Goal: Task Accomplishment & Management: Use online tool/utility

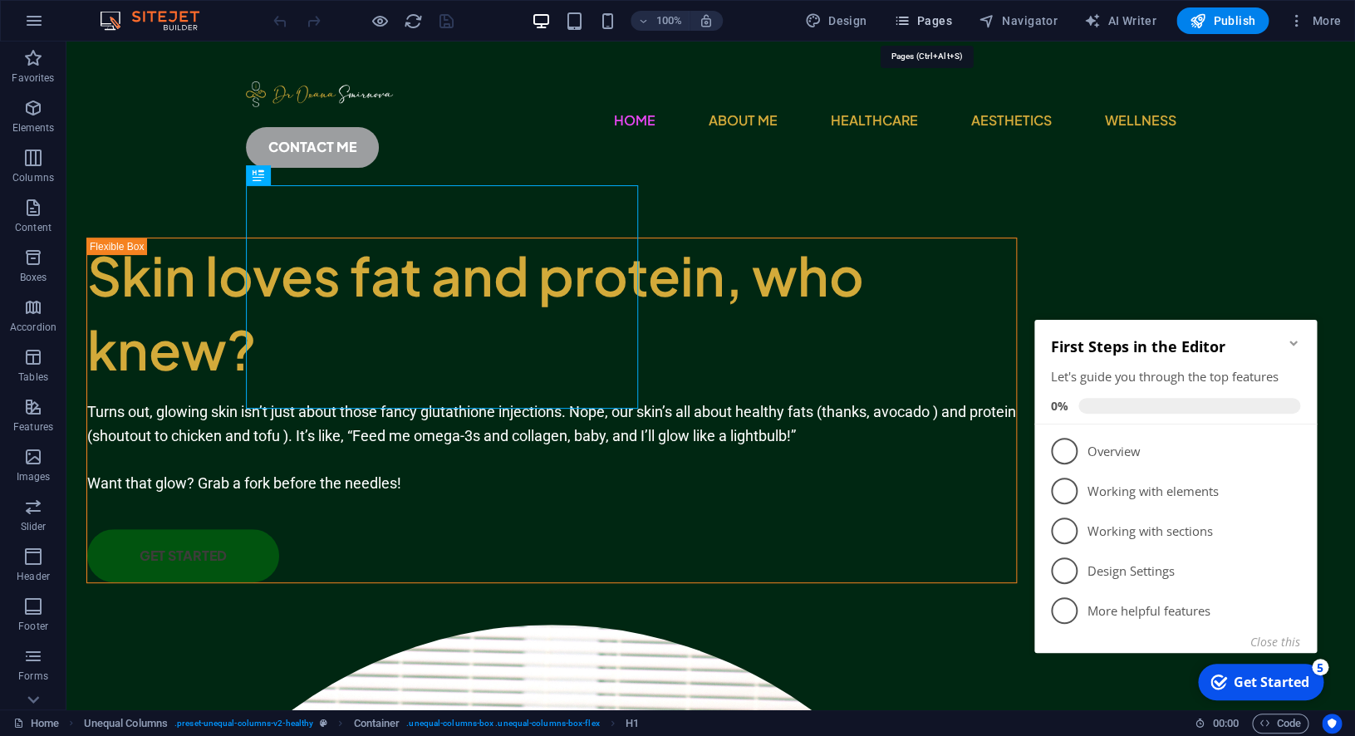
click at [910, 19] on icon "button" at bounding box center [901, 20] width 17 height 17
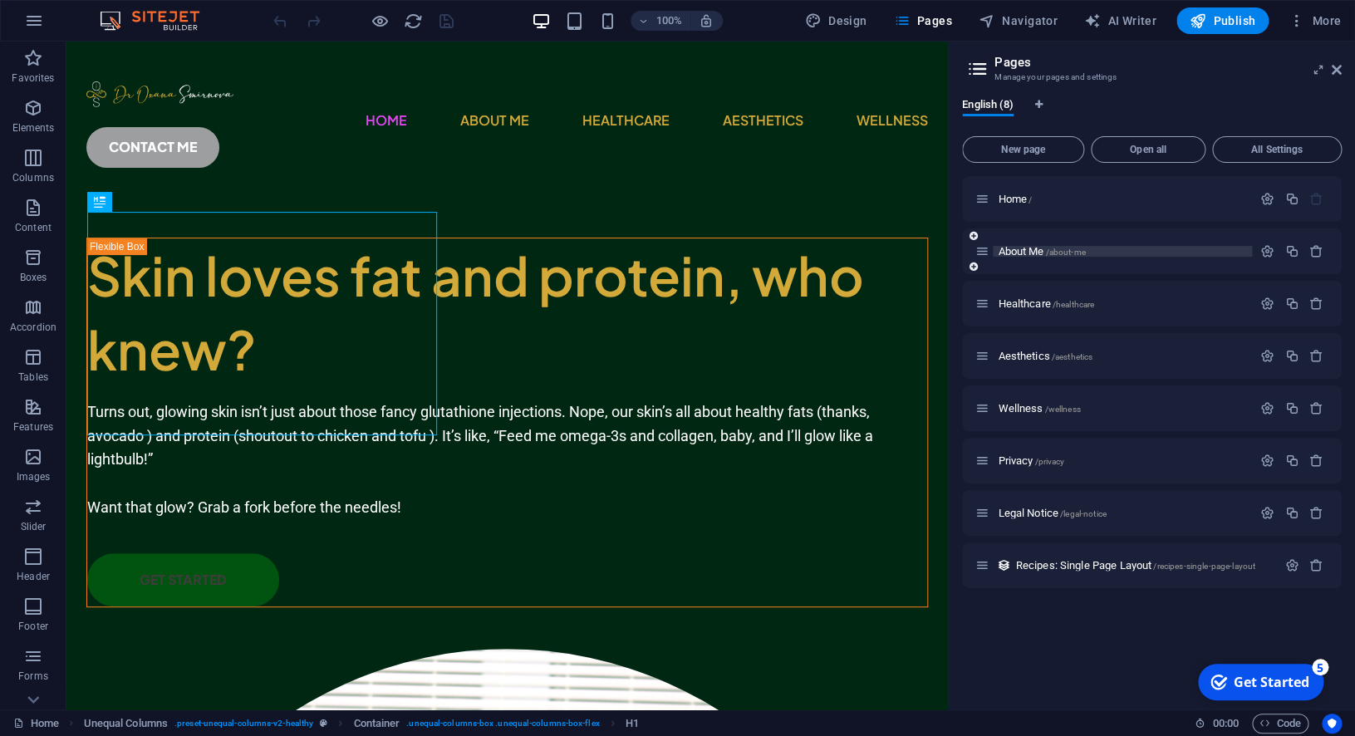
click at [1132, 249] on p "About Me /about-me" at bounding box center [1122, 251] width 249 height 11
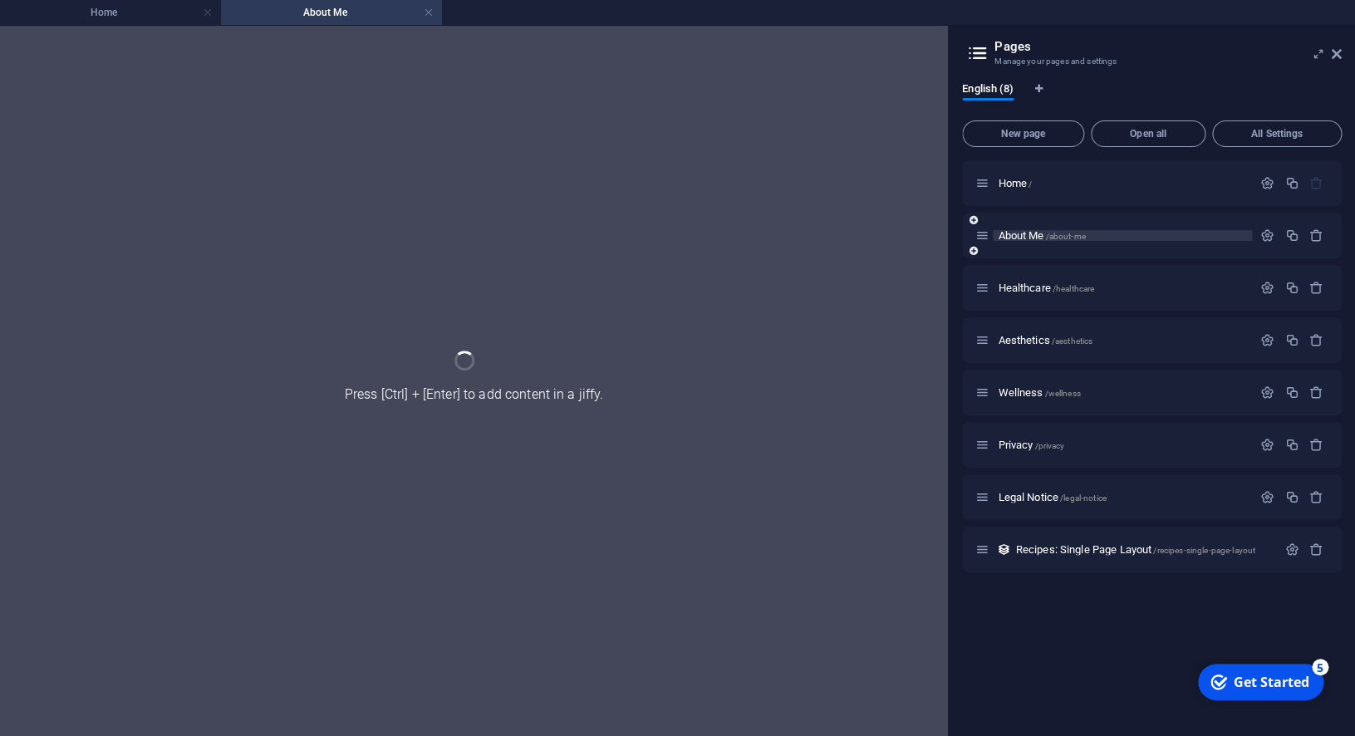
click at [1132, 249] on div "About Me /about-me" at bounding box center [1152, 236] width 380 height 46
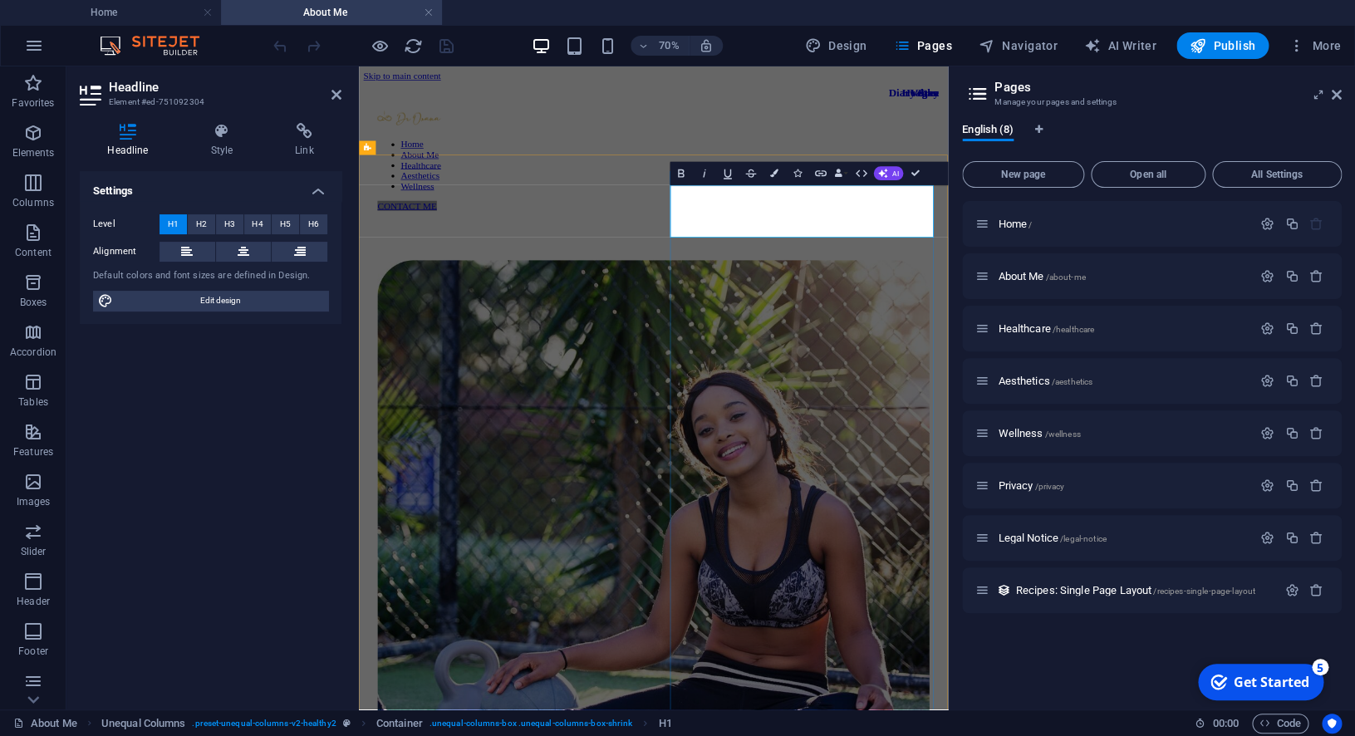
drag, startPoint x: 1136, startPoint y: 275, endPoint x: 822, endPoint y: 258, distance: 314.5
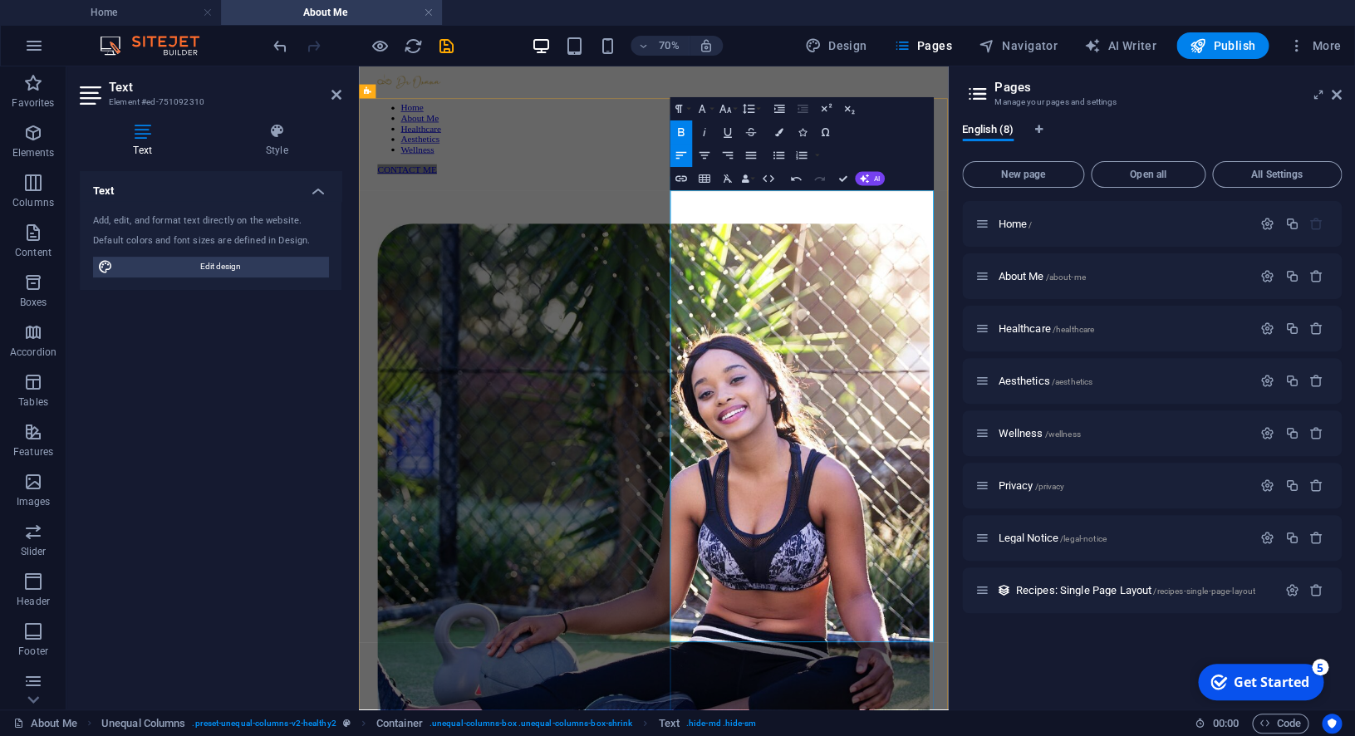
scroll to position [37, 0]
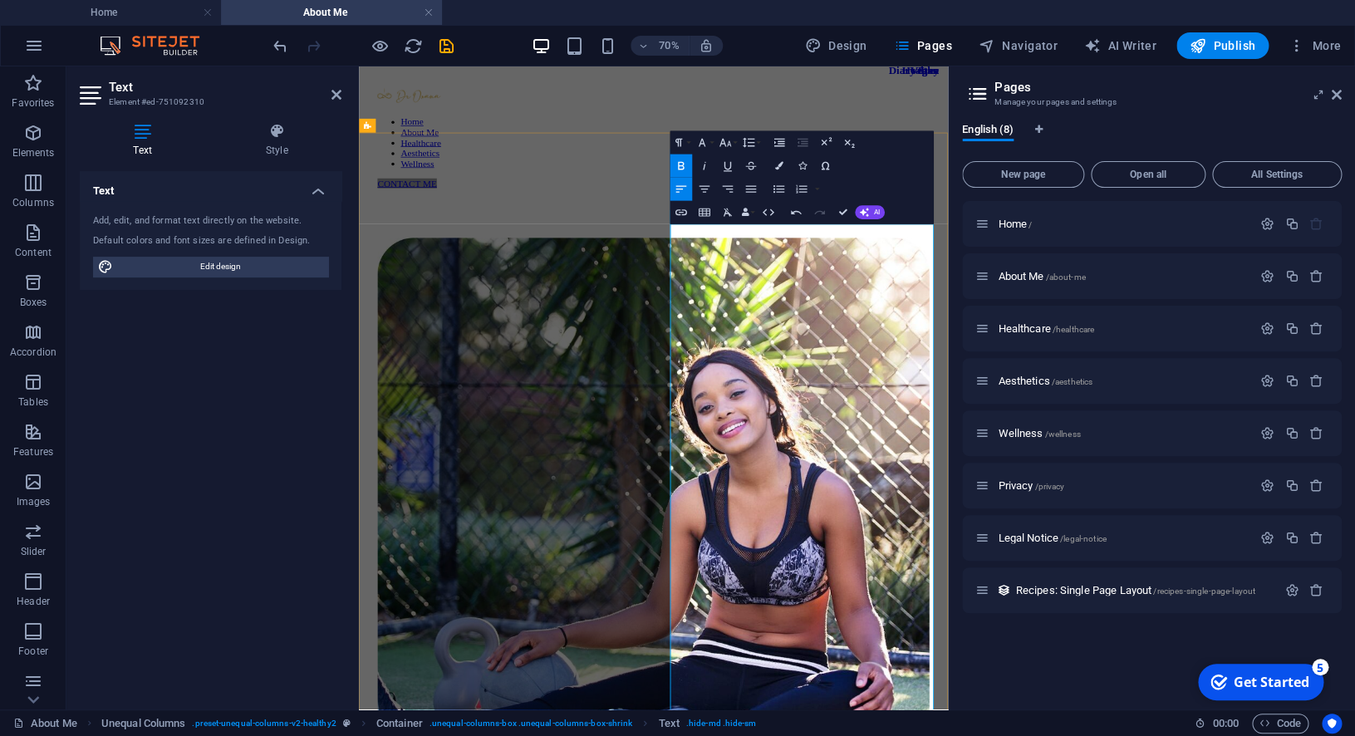
scroll to position [31, 0]
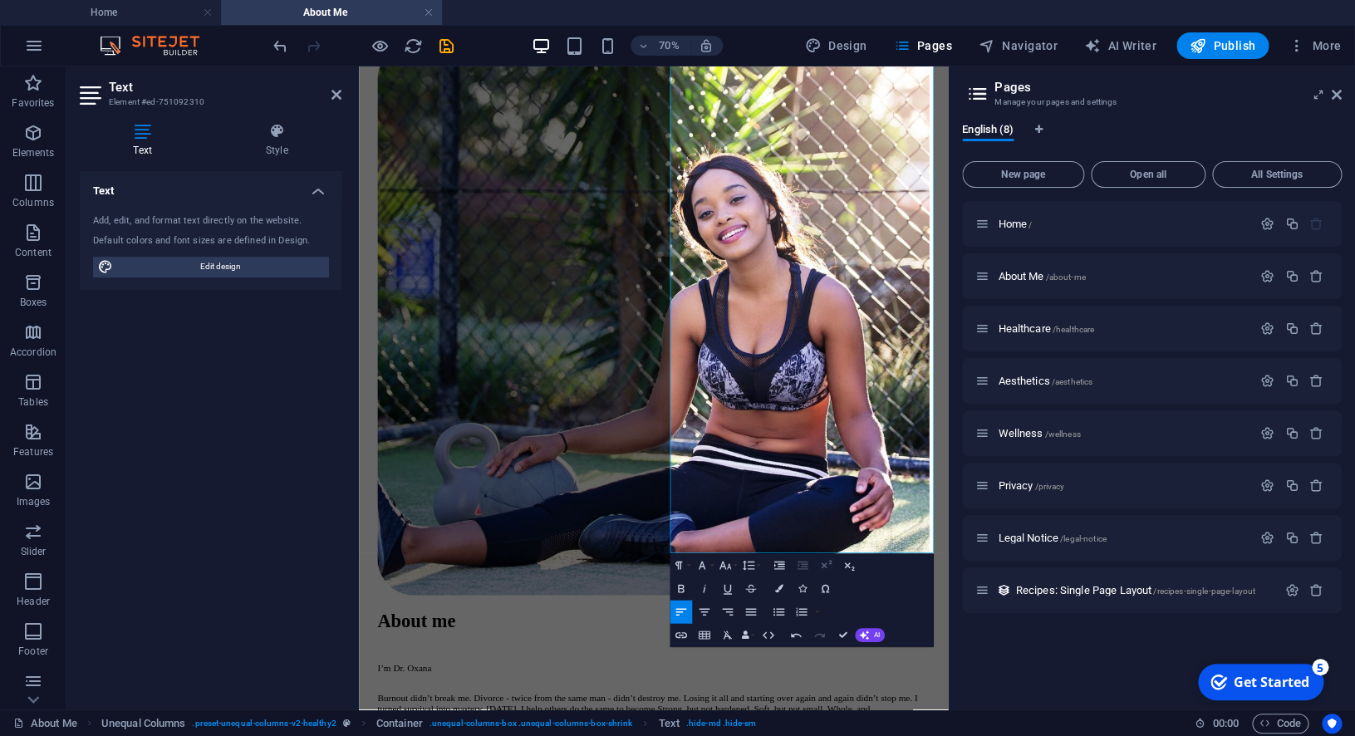
scroll to position [327, 0]
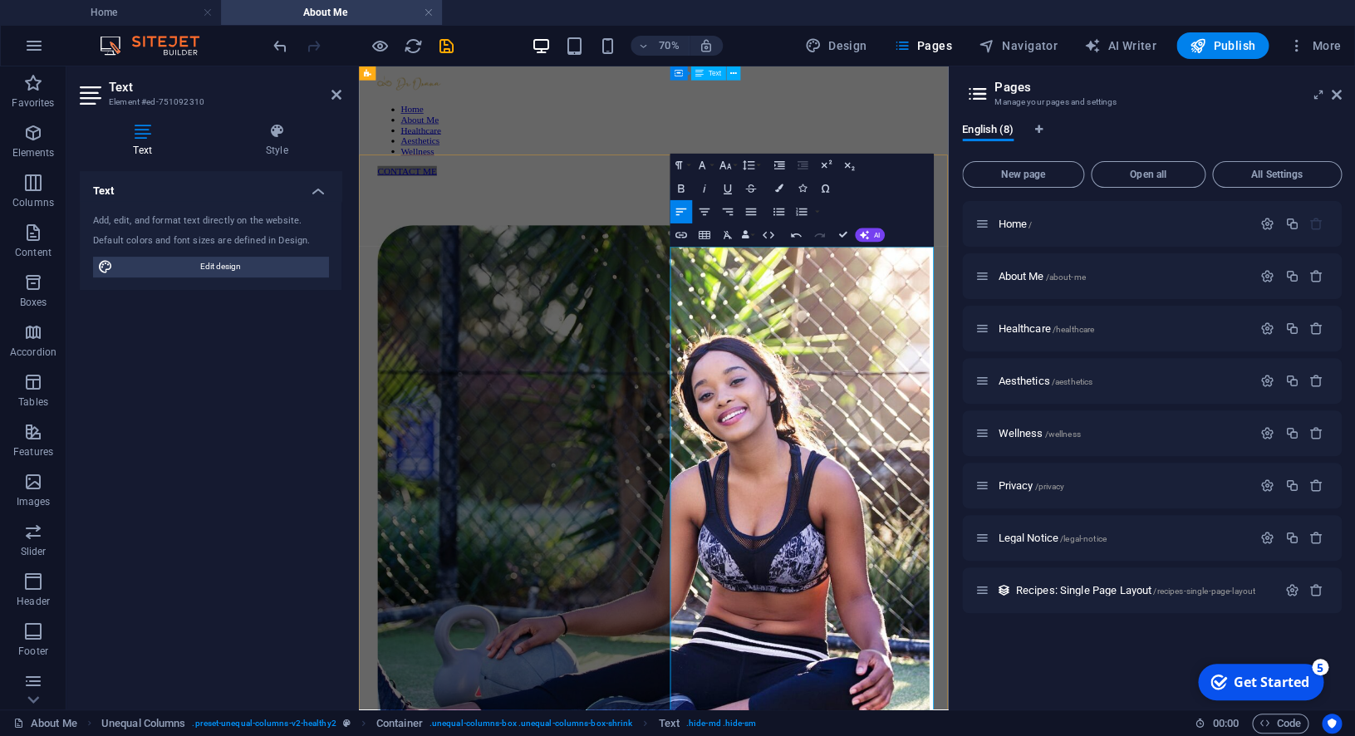
scroll to position [0, 0]
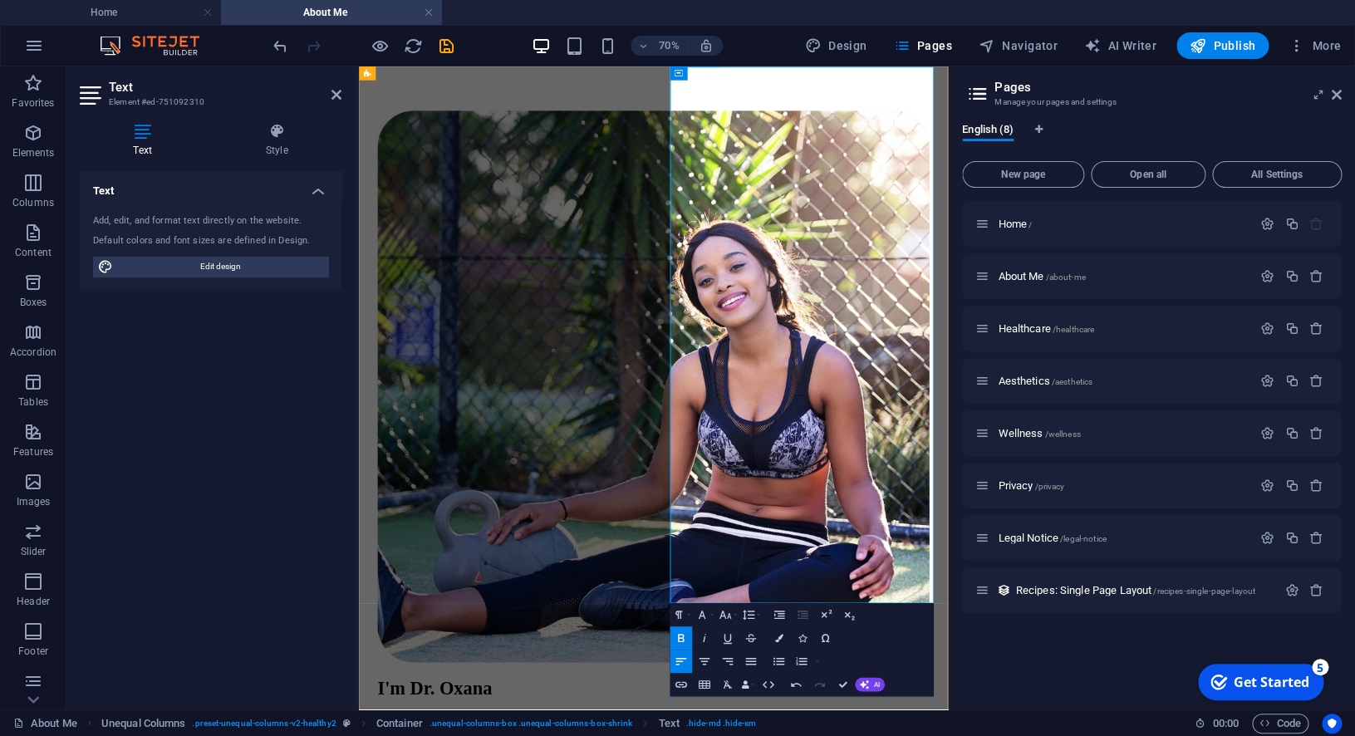
scroll to position [325, 0]
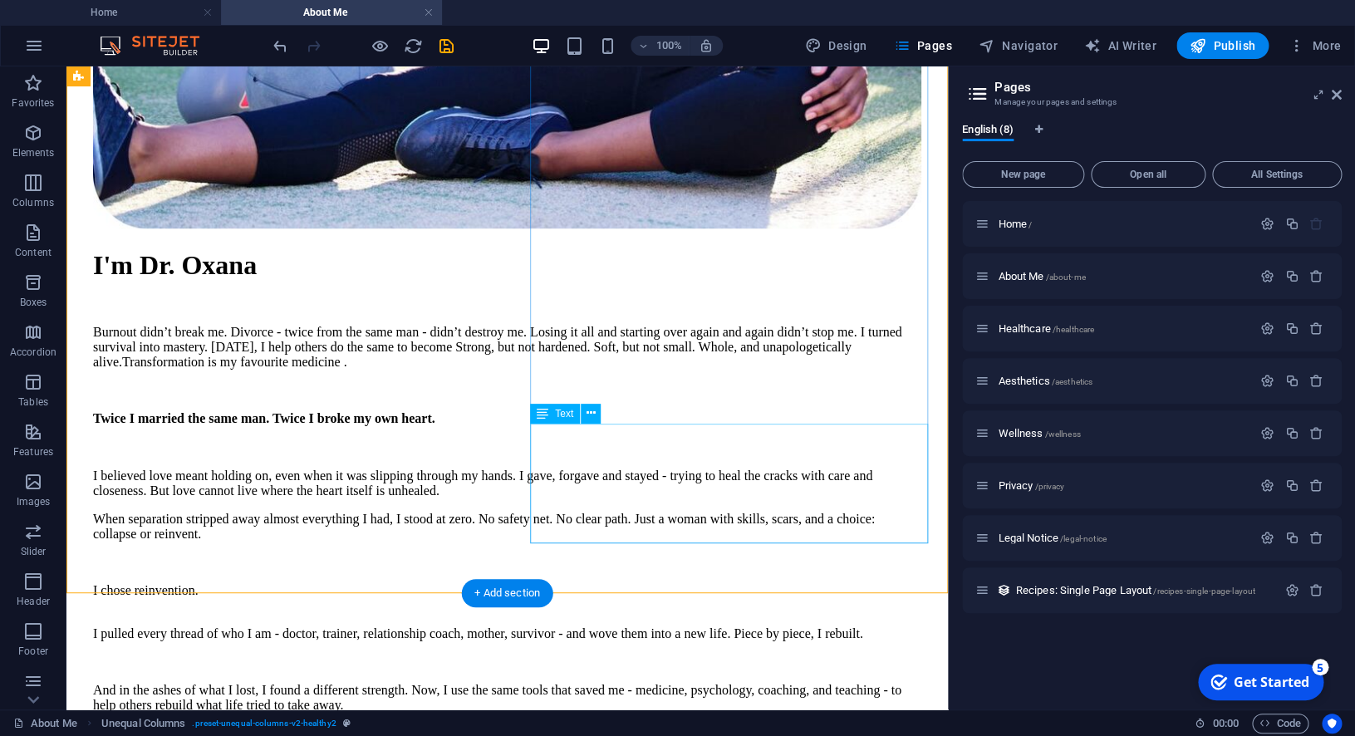
scroll to position [942, 0]
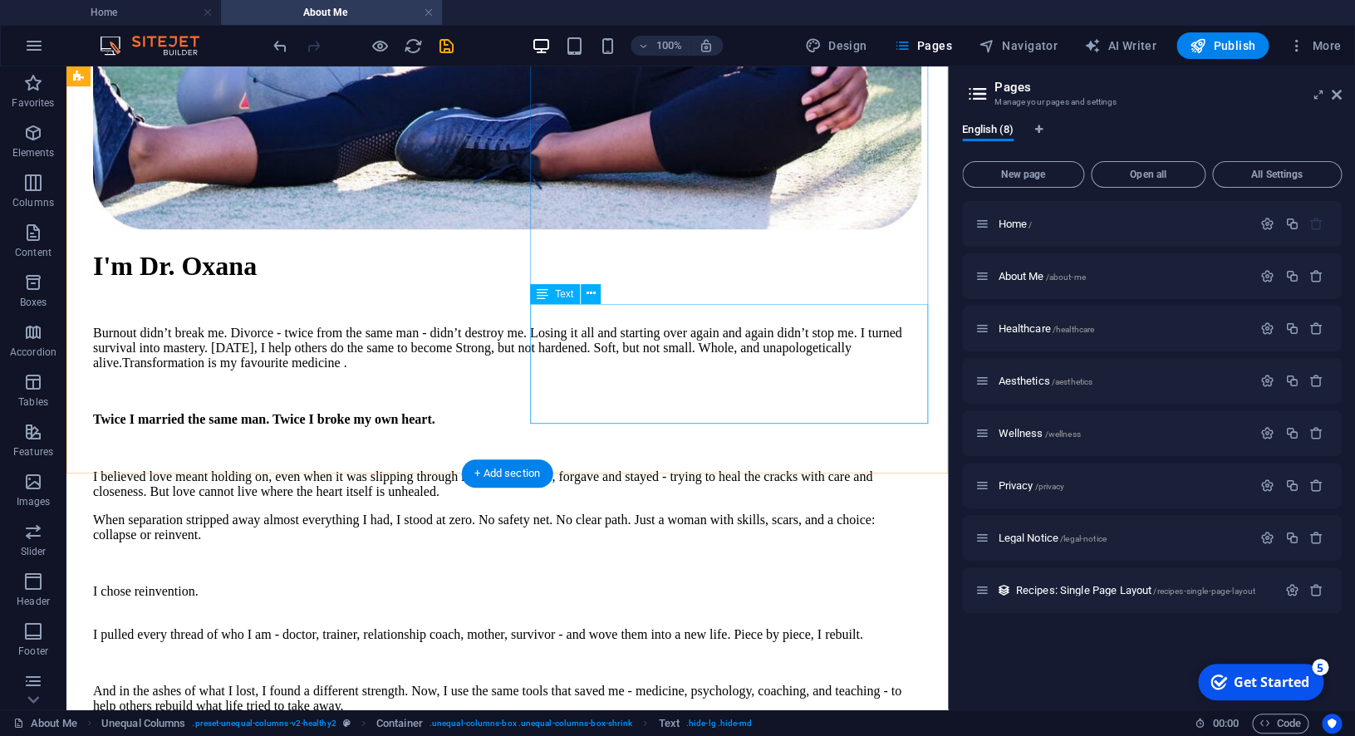
scroll to position [882, 0]
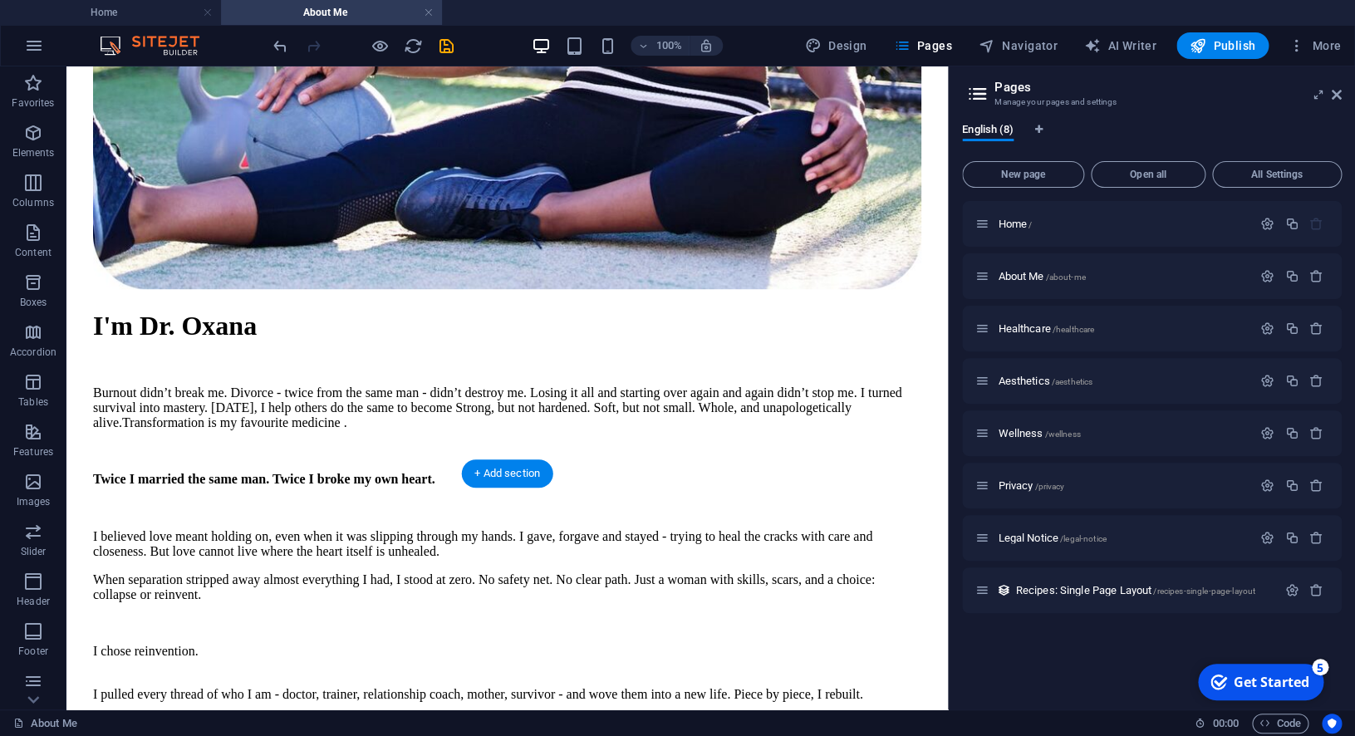
scroll to position [822, 0]
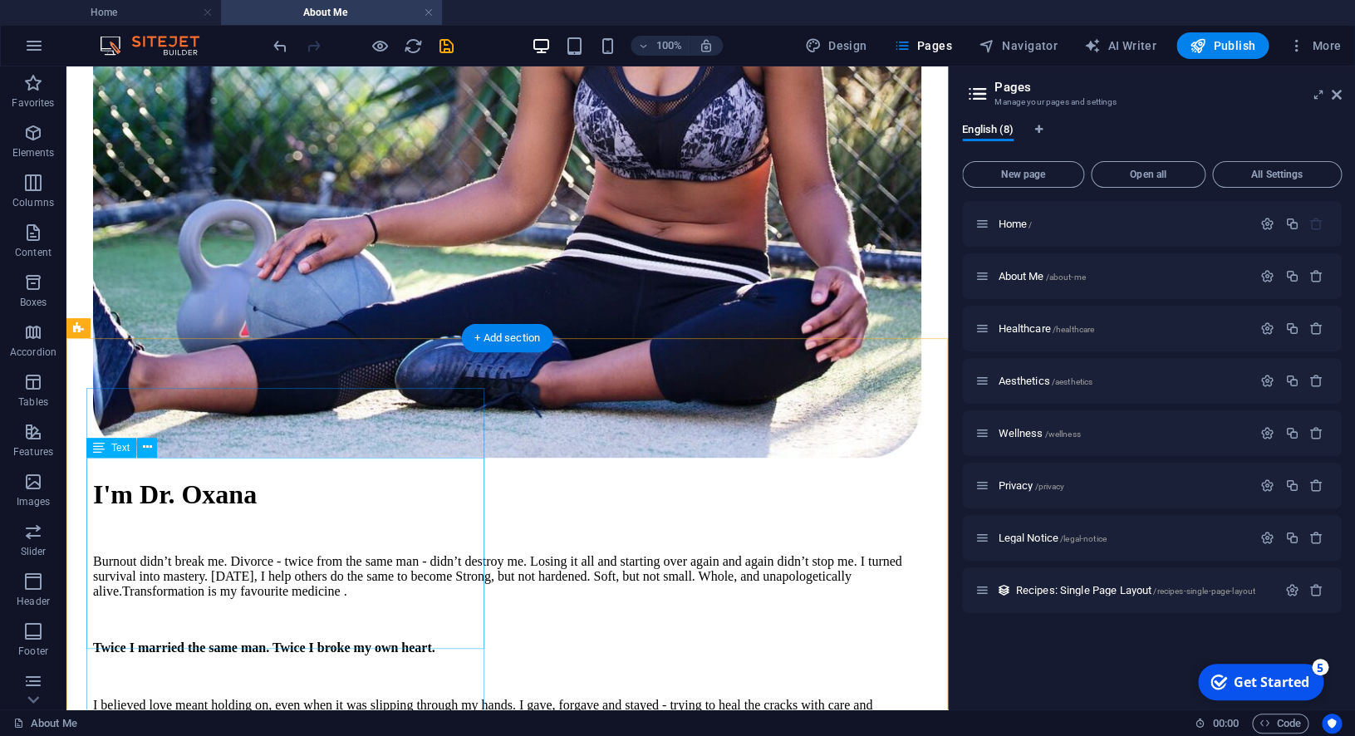
scroll to position [772, 0]
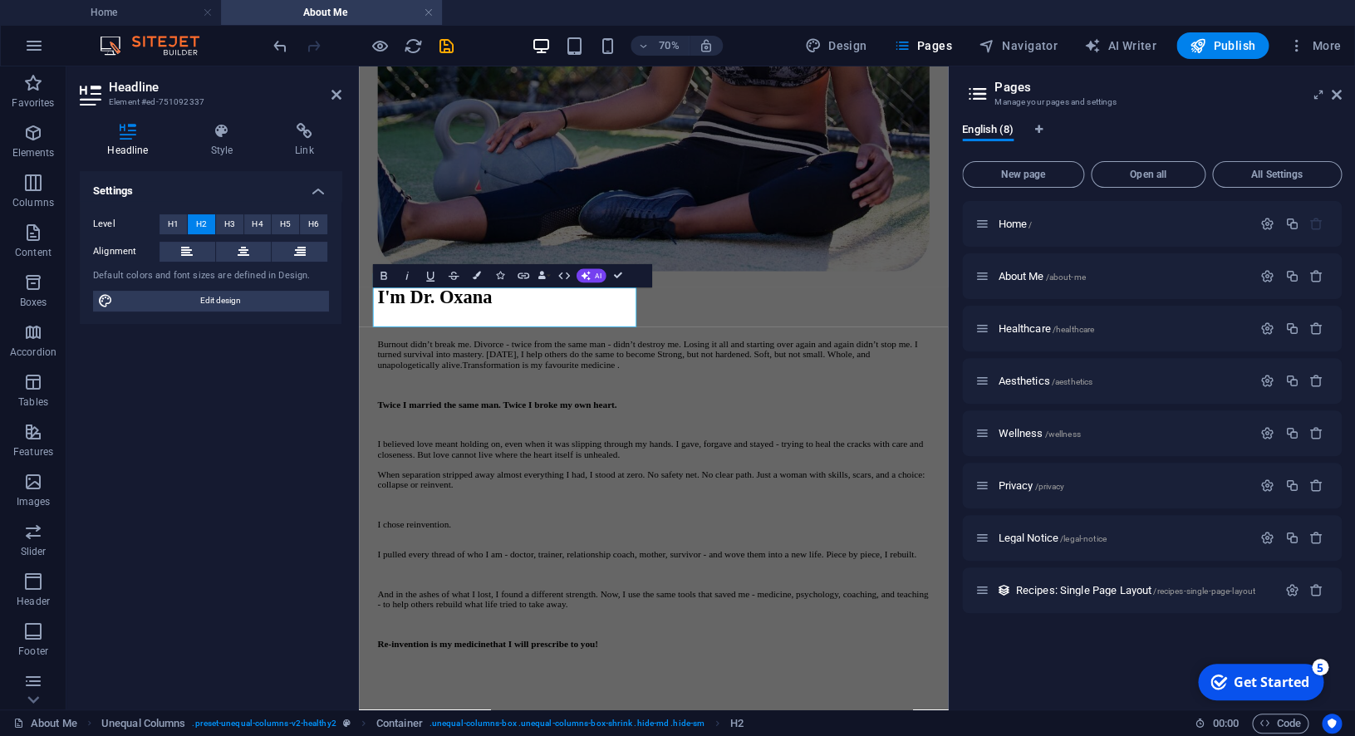
scroll to position [820, 0]
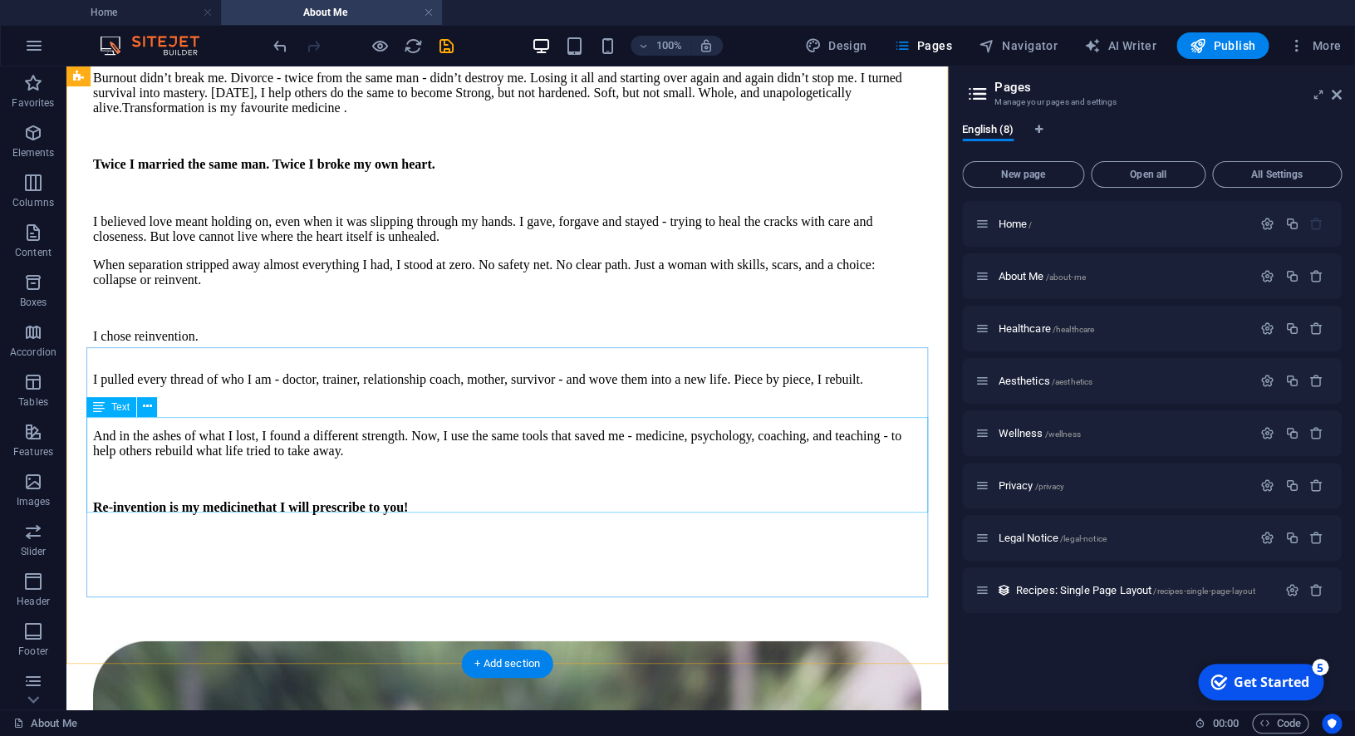
scroll to position [1250, 0]
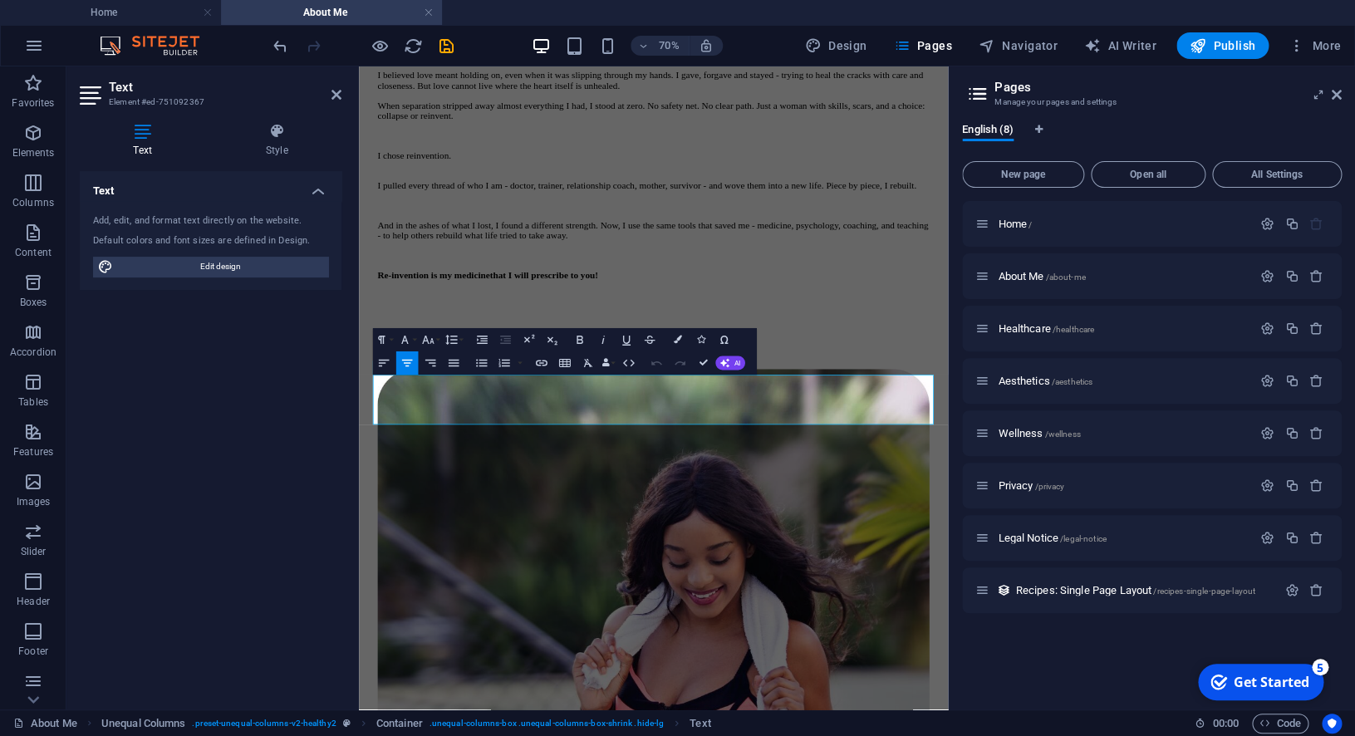
click at [692, 340] on button "Icons" at bounding box center [701, 339] width 22 height 23
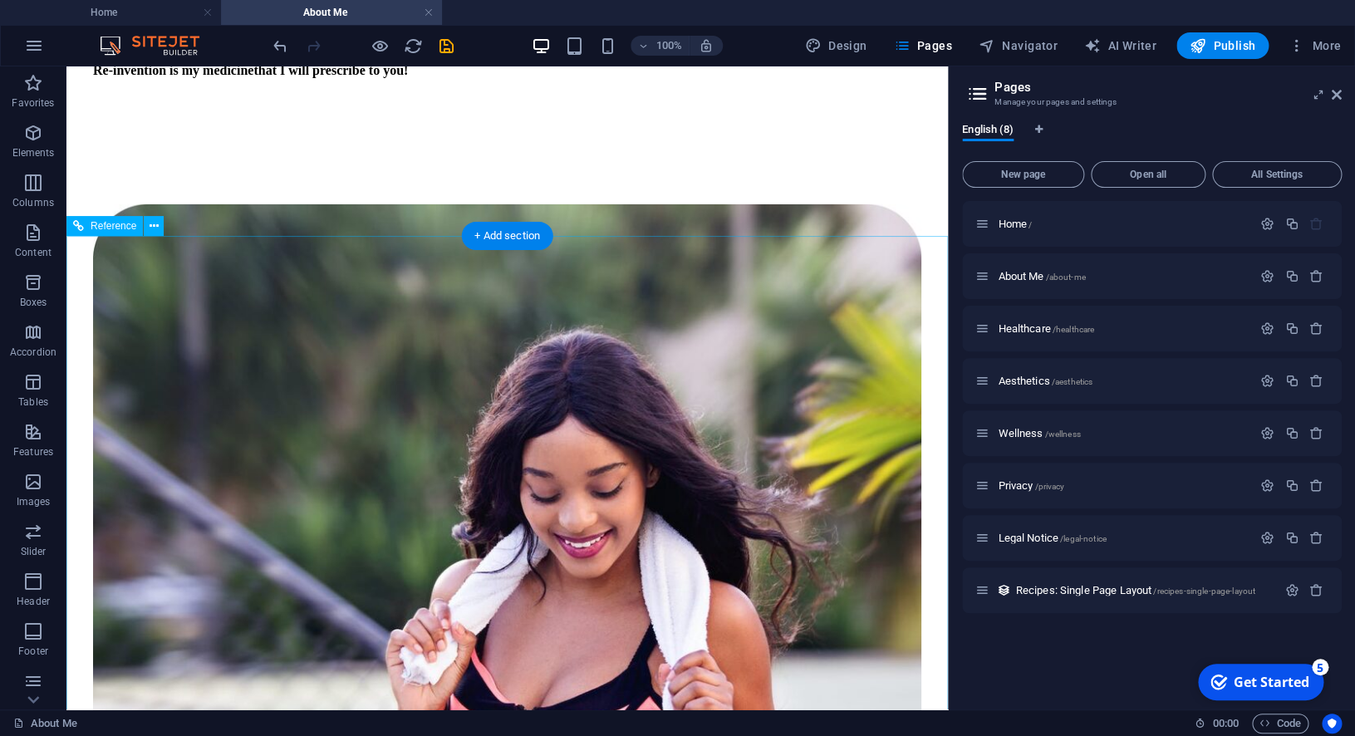
scroll to position [1687, 0]
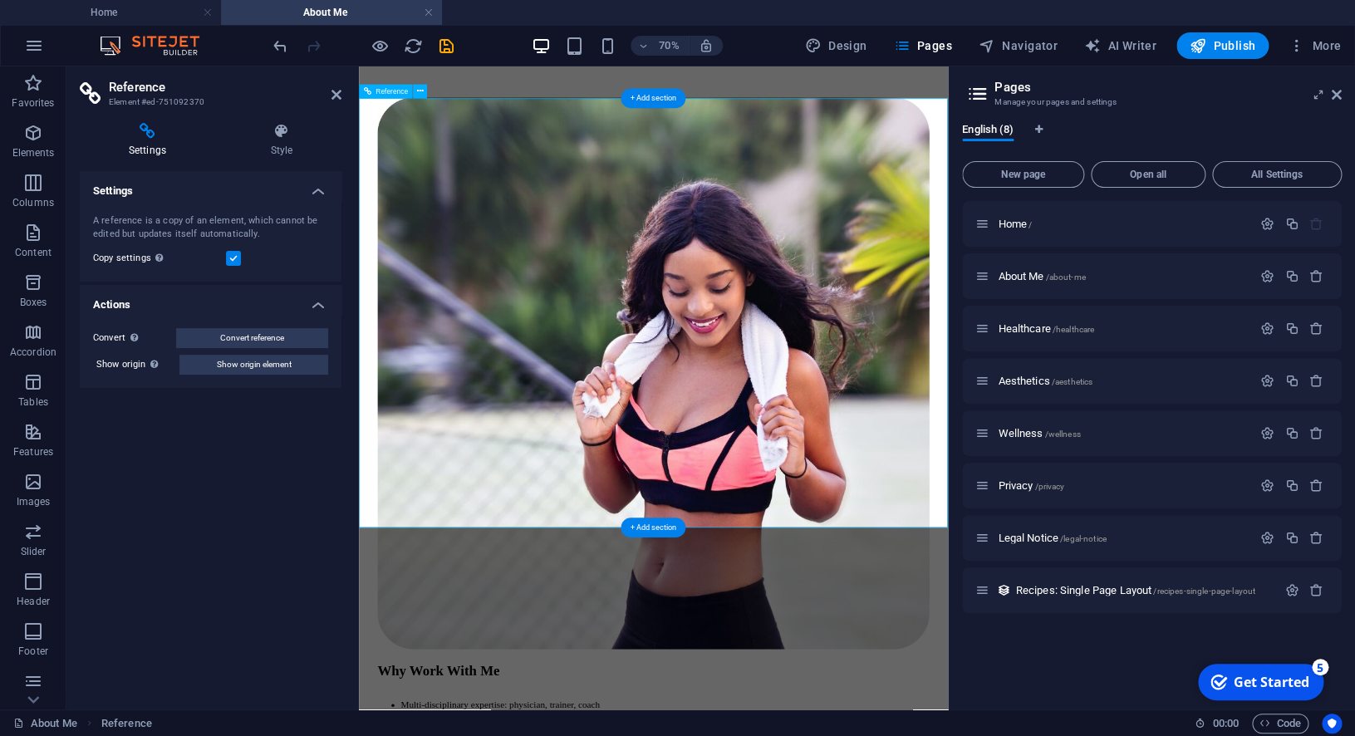
scroll to position [1735, 0]
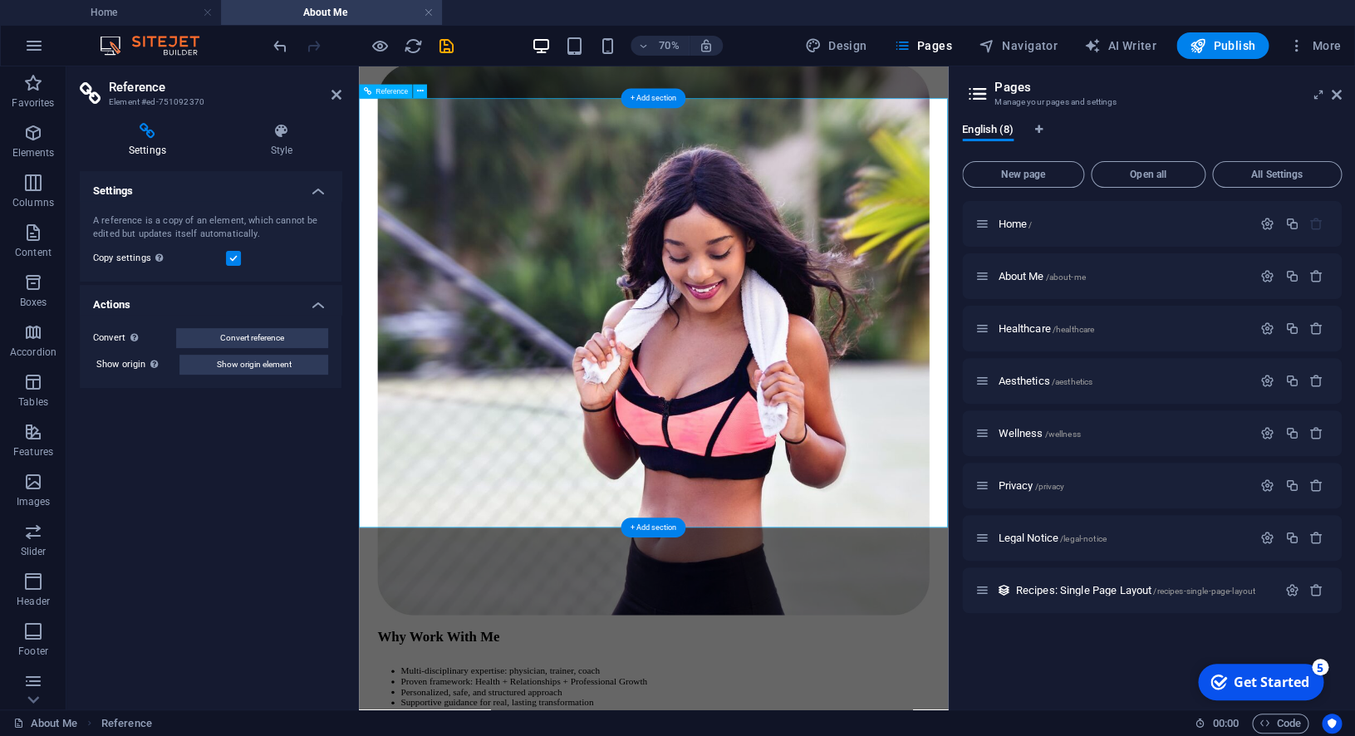
click at [253, 239] on div "A reference is a copy of an element, which cannot be edited but updates itself …" at bounding box center [210, 227] width 235 height 27
click at [242, 236] on div "A reference is a copy of an element, which cannot be edited but updates itself …" at bounding box center [210, 227] width 235 height 27
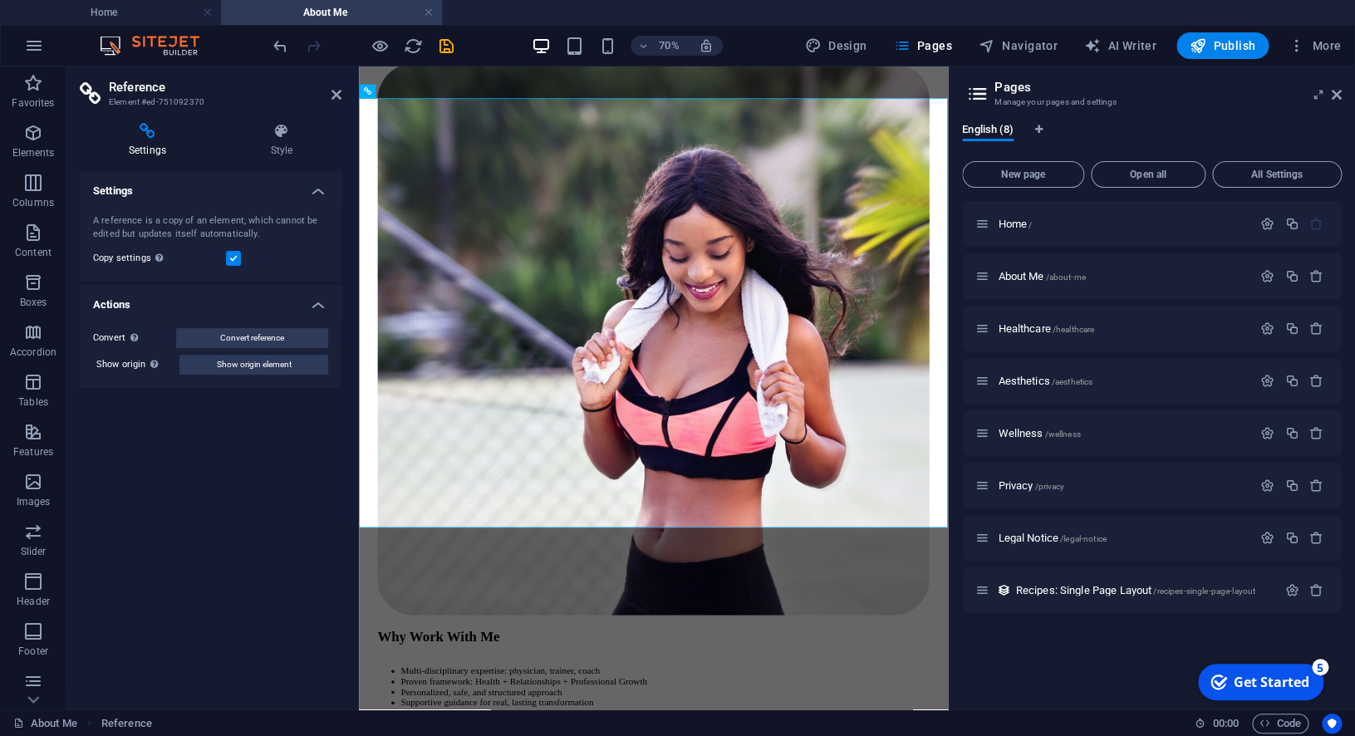
click at [242, 236] on div "A reference is a copy of an element, which cannot be edited but updates itself …" at bounding box center [210, 227] width 235 height 27
click at [336, 91] on icon at bounding box center [336, 94] width 10 height 13
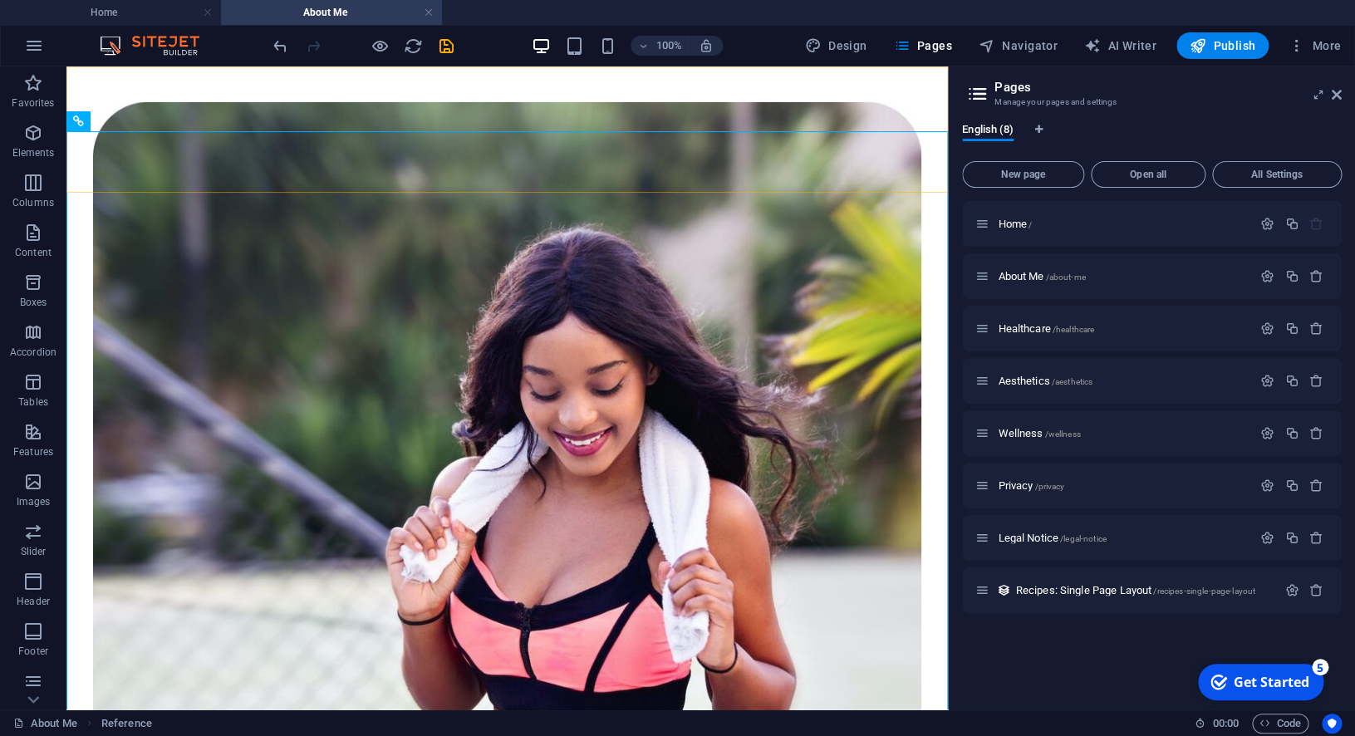
scroll to position [1687, 0]
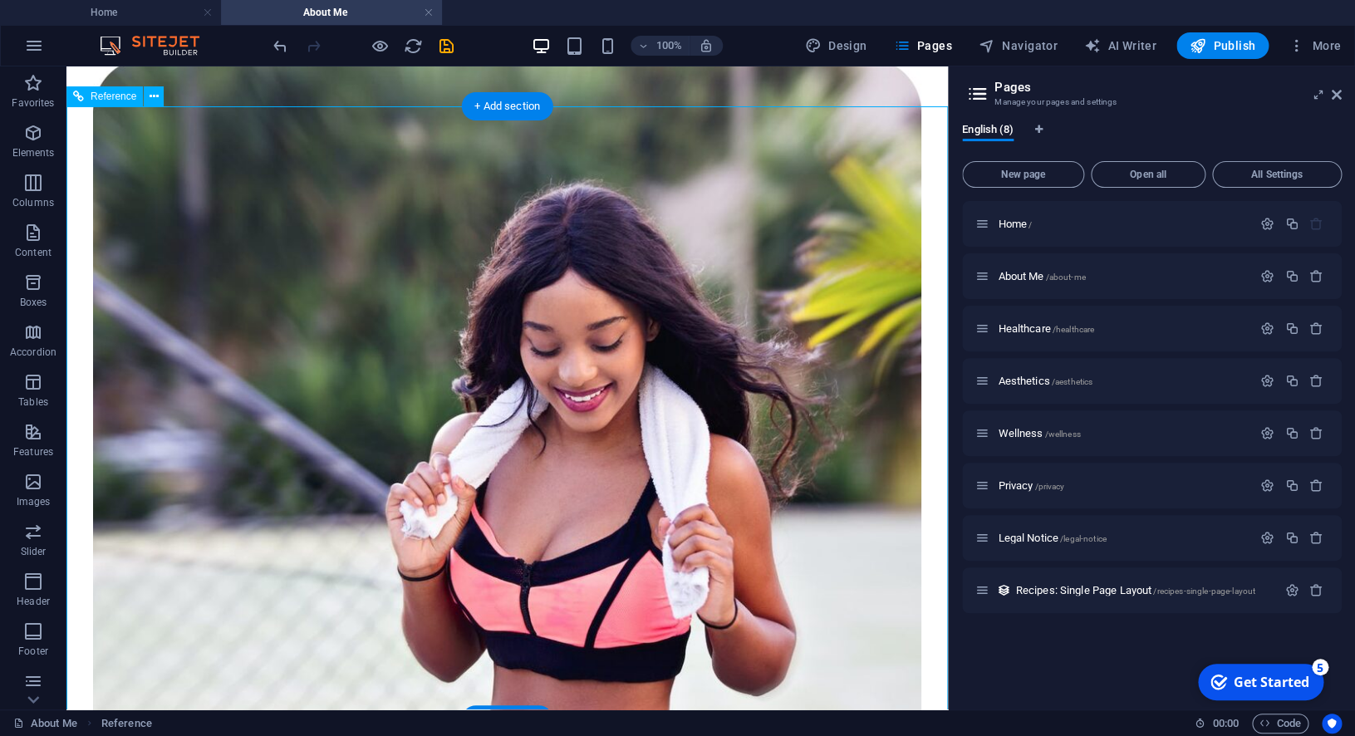
scroll to position [1798, 0]
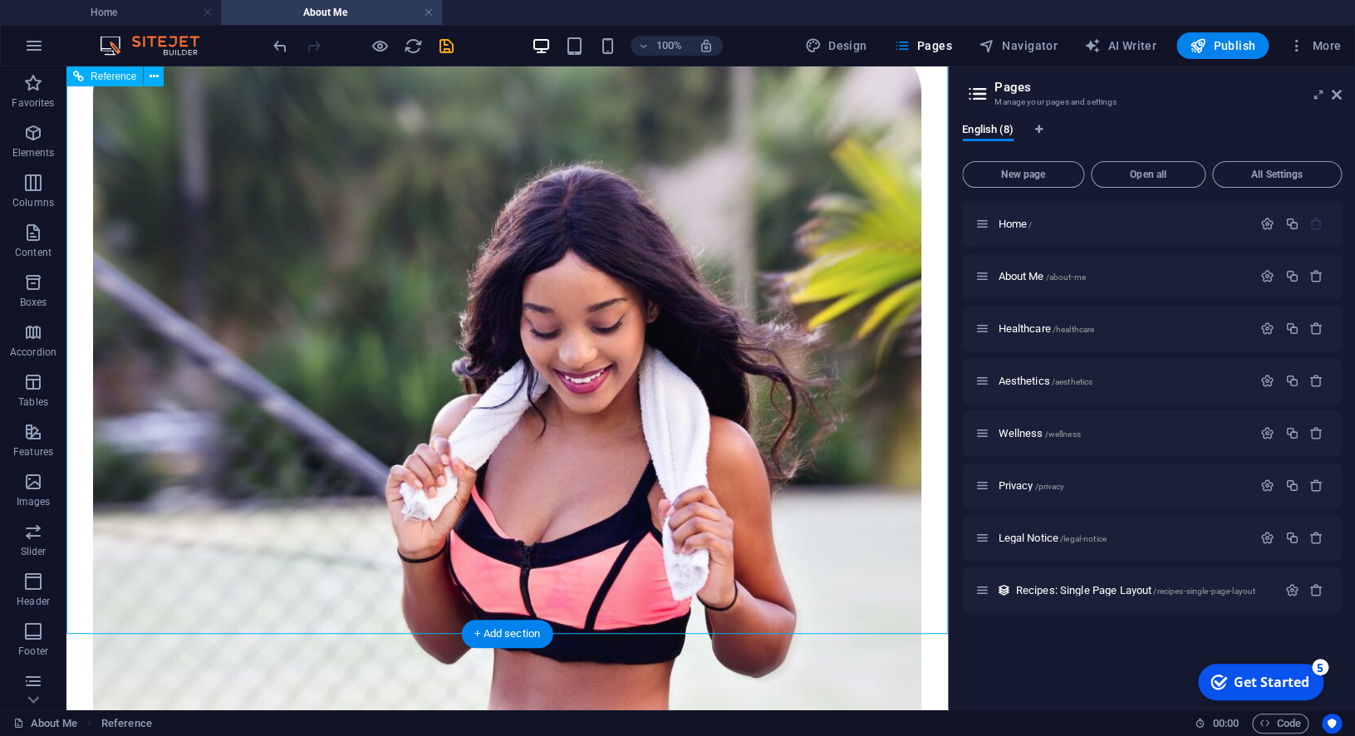
drag, startPoint x: 519, startPoint y: 341, endPoint x: 295, endPoint y: 459, distance: 253.1
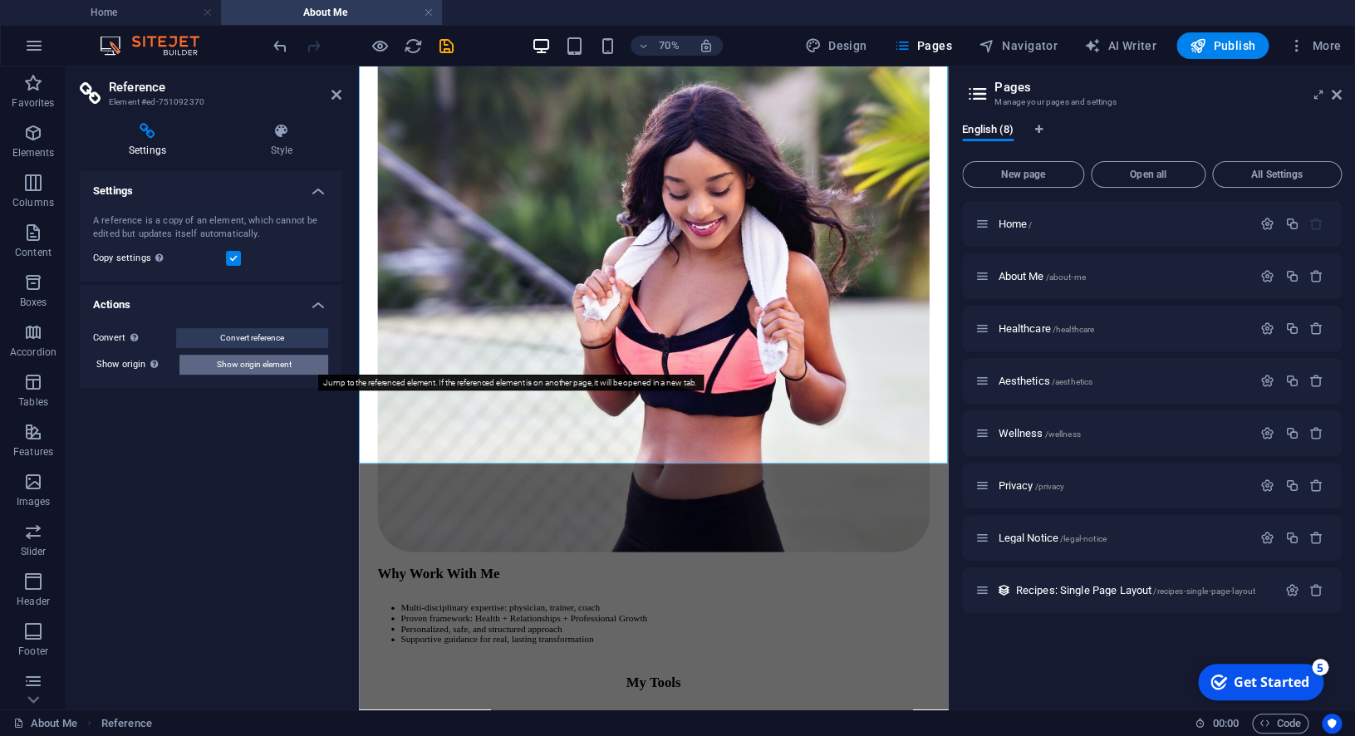
click at [277, 366] on span "Show origin element" at bounding box center [254, 365] width 75 height 20
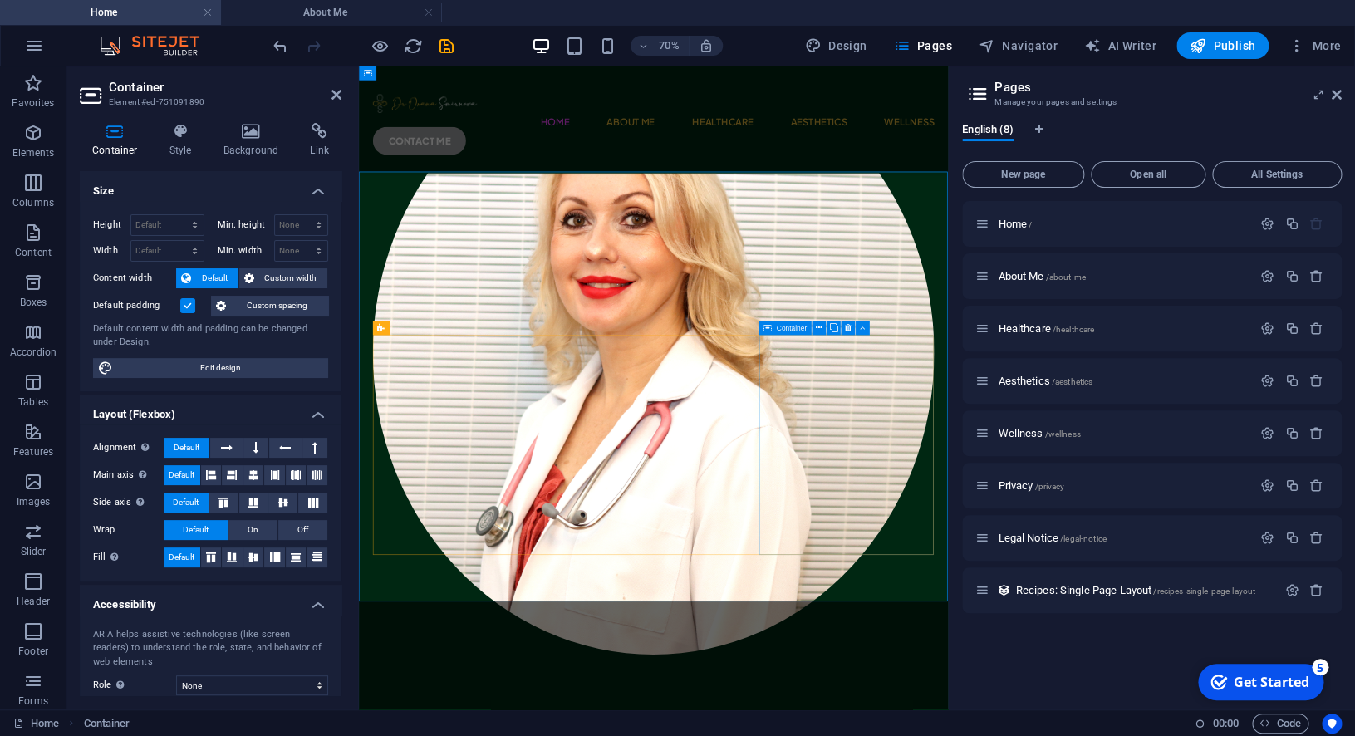
scroll to position [602, 0]
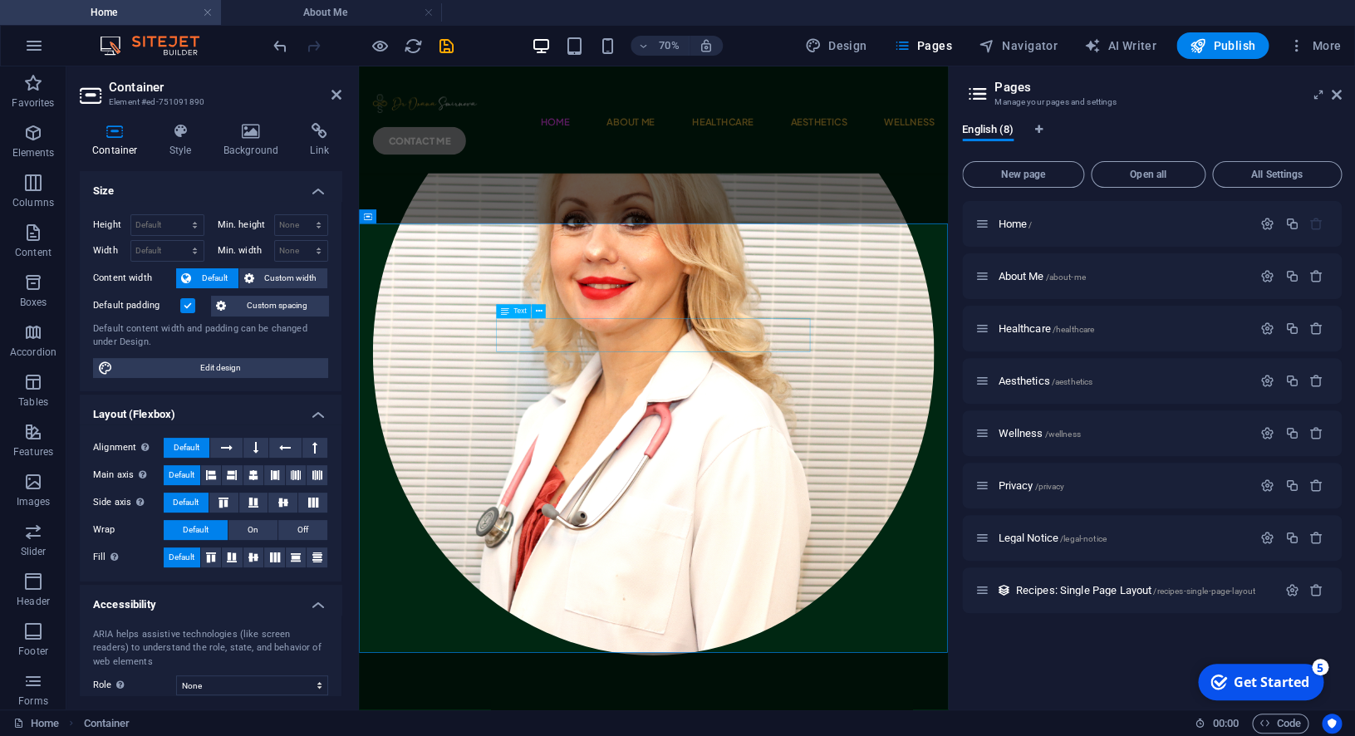
drag, startPoint x: 854, startPoint y: 460, endPoint x: 997, endPoint y: 342, distance: 185.3
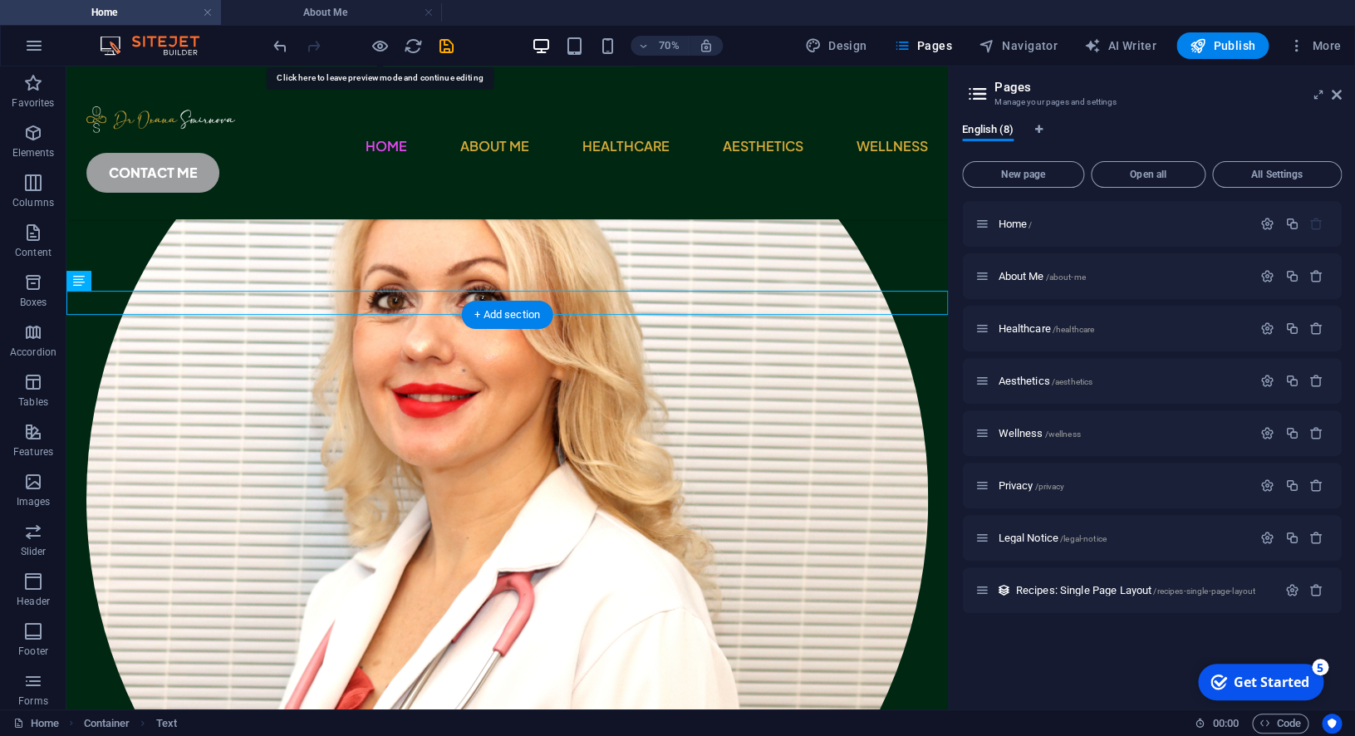
scroll to position [528, 0]
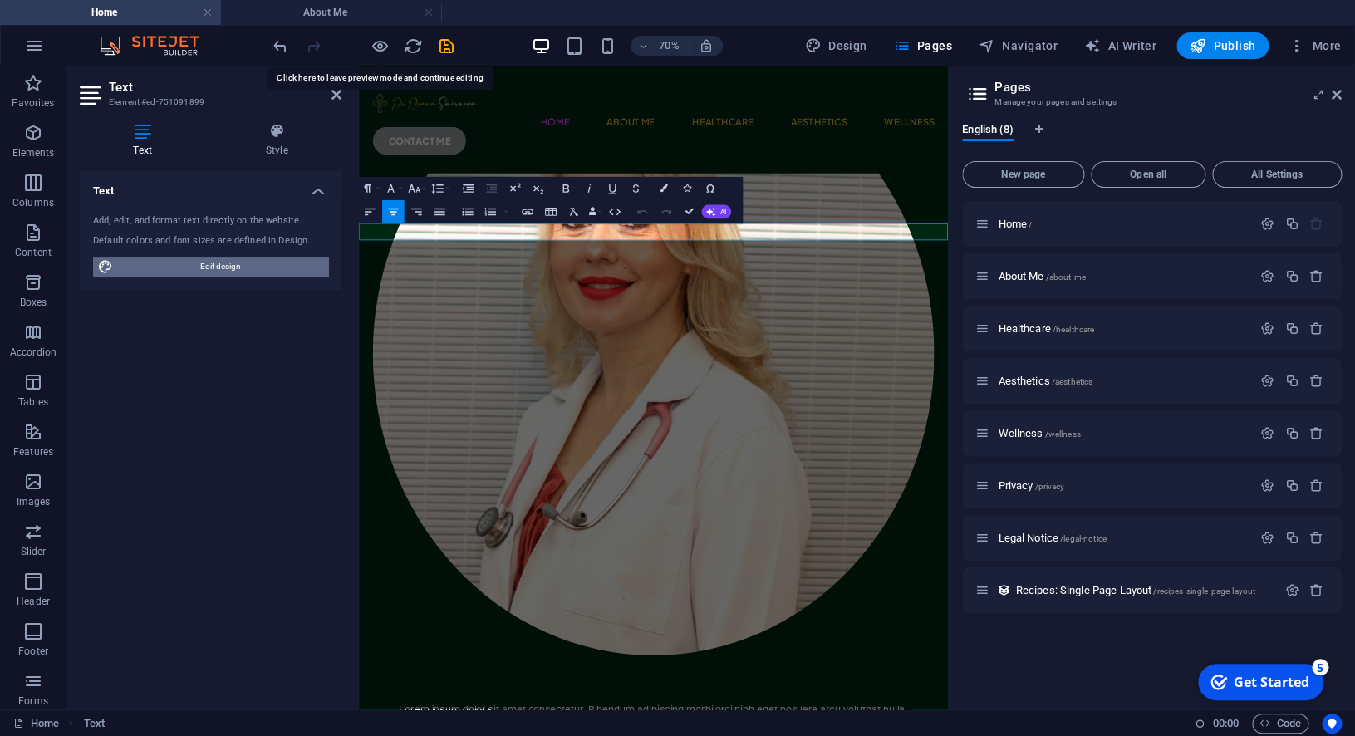
click at [206, 266] on span "Edit design" at bounding box center [220, 267] width 205 height 20
select select "px"
select select "400"
select select "px"
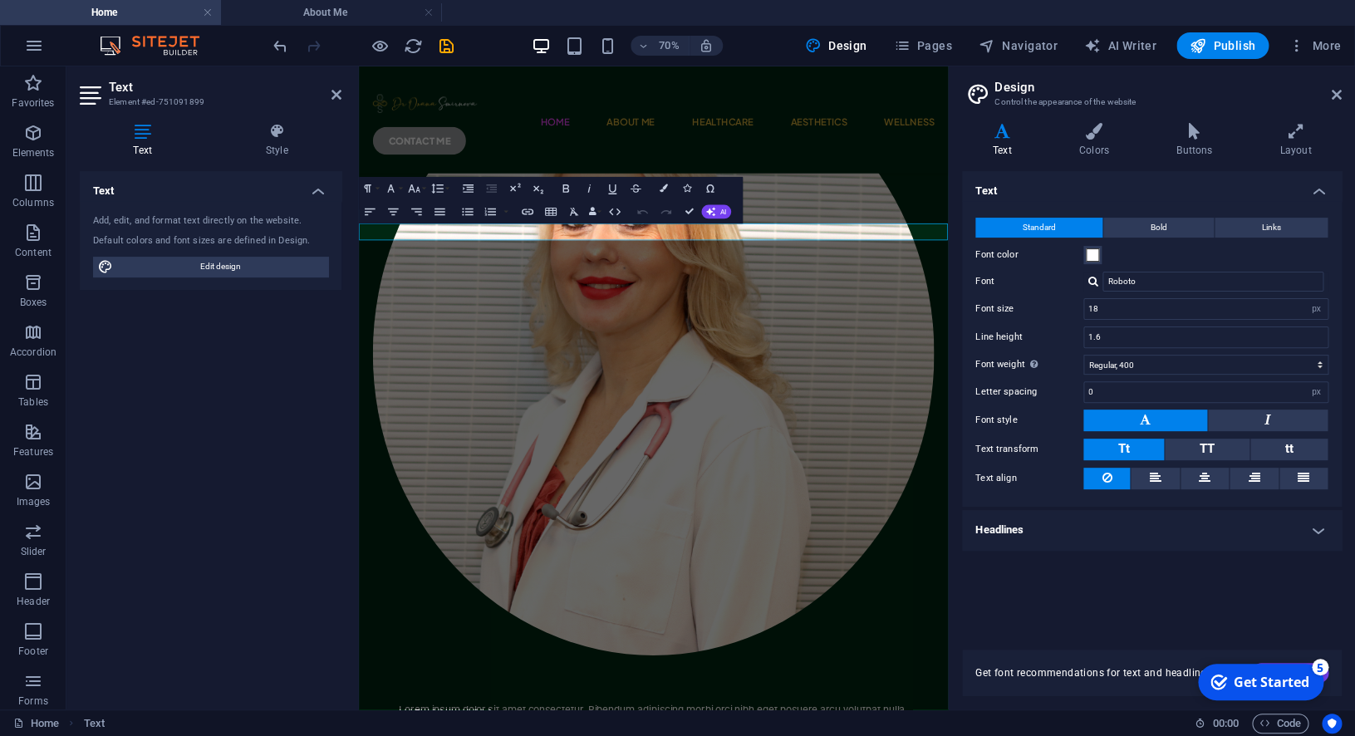
click at [1164, 533] on h4 "Headlines" at bounding box center [1152, 530] width 380 height 40
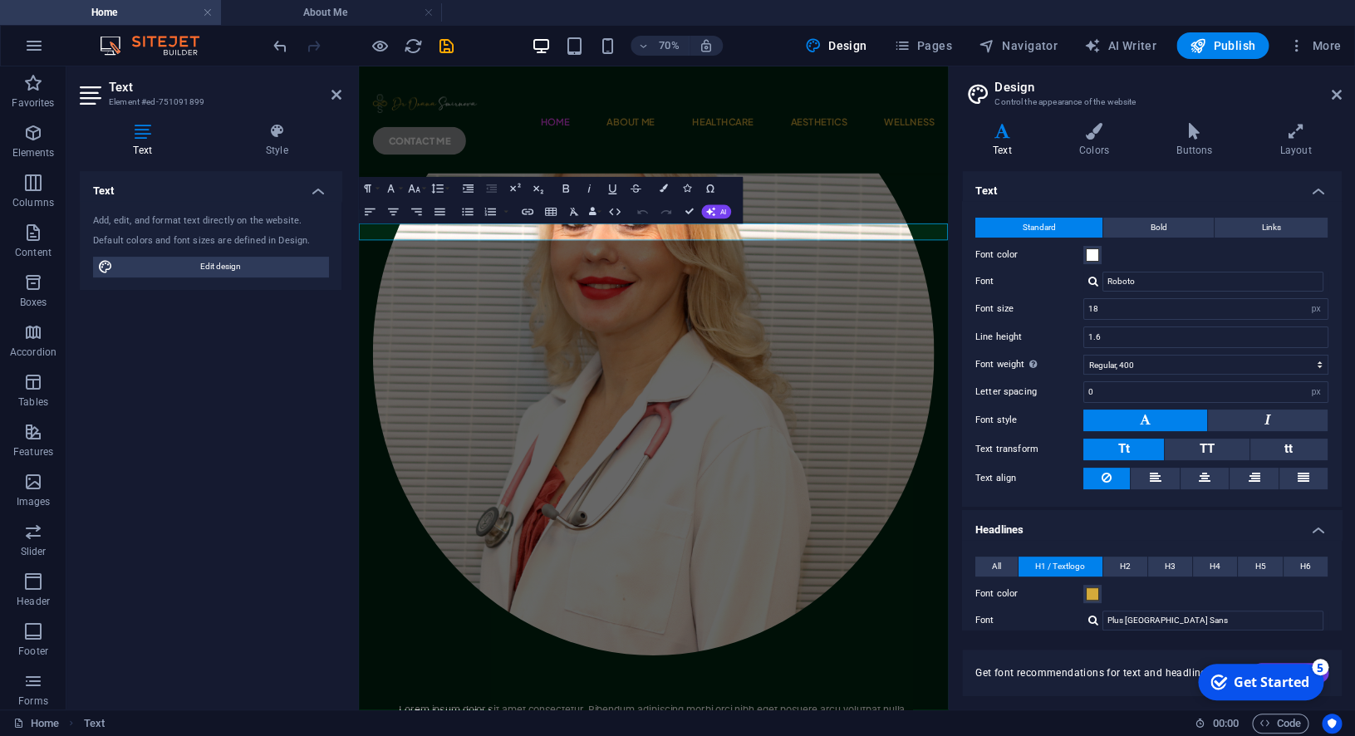
click at [1164, 533] on h4 "Headlines" at bounding box center [1152, 525] width 380 height 30
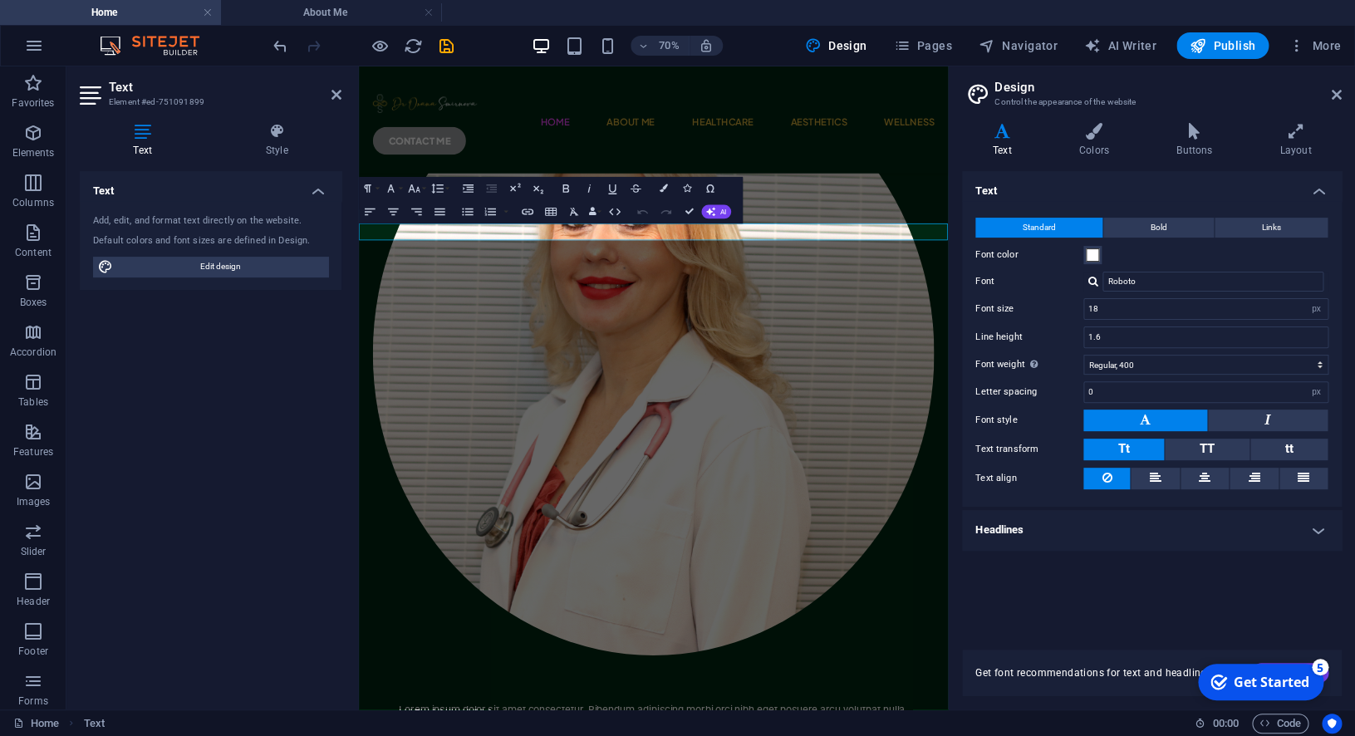
click at [918, 46] on span "Pages" at bounding box center [922, 45] width 58 height 17
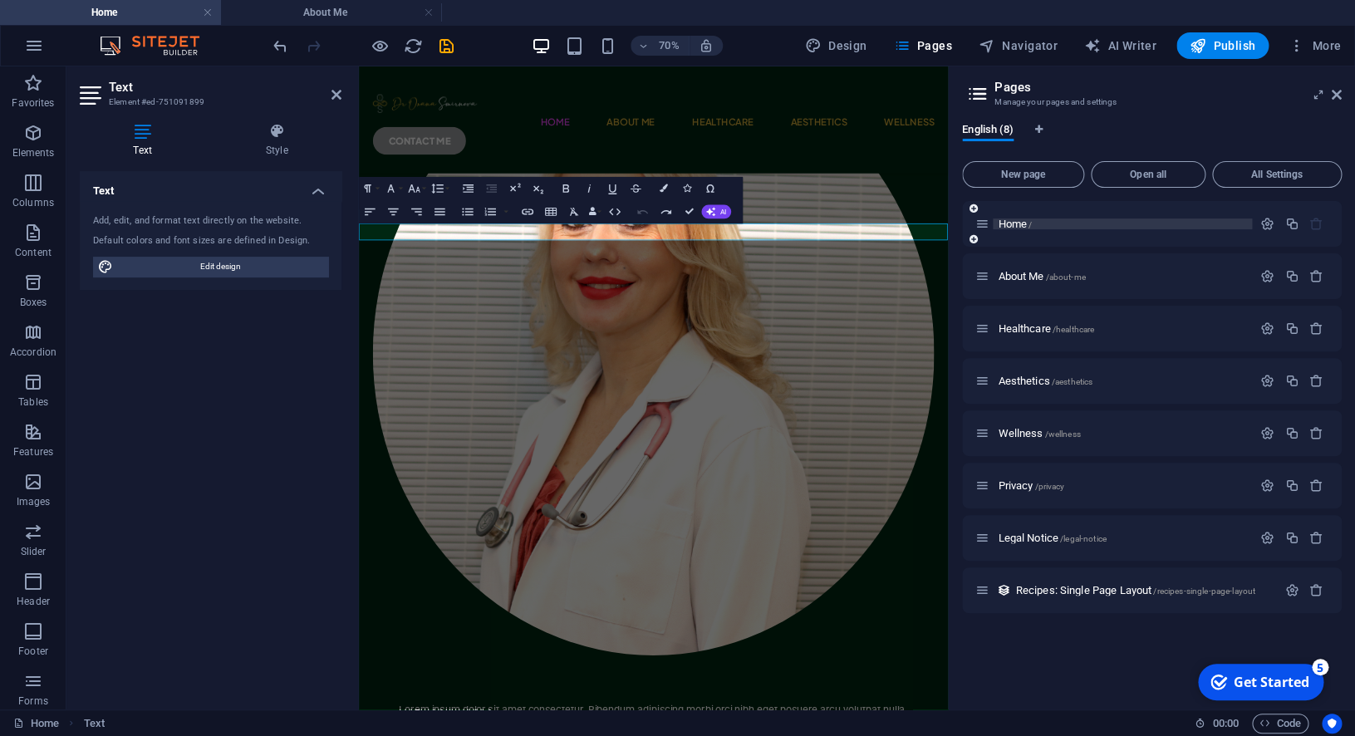
click at [1074, 223] on p "Home /" at bounding box center [1122, 223] width 249 height 11
click at [1099, 223] on p "Home /" at bounding box center [1122, 223] width 249 height 11
click at [1234, 222] on p "Home /" at bounding box center [1122, 223] width 249 height 11
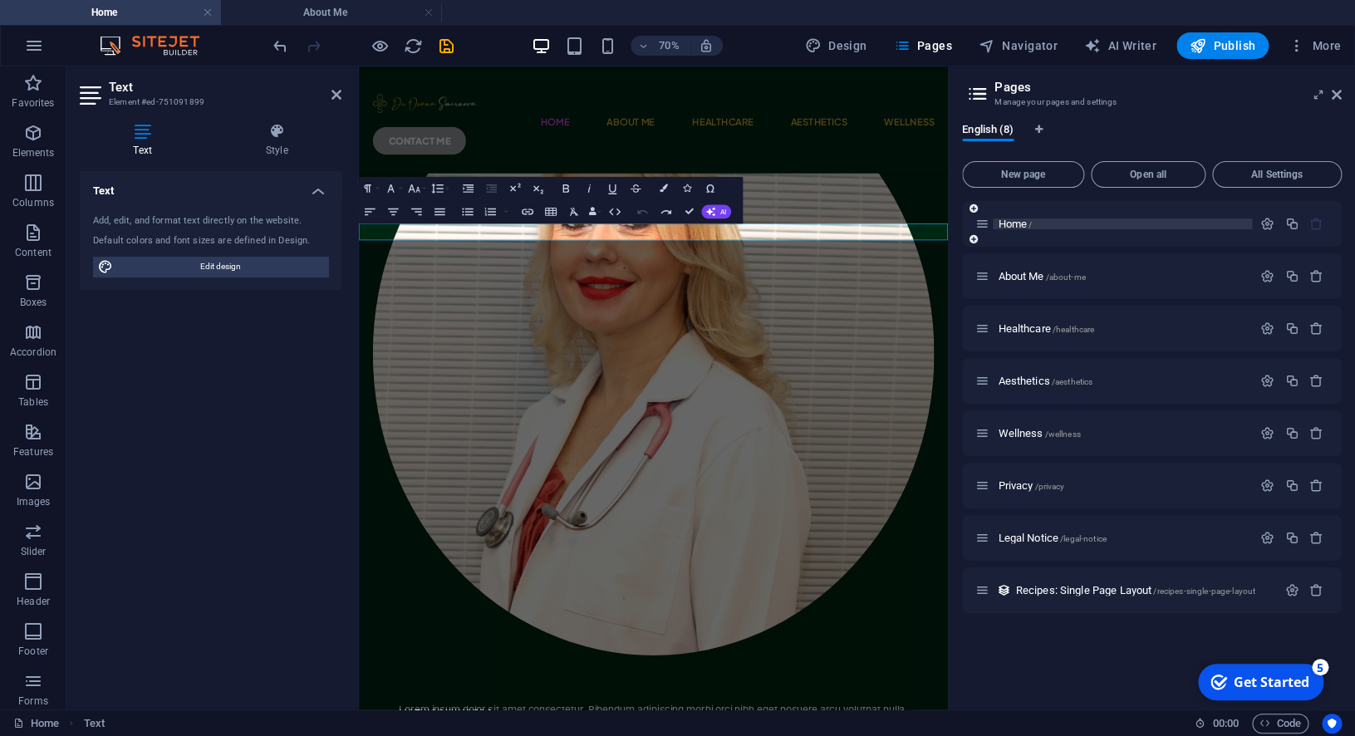
click at [994, 219] on div "Home /" at bounding box center [1122, 223] width 259 height 11
click at [337, 93] on icon at bounding box center [336, 94] width 10 height 13
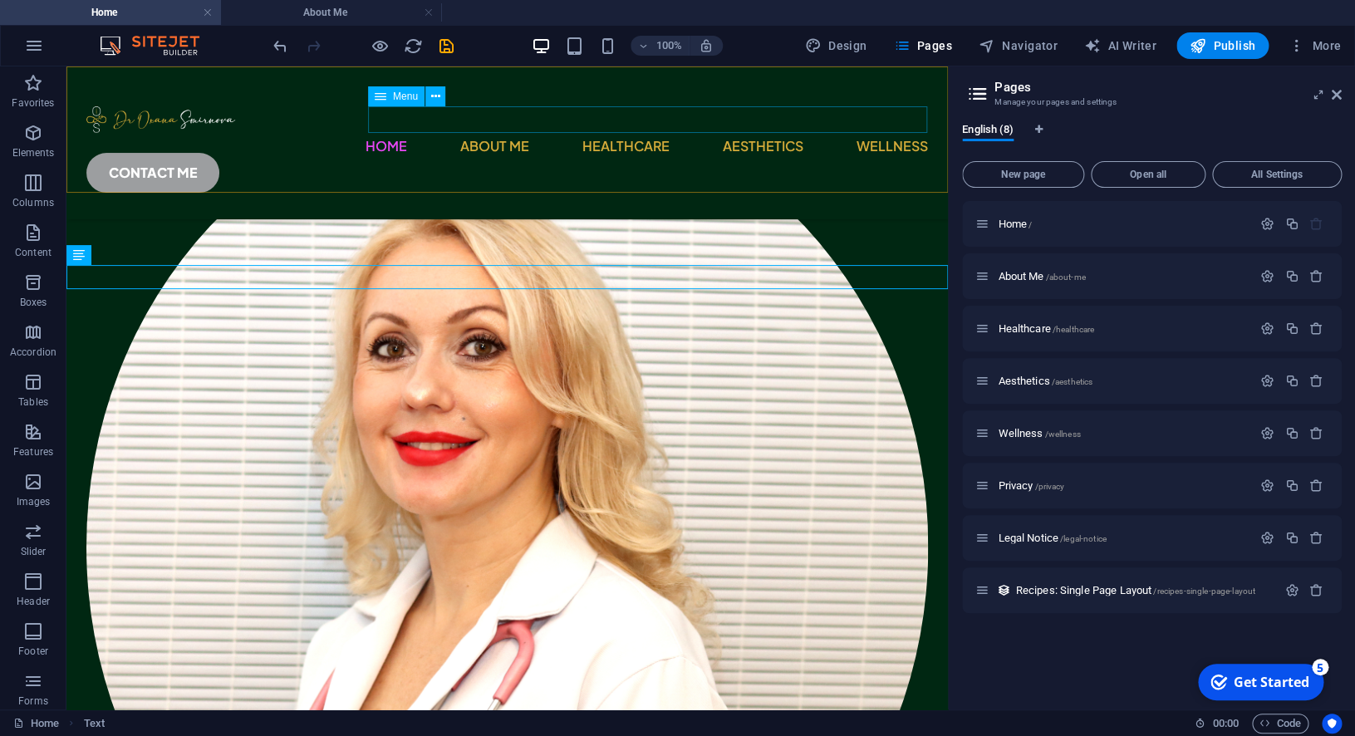
click at [494, 133] on nav "Home About Me Healthcare Aesthetics Wellness" at bounding box center [507, 146] width 842 height 27
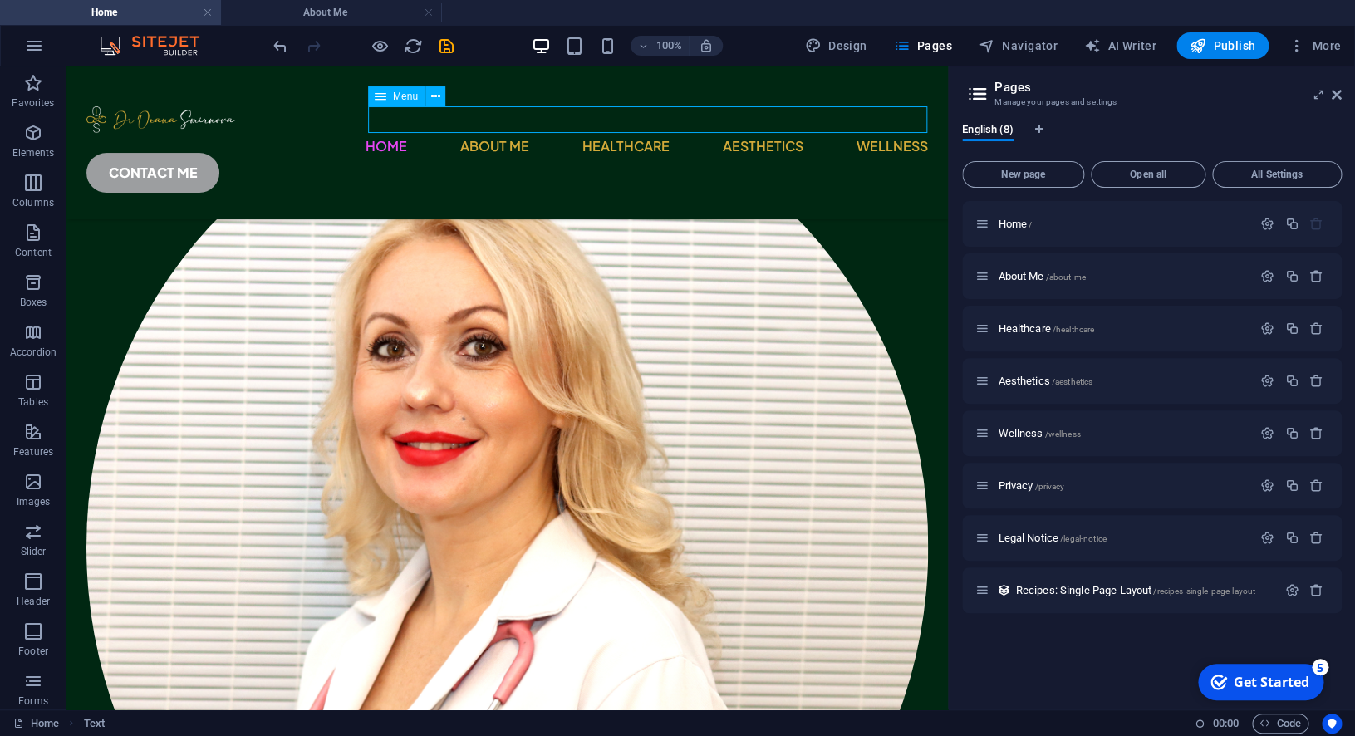
click at [494, 133] on nav "Home About Me Healthcare Aesthetics Wellness" at bounding box center [507, 146] width 842 height 27
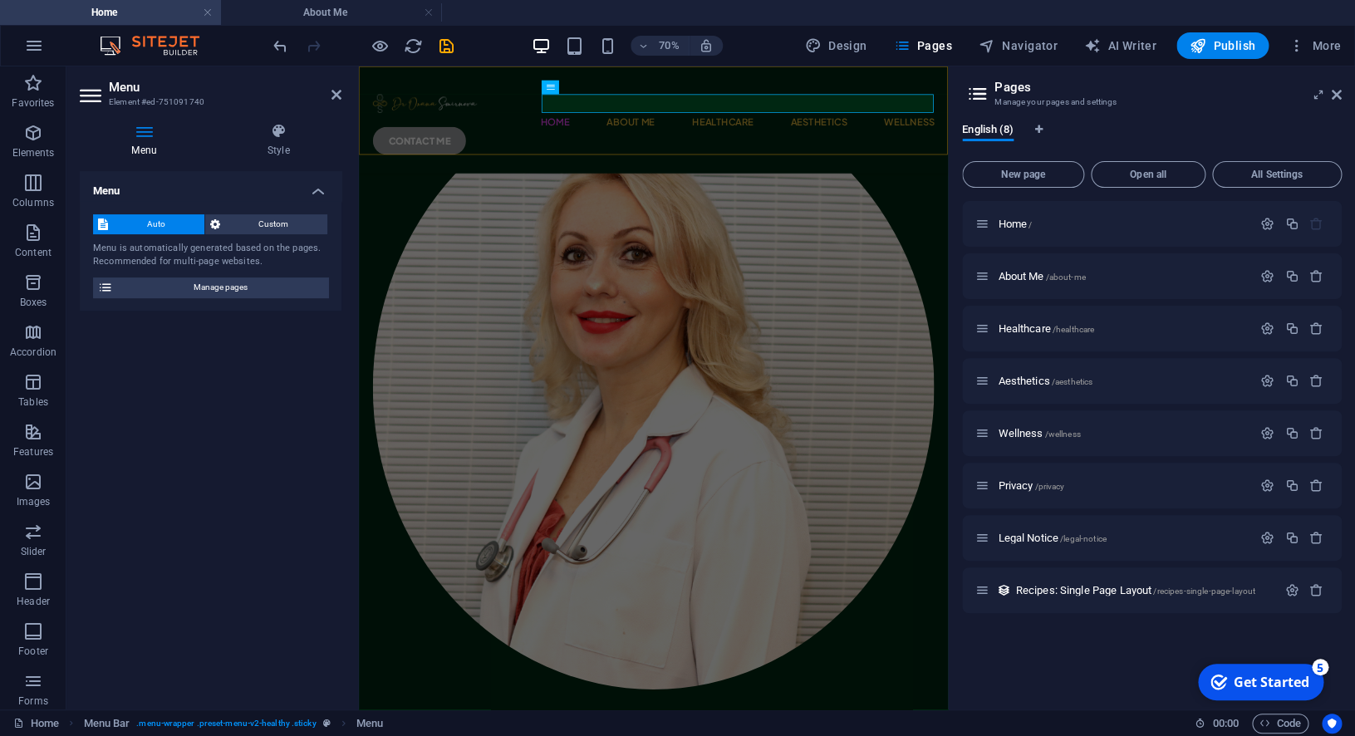
scroll to position [602, 0]
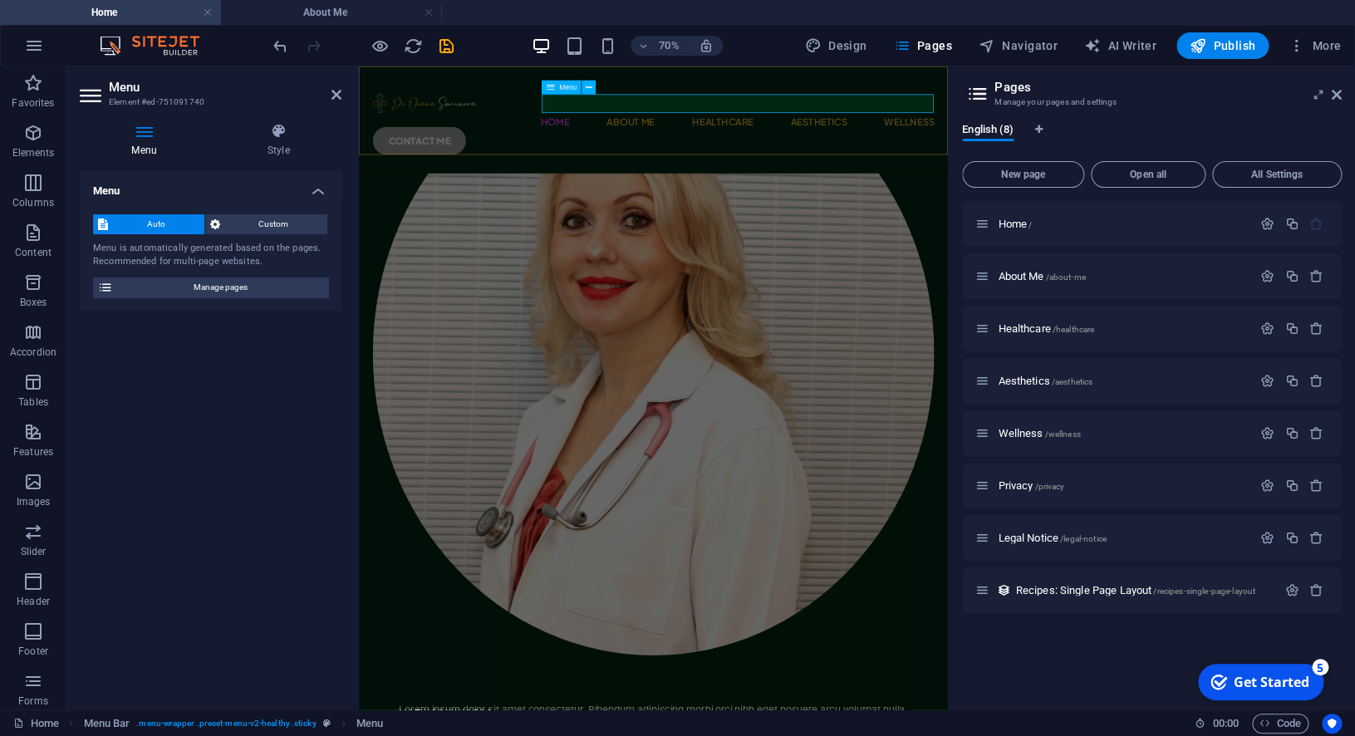
click at [629, 133] on nav "Home About Me Healthcare Aesthetics Wellness" at bounding box center [780, 146] width 802 height 27
click at [758, 133] on nav "Home About Me Healthcare Aesthetics Wellness" at bounding box center [780, 146] width 802 height 27
click at [1065, 229] on div "Home /" at bounding box center [1113, 223] width 277 height 19
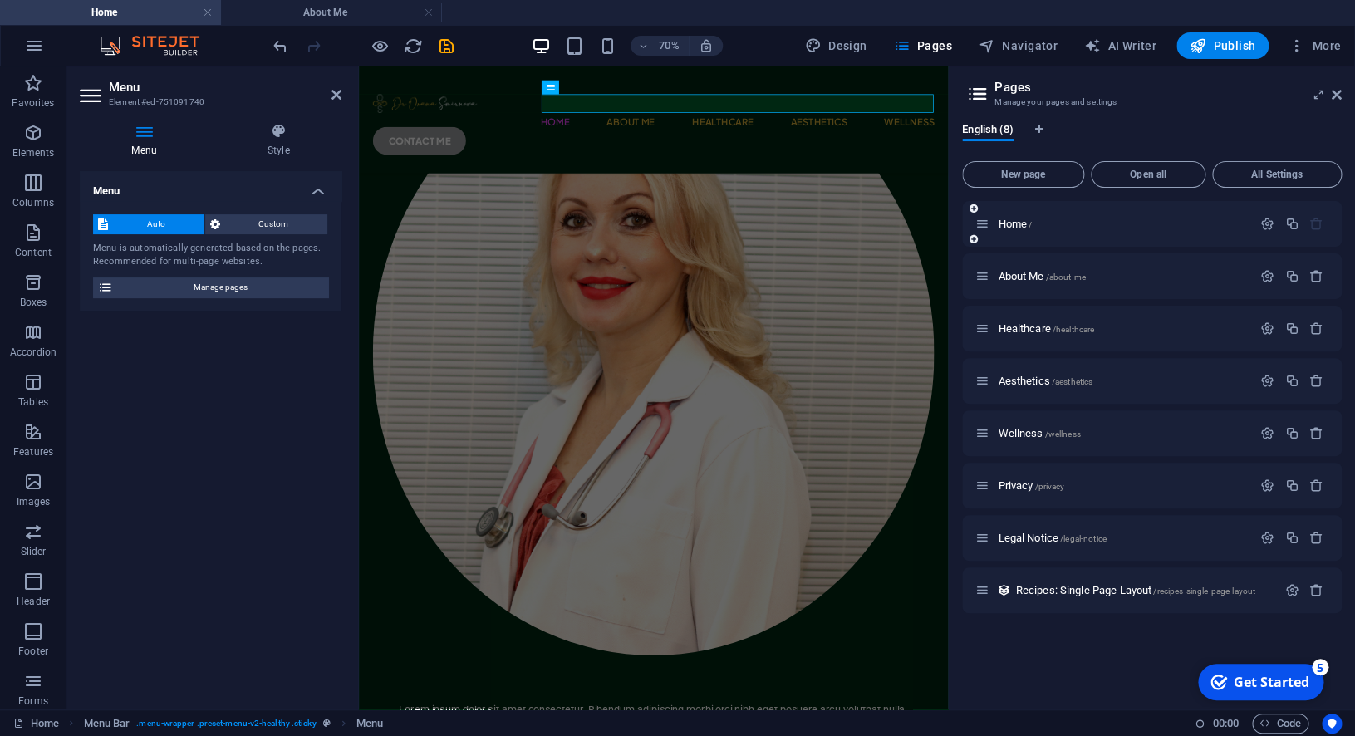
click at [1065, 229] on div "Home /" at bounding box center [1113, 223] width 277 height 19
click at [1267, 223] on icon "button" at bounding box center [1267, 224] width 14 height 14
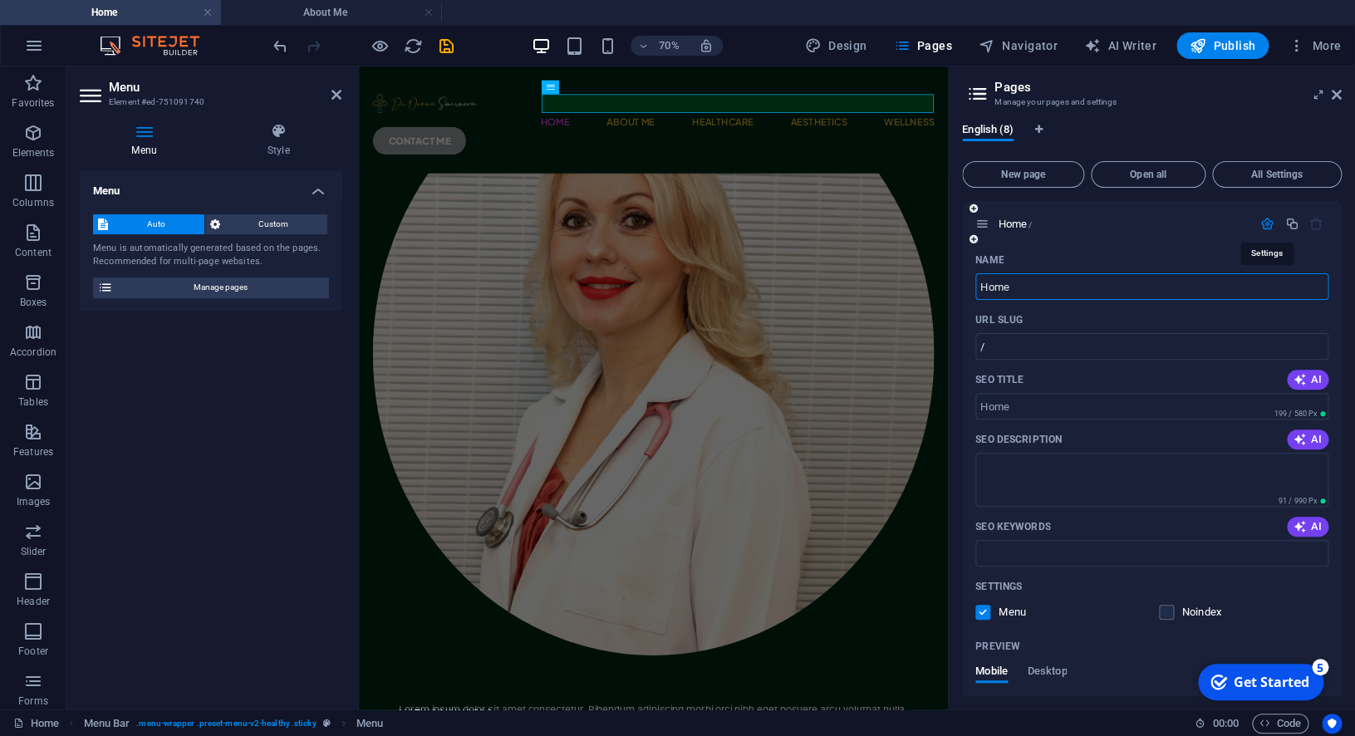
click at [1267, 223] on icon "button" at bounding box center [1267, 224] width 14 height 14
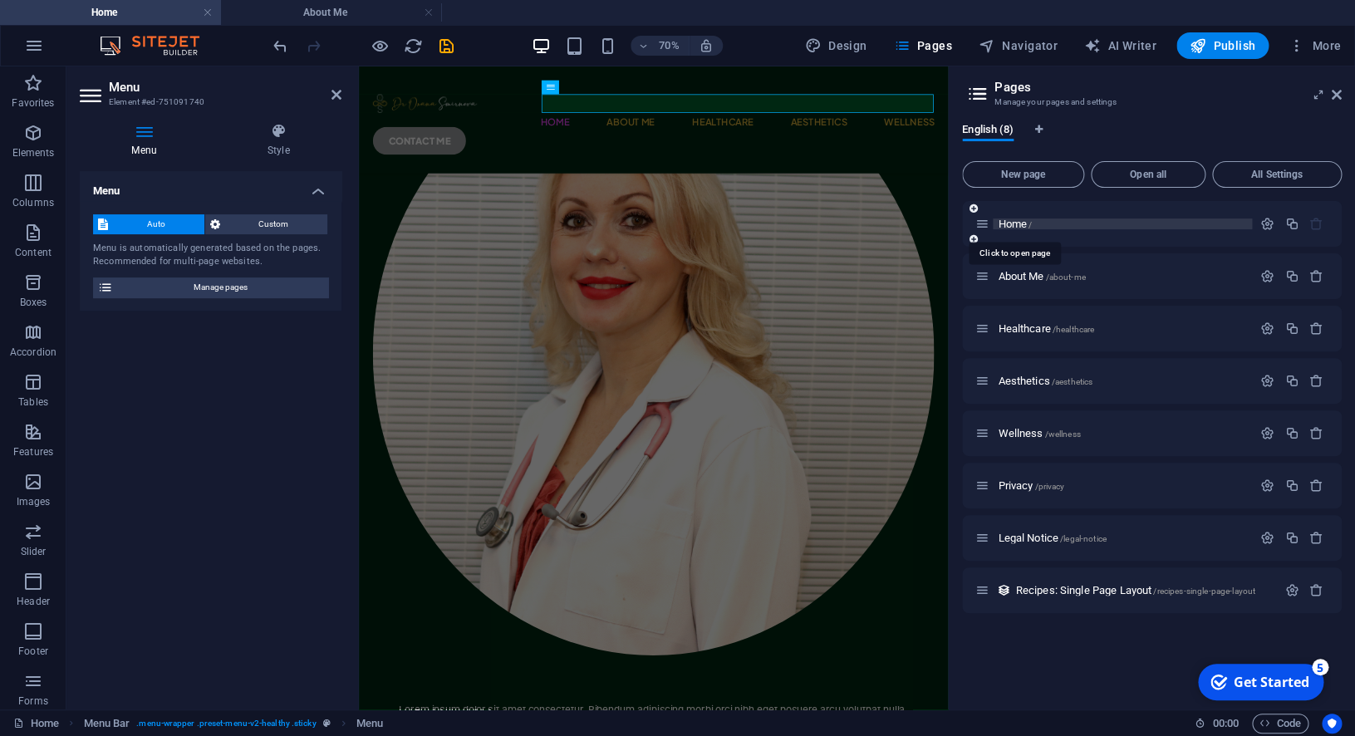
click at [1025, 223] on span "Home /" at bounding box center [1015, 224] width 34 height 12
drag, startPoint x: 338, startPoint y: 96, endPoint x: 270, endPoint y: 29, distance: 95.2
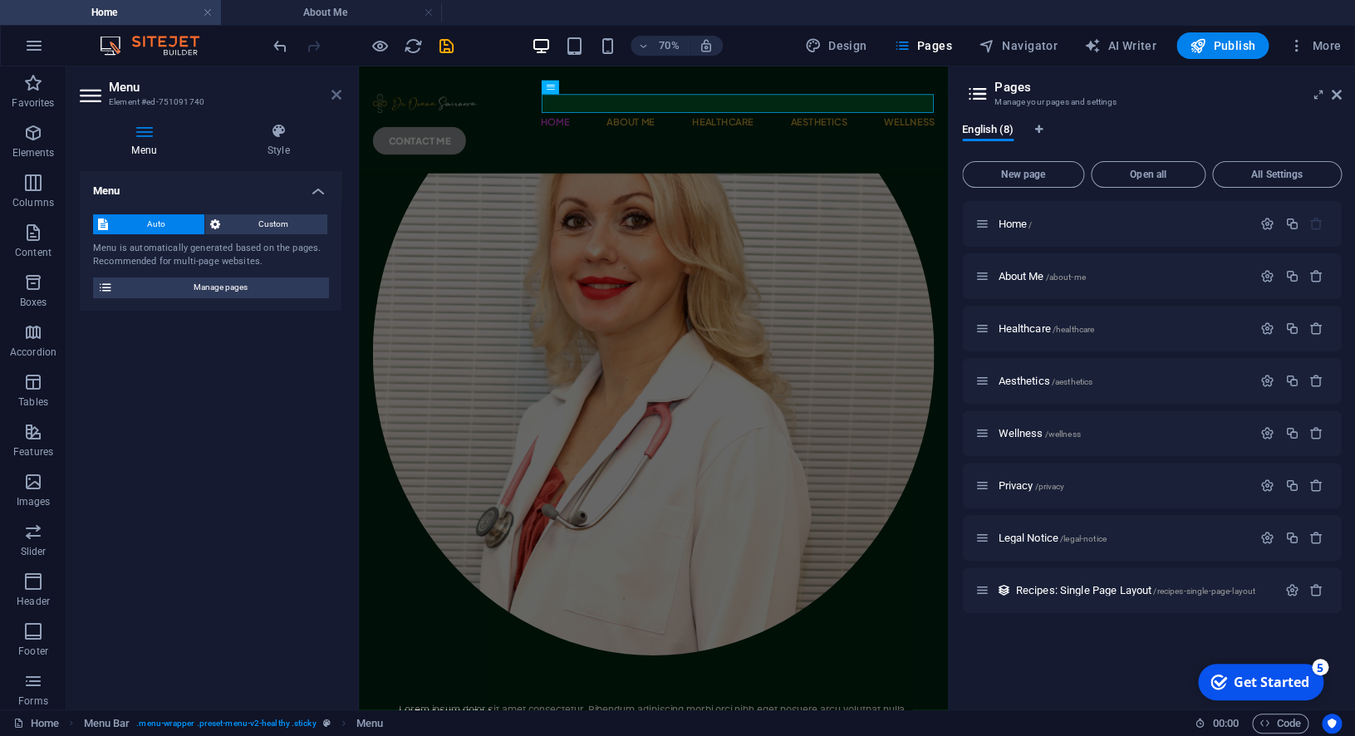
click at [338, 96] on icon at bounding box center [336, 94] width 10 height 13
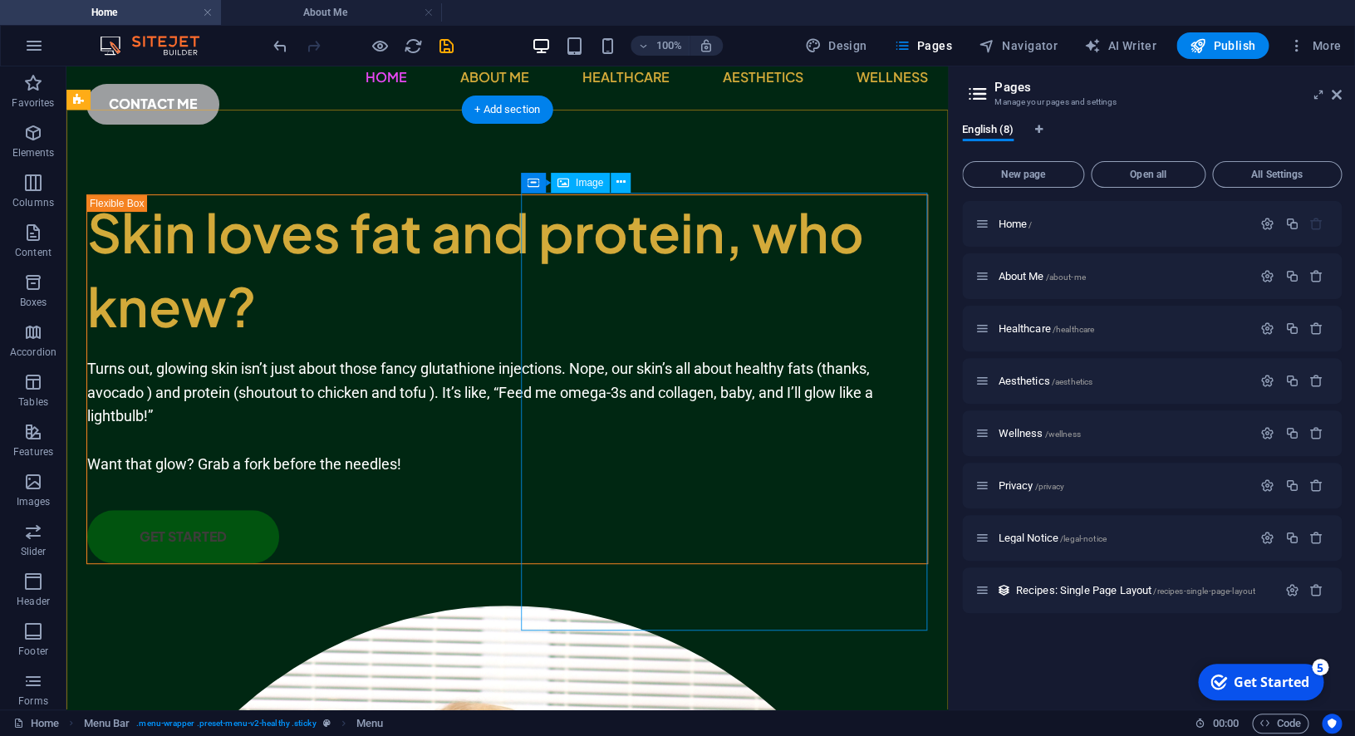
scroll to position [0, 0]
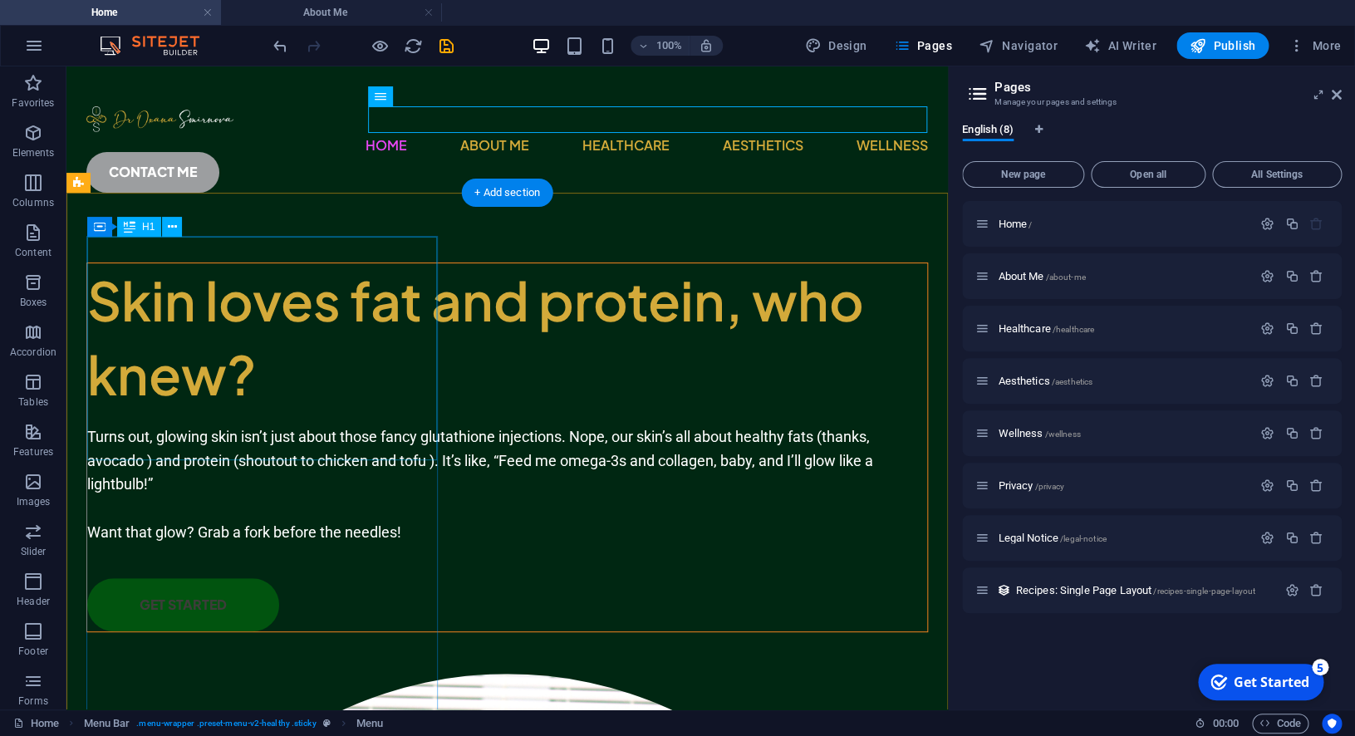
drag, startPoint x: 292, startPoint y: 278, endPoint x: 359, endPoint y: 345, distance: 94.0
click at [292, 278] on div "Skin loves fat and protein, who knew?" at bounding box center [507, 337] width 840 height 149
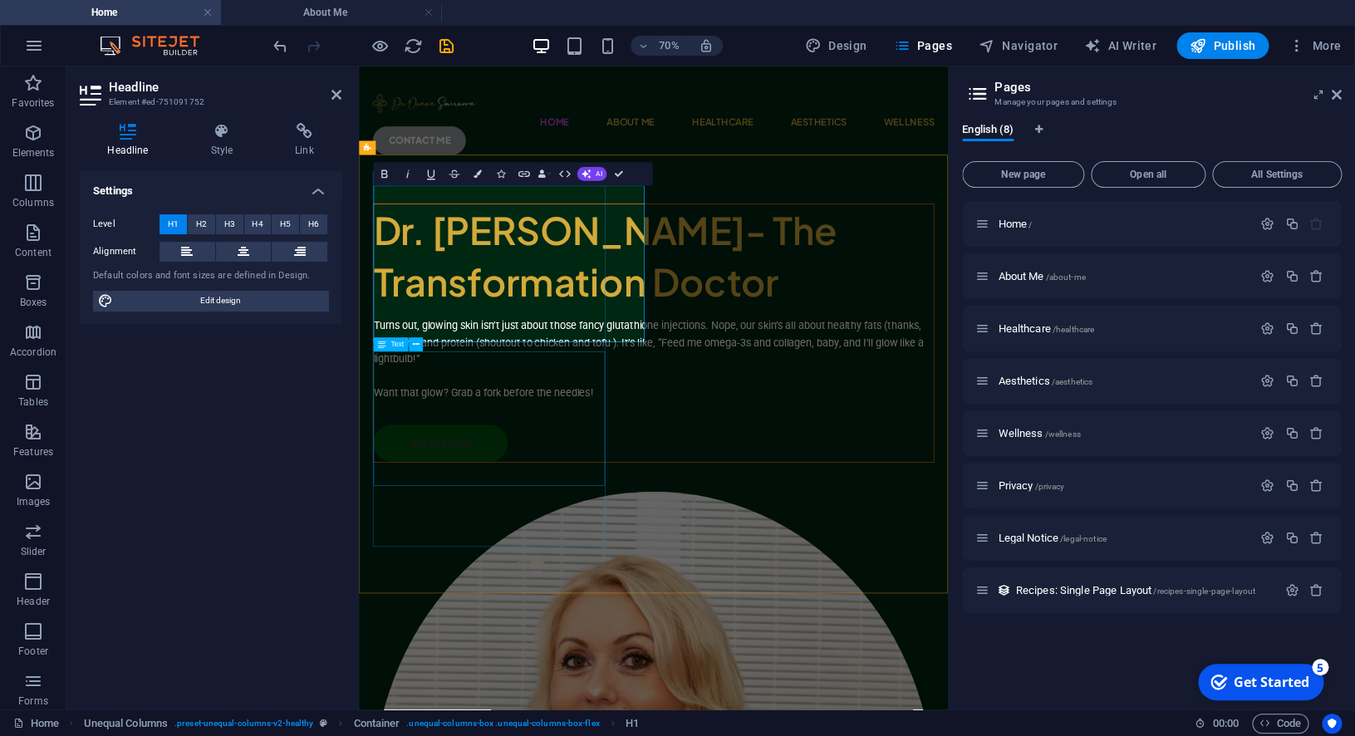
click at [613, 507] on div "Turns out, glowing skin isn’t just about those fancy glutathione injections. No…" at bounding box center [780, 485] width 800 height 120
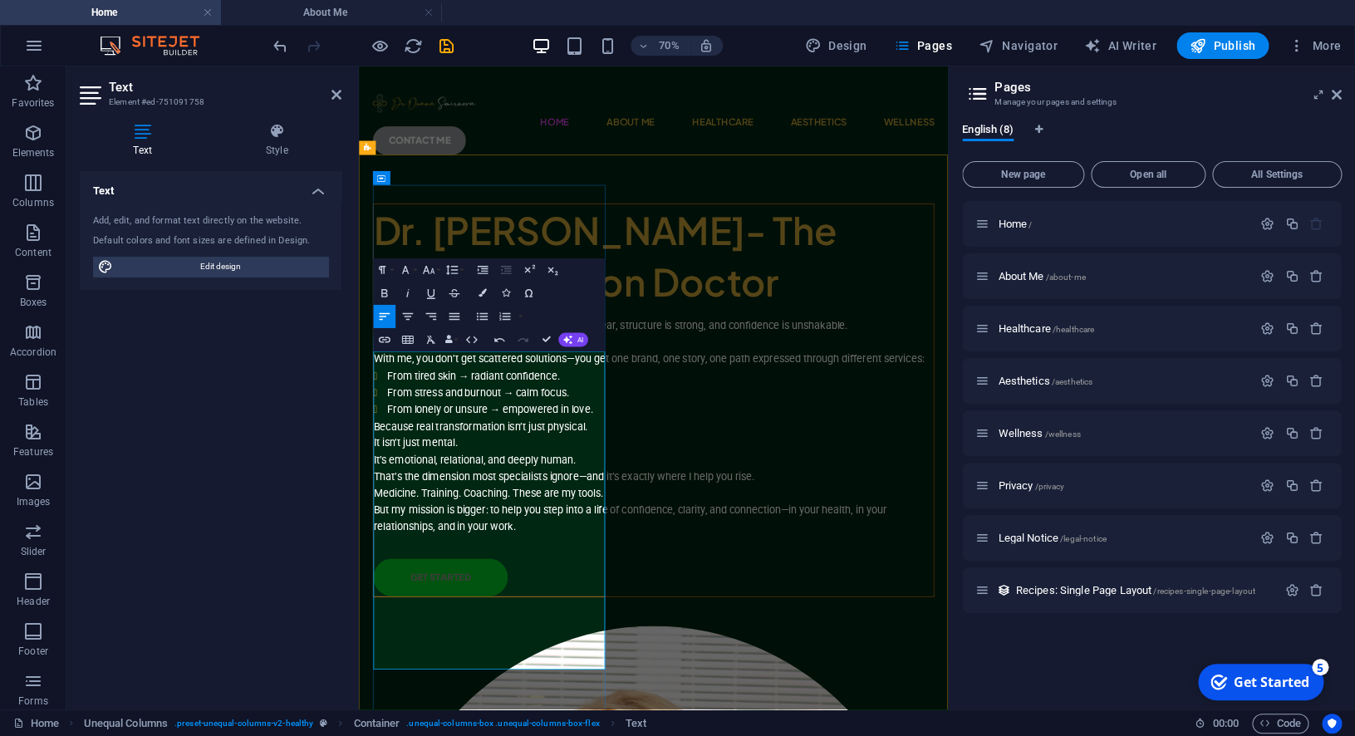
click at [495, 474] on p "I believe transformation begins when identity is clear, structure is strong, an…" at bounding box center [780, 449] width 800 height 48
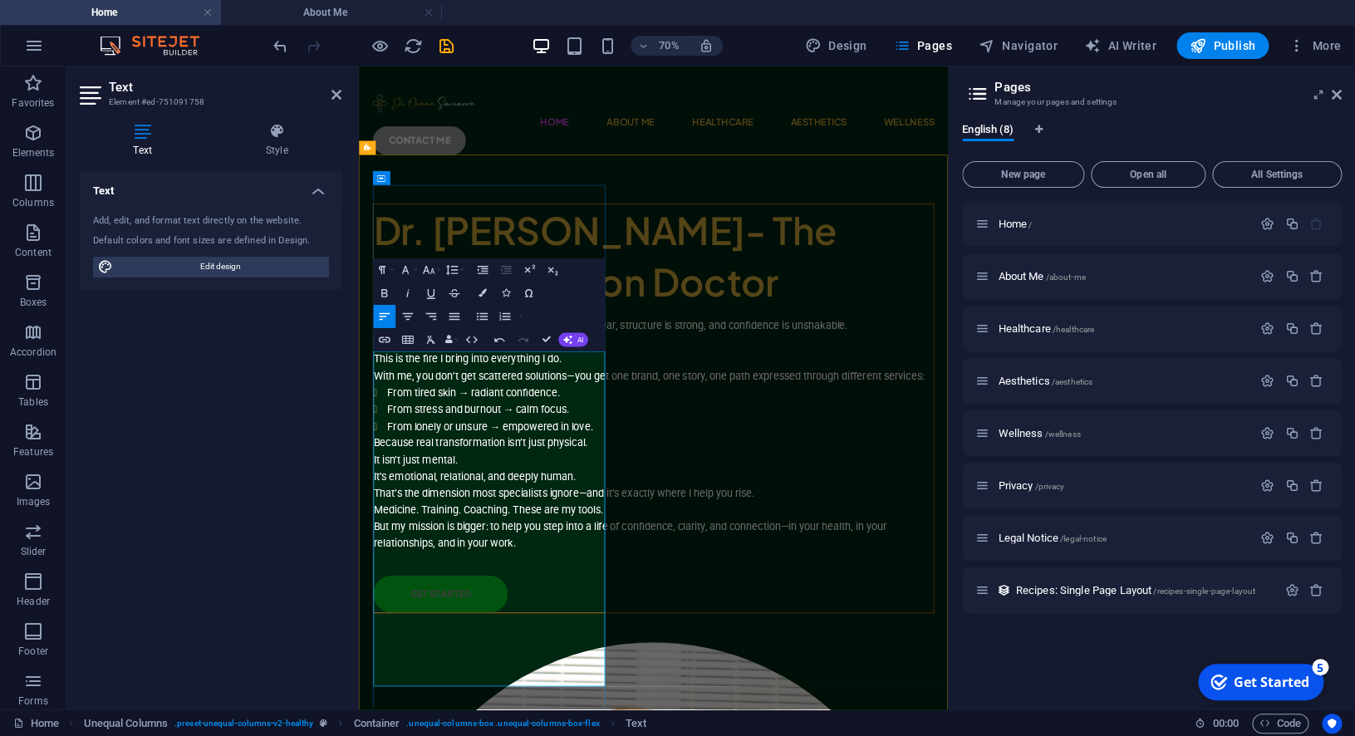
click at [699, 593] on li "From lonely or unsure → empowered in love." at bounding box center [790, 581] width 780 height 24
click at [381, 664] on p "Because real transformation isn’t just physical. It isn’t just mental. It’s emo…" at bounding box center [780, 627] width 800 height 71
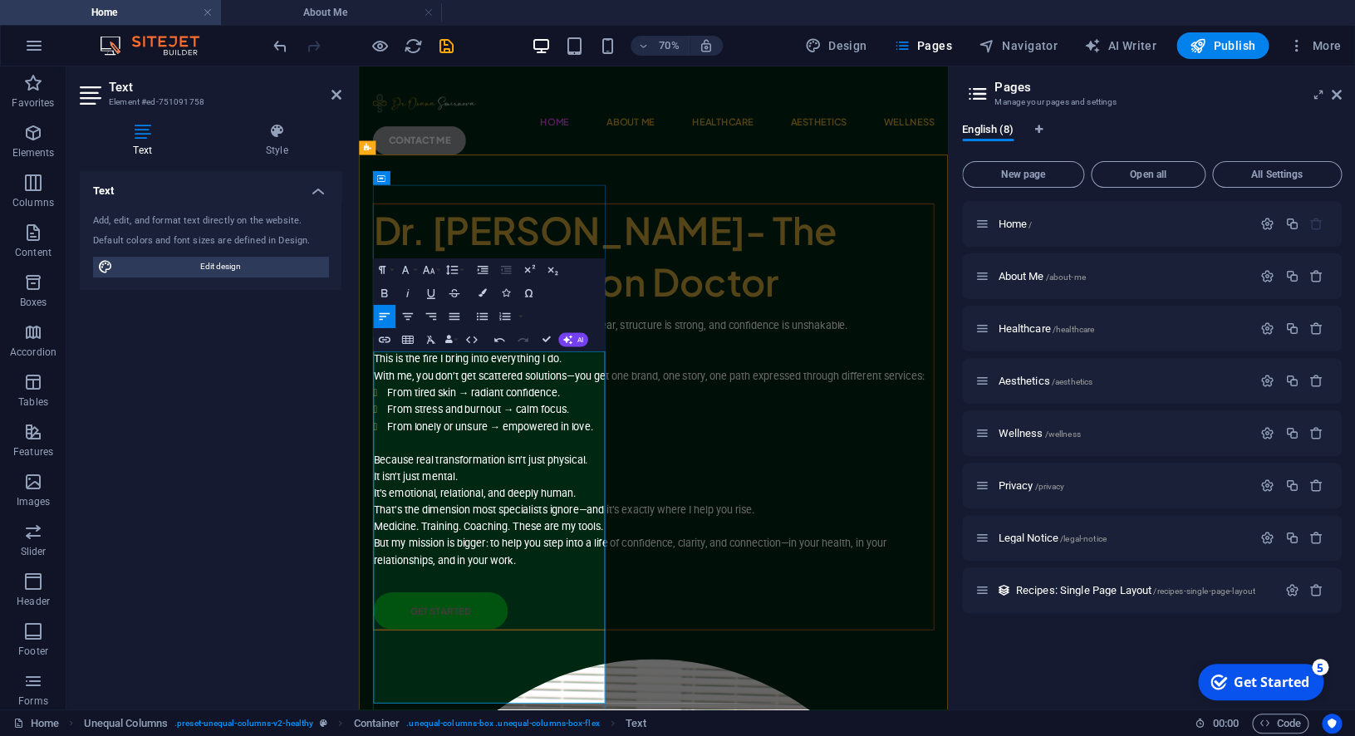
click at [515, 688] on p "Because real transformation isn’t just physical. It isn’t just mental. It’s emo…" at bounding box center [780, 651] width 800 height 71
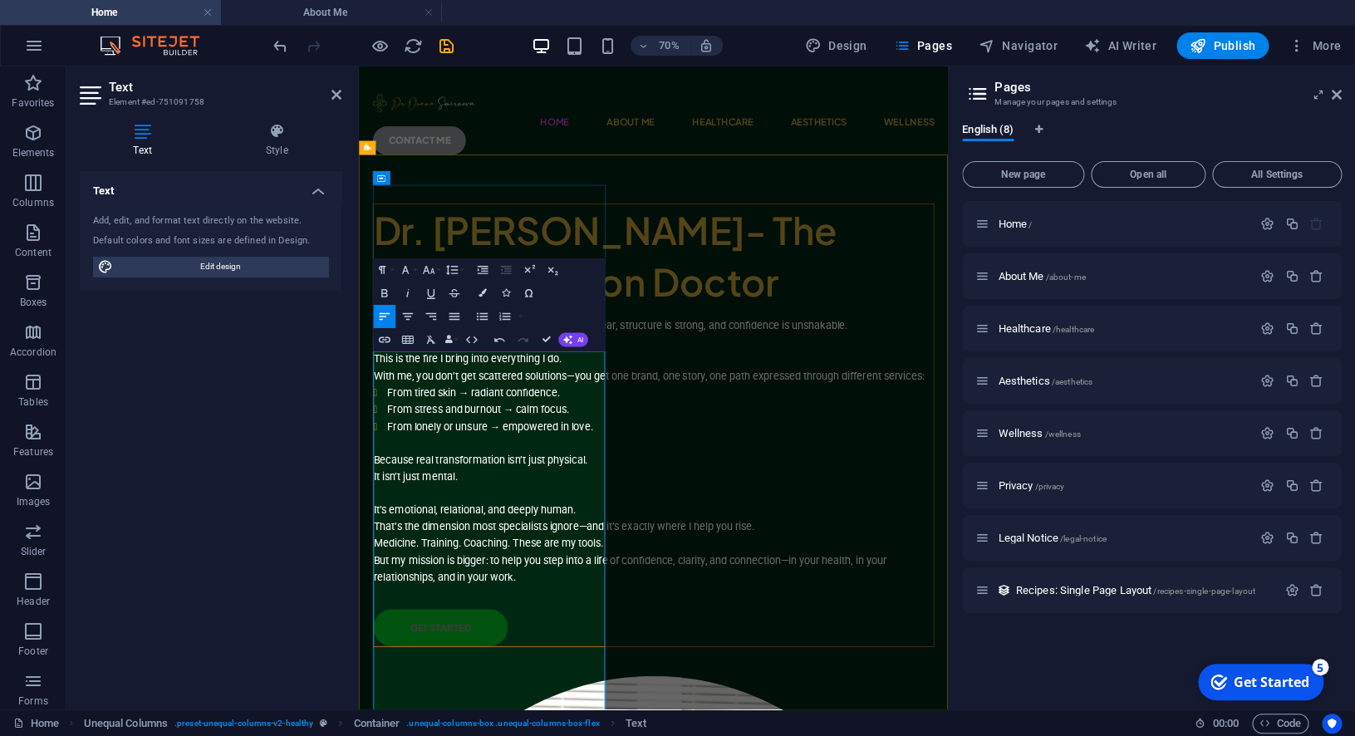
click at [657, 735] on p "That’s the dimension most specialists ignore—and it’s exactly where I help you …" at bounding box center [780, 724] width 800 height 24
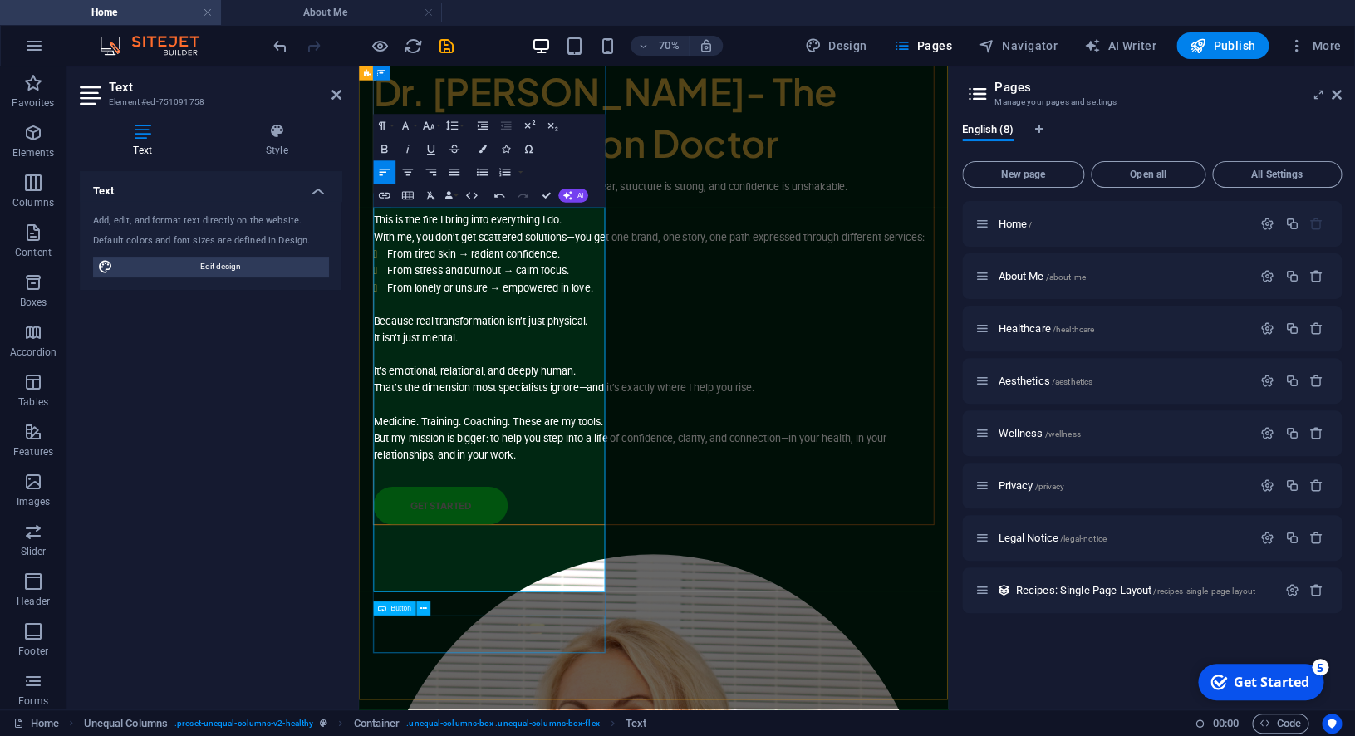
scroll to position [206, 0]
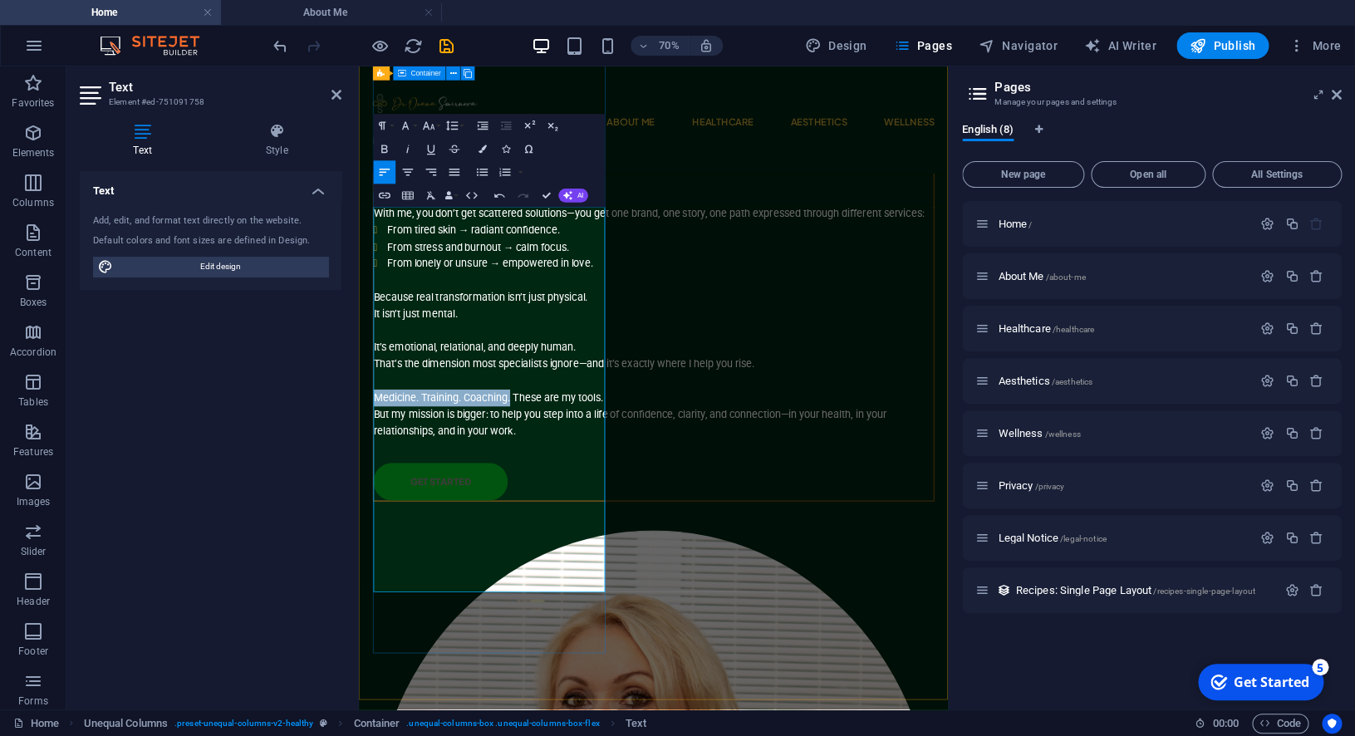
drag, startPoint x: 575, startPoint y: 730, endPoint x: 361, endPoint y: 734, distance: 214.4
click at [379, 687] on div "Dr. [PERSON_NAME]- The Transformation Doctor I believe transformation begins wh…" at bounding box center [780, 358] width 802 height 657
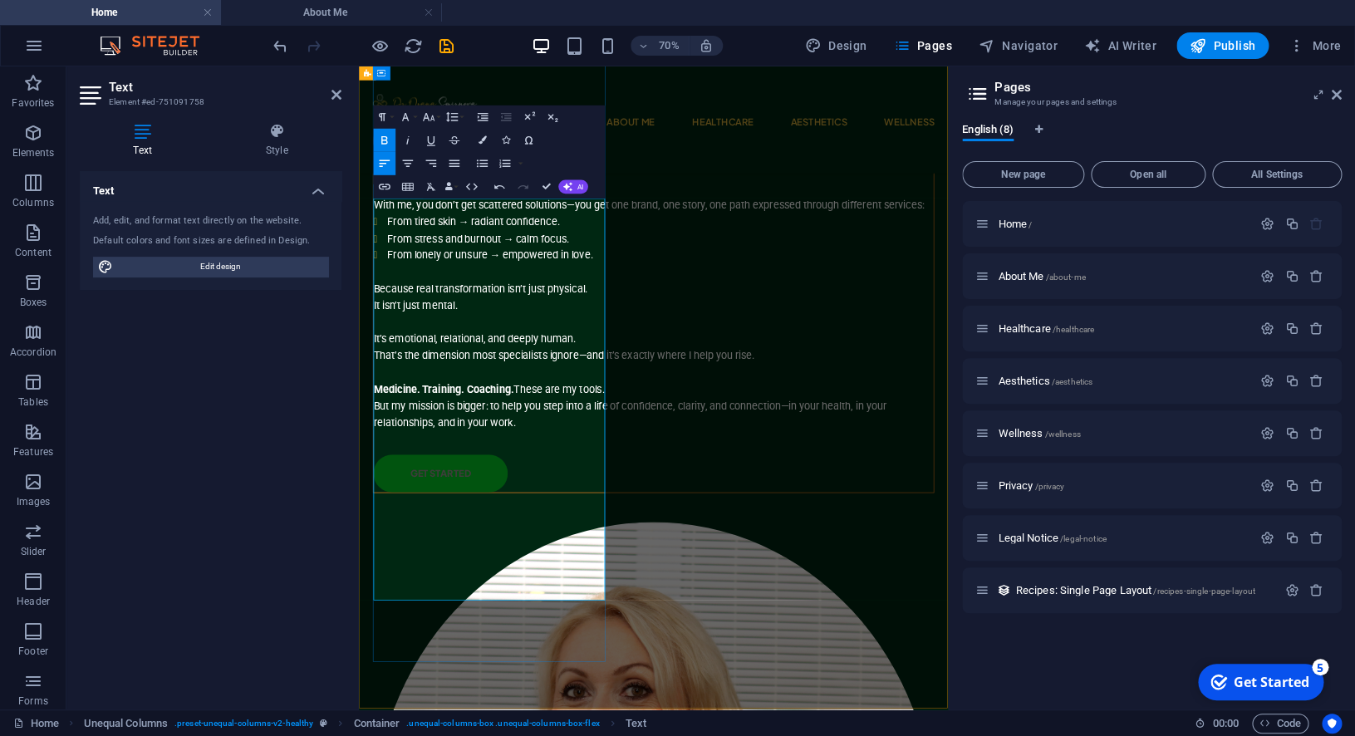
click at [474, 588] on p "Medicine. Training. Coaching. These are my tools. But my mission is bigger: to …" at bounding box center [780, 552] width 800 height 71
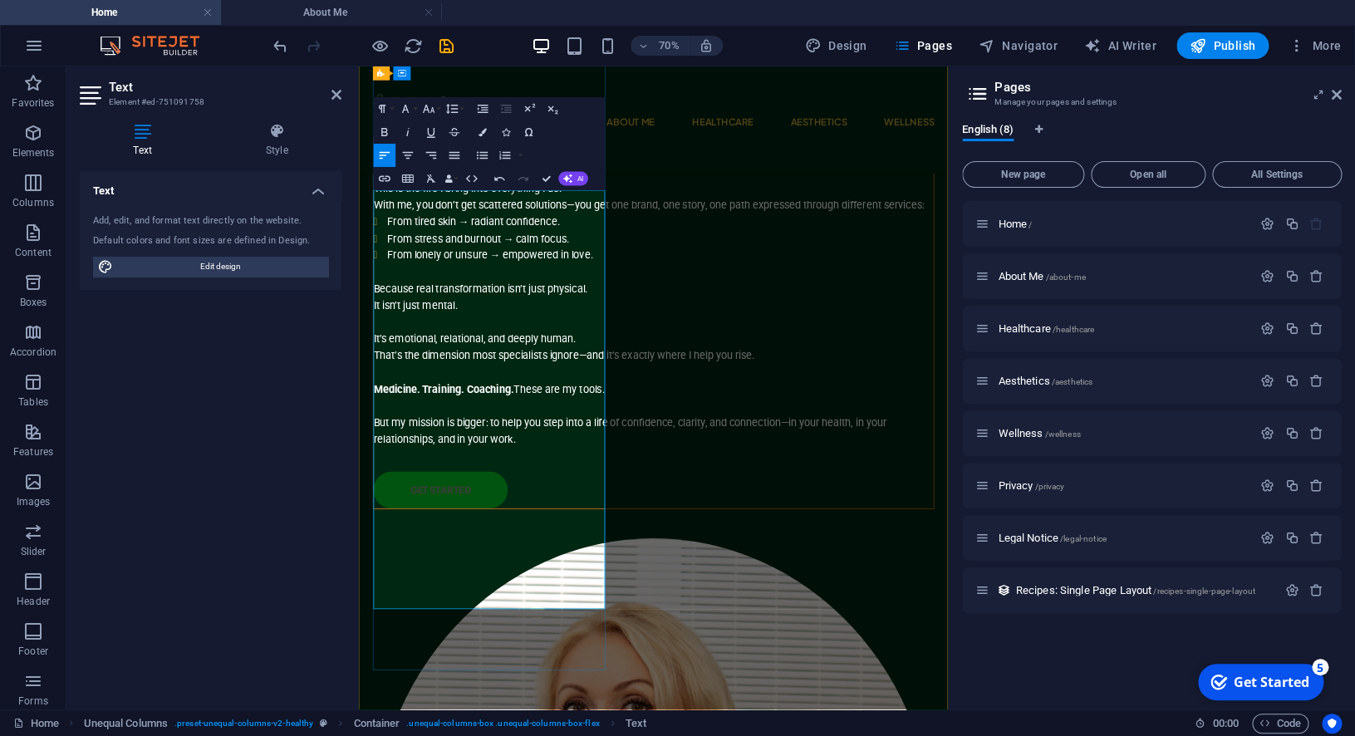
scroll to position [230, 0]
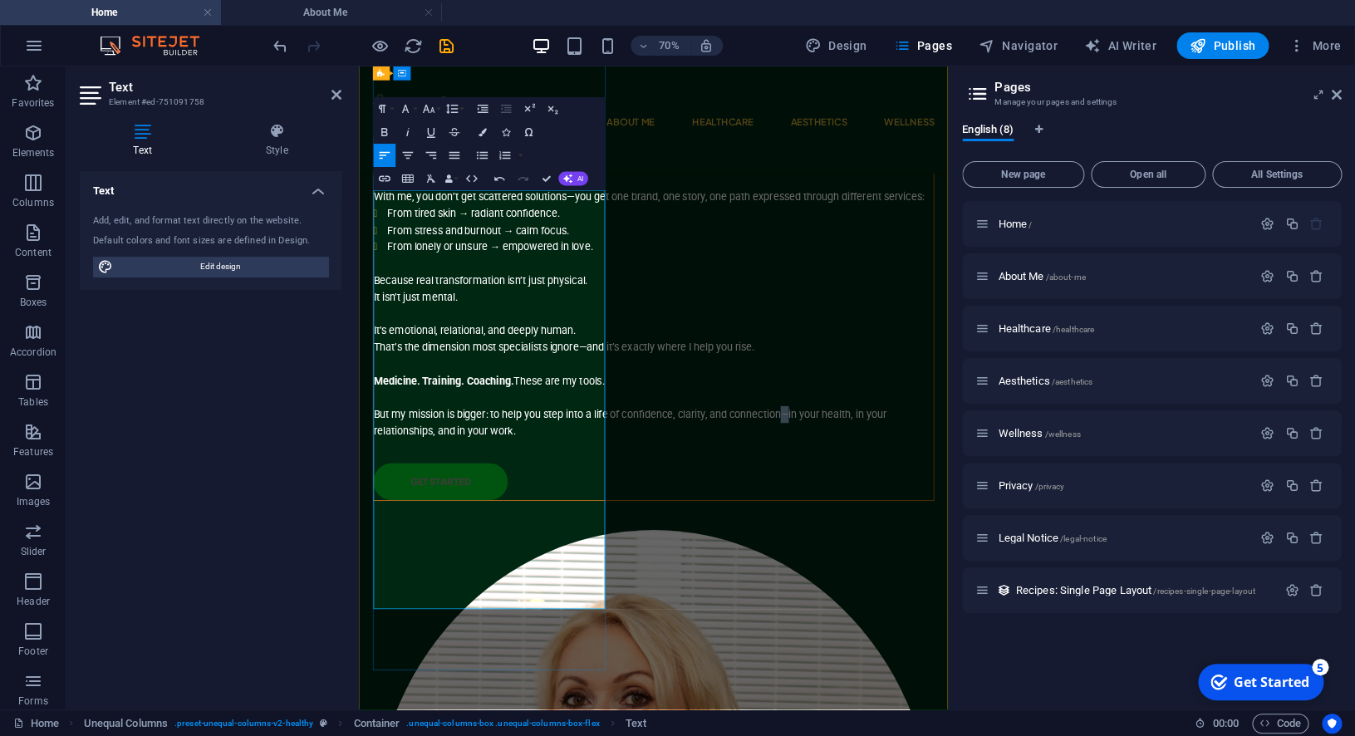
drag, startPoint x: 650, startPoint y: 806, endPoint x: 660, endPoint y: 807, distance: 10.0
click at [660, 600] on p "But my mission is bigger: to help you step into a life of confidence, clarity, …" at bounding box center [780, 563] width 800 height 71
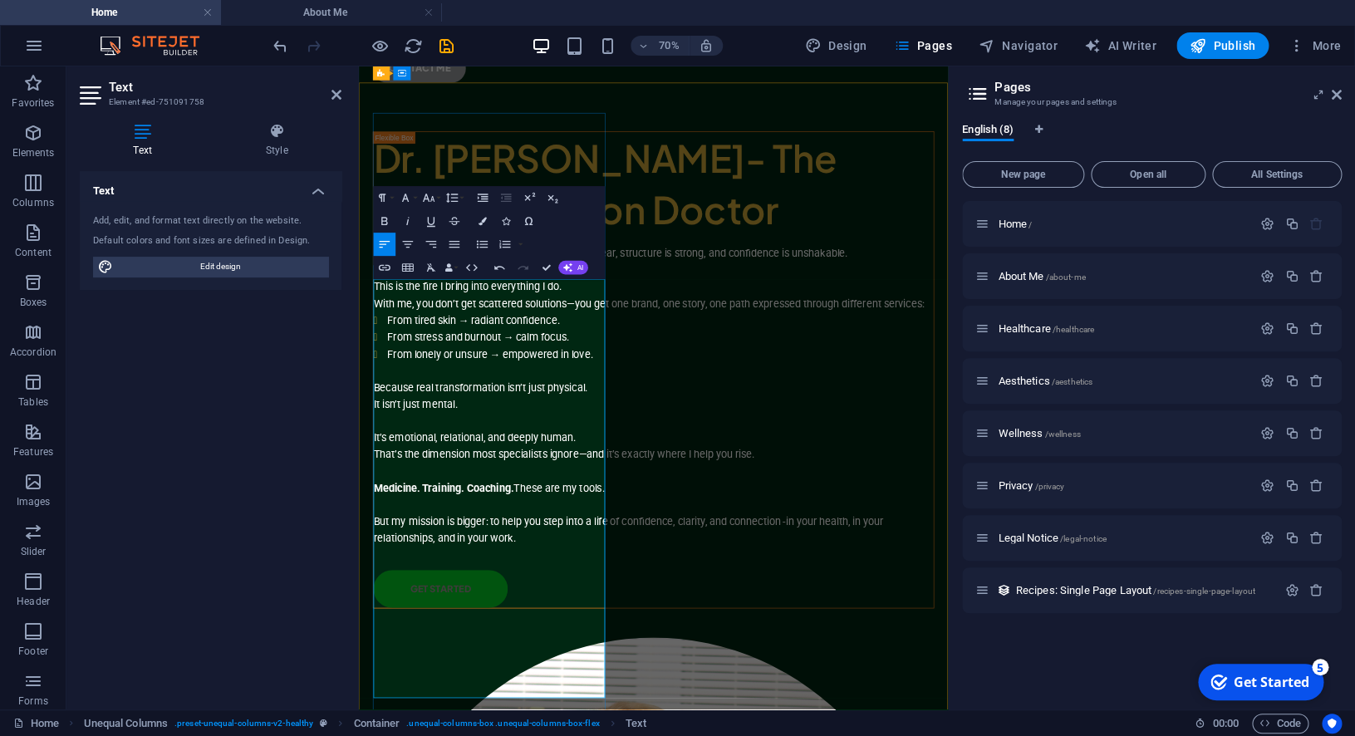
scroll to position [101, 0]
click at [660, 420] on p "With me, you don’t get scattered solutions—you get one brand, one story, one pa…" at bounding box center [780, 408] width 800 height 24
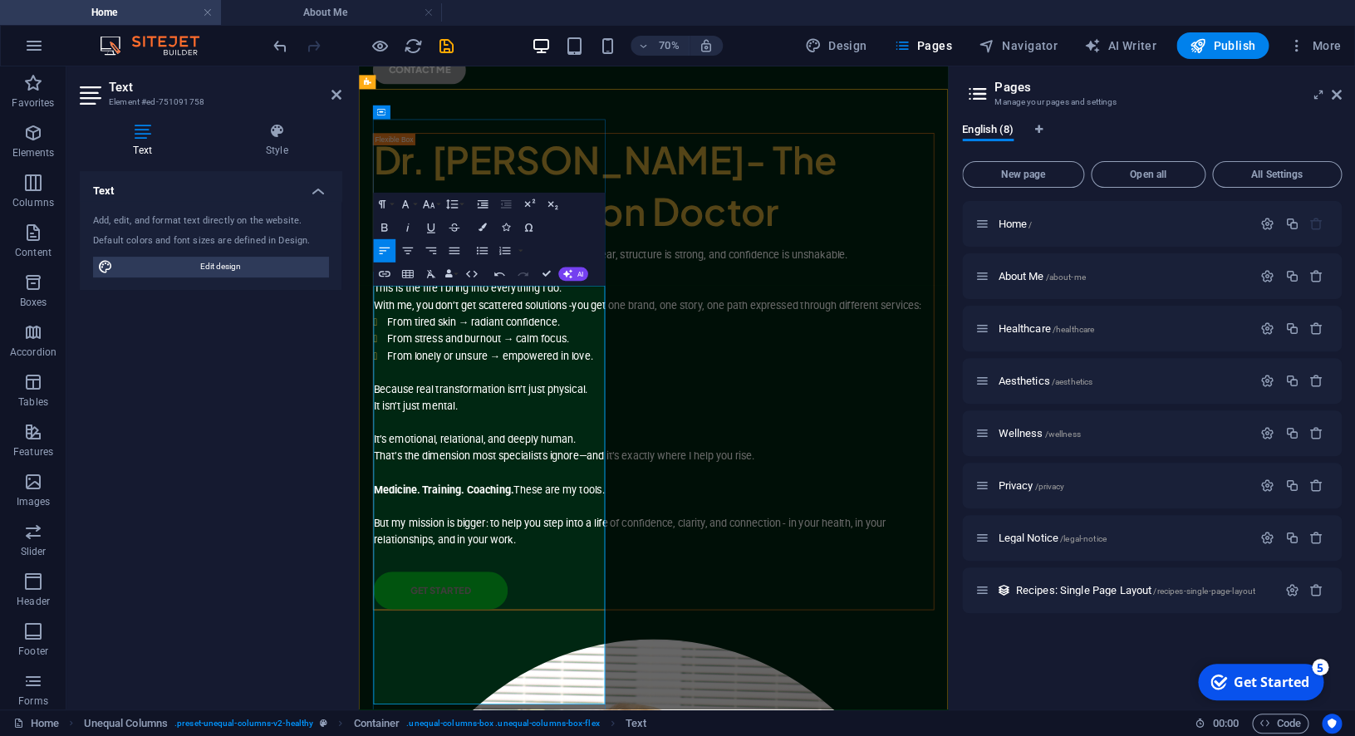
scroll to position [0, 0]
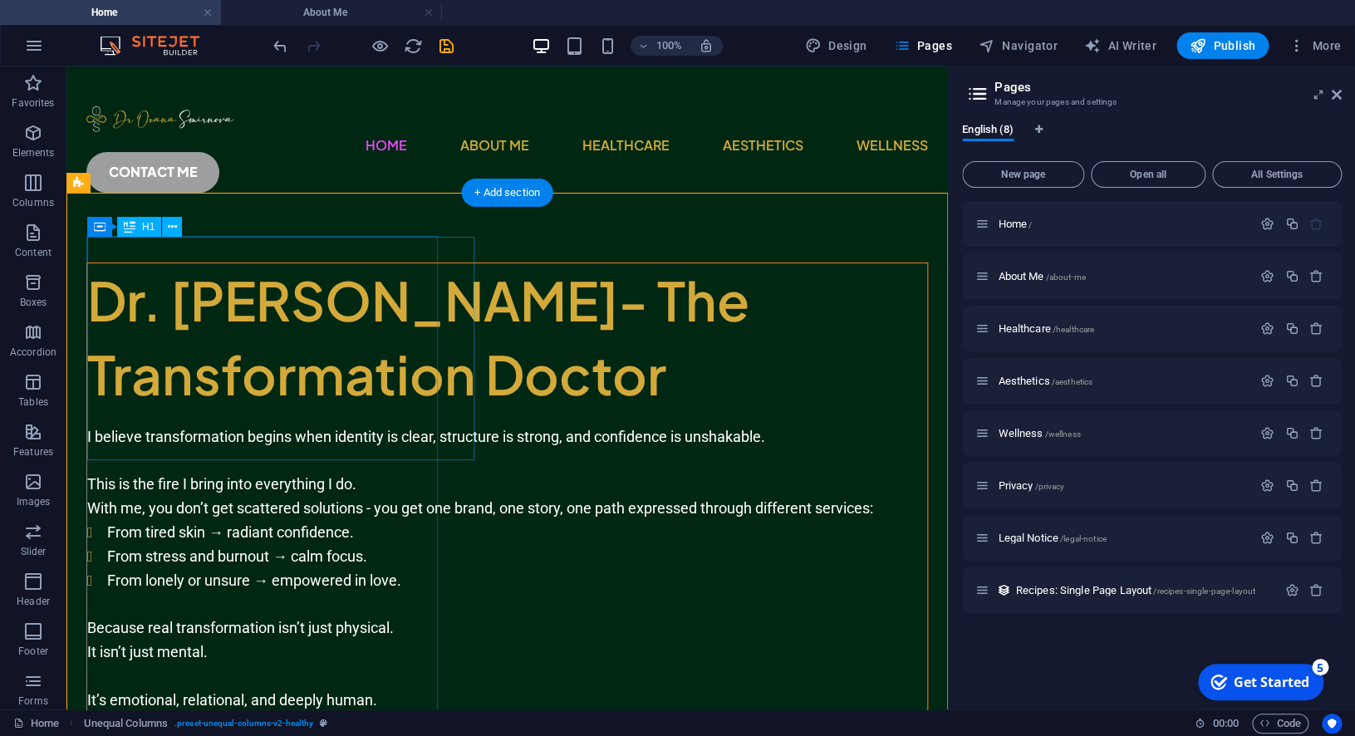
click at [426, 311] on div "Dr. [PERSON_NAME]- The Transformation Doctor" at bounding box center [507, 337] width 840 height 149
click at [397, 301] on div "Dr. [PERSON_NAME]- The Transformation Doctor" at bounding box center [507, 337] width 840 height 149
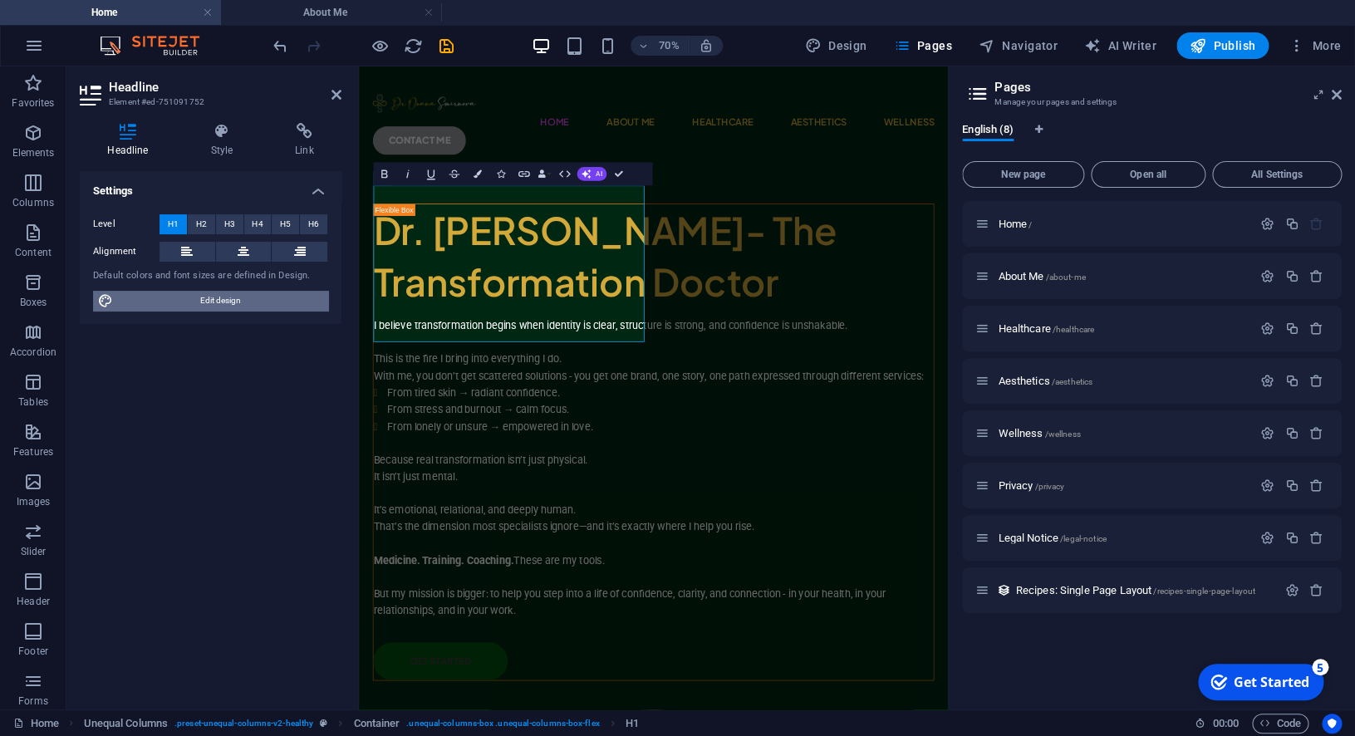
drag, startPoint x: 232, startPoint y: 298, endPoint x: 263, endPoint y: 299, distance: 31.6
click at [232, 299] on span "Edit design" at bounding box center [220, 301] width 205 height 20
select select "px"
select select "400"
select select "px"
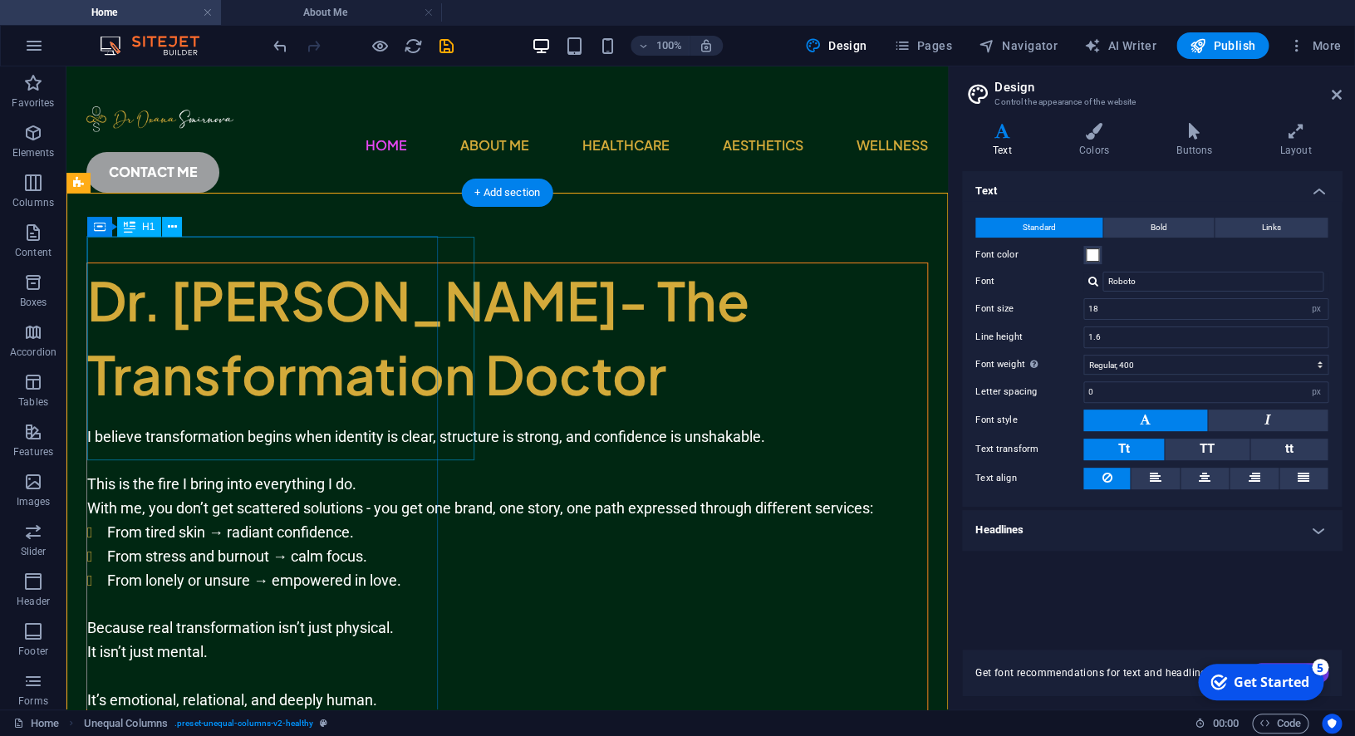
click at [412, 288] on div "Dr. [PERSON_NAME]- The Transformation Doctor" at bounding box center [507, 337] width 840 height 149
click at [169, 227] on icon at bounding box center [172, 226] width 9 height 17
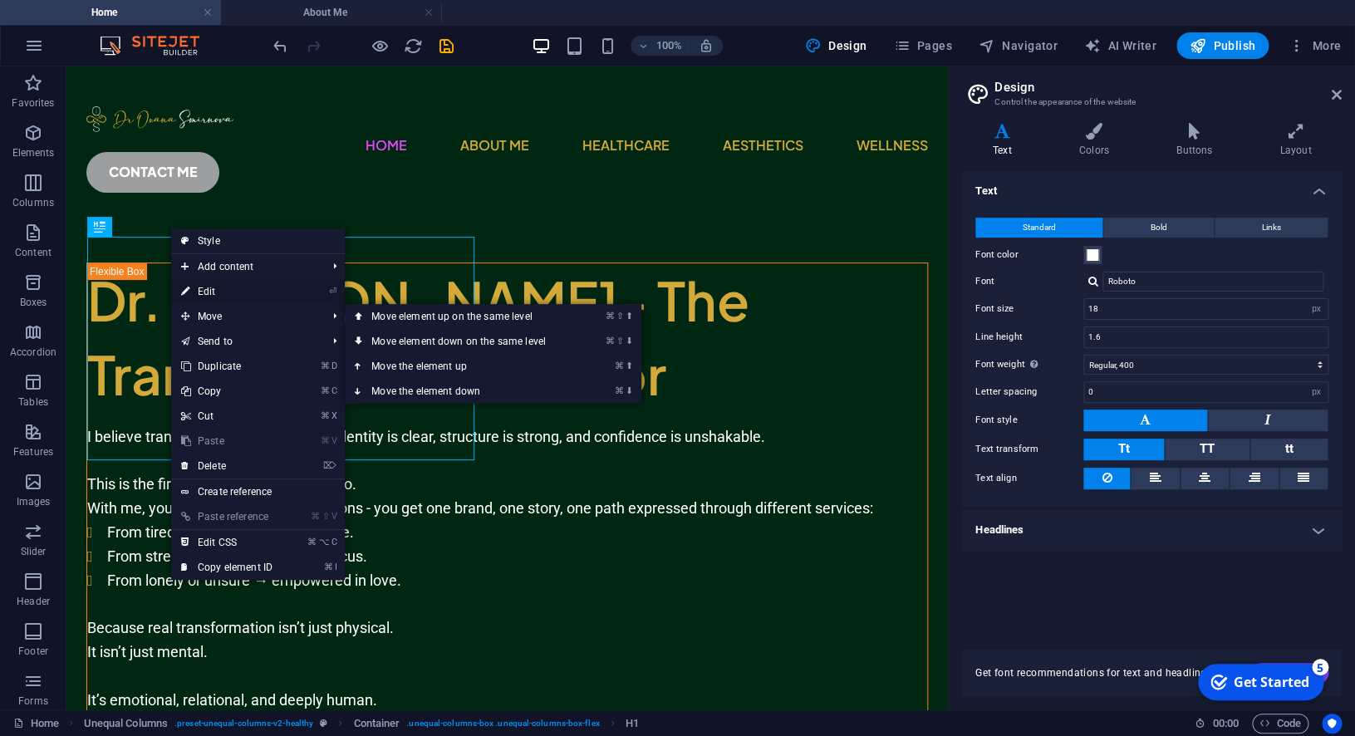
click at [245, 289] on link "⏎ Edit" at bounding box center [226, 291] width 111 height 25
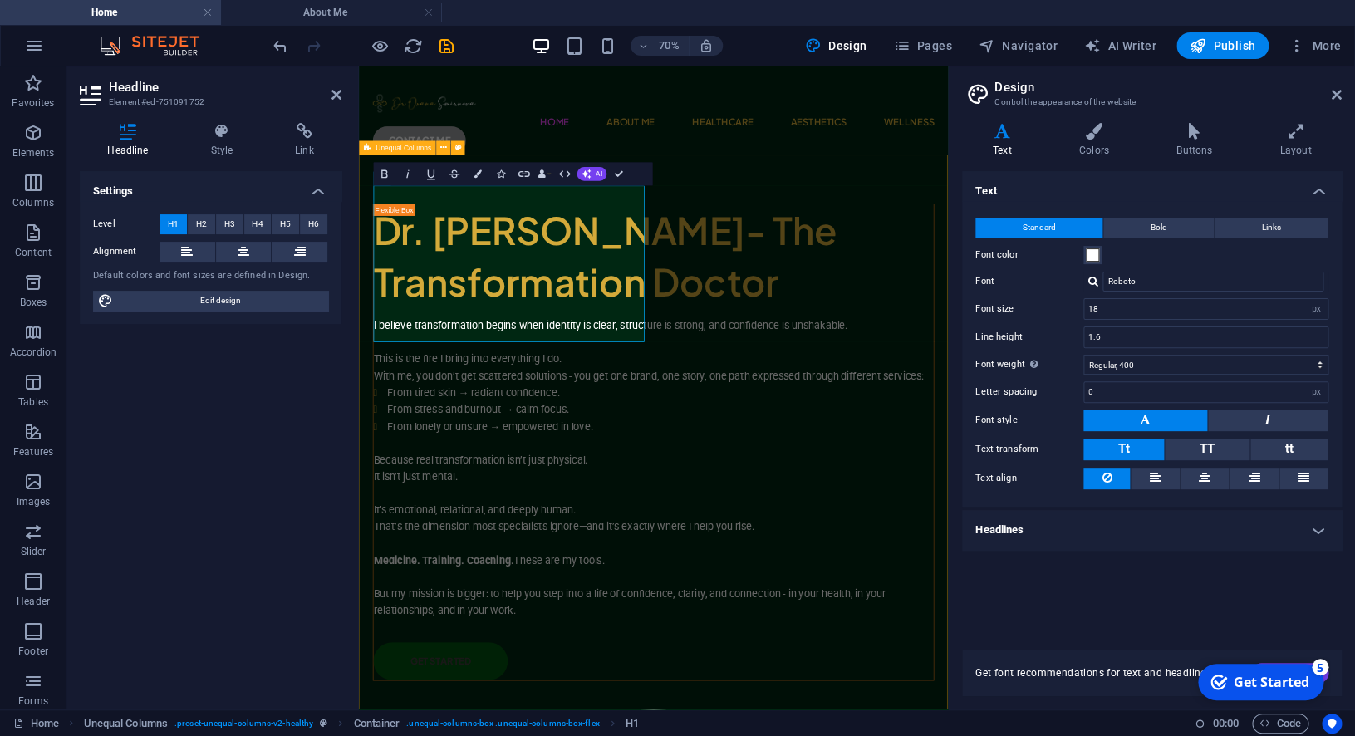
drag, startPoint x: 710, startPoint y: 380, endPoint x: 744, endPoint y: 379, distance: 34.1
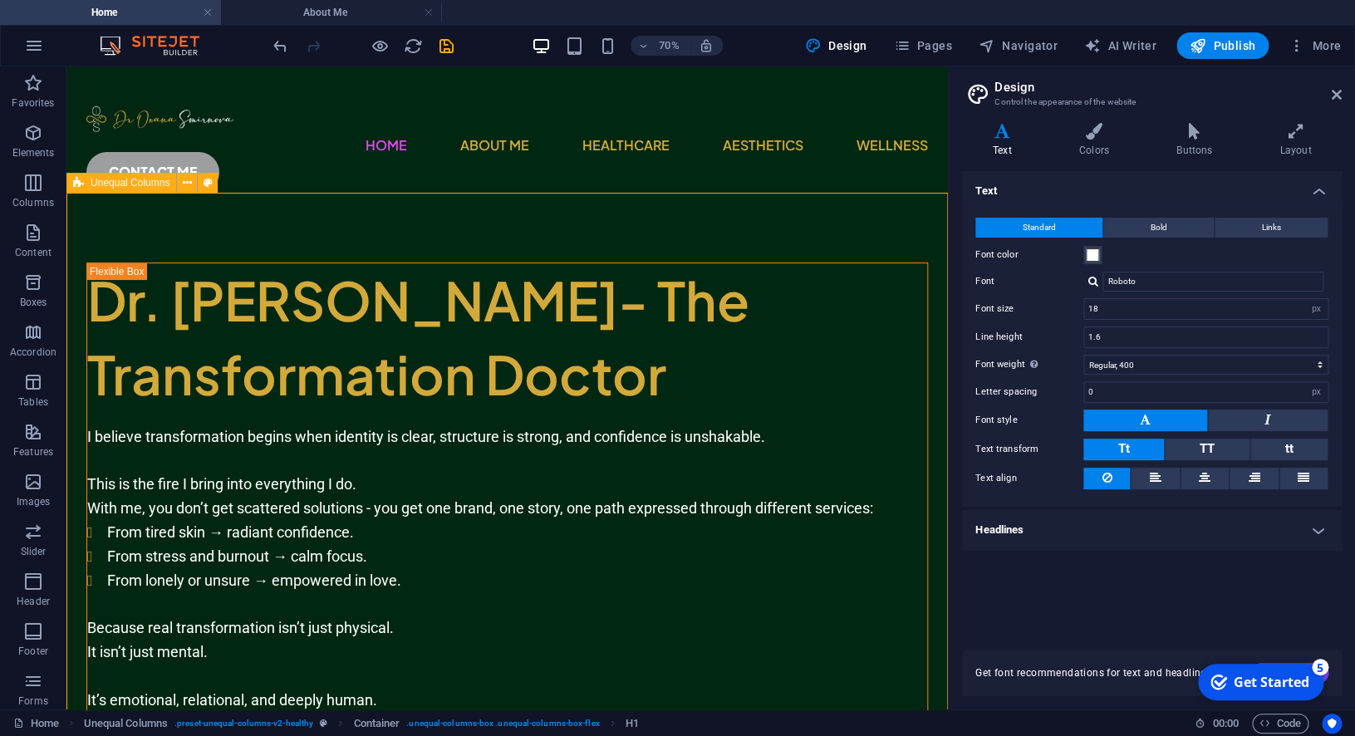
drag, startPoint x: 420, startPoint y: 248, endPoint x: 627, endPoint y: 194, distance: 213.8
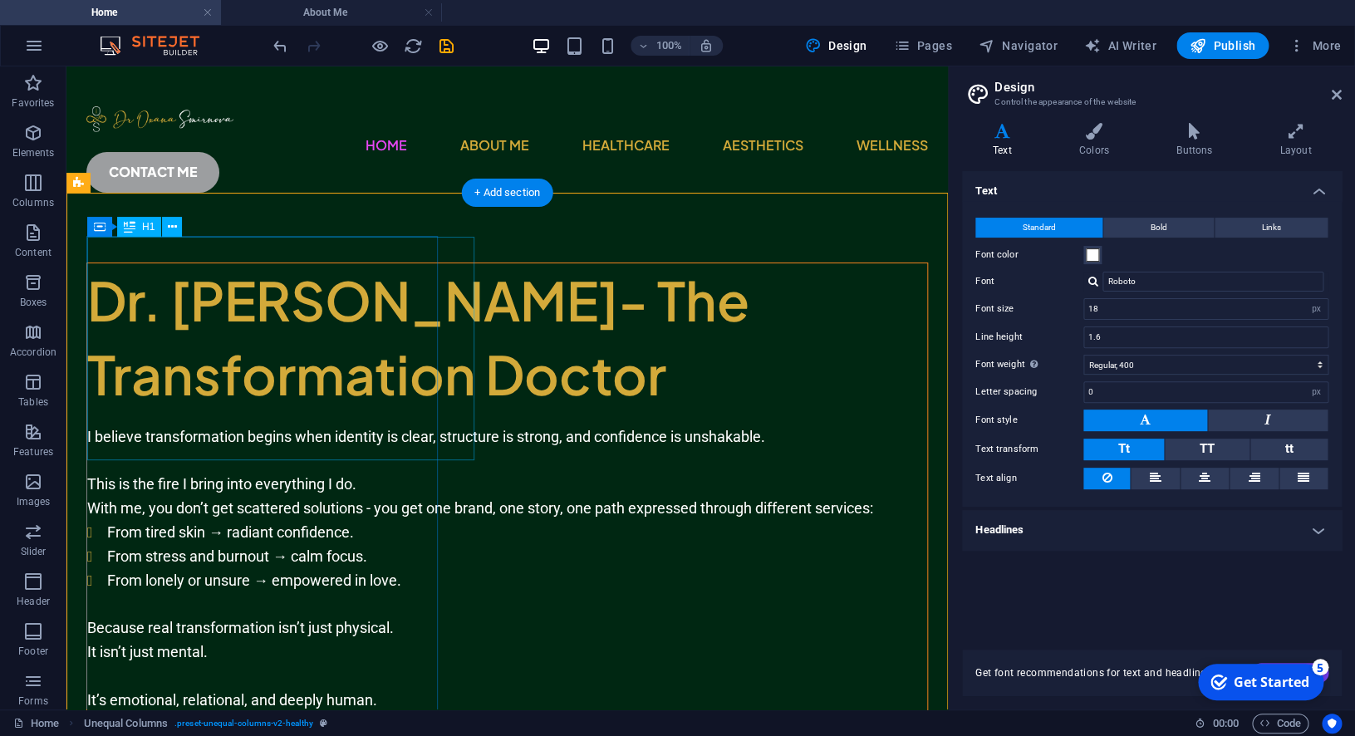
click at [415, 297] on div "Dr. [PERSON_NAME]- The Transformation Doctor" at bounding box center [507, 337] width 840 height 149
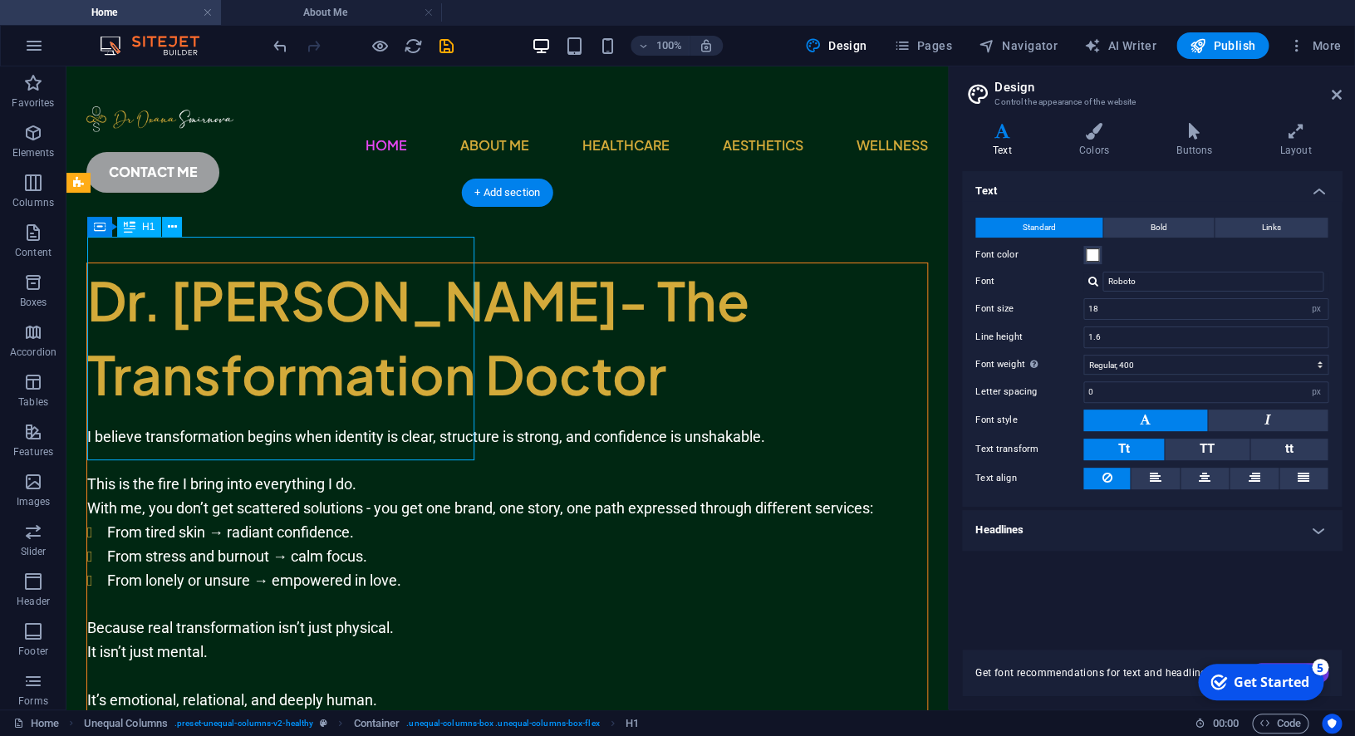
click at [377, 295] on div "Dr. [PERSON_NAME]- The Transformation Doctor" at bounding box center [507, 337] width 840 height 149
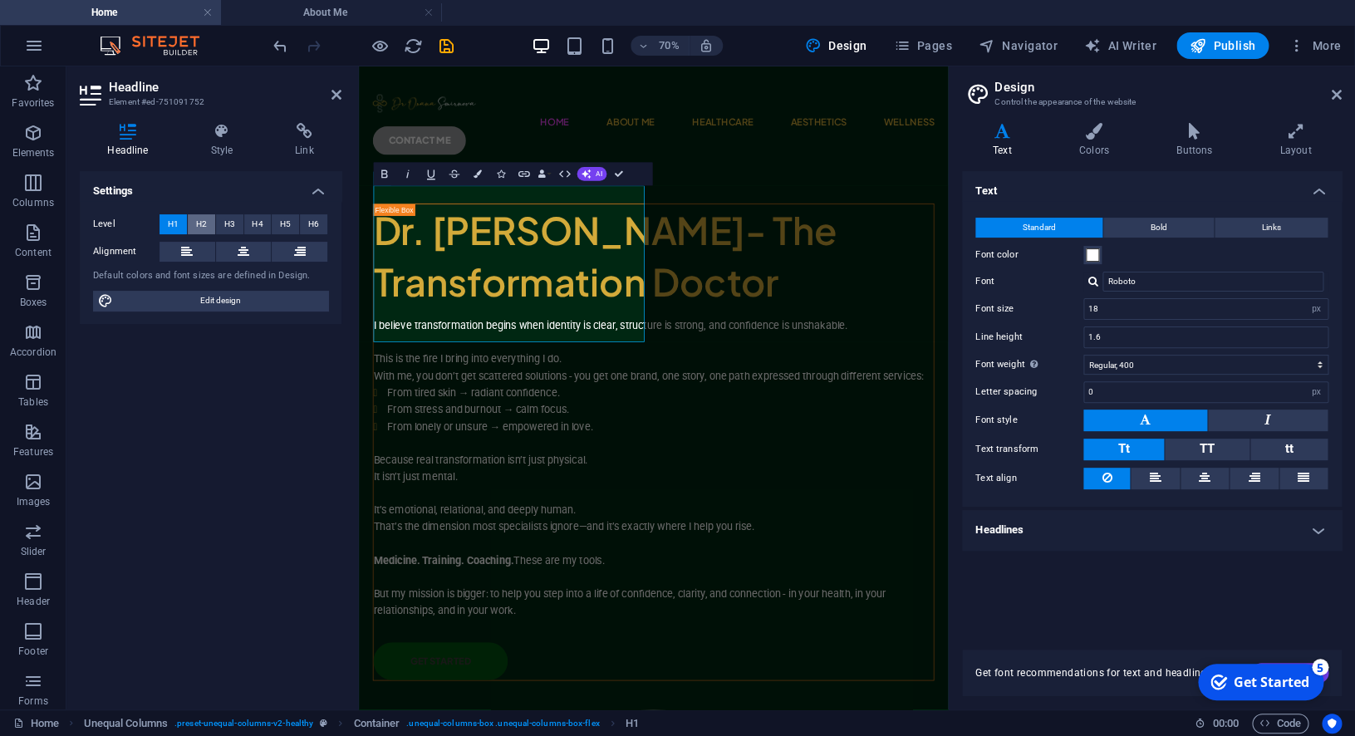
click at [195, 220] on button "H2" at bounding box center [201, 224] width 27 height 20
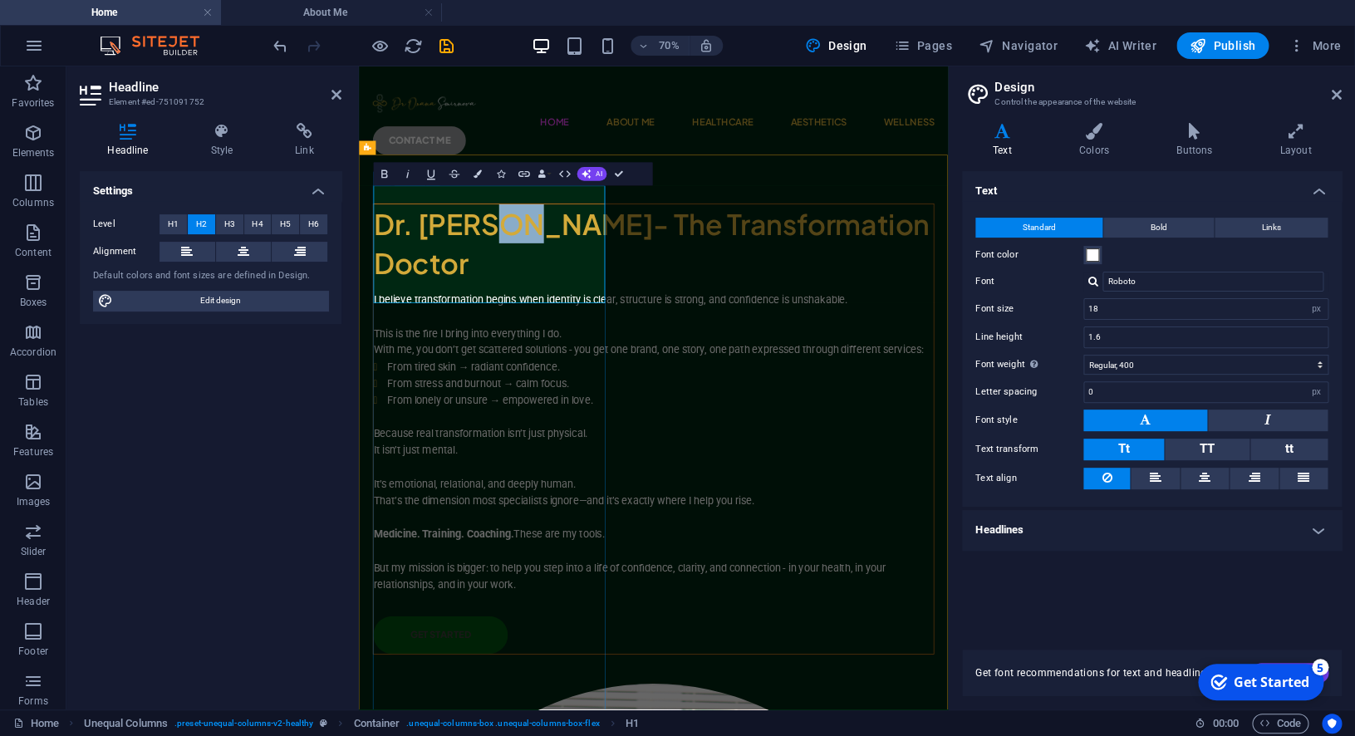
drag, startPoint x: 597, startPoint y: 263, endPoint x: 568, endPoint y: 263, distance: 29.1
click at [568, 263] on h2 "Dr. [PERSON_NAME]- The Transformation Doctor" at bounding box center [780, 318] width 800 height 111
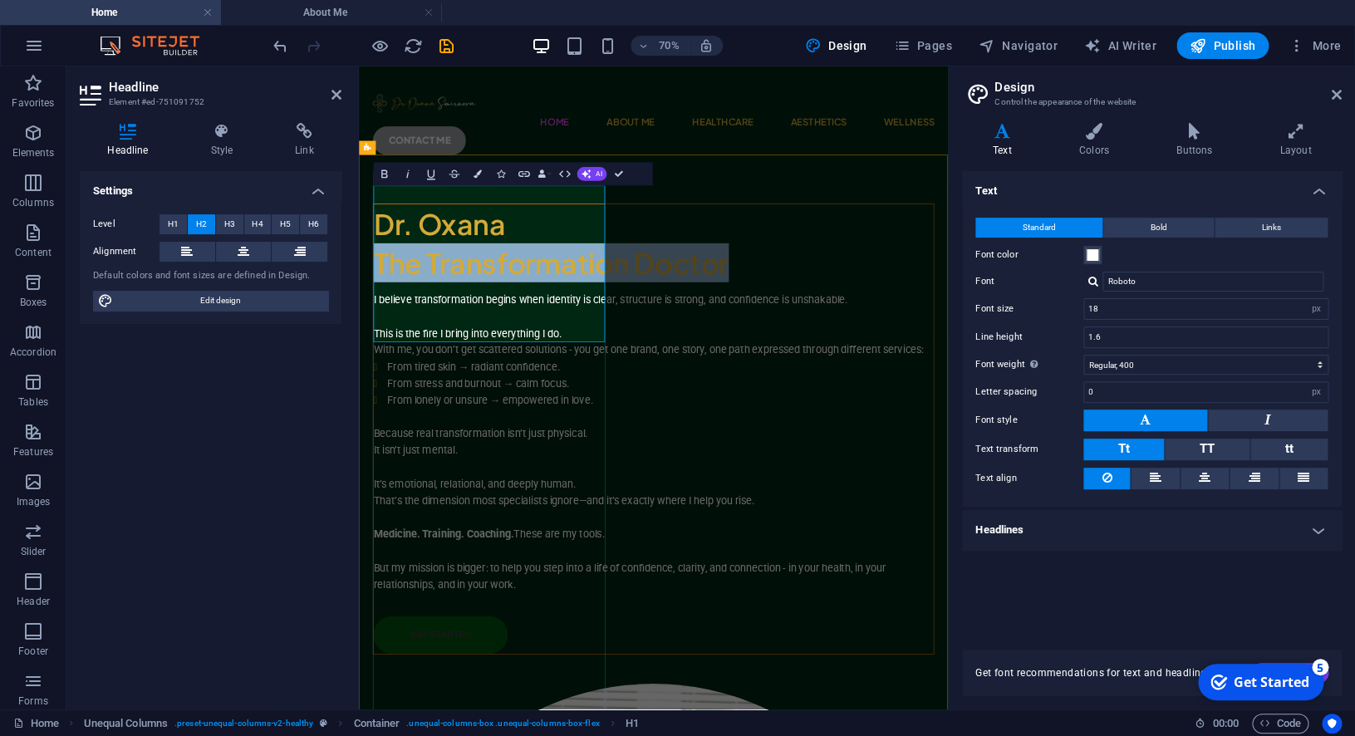
drag, startPoint x: 555, startPoint y: 440, endPoint x: 379, endPoint y: 326, distance: 209.7
click at [379, 326] on div "Dr. [PERSON_NAME] ‌The Transformation Doctor I believe transformation begins wh…" at bounding box center [780, 585] width 802 height 644
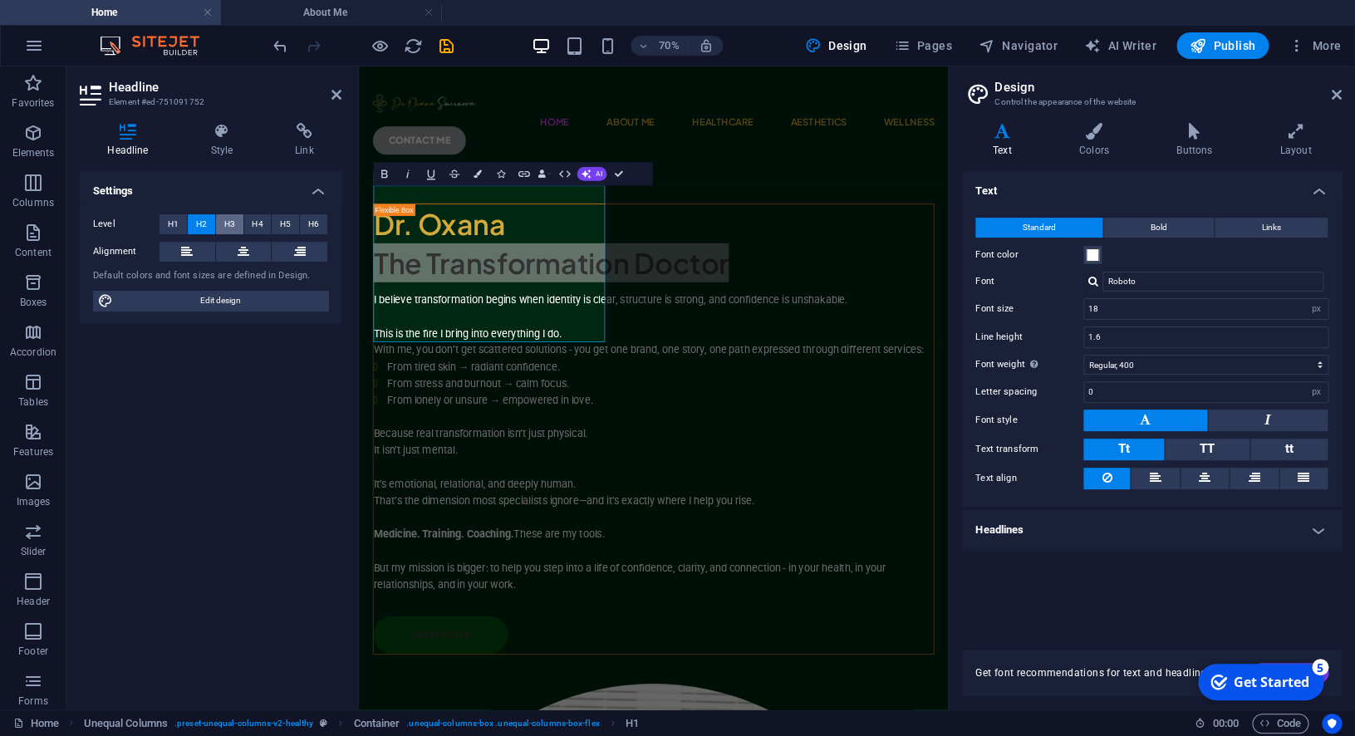
click at [240, 224] on button "H3" at bounding box center [229, 224] width 27 height 20
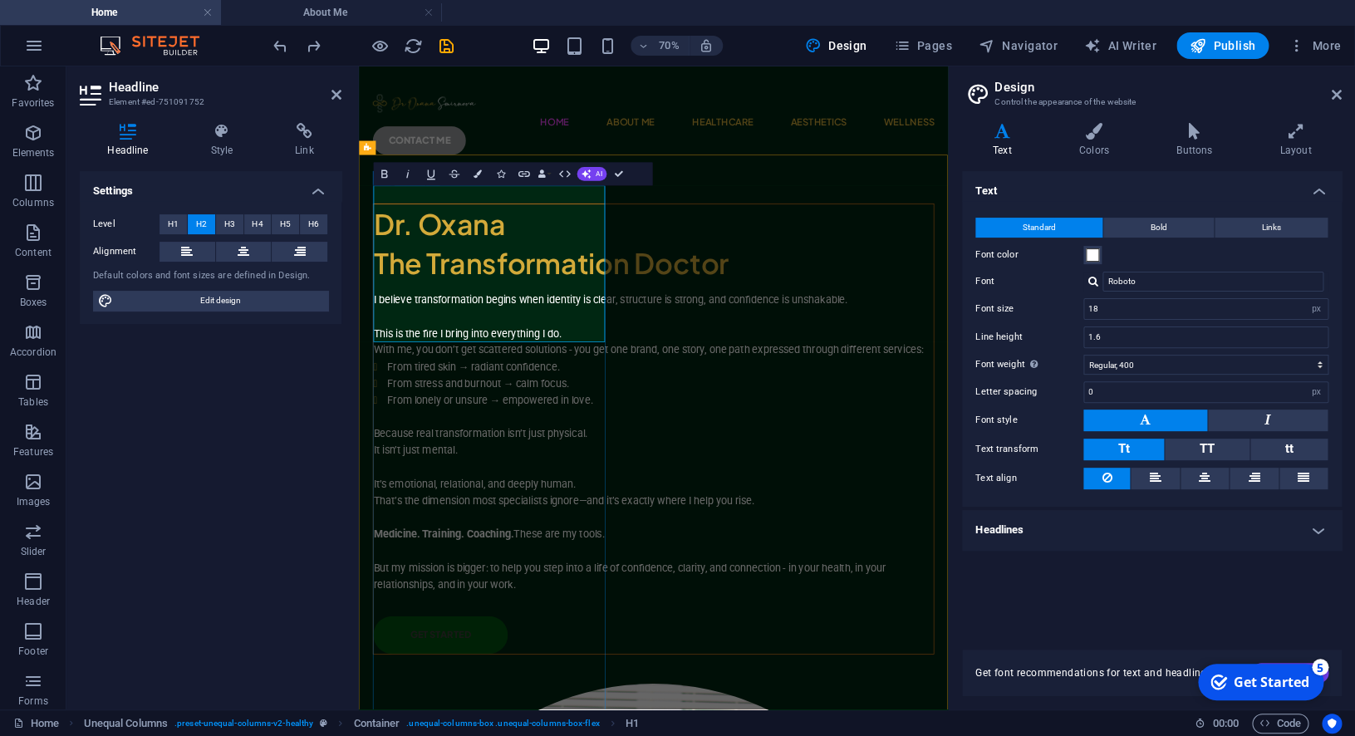
click at [518, 321] on h2 "Dr. [PERSON_NAME] ‌The Transformation Doctor" at bounding box center [780, 318] width 800 height 111
click at [387, 320] on h2 "Dr. [PERSON_NAME] ‌The Transformation Doctor" at bounding box center [780, 318] width 800 height 111
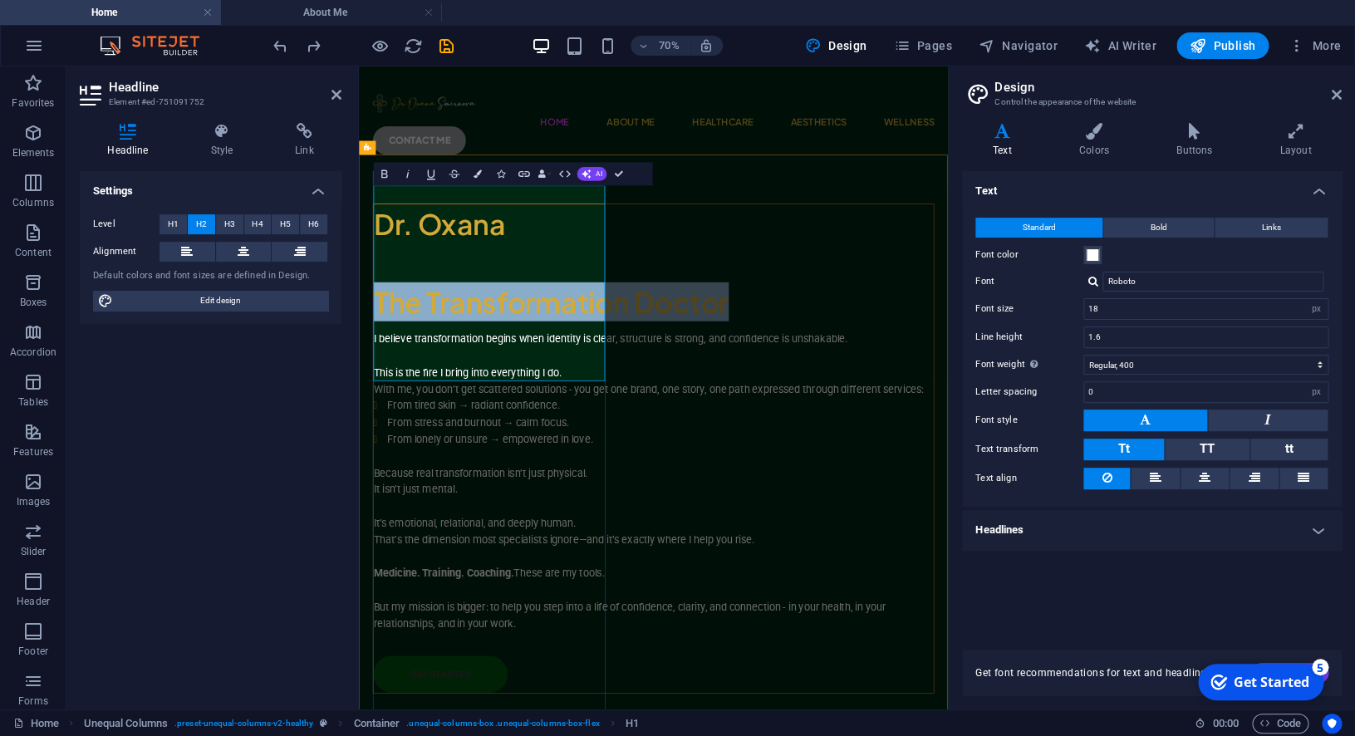
click at [530, 431] on h2 "Dr. Oxana ‌ ‌The Transformation Doctor" at bounding box center [780, 347] width 800 height 168
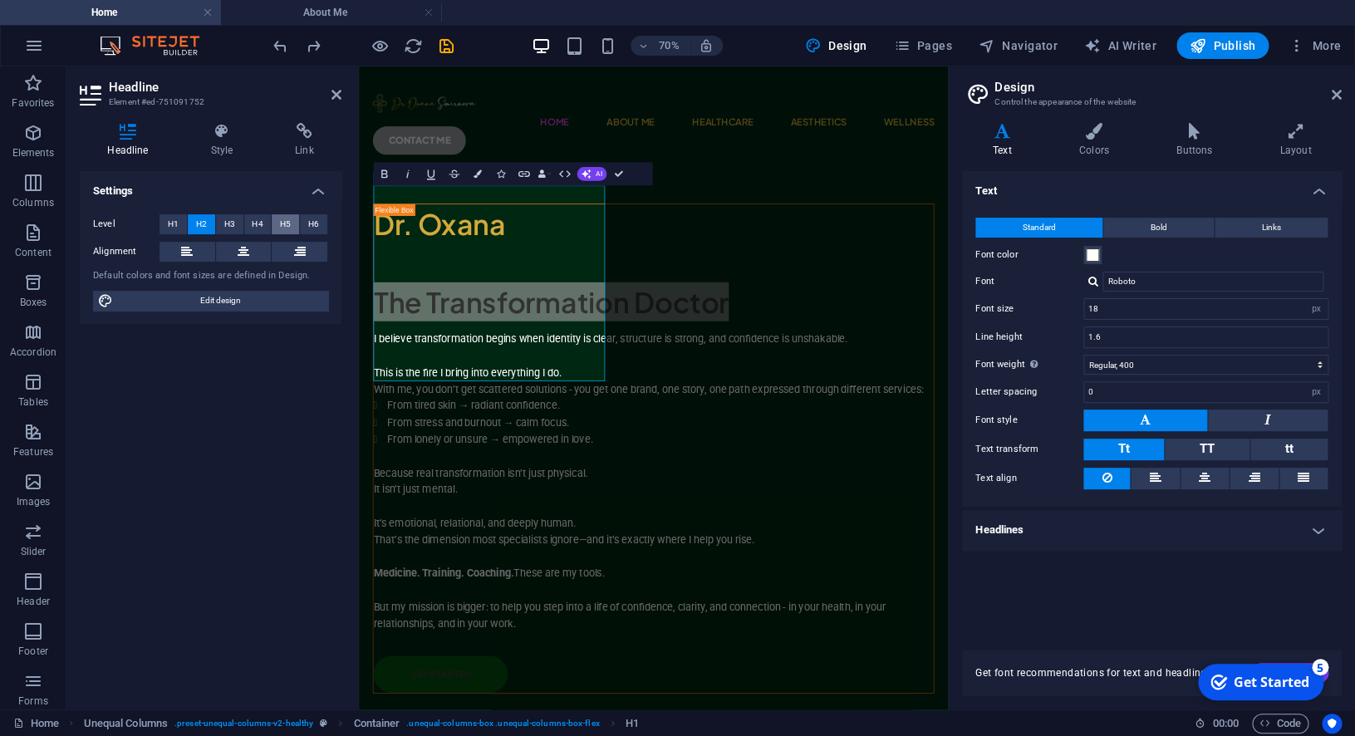
click at [290, 226] on span "H5" at bounding box center [285, 224] width 11 height 20
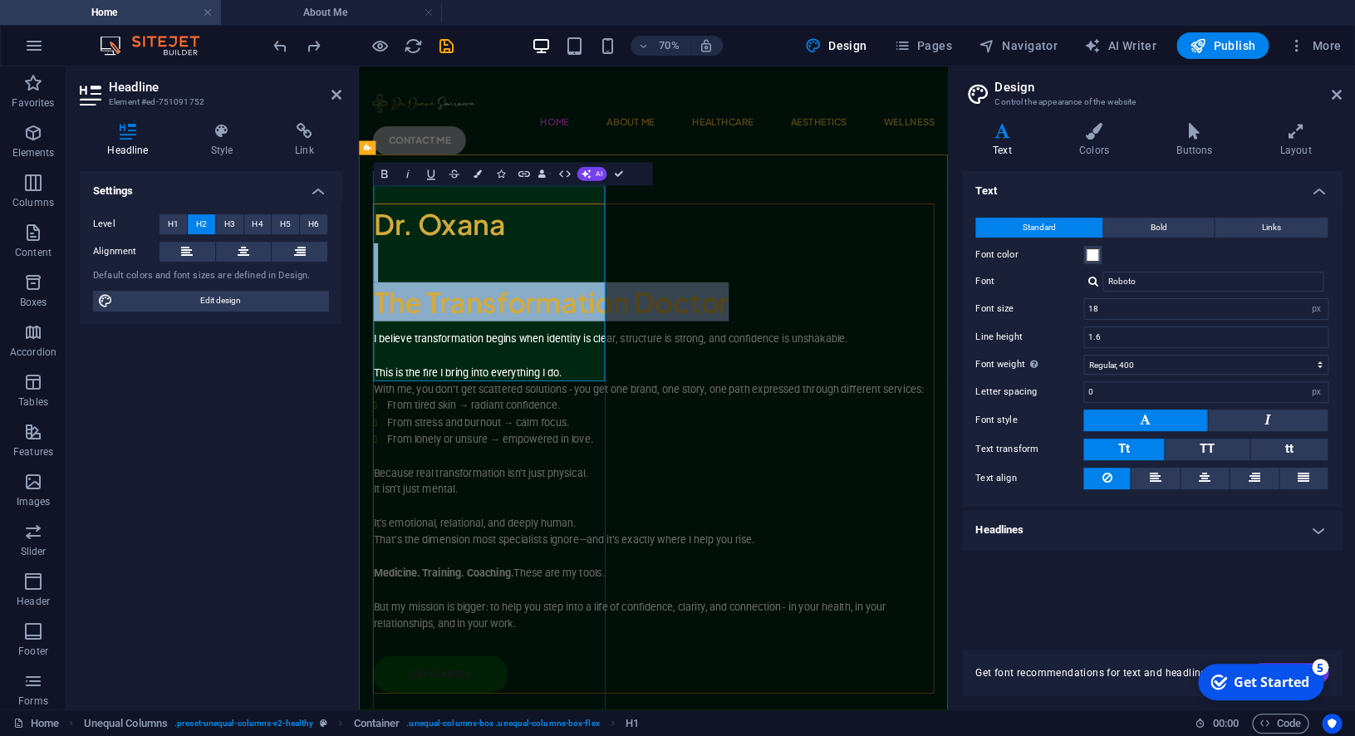
drag, startPoint x: 557, startPoint y: 485, endPoint x: 383, endPoint y: 336, distance: 229.8
click at [383, 336] on h2 "Dr. Oxana ‌ ‌The Transformation Doctor" at bounding box center [780, 347] width 800 height 168
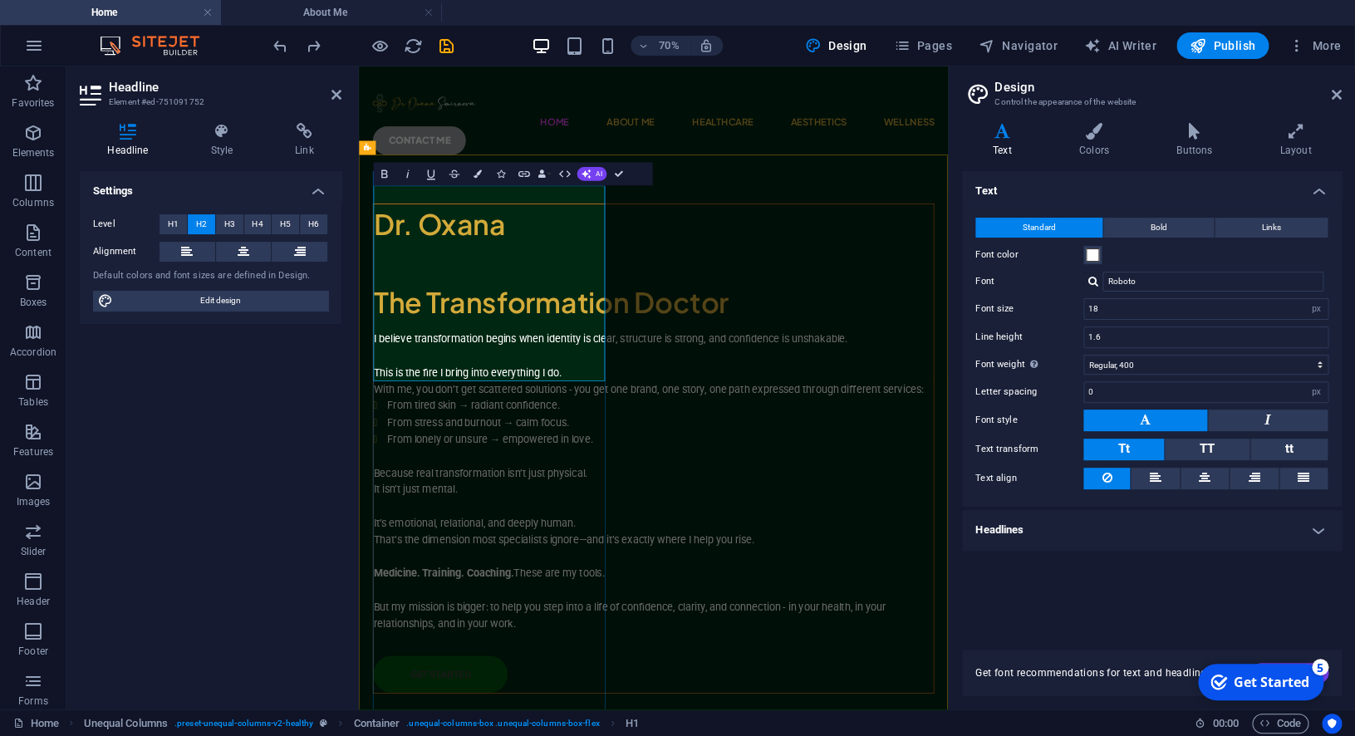
click at [393, 334] on h2 "Dr. Oxana ‌ ‌The Transformation Doctor" at bounding box center [780, 347] width 800 height 168
click at [565, 274] on h2 "Dr. Oxana ​ ‌The Transformation Doctor" at bounding box center [780, 347] width 800 height 168
click at [385, 373] on h2 "Dr. Oxana ​ ‌The Transformation Doctor" at bounding box center [780, 347] width 800 height 168
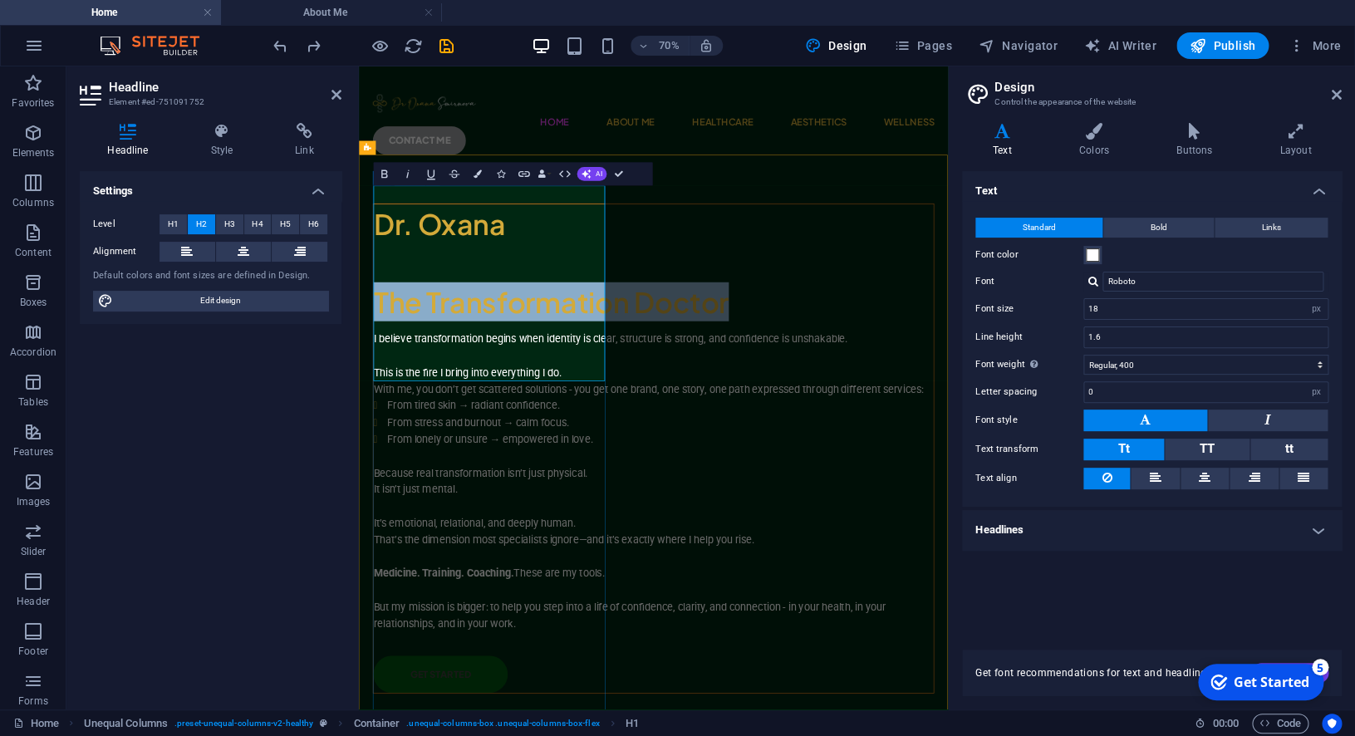
drag, startPoint x: 539, startPoint y: 497, endPoint x: 387, endPoint y: 359, distance: 205.3
click at [387, 359] on h2 "Dr. Oxana ​ ‌The Transformation Doctor" at bounding box center [780, 347] width 800 height 168
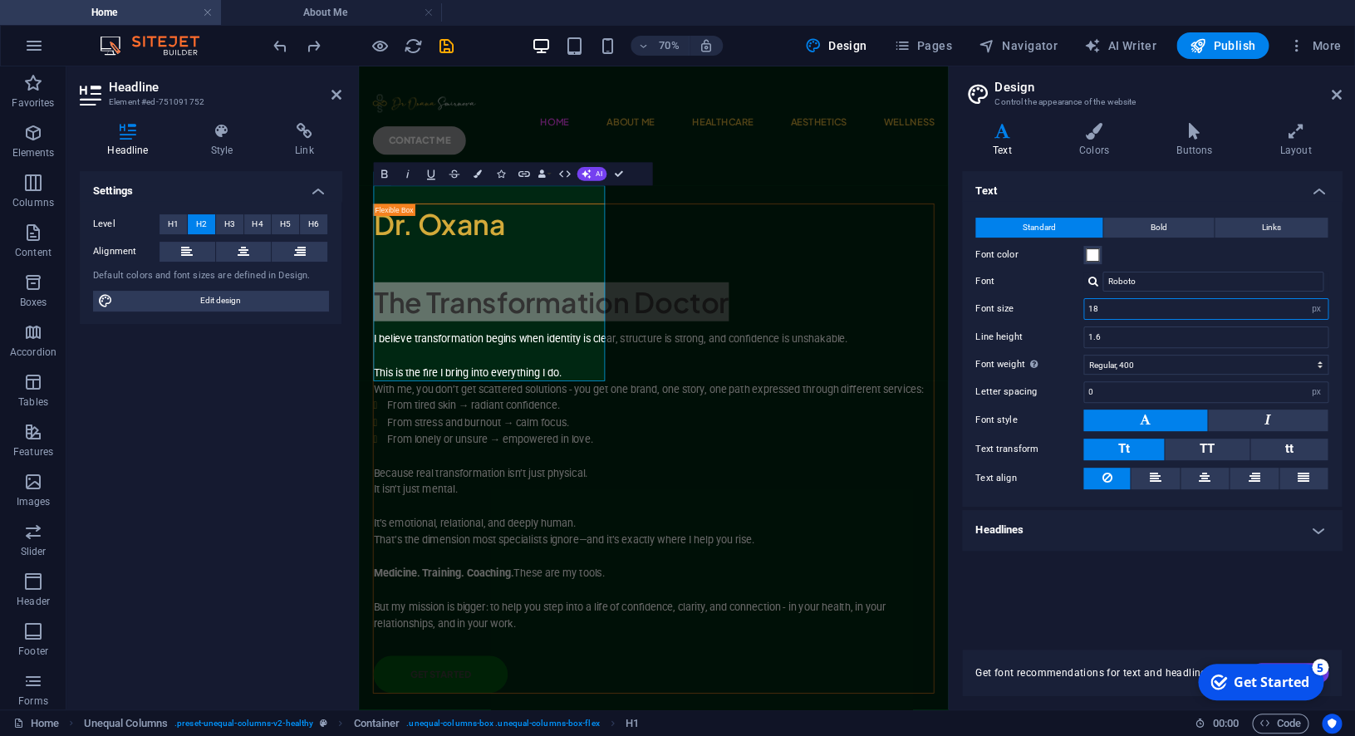
drag, startPoint x: 1254, startPoint y: 312, endPoint x: 1006, endPoint y: 301, distance: 247.8
click at [1084, 301] on input "18" at bounding box center [1205, 309] width 243 height 20
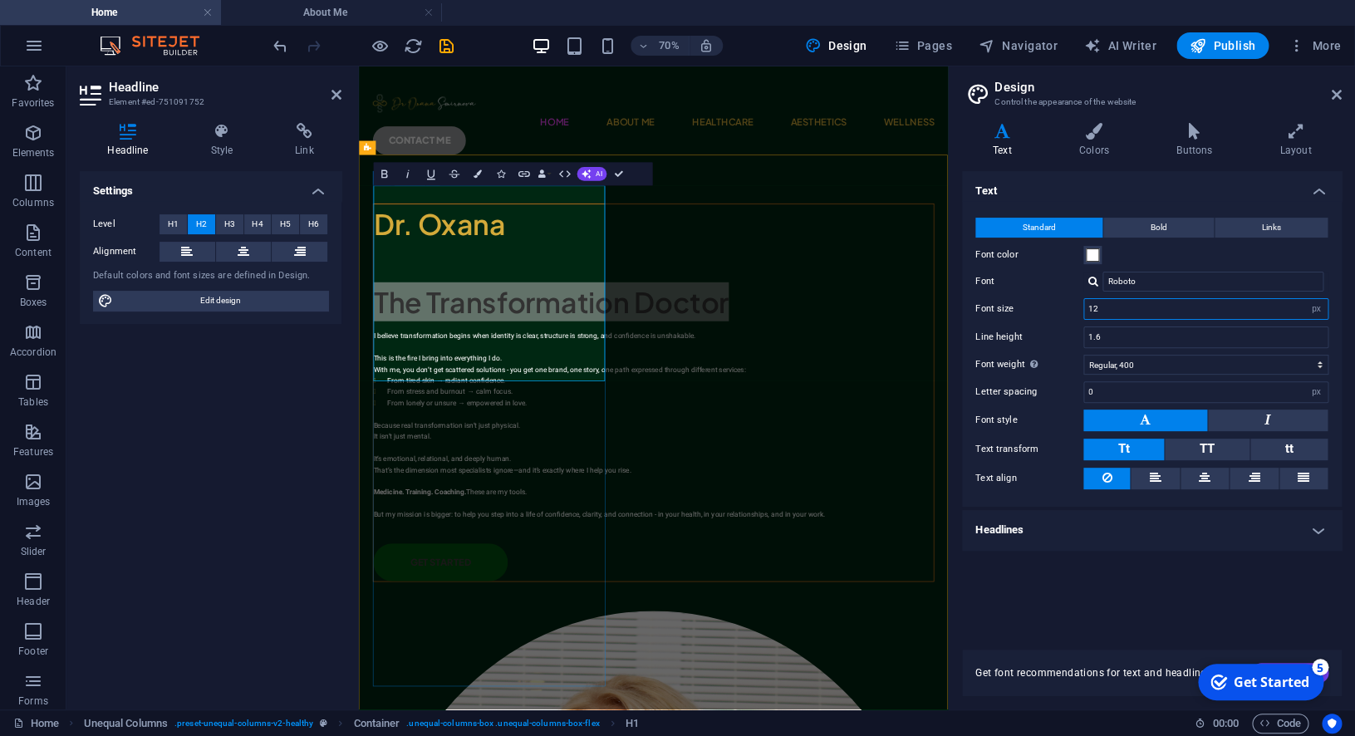
type input "18"
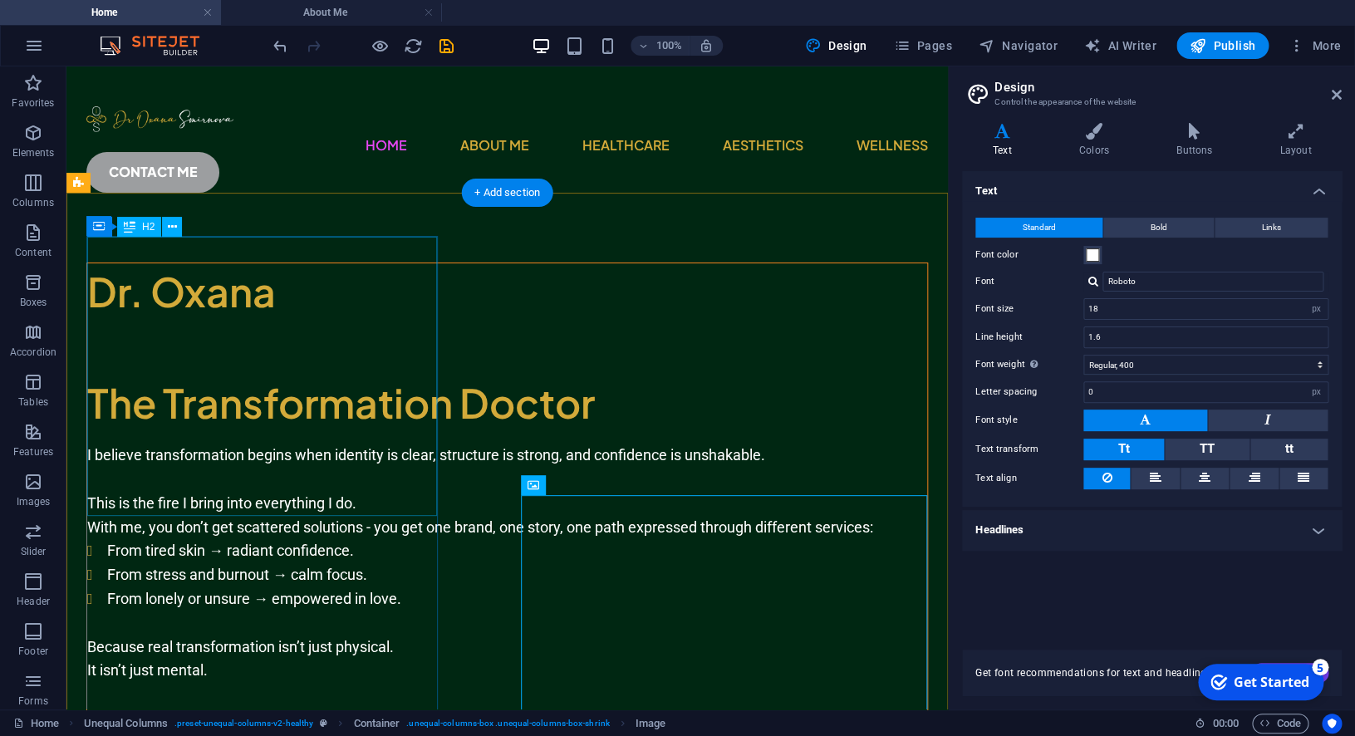
click at [241, 321] on div "Dr. [PERSON_NAME] The Transformation Doctor" at bounding box center [507, 347] width 840 height 168
click at [246, 275] on div "Dr. [PERSON_NAME] The Transformation Doctor" at bounding box center [507, 347] width 840 height 168
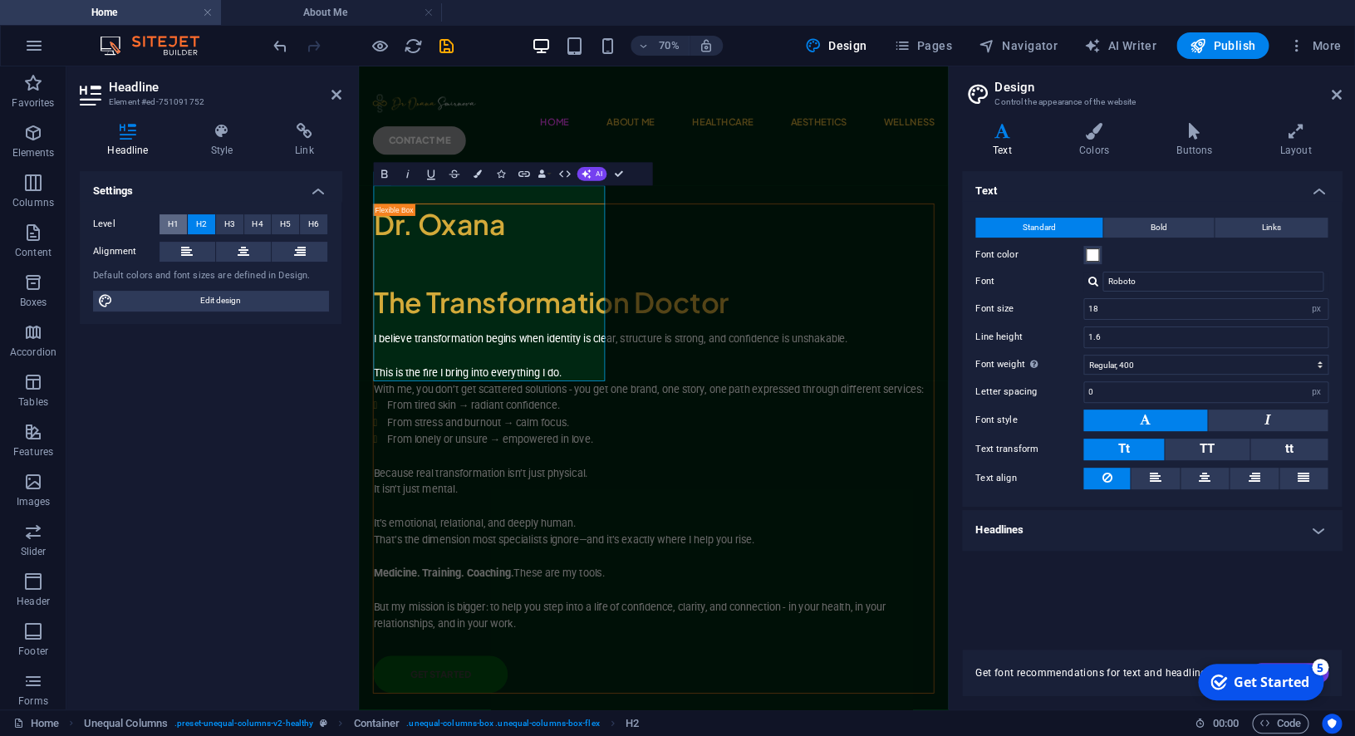
click at [171, 221] on span "H1" at bounding box center [173, 224] width 11 height 20
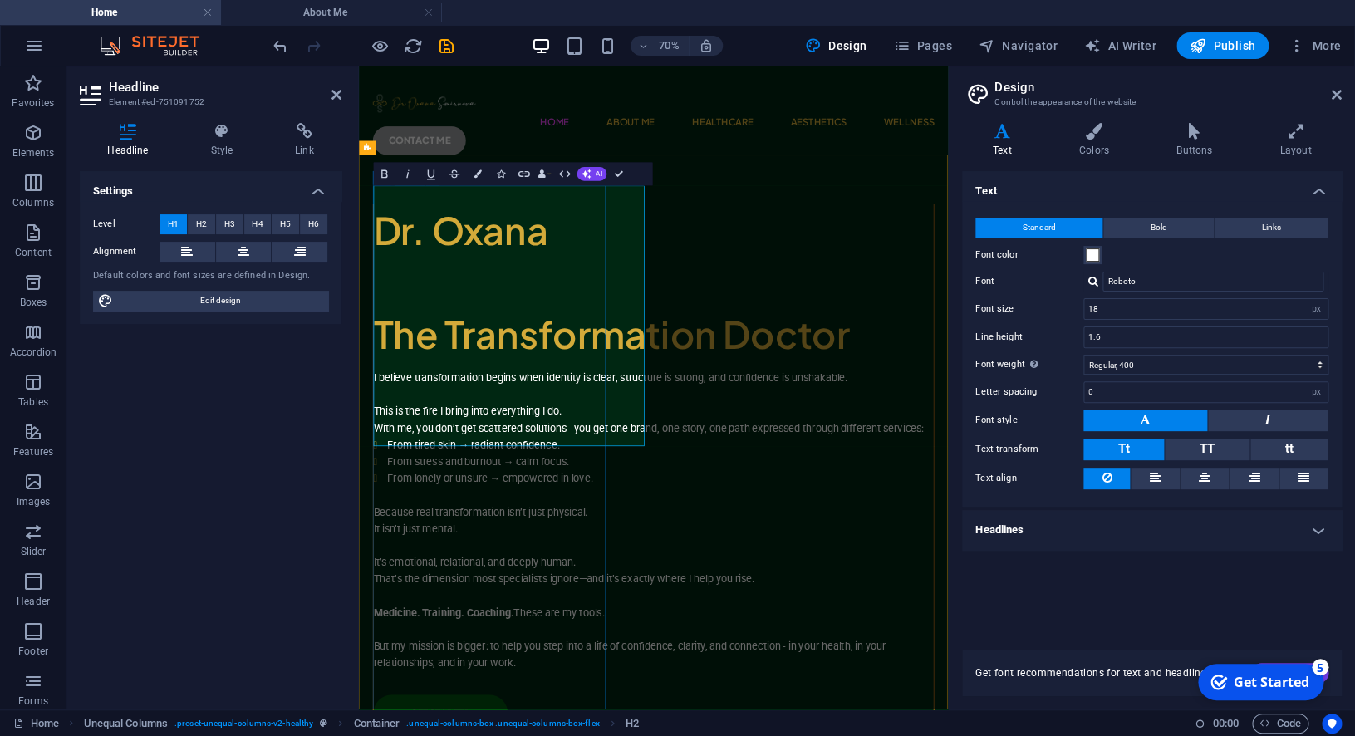
click at [632, 331] on h1 "Dr. [PERSON_NAME] The Transformation Doctor" at bounding box center [780, 374] width 800 height 223
drag, startPoint x: 638, startPoint y: 285, endPoint x: 408, endPoint y: 402, distance: 258.2
click at [379, 391] on div "Dr. [PERSON_NAME] The Transformation Doctor I believe transformation begins whe…" at bounding box center [780, 641] width 802 height 756
click at [480, 426] on h1 "Dr. [PERSON_NAME] The Transformation Doctor" at bounding box center [780, 374] width 800 height 223
drag, startPoint x: 385, startPoint y: 416, endPoint x: 627, endPoint y: 273, distance: 281.5
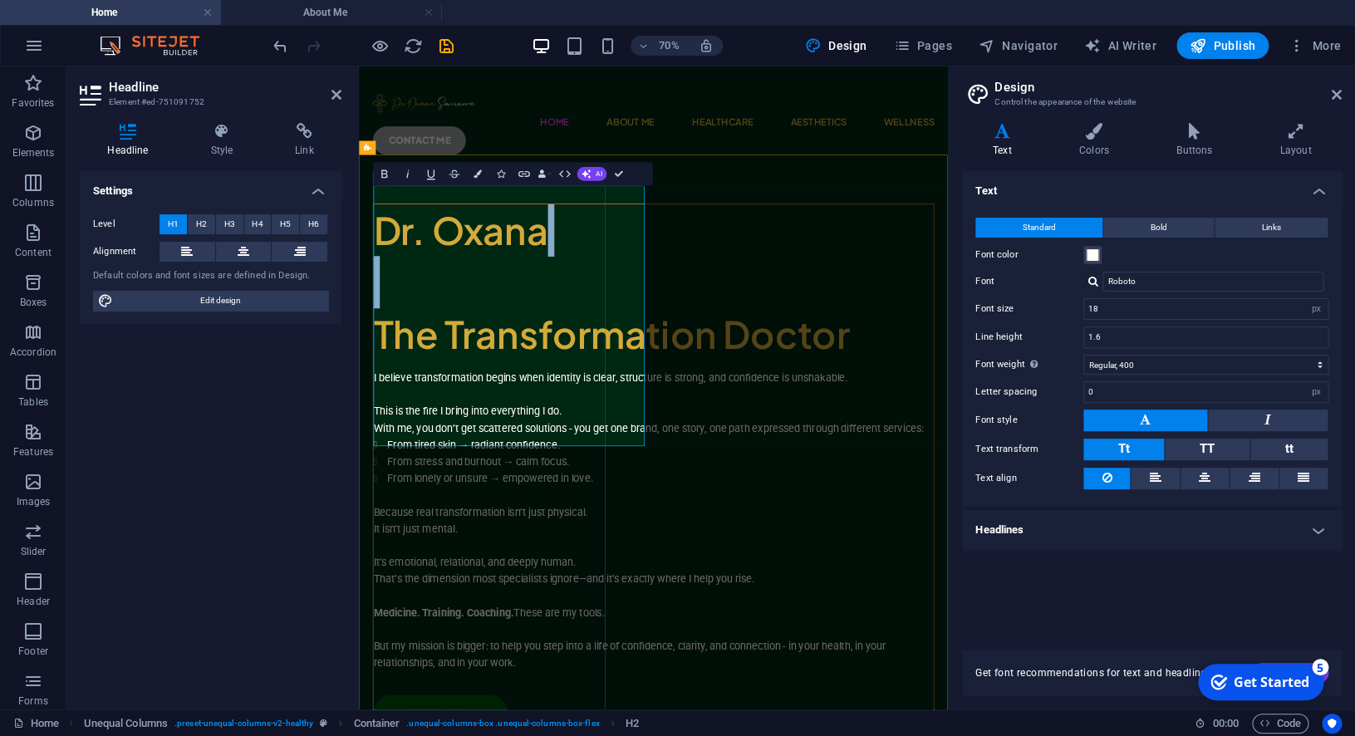
click at [627, 273] on h1 "Dr. [PERSON_NAME] The Transformation Doctor" at bounding box center [780, 374] width 800 height 223
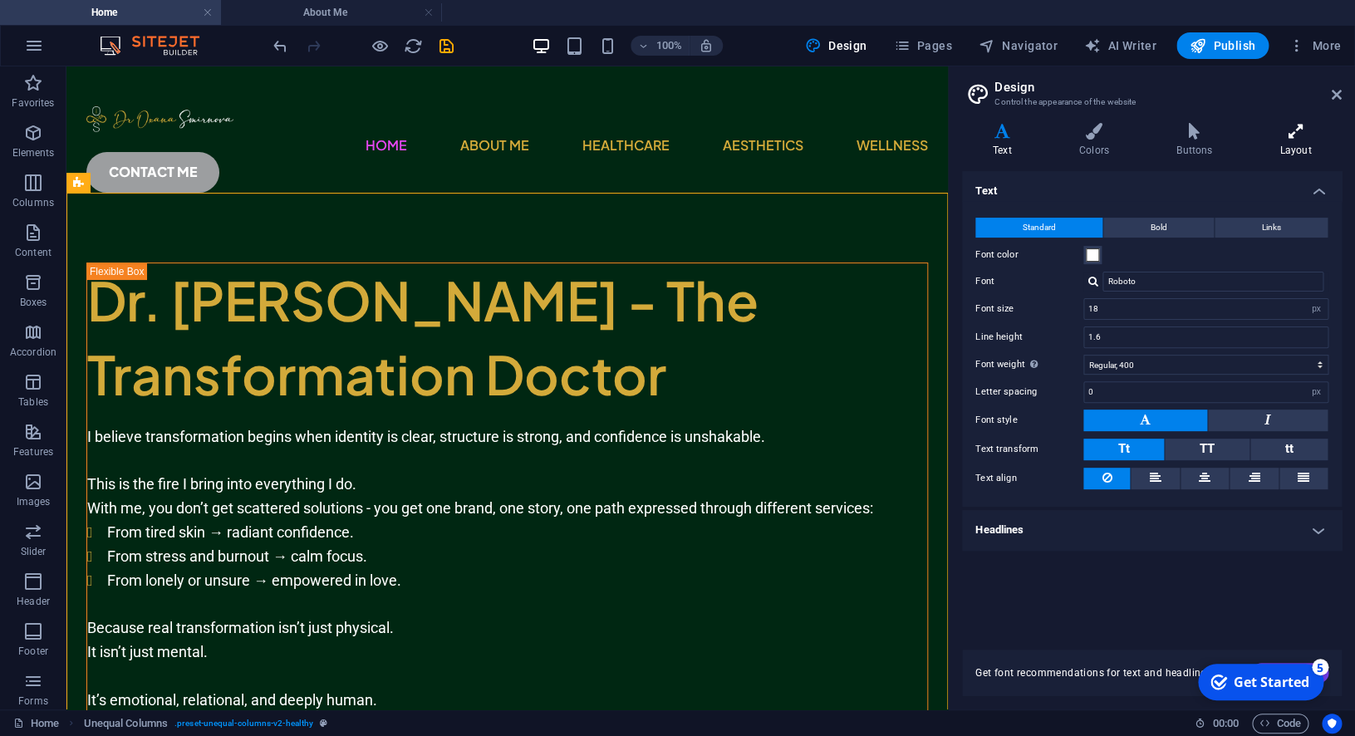
click at [1279, 148] on h4 "Layout" at bounding box center [1295, 140] width 92 height 35
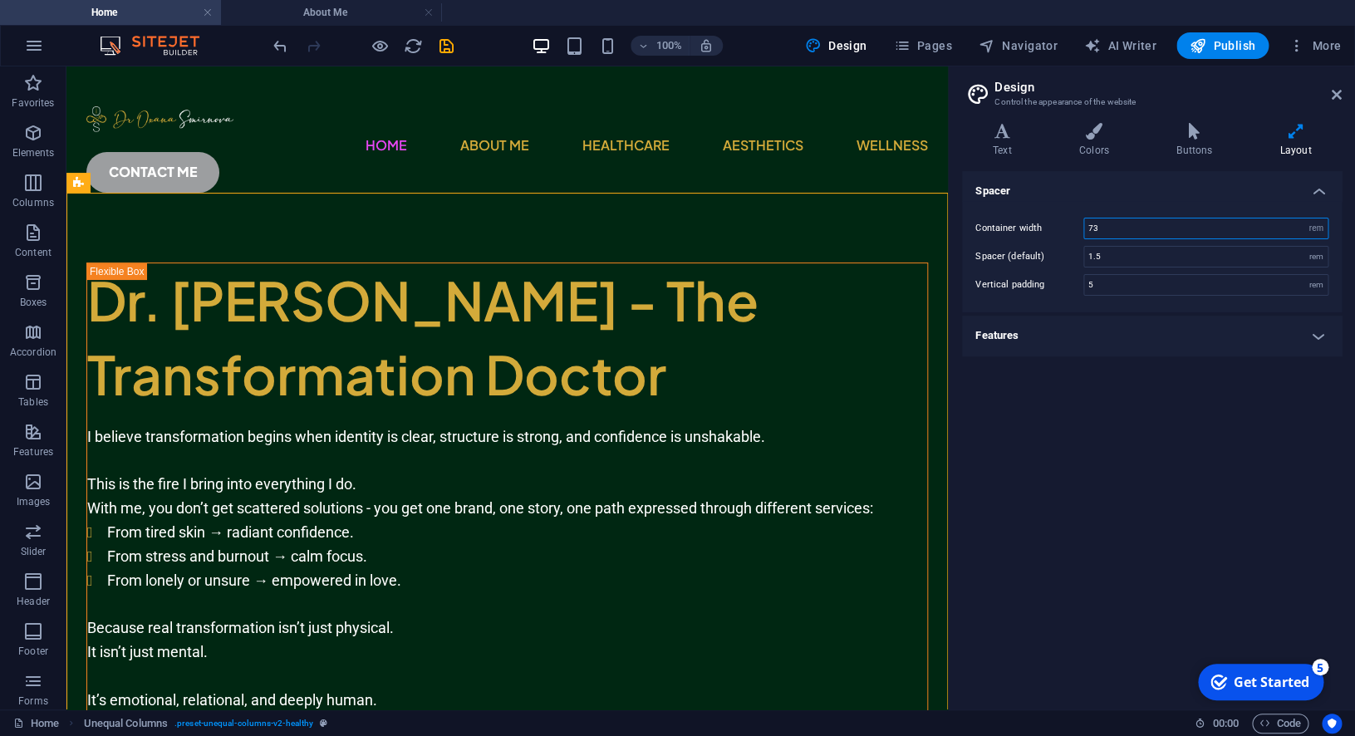
drag, startPoint x: 1144, startPoint y: 227, endPoint x: 997, endPoint y: 218, distance: 147.3
click at [1084, 218] on input "73" at bounding box center [1205, 228] width 243 height 20
type input "120"
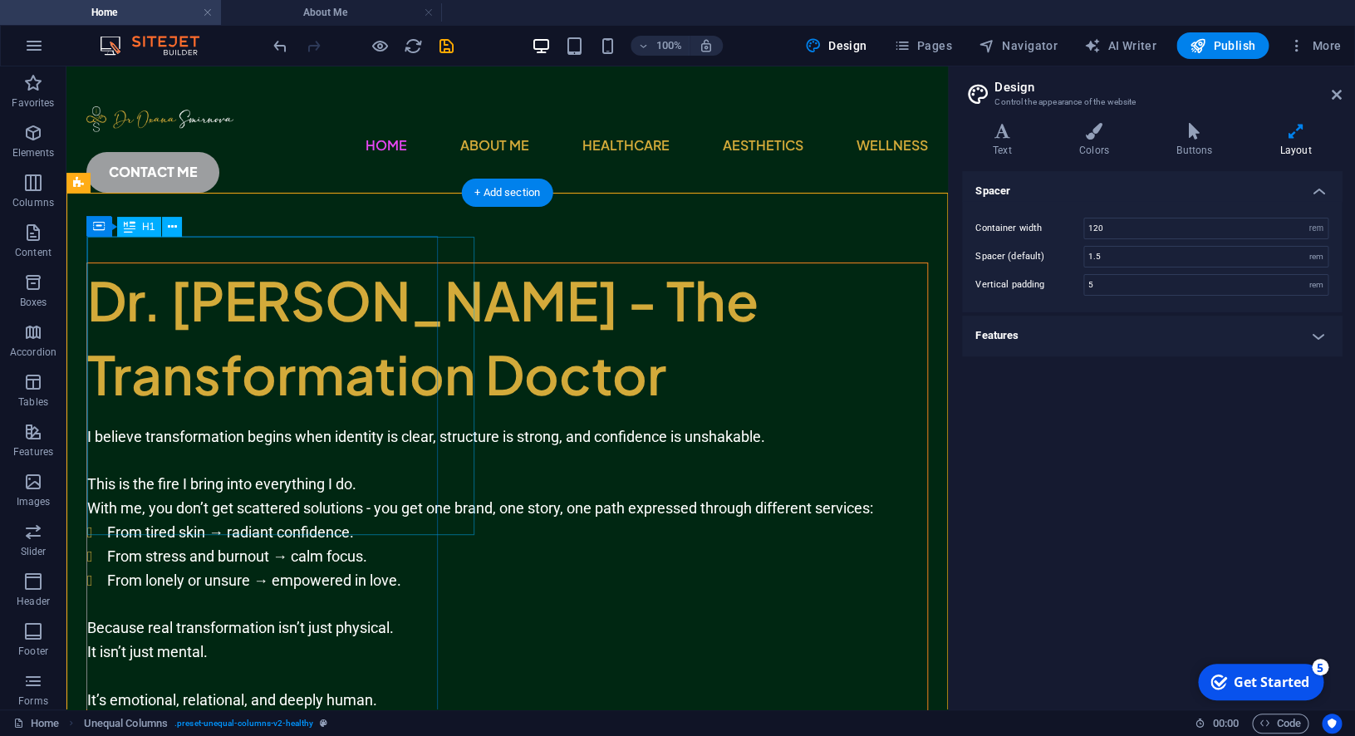
click at [391, 272] on div "Dr. [PERSON_NAME] - The Transformation Doctor" at bounding box center [507, 337] width 840 height 149
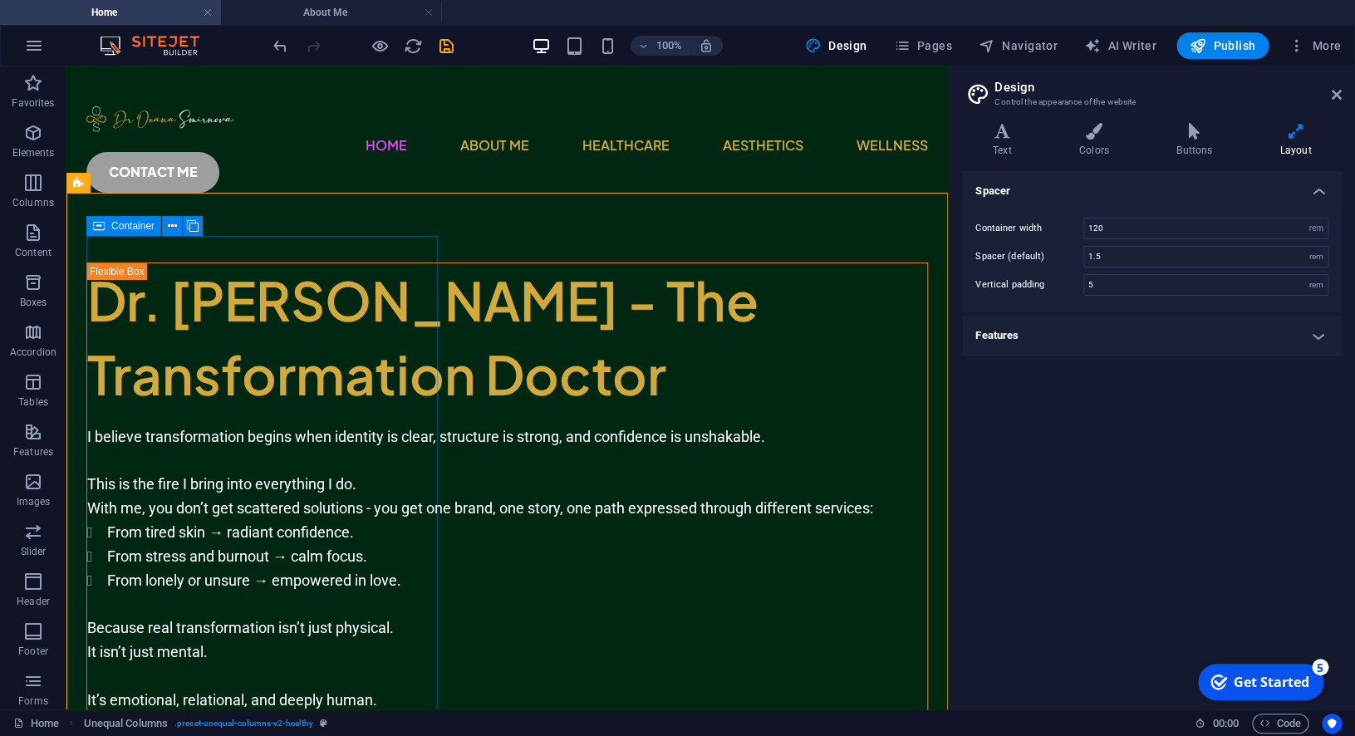
click at [103, 230] on icon at bounding box center [99, 226] width 12 height 20
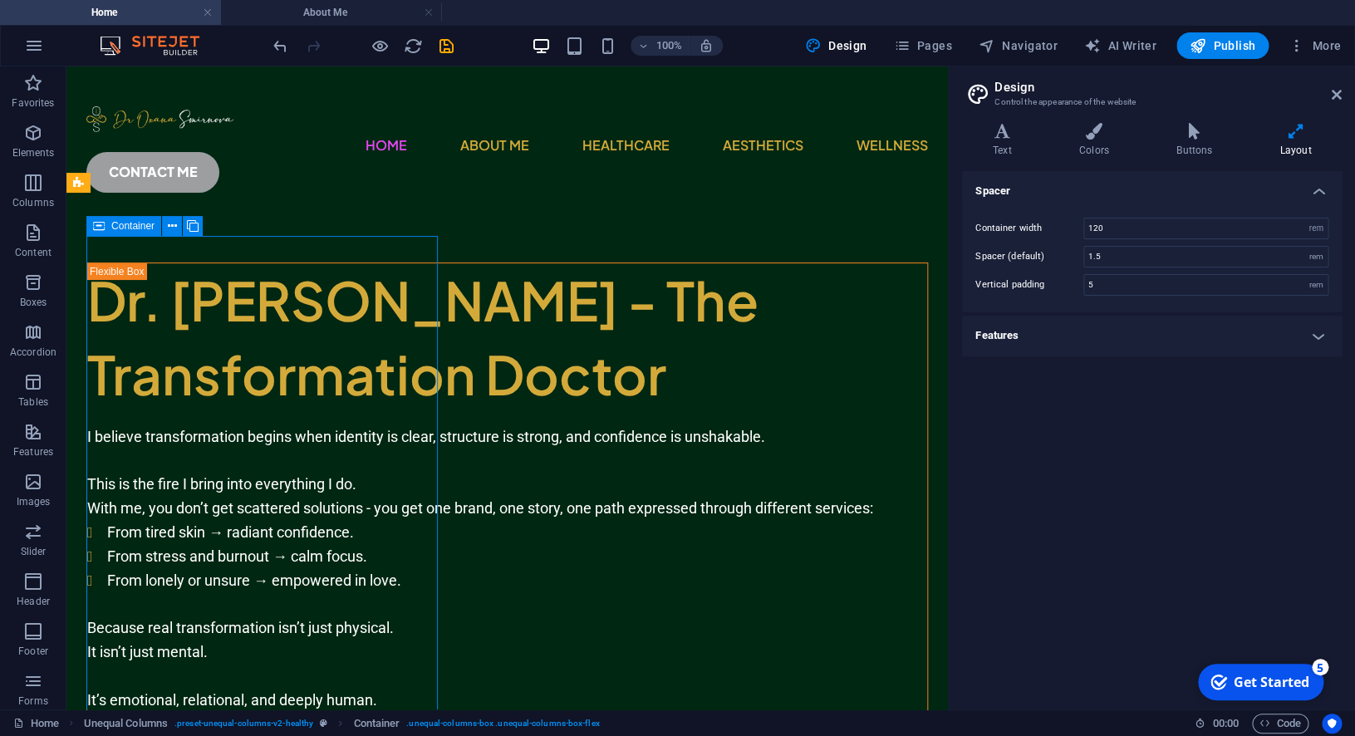
click at [103, 230] on icon at bounding box center [99, 226] width 12 height 20
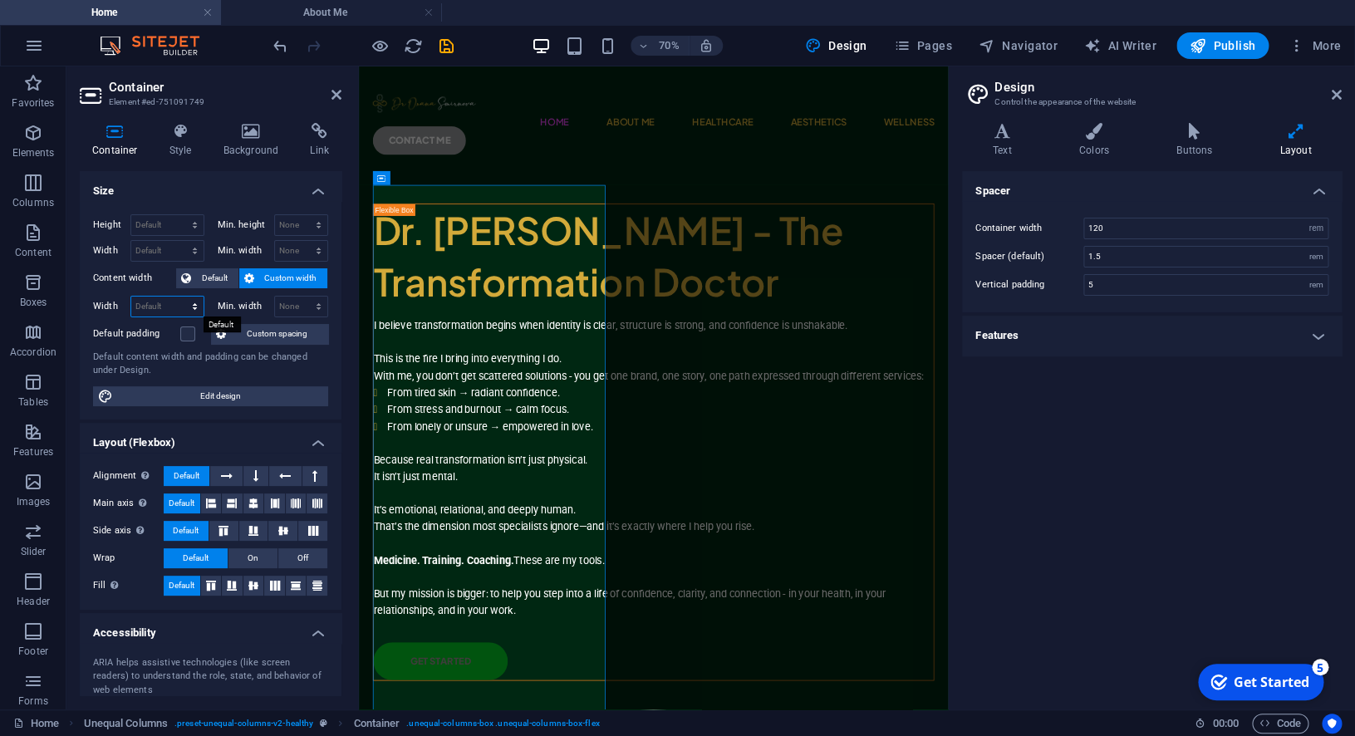
click at [131, 297] on select "Default px rem % em vh vw" at bounding box center [167, 307] width 72 height 20
select select "px"
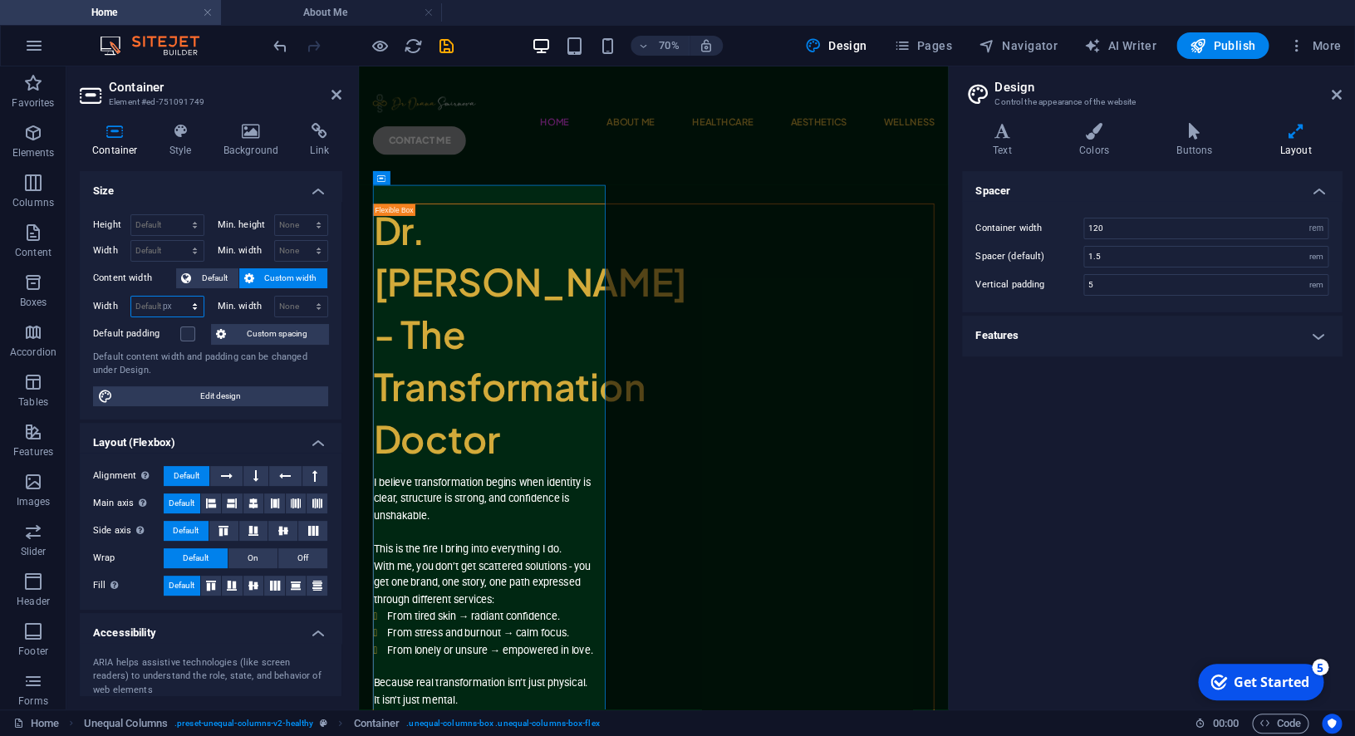
click option "px" at bounding box center [0, 0] width 0 height 0
type input "398"
click at [229, 280] on span "Default" at bounding box center [214, 278] width 37 height 20
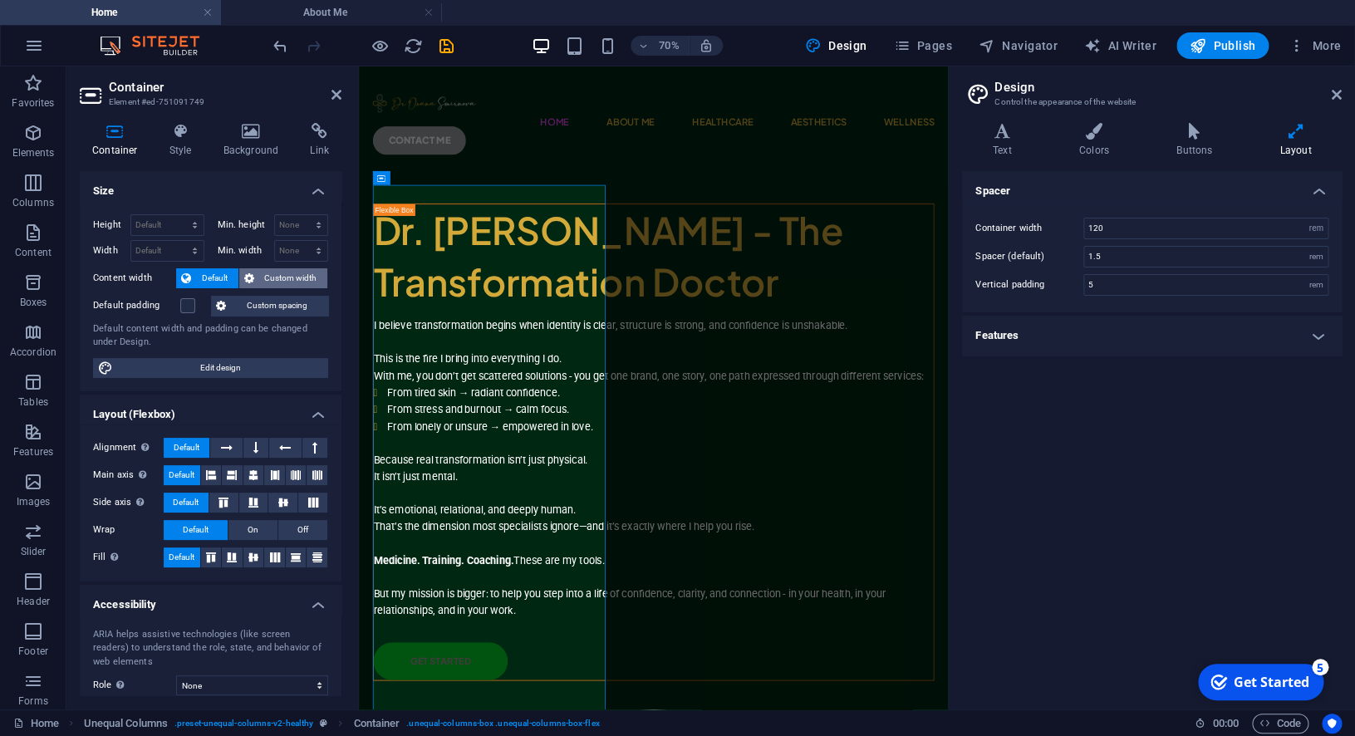
click at [257, 279] on button "Custom width" at bounding box center [283, 278] width 89 height 20
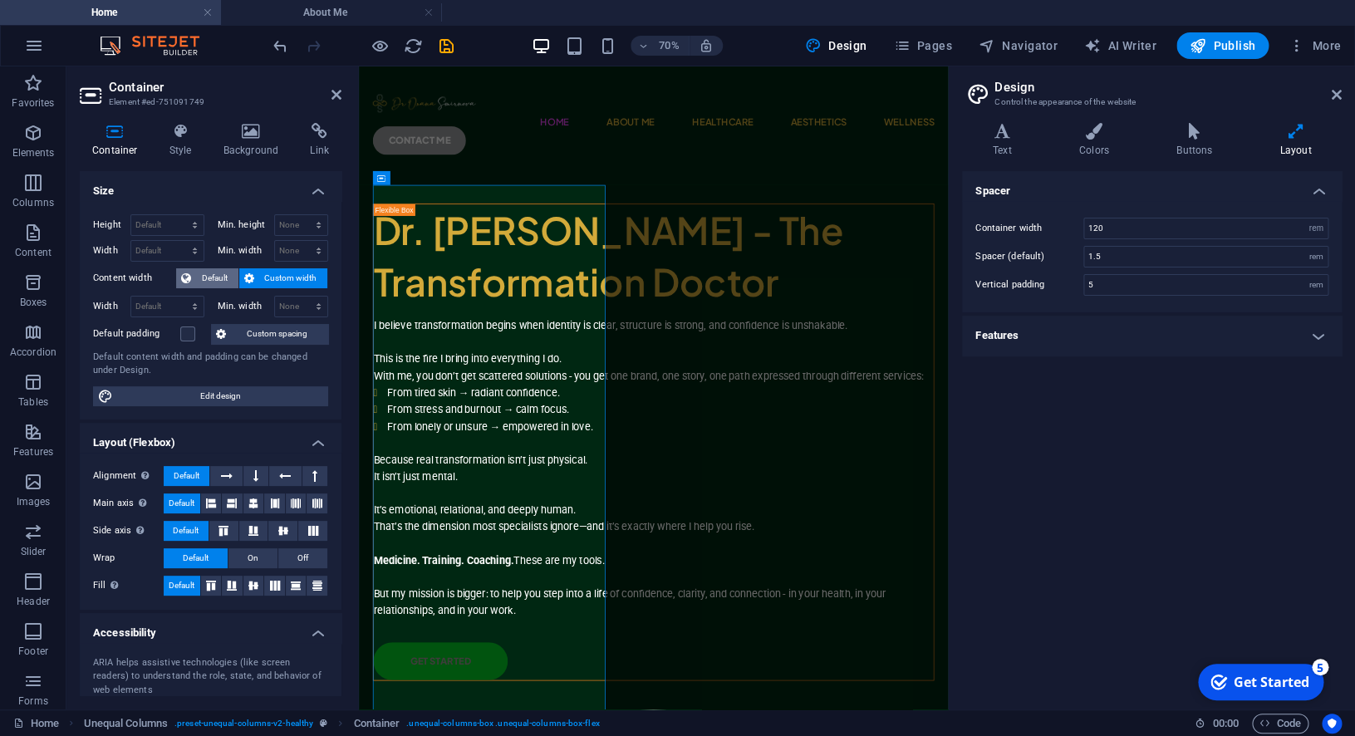
click at [185, 272] on icon at bounding box center [186, 278] width 10 height 20
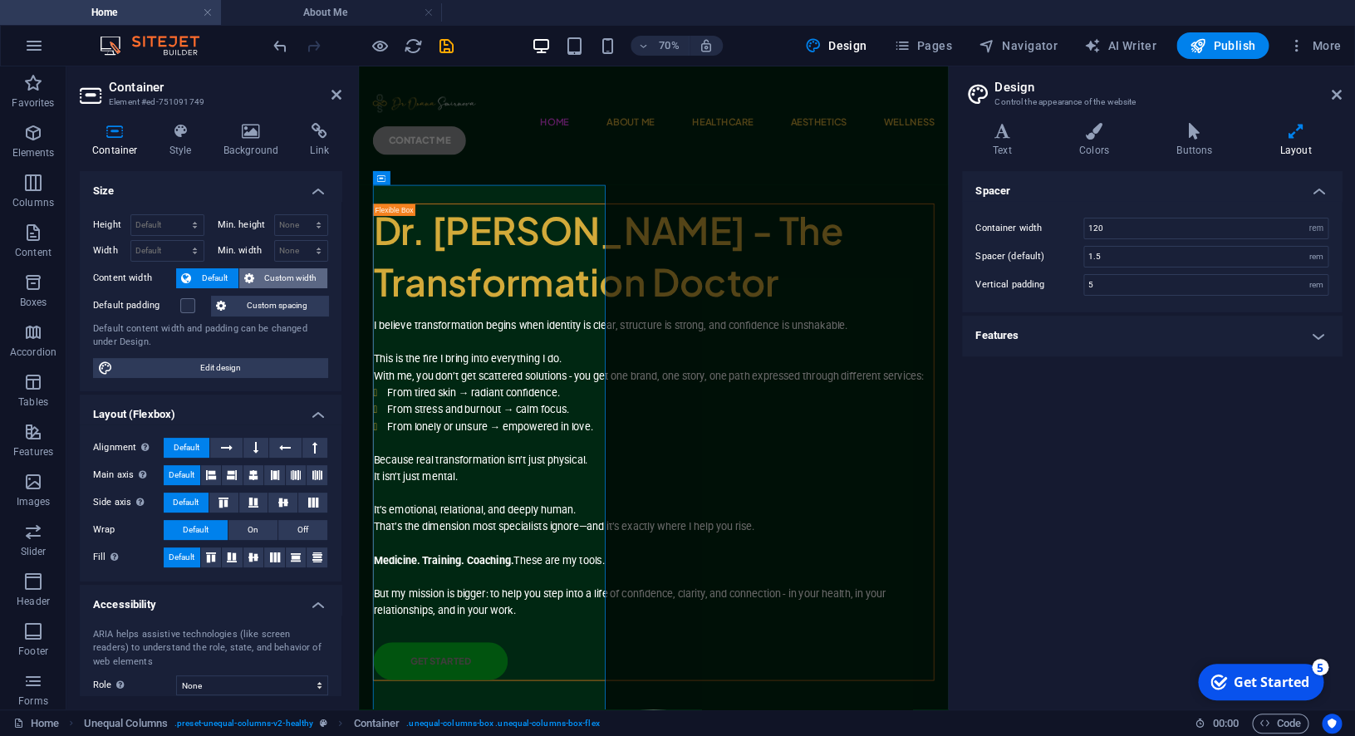
click at [254, 275] on icon at bounding box center [249, 278] width 10 height 20
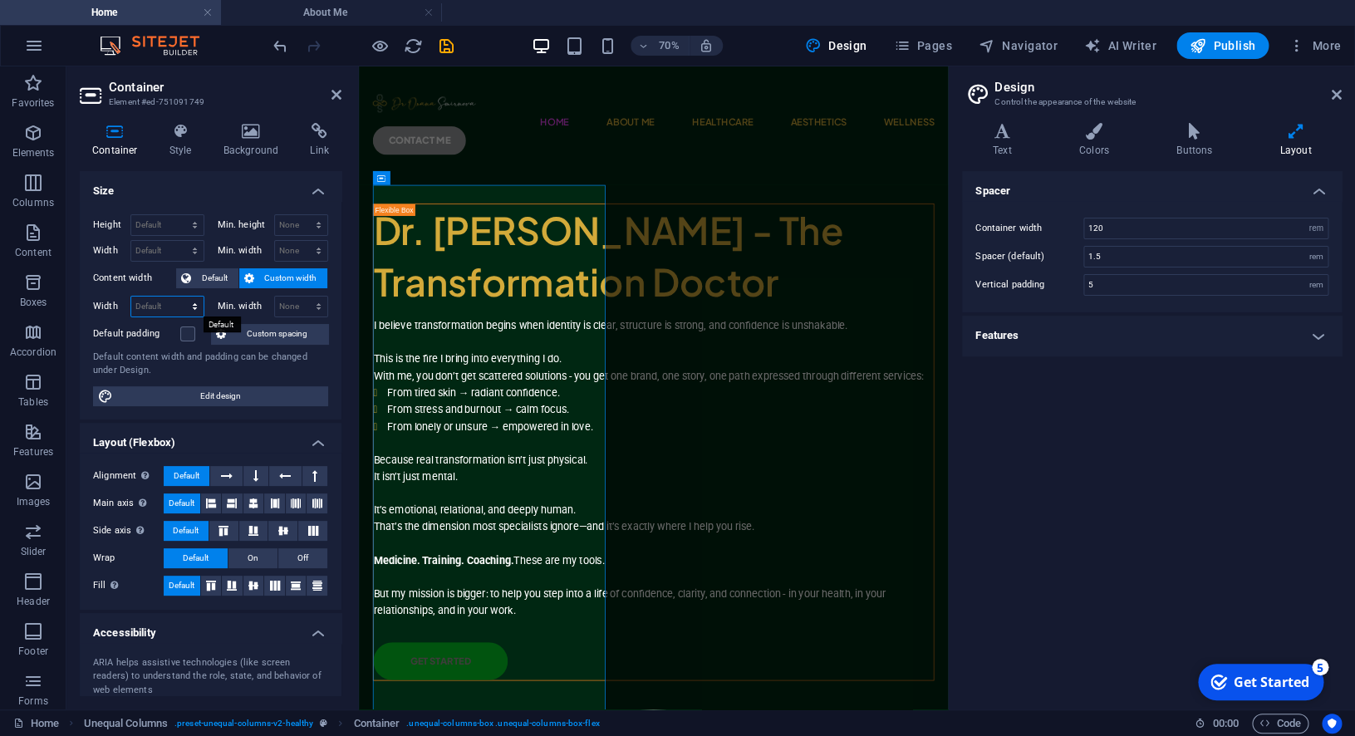
click at [131, 297] on select "Default px rem % em vh vw" at bounding box center [167, 307] width 72 height 20
select select "px"
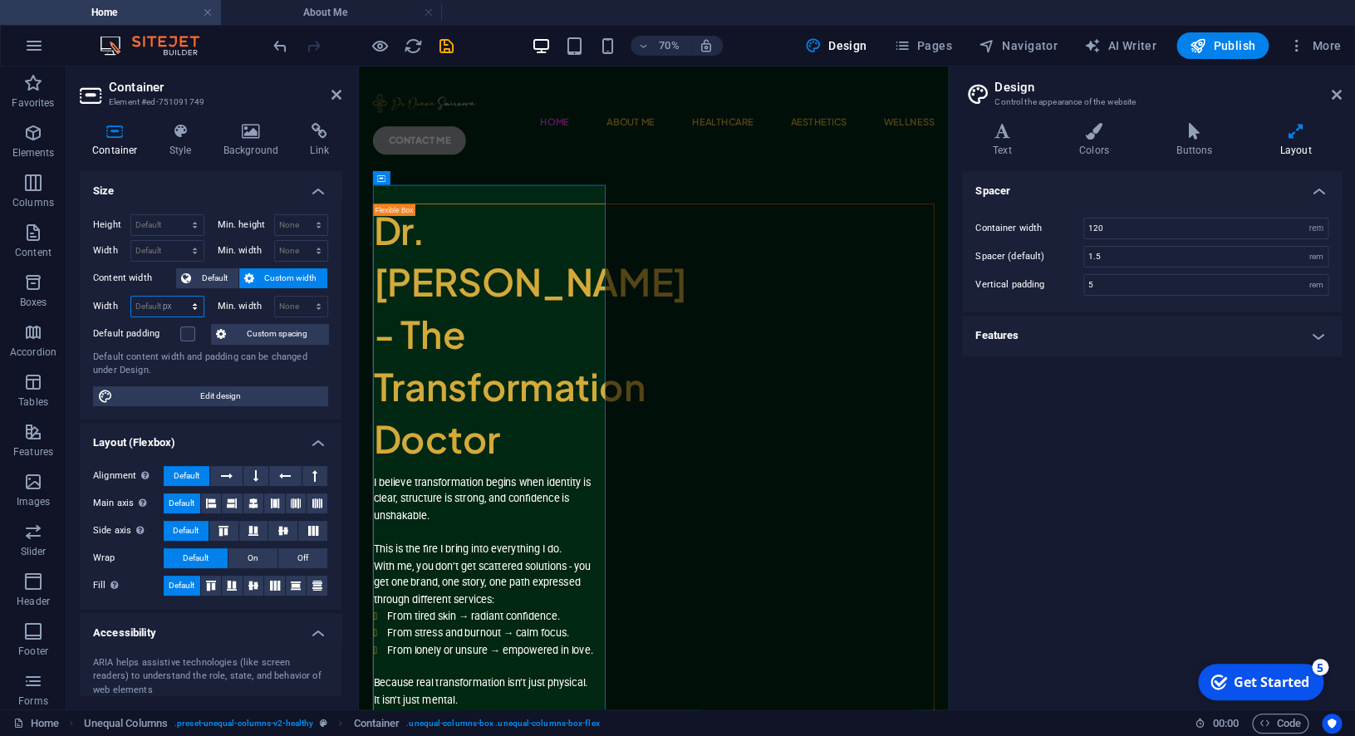
click option "px" at bounding box center [0, 0] width 0 height 0
click at [168, 305] on input "398" at bounding box center [167, 307] width 72 height 20
drag, startPoint x: 168, startPoint y: 305, endPoint x: 107, endPoint y: 306, distance: 60.7
click at [131, 306] on input "398" at bounding box center [167, 307] width 72 height 20
type input "500"
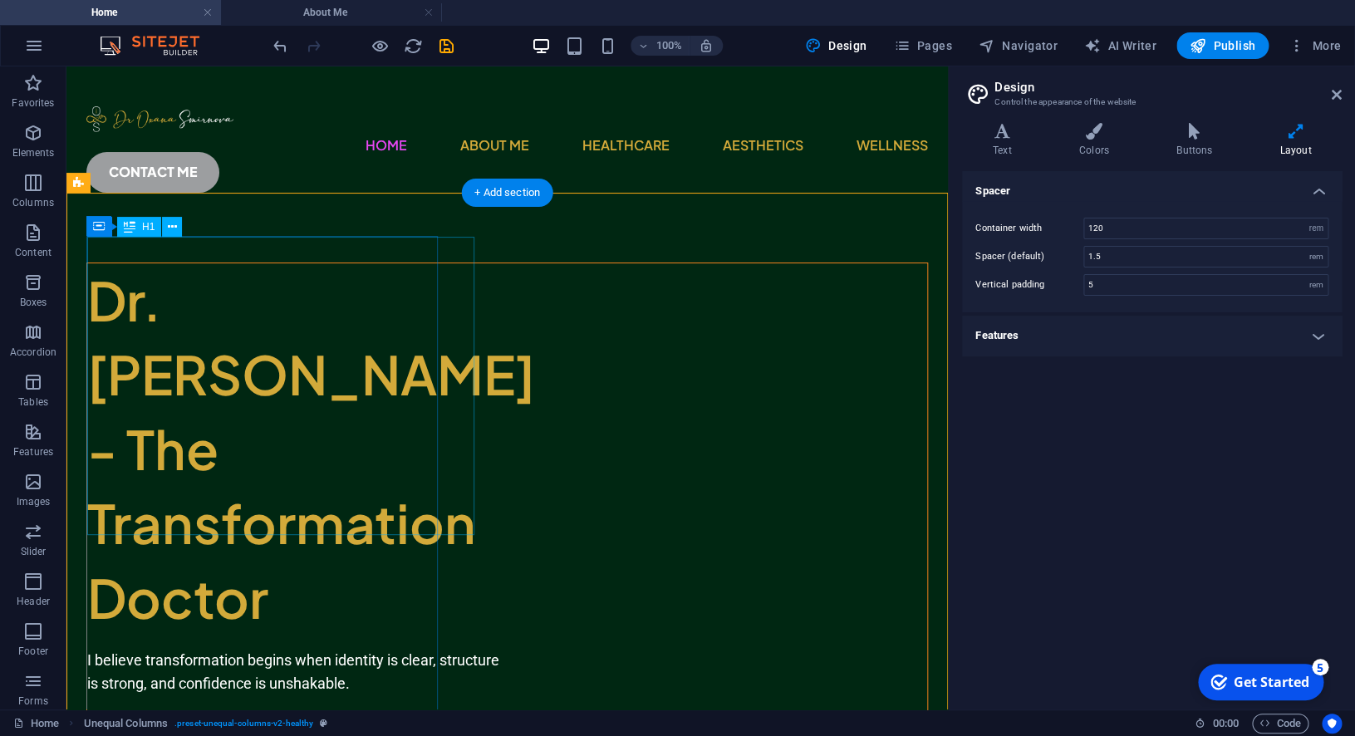
click at [366, 339] on div "Dr. [PERSON_NAME] - The Transformation Doctor" at bounding box center [294, 449] width 415 height 372
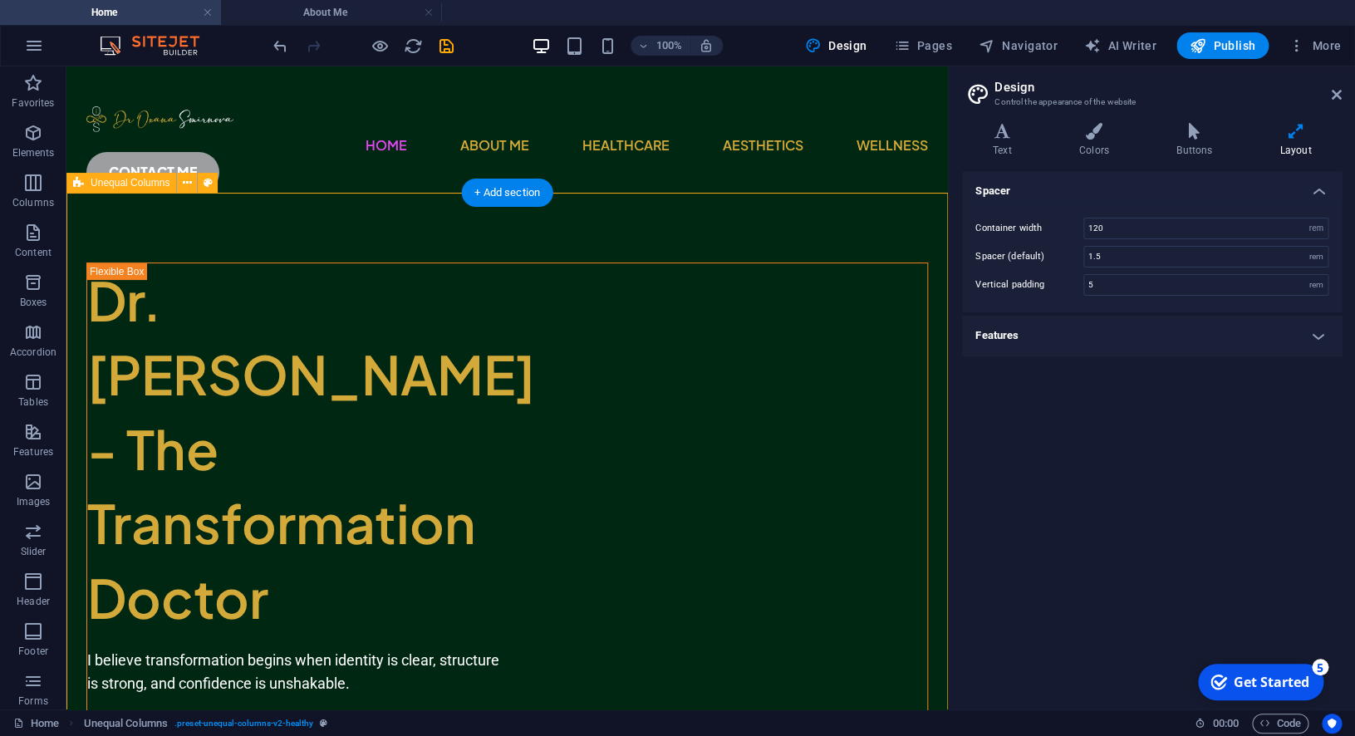
drag, startPoint x: 473, startPoint y: 373, endPoint x: 524, endPoint y: 375, distance: 51.5
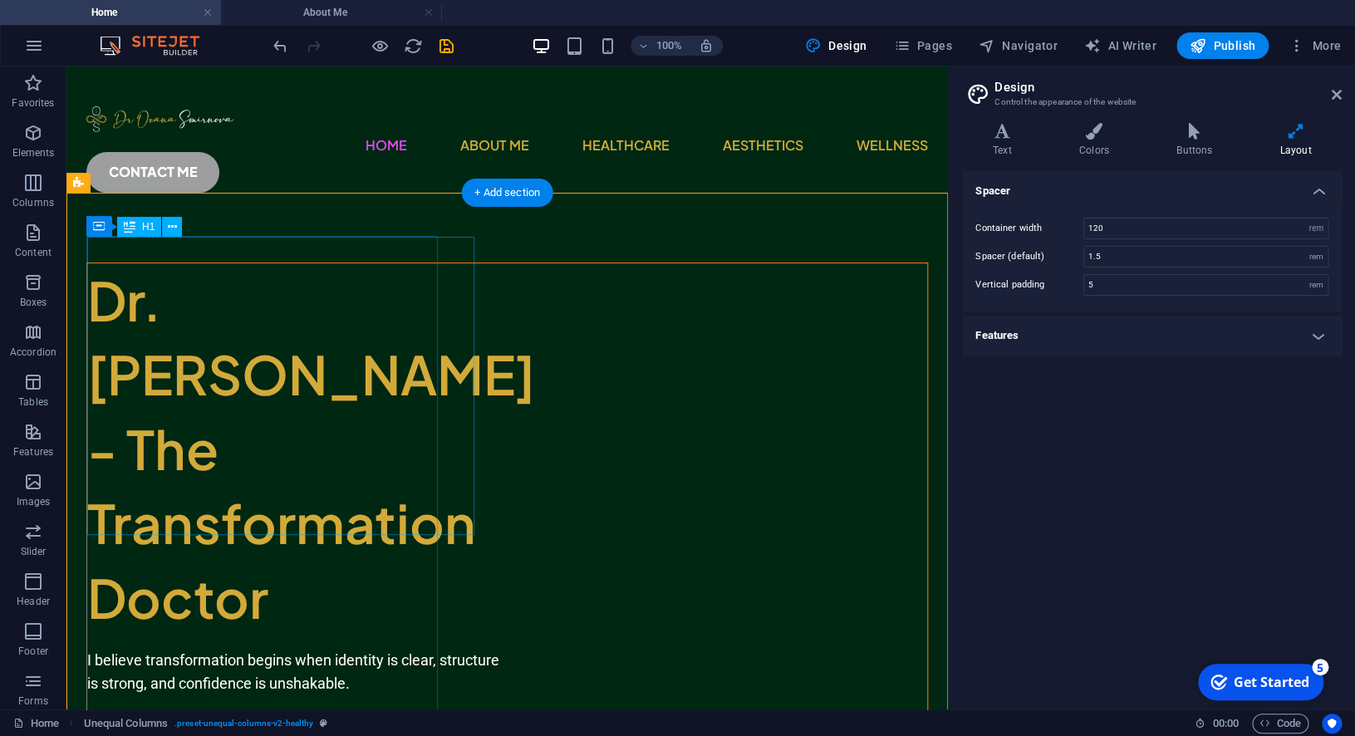
click at [422, 353] on div "Dr. [PERSON_NAME] - The Transformation Doctor" at bounding box center [294, 449] width 415 height 372
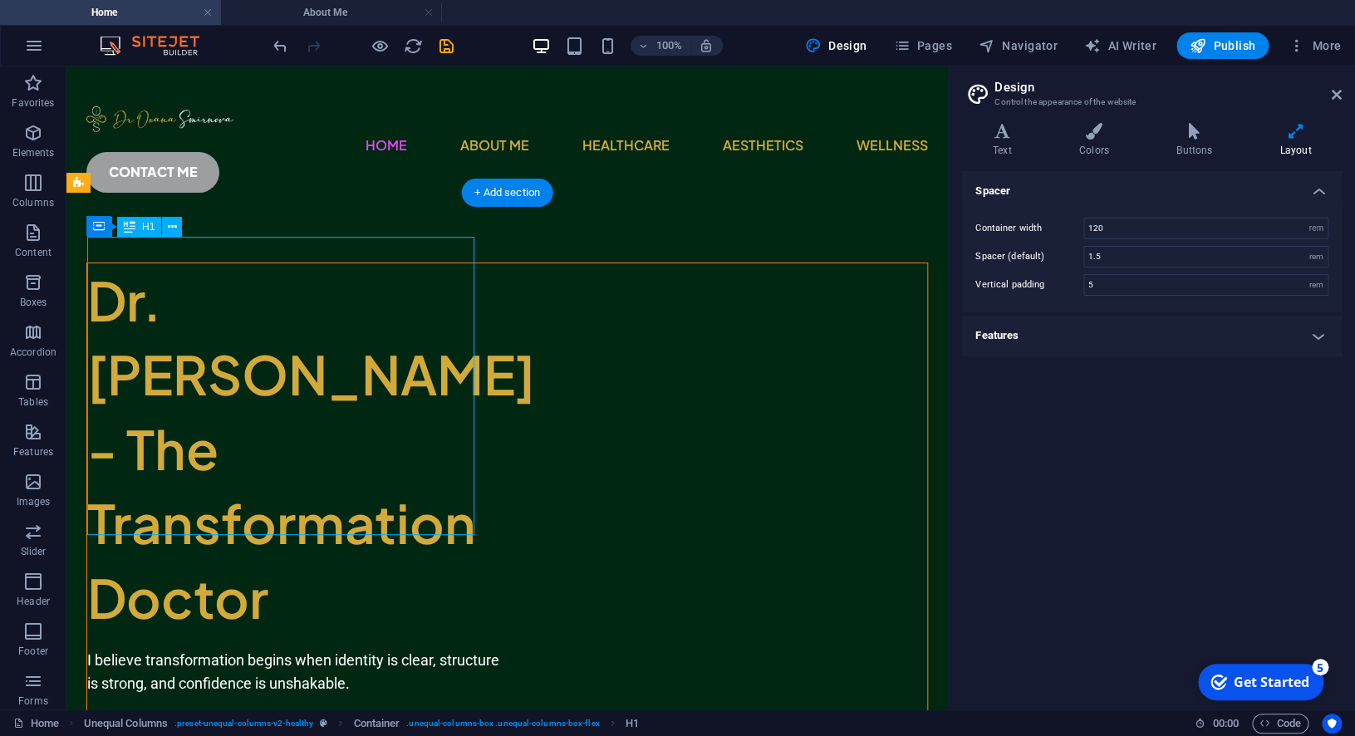
click at [422, 353] on div "Dr. [PERSON_NAME] - The Transformation Doctor" at bounding box center [294, 449] width 415 height 372
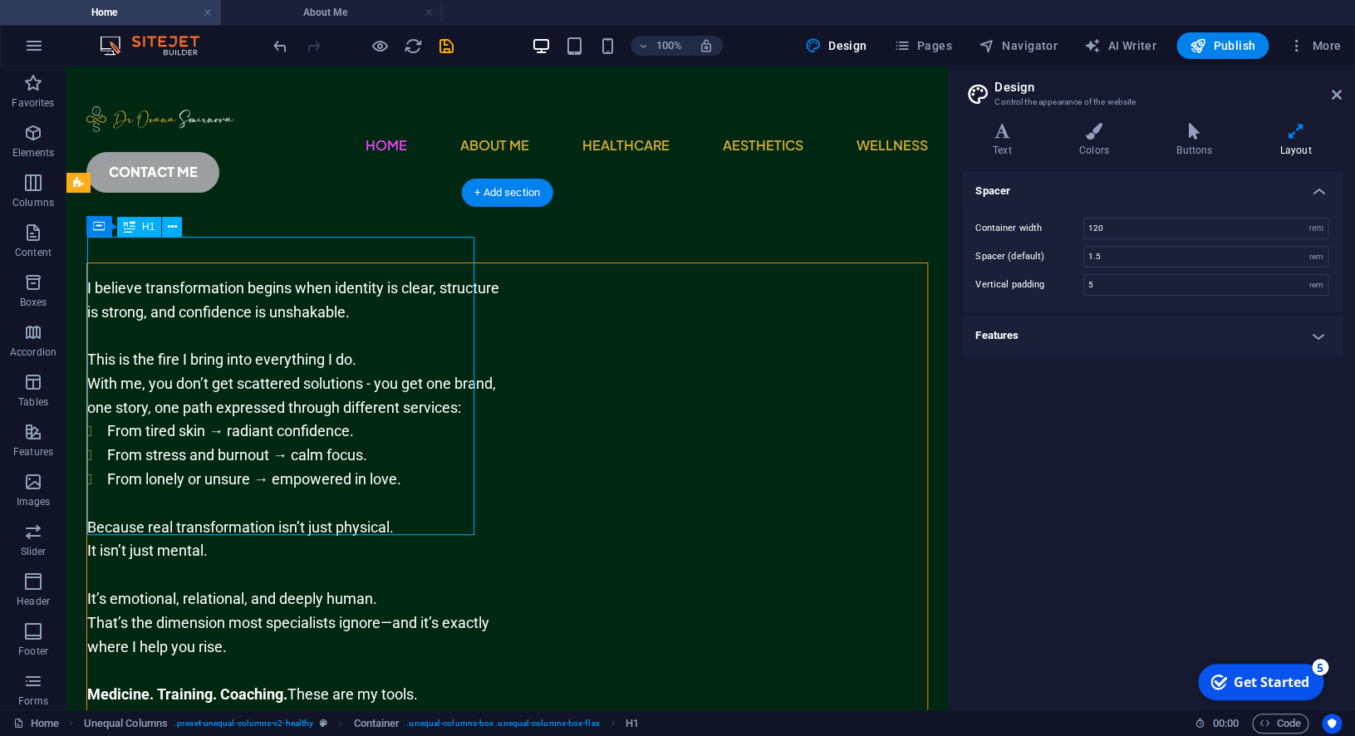
click at [157, 476] on div "I believe transformation begins when identity is clear, structure is strong, an…" at bounding box center [294, 576] width 415 height 626
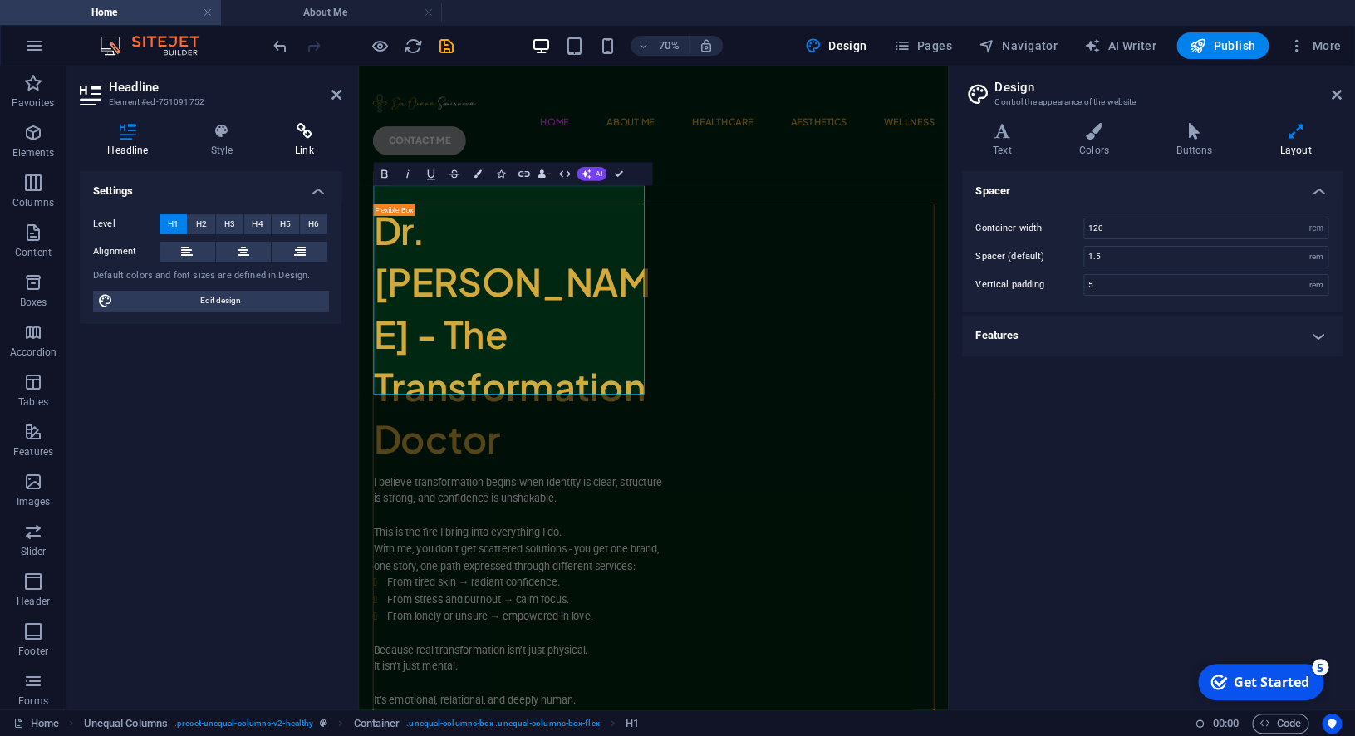
click at [294, 145] on h4 "Link" at bounding box center [305, 140] width 74 height 35
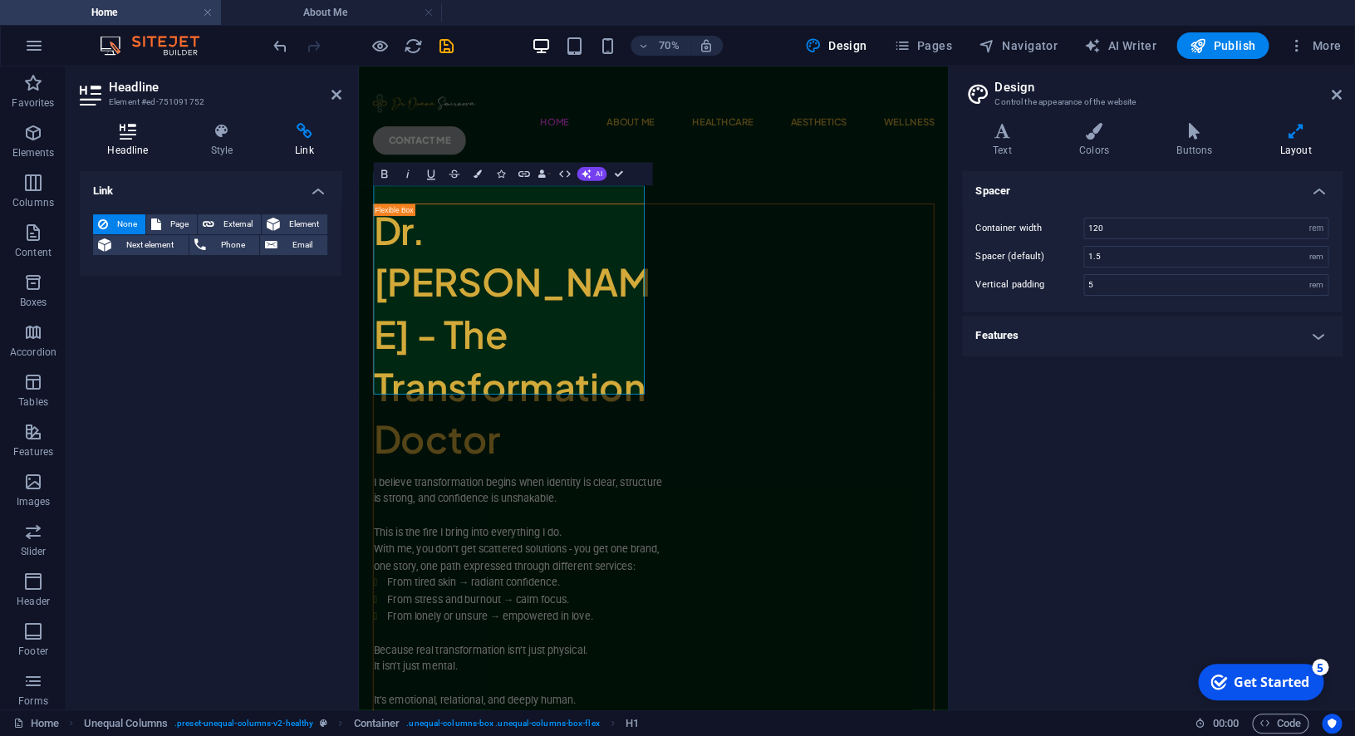
click at [118, 143] on h4 "Headline" at bounding box center [131, 140] width 103 height 35
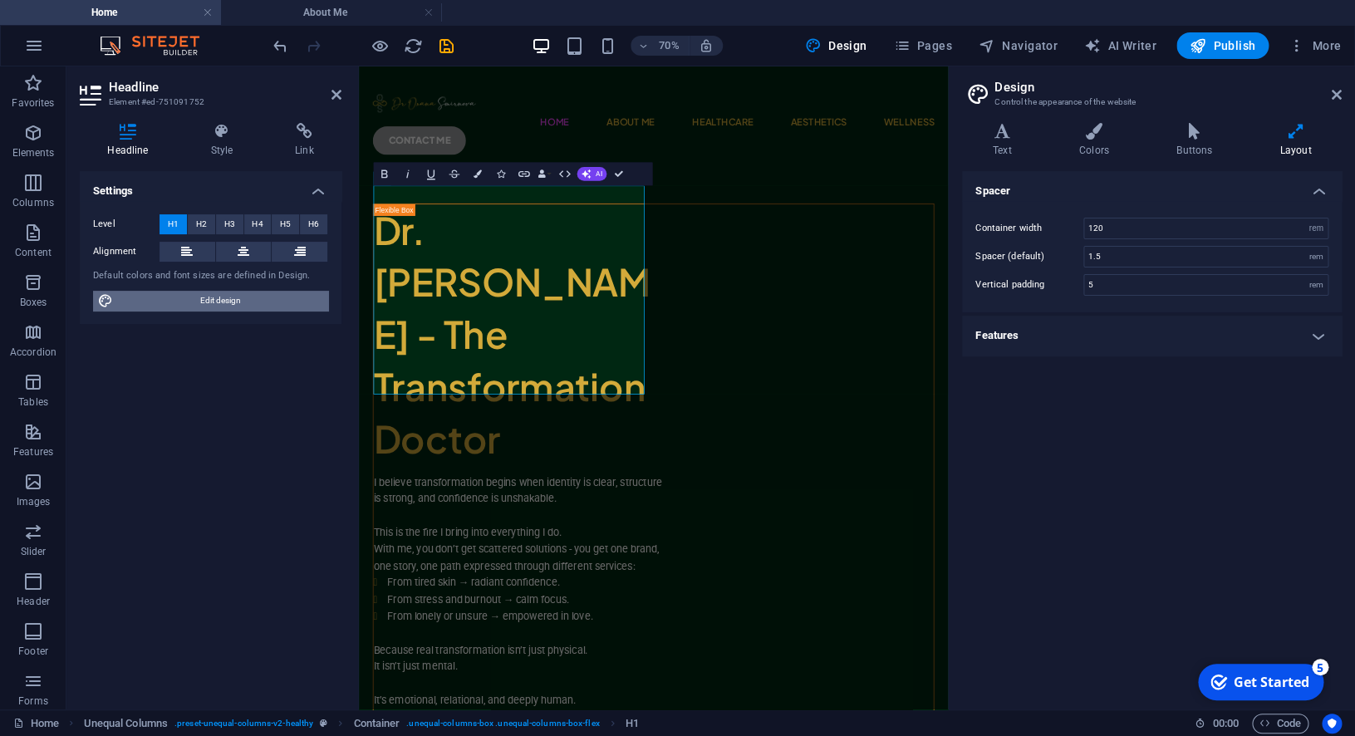
click at [245, 294] on span "Edit design" at bounding box center [220, 301] width 205 height 20
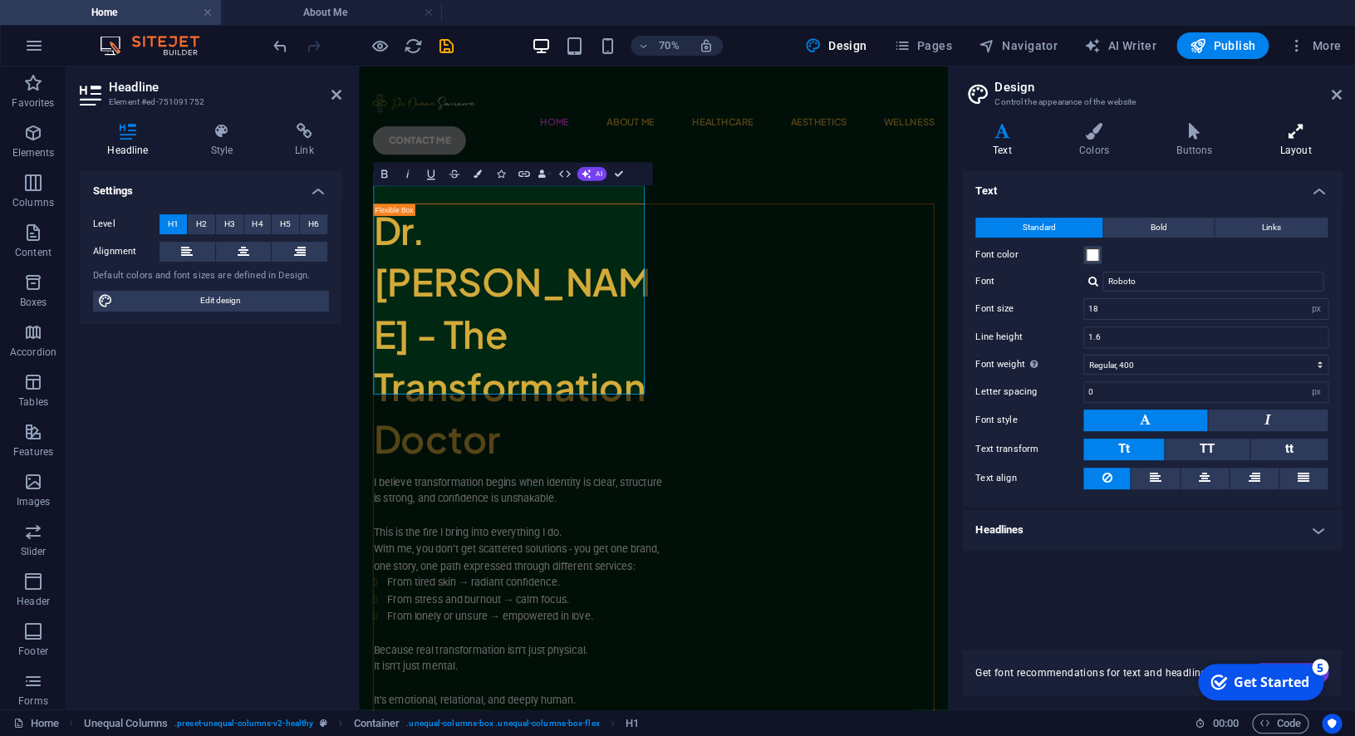
click at [1296, 140] on icon at bounding box center [1295, 131] width 92 height 17
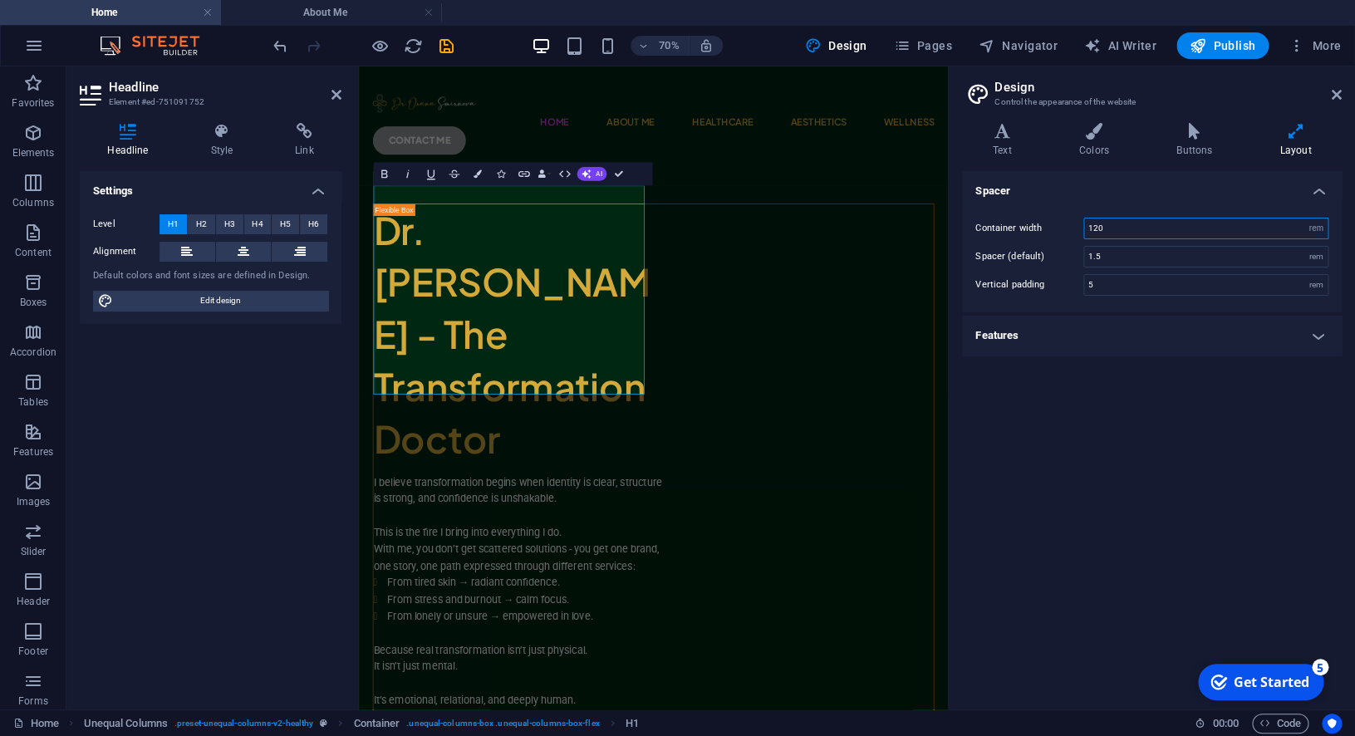
drag, startPoint x: 1189, startPoint y: 234, endPoint x: 1030, endPoint y: 222, distance: 159.2
click at [1084, 222] on input "120" at bounding box center [1205, 228] width 243 height 20
type input "250"
click at [1226, 430] on div "Spacer Container width 250 rem px Spacer (default) 1.5 rem Vertical padding 5 r…" at bounding box center [1152, 433] width 380 height 525
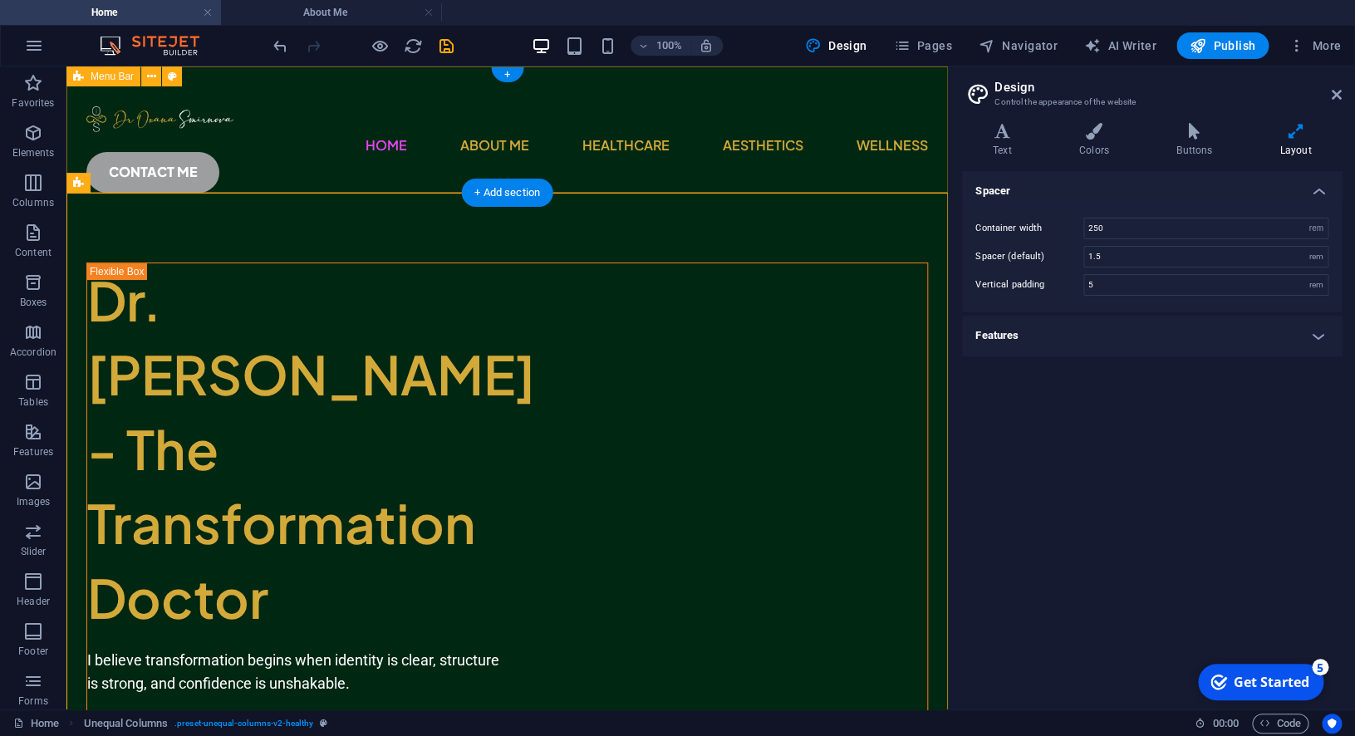
click at [557, 163] on div "Home About Me Healthcare Aesthetics Wellness CONTACT ME" at bounding box center [506, 142] width 881 height 153
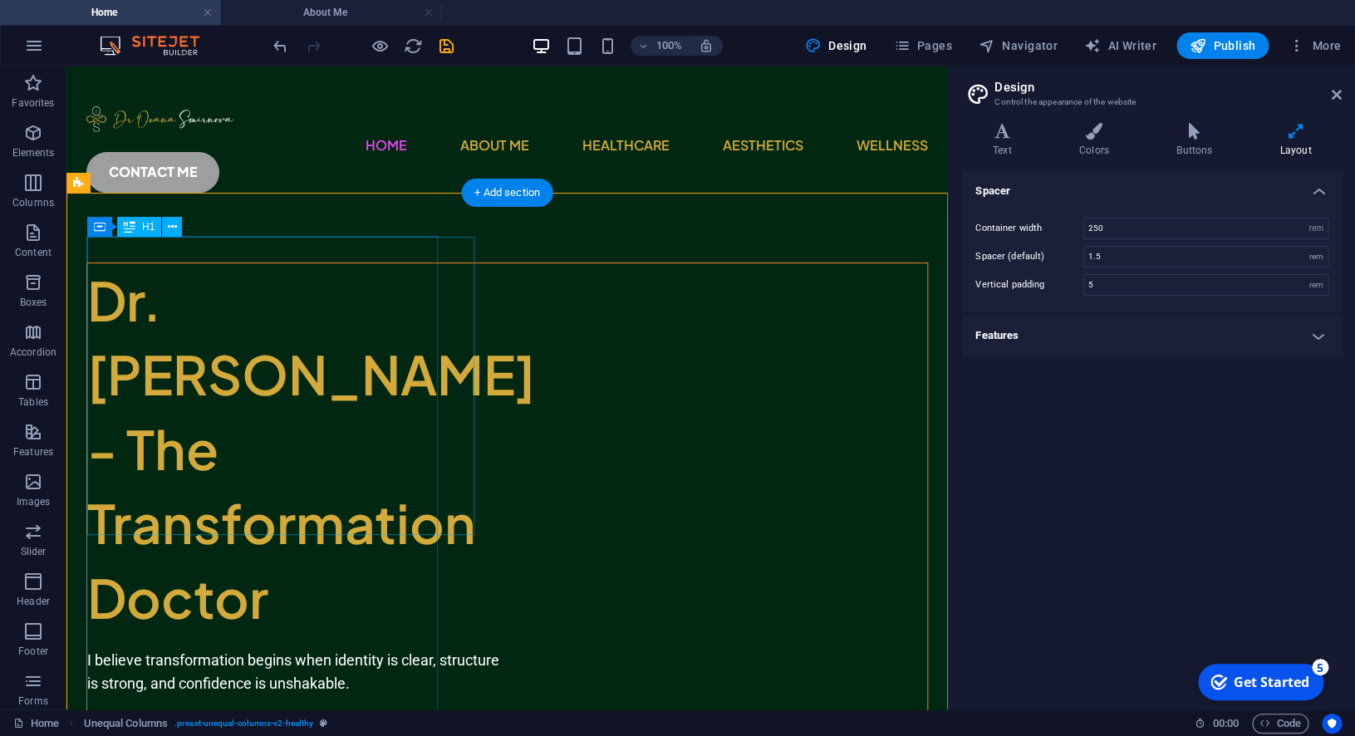
click at [384, 278] on div "Dr. [PERSON_NAME] - The Transformation Doctor" at bounding box center [294, 449] width 415 height 372
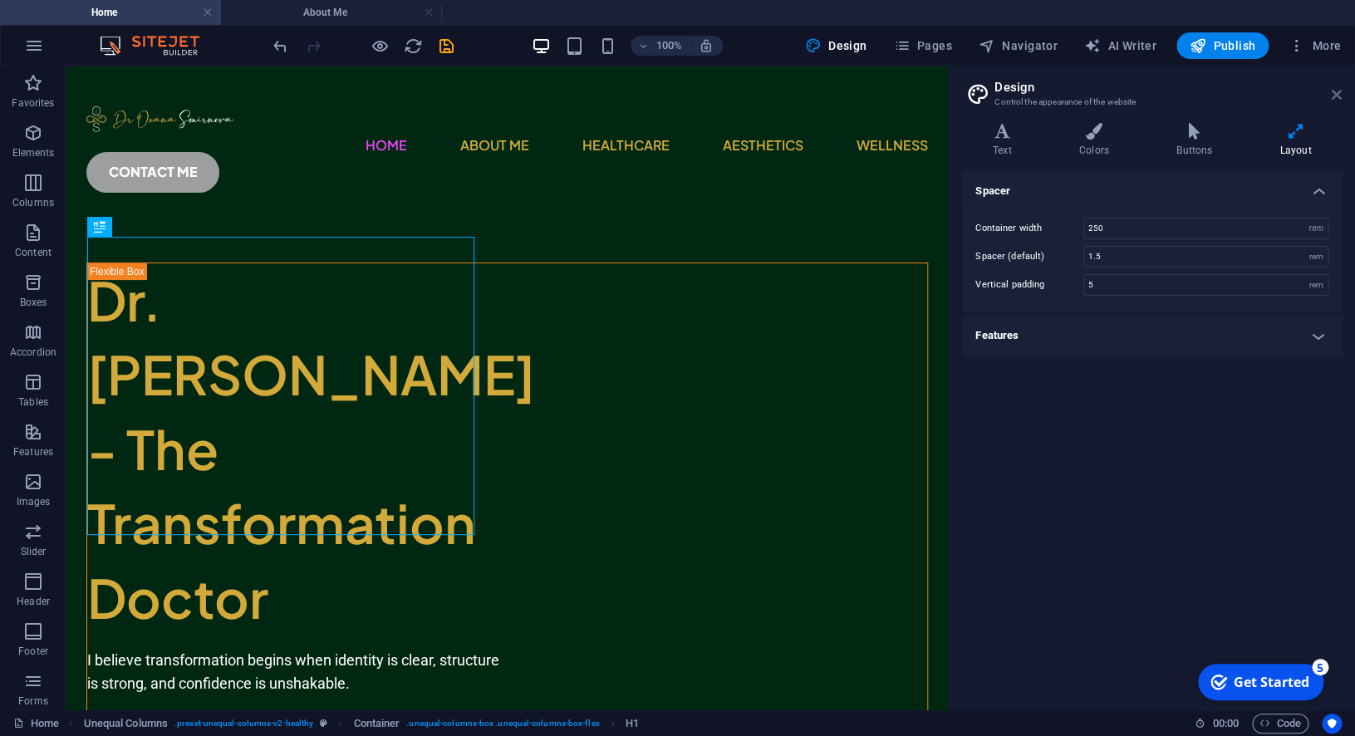
drag, startPoint x: 1335, startPoint y: 94, endPoint x: 1246, endPoint y: 30, distance: 109.5
click at [1335, 94] on icon at bounding box center [1337, 94] width 10 height 13
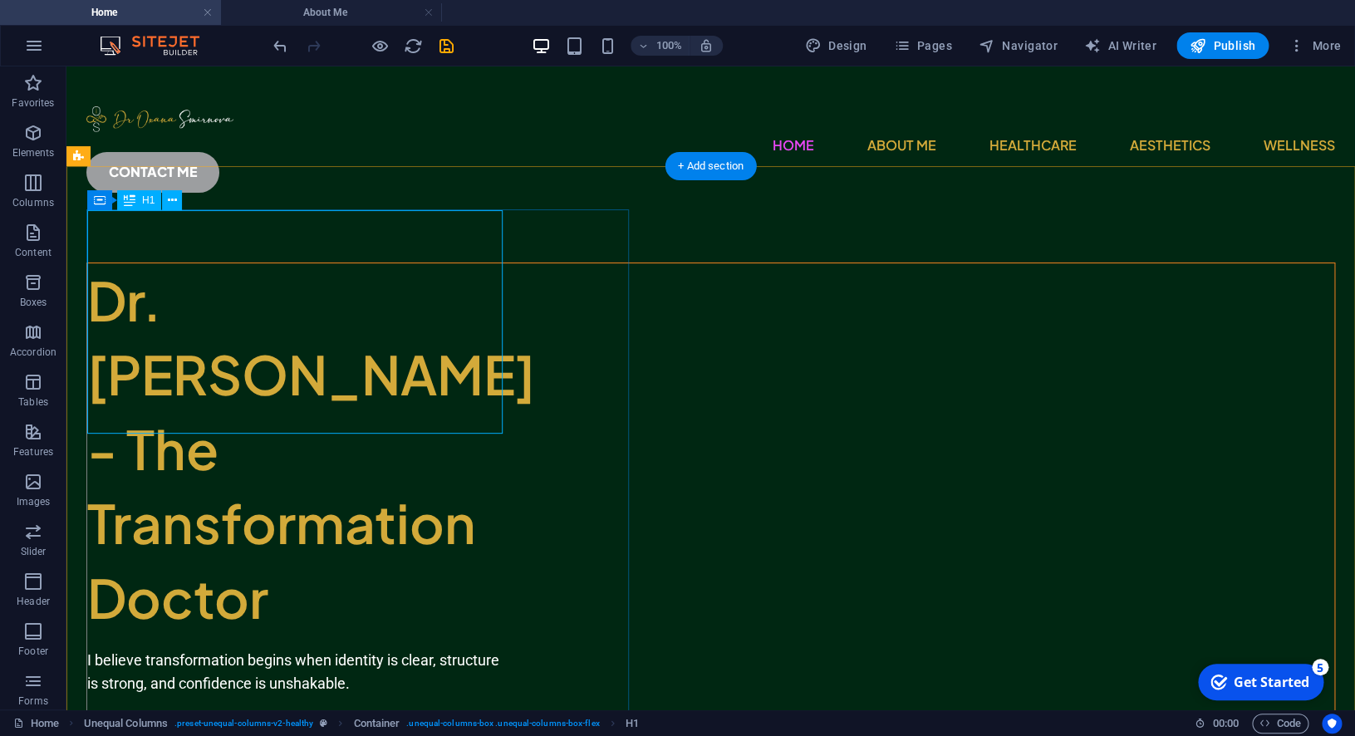
click at [441, 292] on div "Dr. [PERSON_NAME] - The Transformation Doctor" at bounding box center [294, 449] width 415 height 372
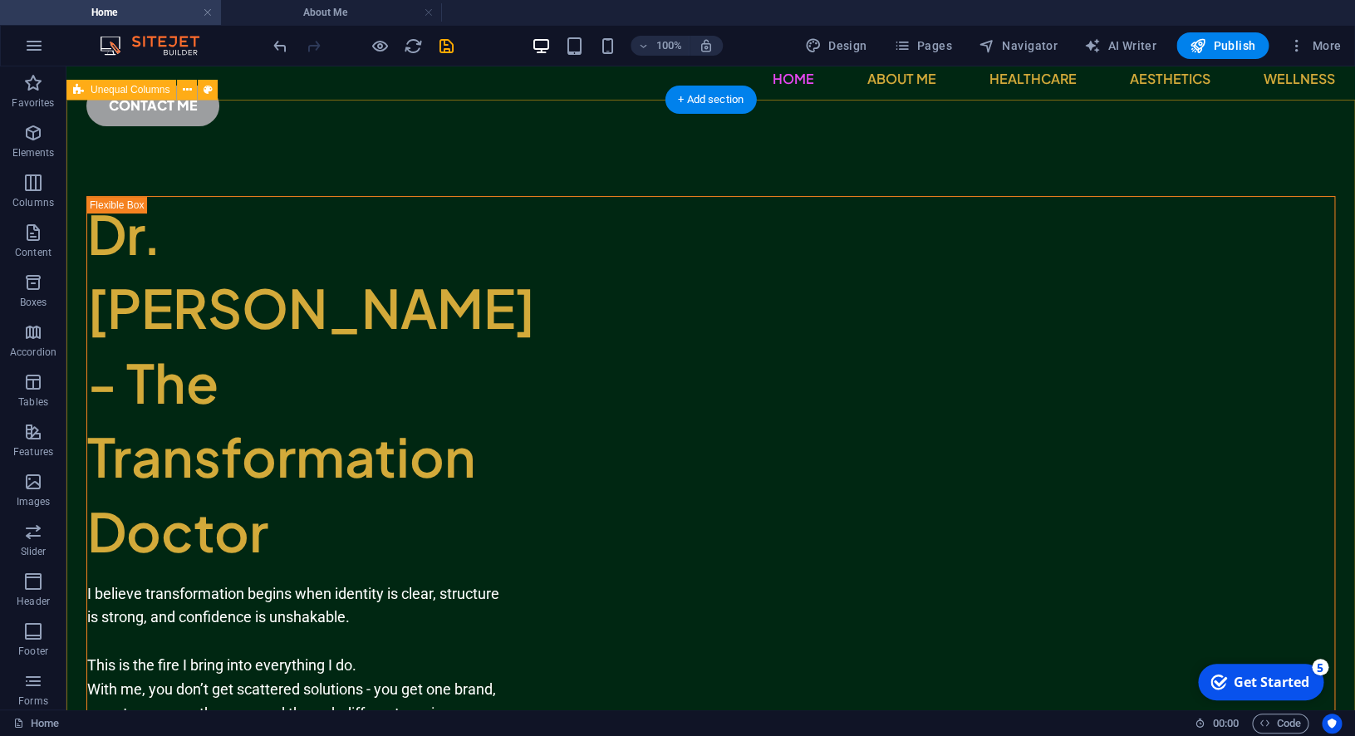
scroll to position [79, 0]
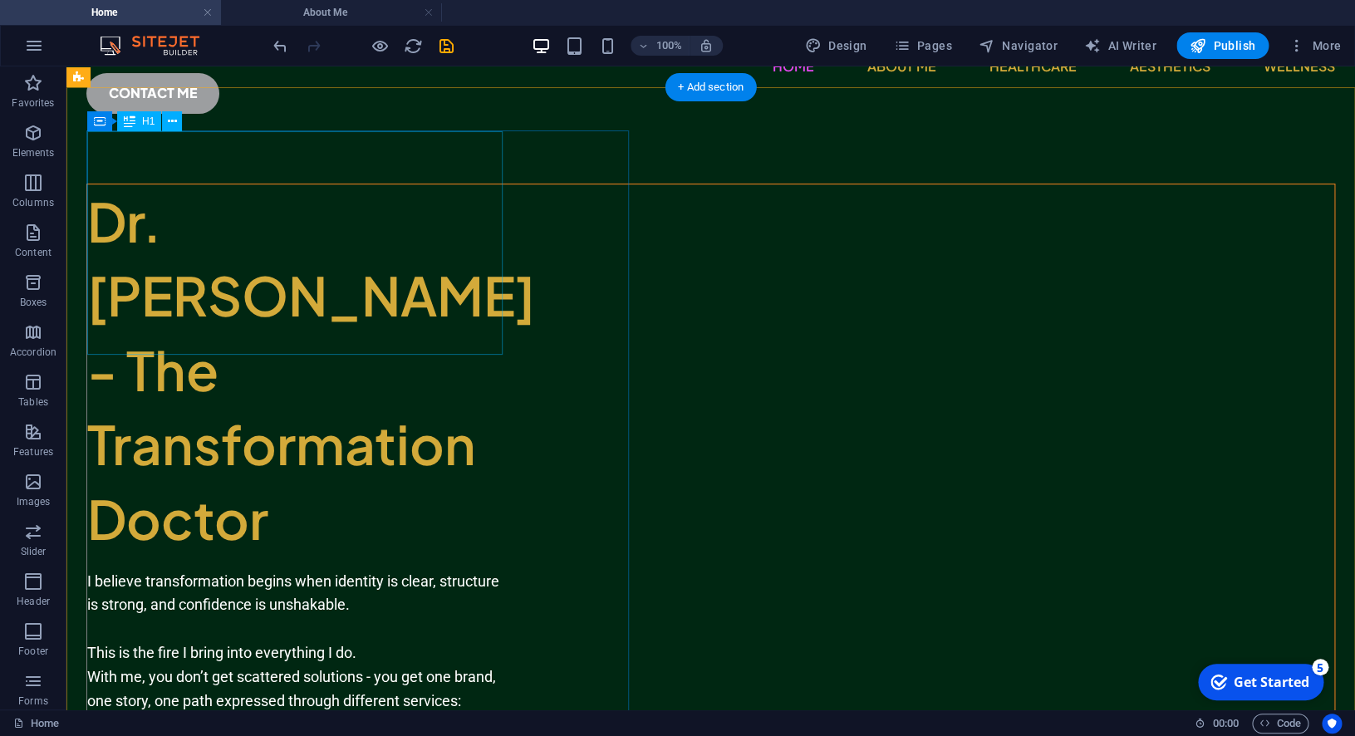
click at [336, 194] on div "Dr. [PERSON_NAME] - The Transformation Doctor" at bounding box center [294, 370] width 415 height 372
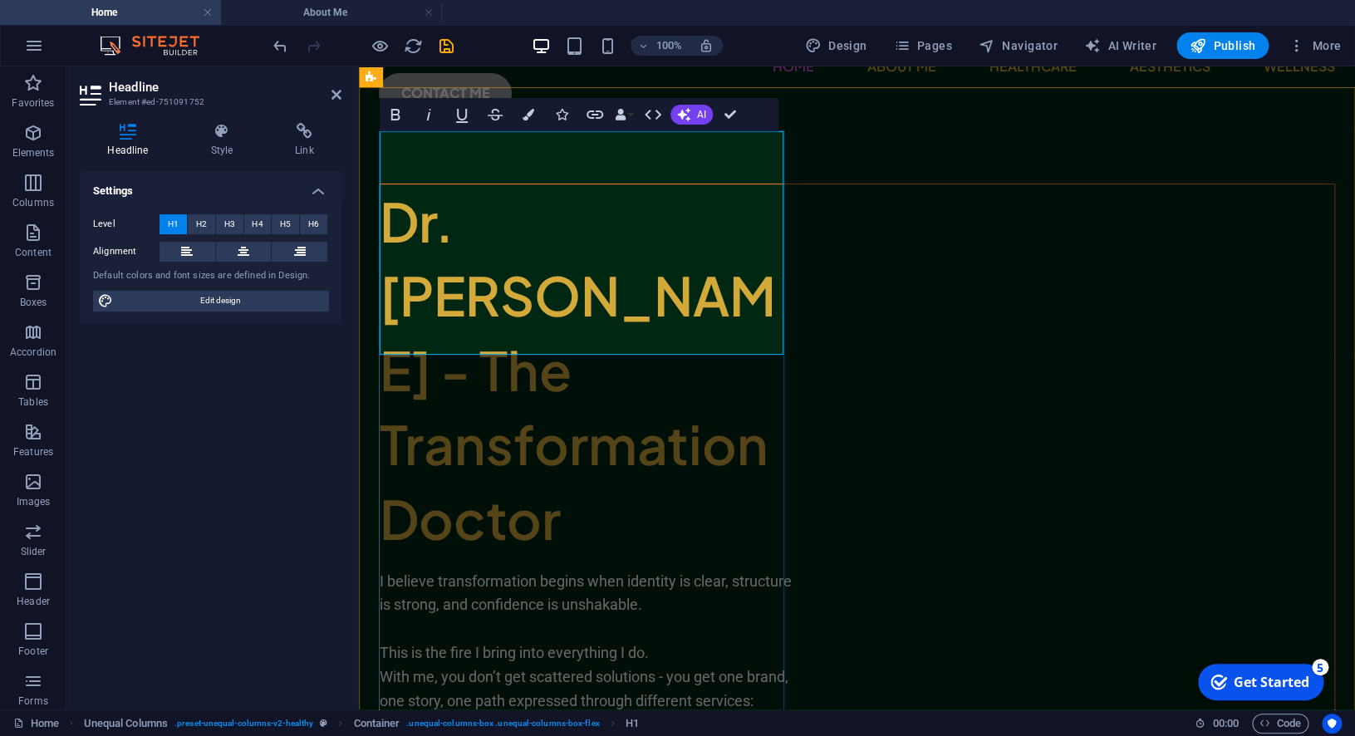
click at [594, 184] on h1 "Dr. [PERSON_NAME] - The Transformation Doctor" at bounding box center [587, 370] width 415 height 372
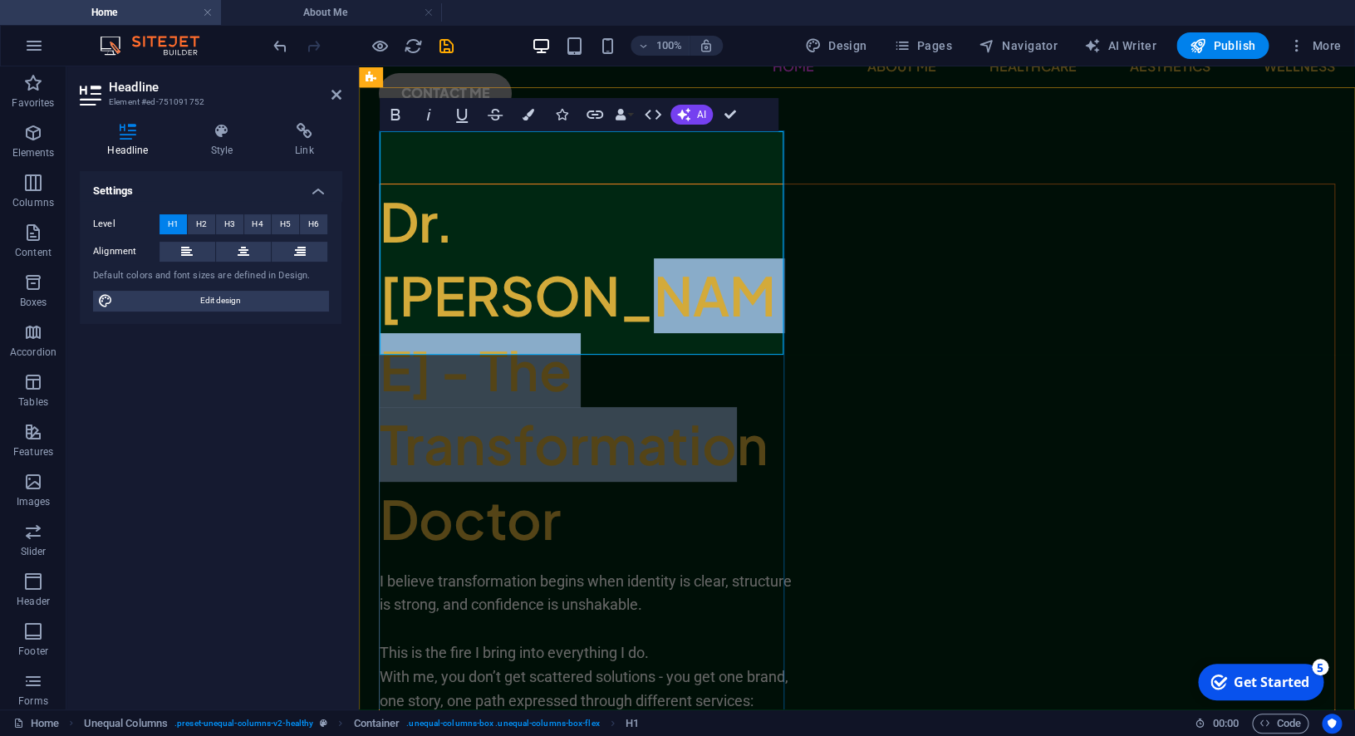
drag, startPoint x: 680, startPoint y: 169, endPoint x: 685, endPoint y: 309, distance: 139.7
click at [704, 344] on h1 "Dr. [PERSON_NAME] - The Transformation Doctor" at bounding box center [587, 370] width 415 height 372
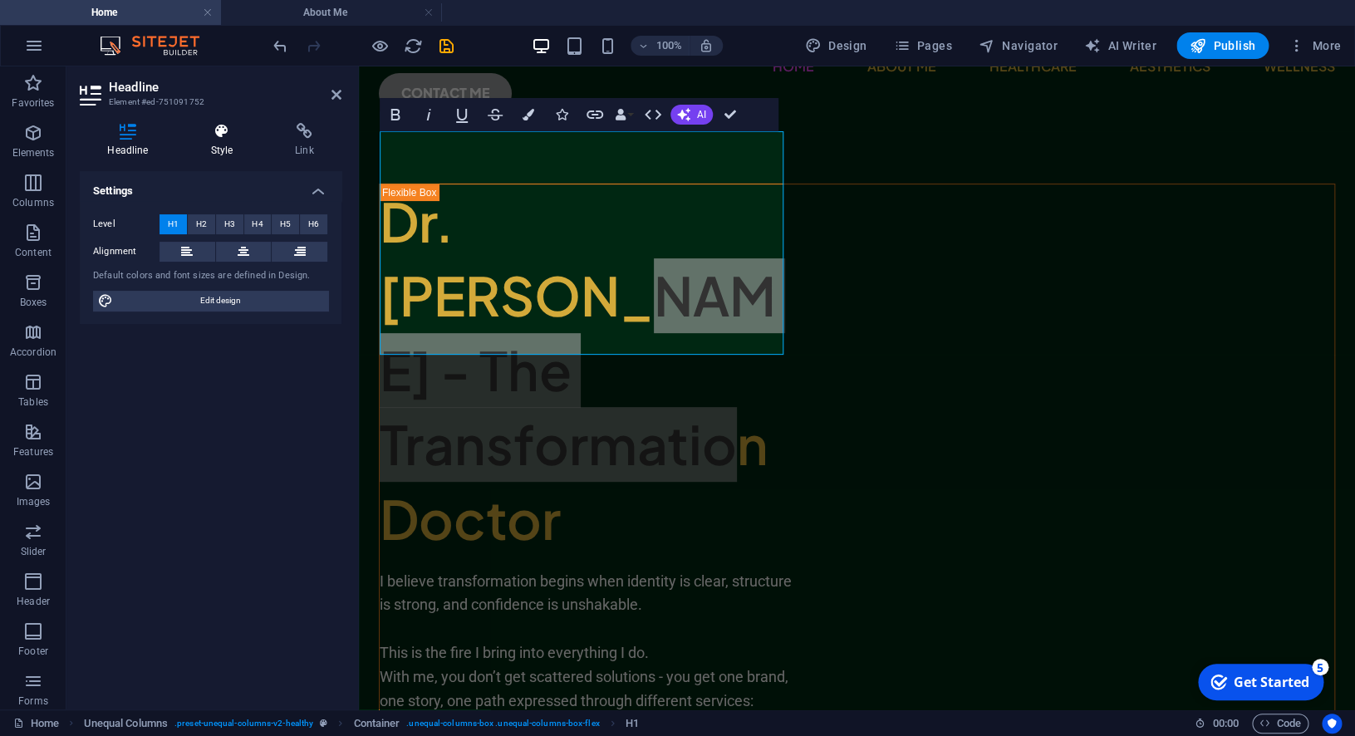
click at [206, 138] on icon at bounding box center [222, 131] width 78 height 17
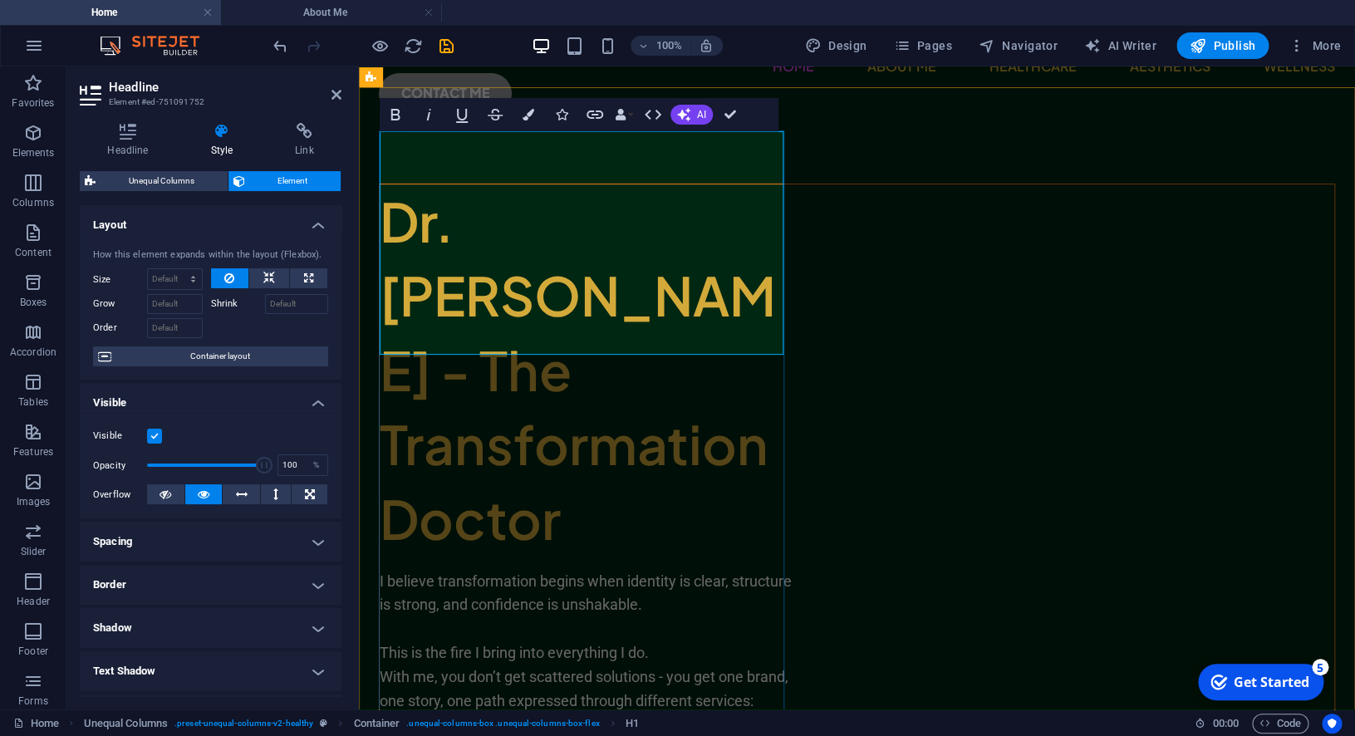
click at [589, 184] on h1 "Dr. [PERSON_NAME] - The Transformation Doctor" at bounding box center [587, 370] width 415 height 372
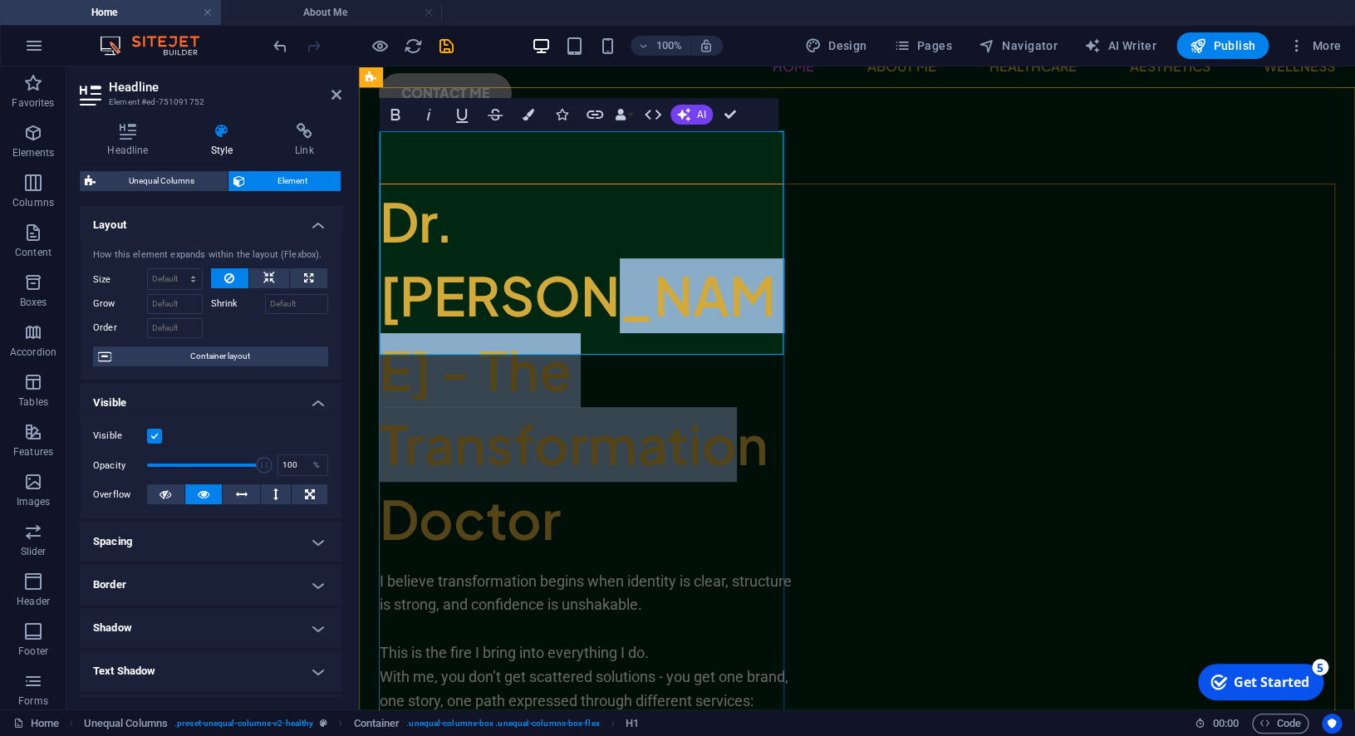
drag, startPoint x: 573, startPoint y: 321, endPoint x: 674, endPoint y: 176, distance: 176.1
click at [674, 184] on h1 "Dr. [PERSON_NAME] - The Transformation Doctor" at bounding box center [587, 370] width 415 height 372
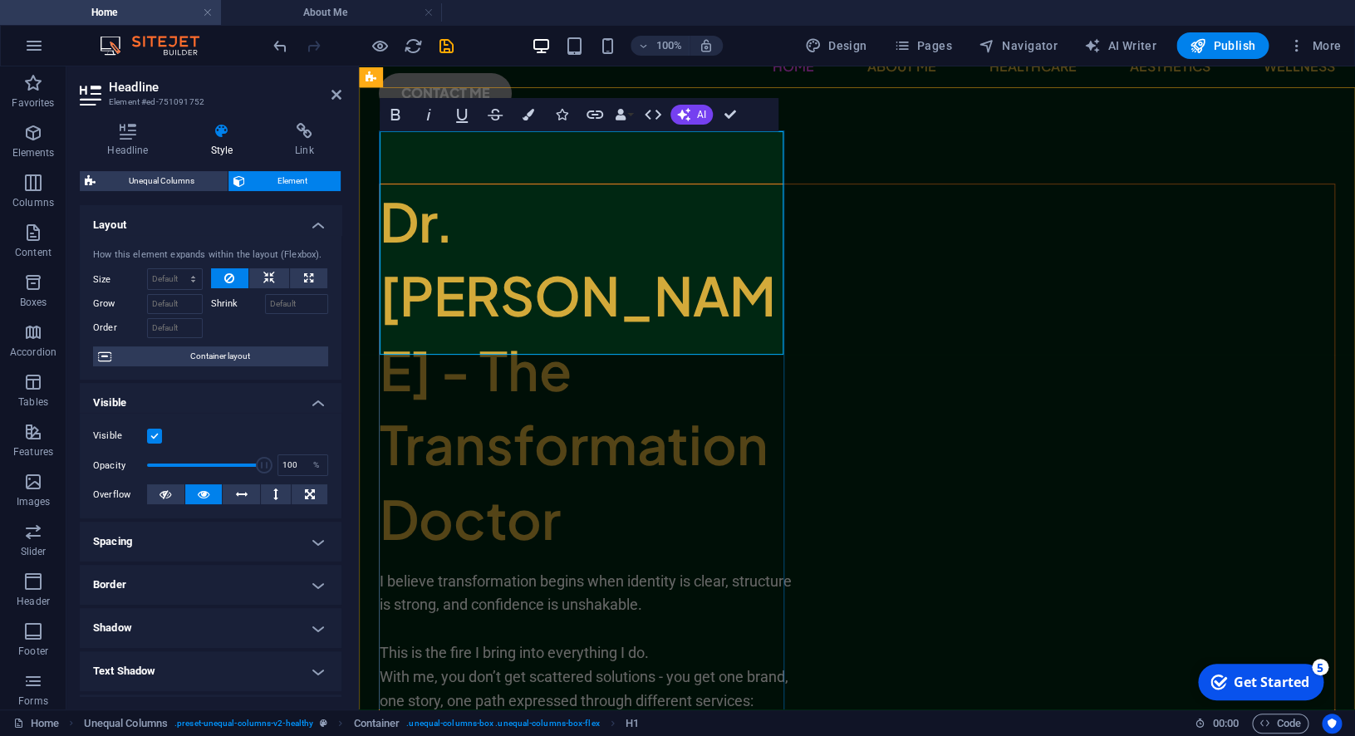
click at [665, 184] on h1 "Dr. [PERSON_NAME] - The Transformation Doctor" at bounding box center [587, 370] width 415 height 372
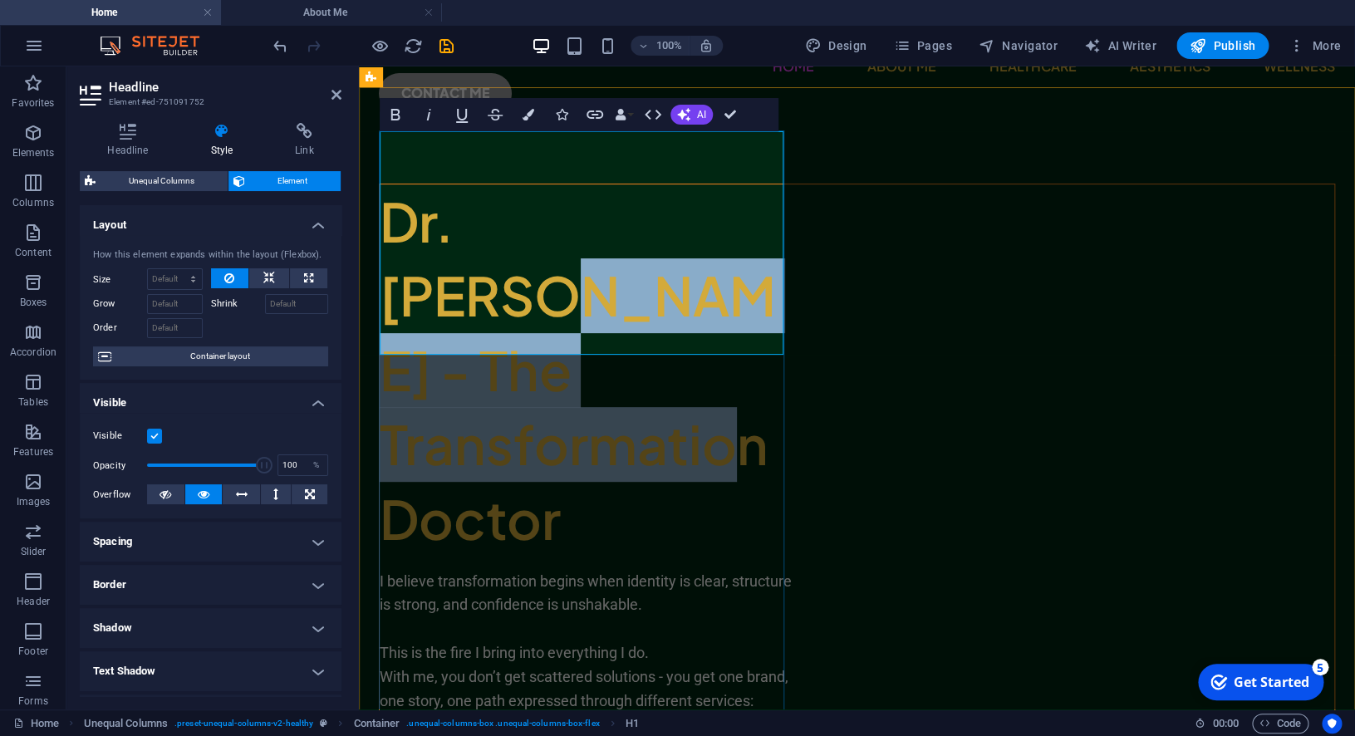
drag, startPoint x: 641, startPoint y: 171, endPoint x: 727, endPoint y: 322, distance: 173.0
click at [727, 322] on h1 "Dr. [PERSON_NAME] - The Transformation Doctor" at bounding box center [587, 370] width 415 height 372
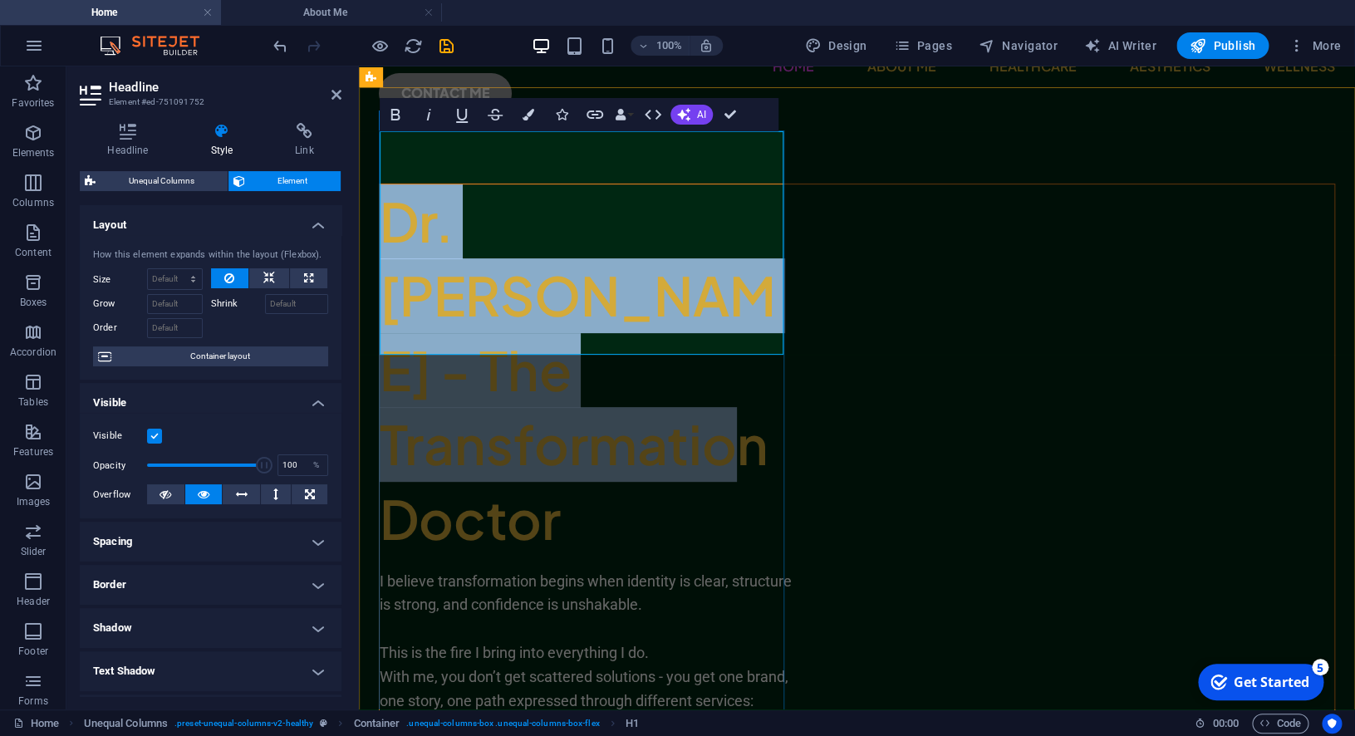
drag, startPoint x: 650, startPoint y: 322, endPoint x: 710, endPoint y: 209, distance: 128.2
click at [379, 184] on div "Dr. [PERSON_NAME] - The Transformation Doctor I believe transformation begins w…" at bounding box center [857, 684] width 956 height 1000
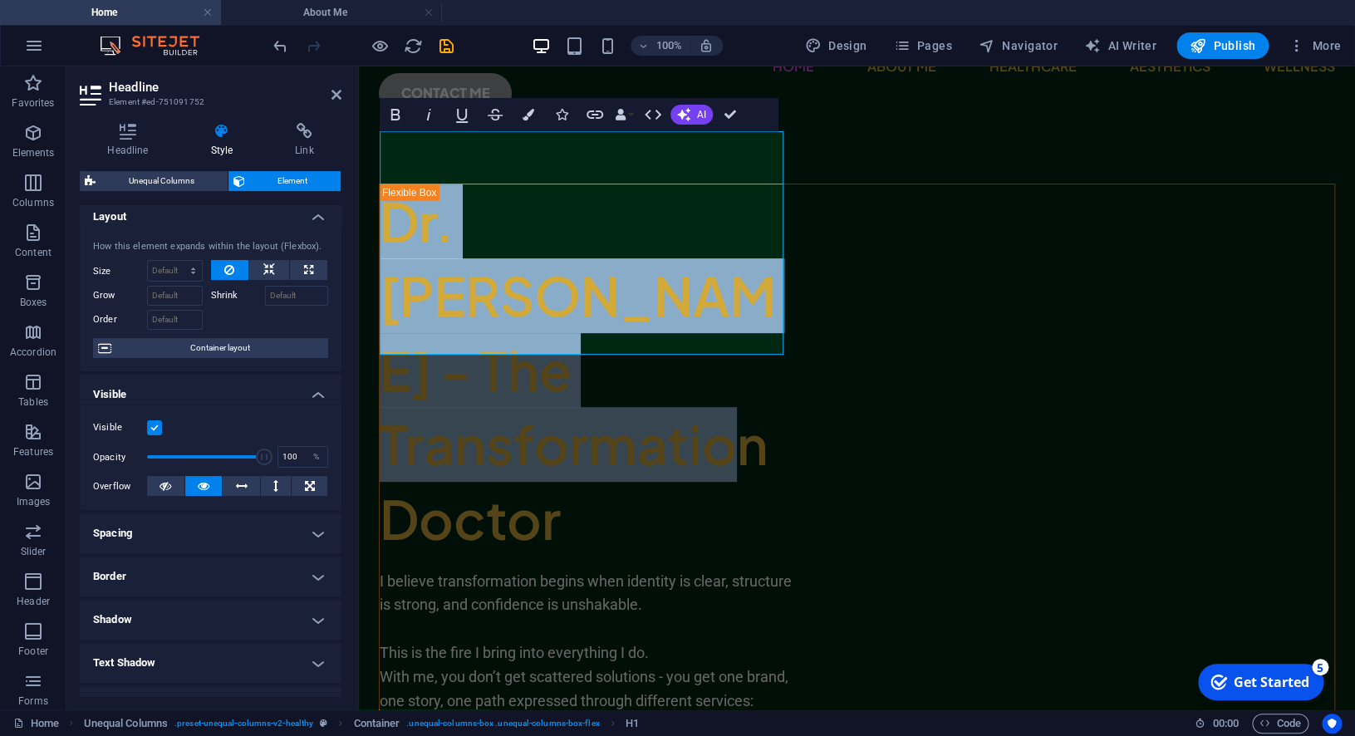
scroll to position [9, 0]
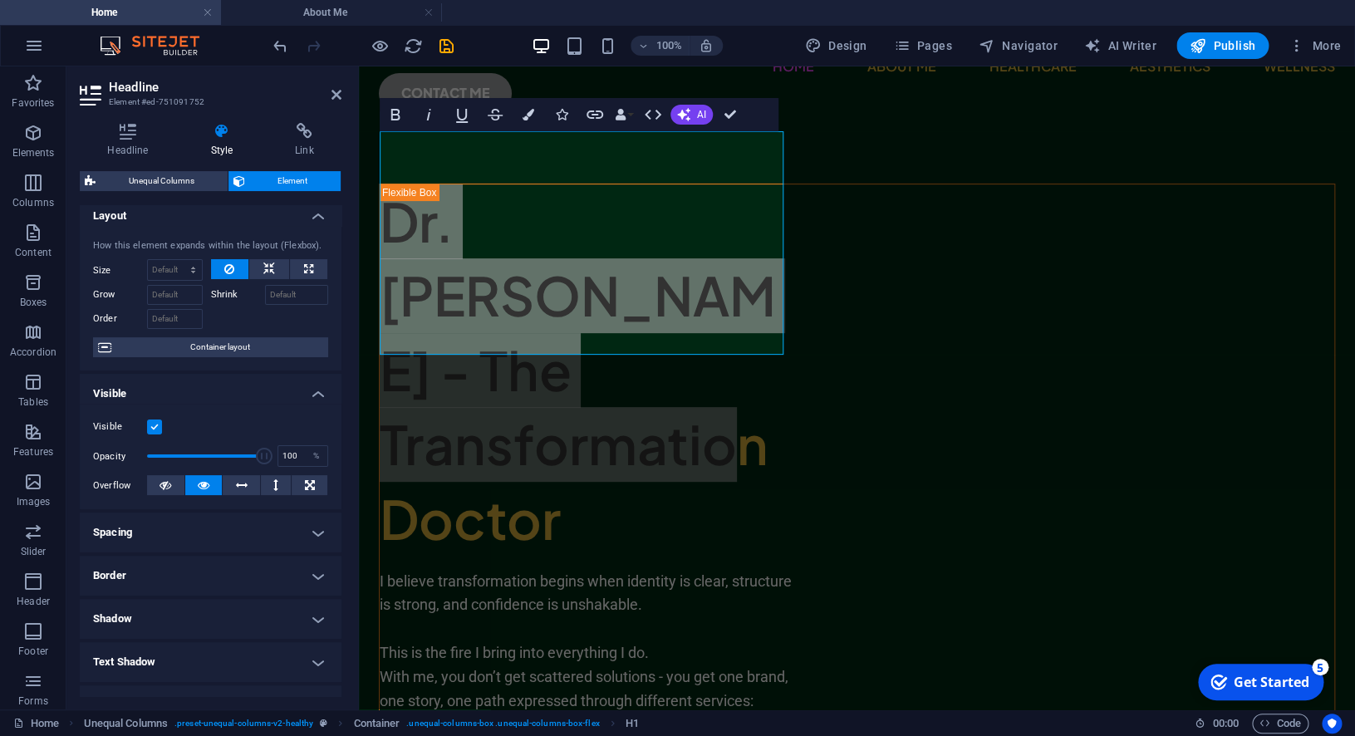
click at [219, 142] on h4 "Style" at bounding box center [225, 140] width 85 height 35
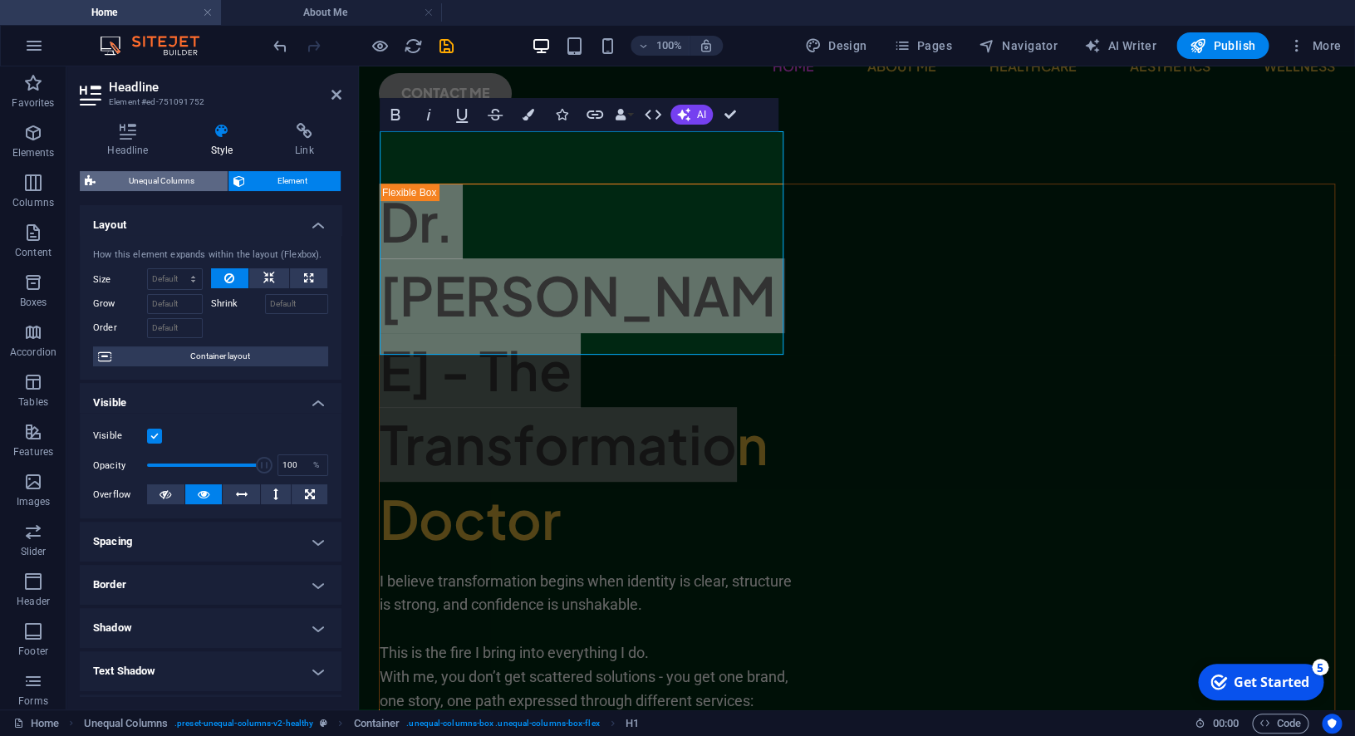
scroll to position [1, 0]
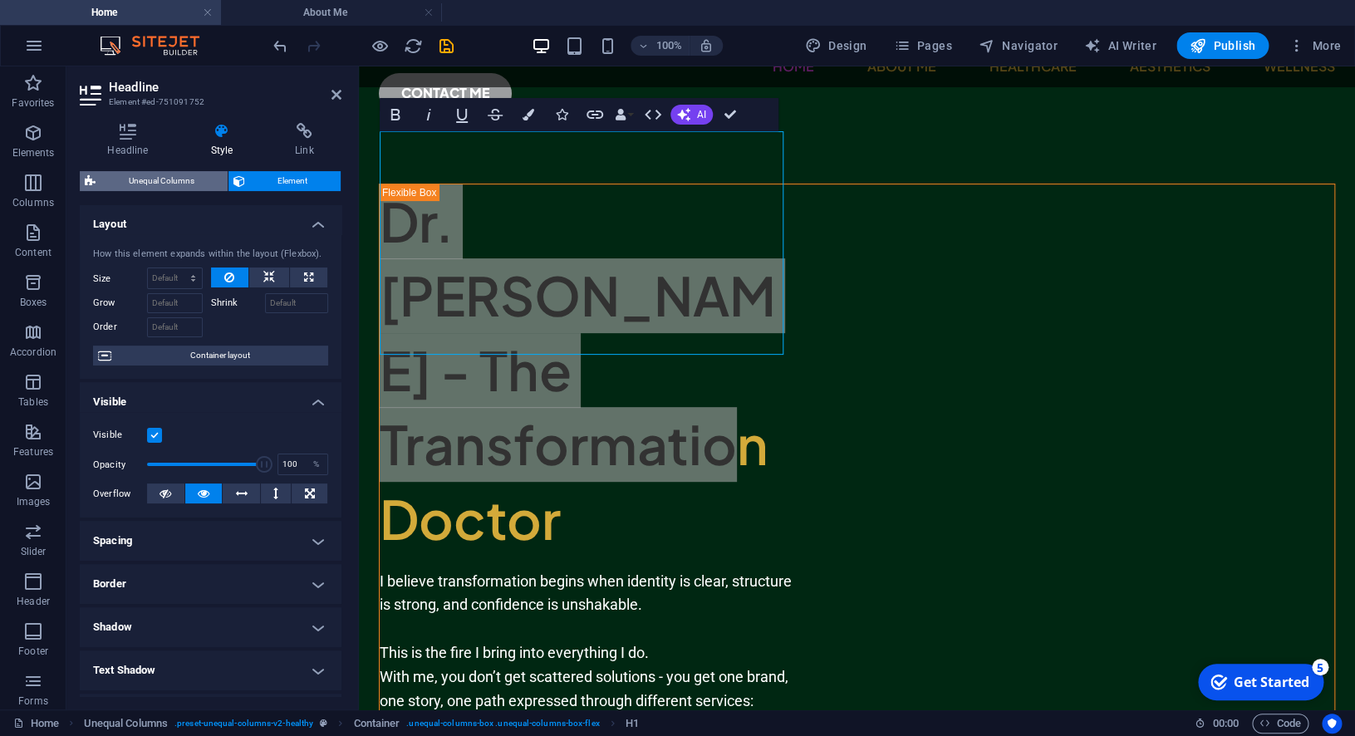
click at [178, 179] on span "Unequal Columns" at bounding box center [162, 181] width 122 height 20
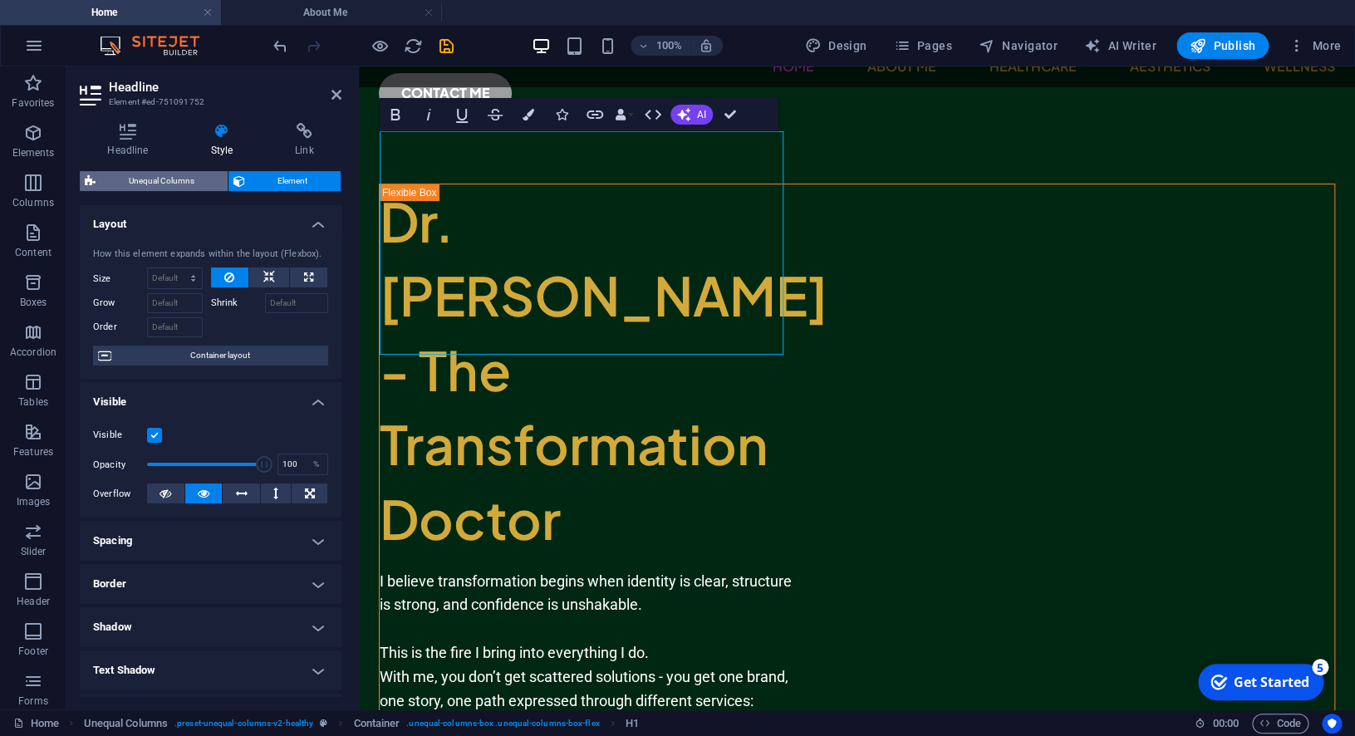
select select "%"
select select "px"
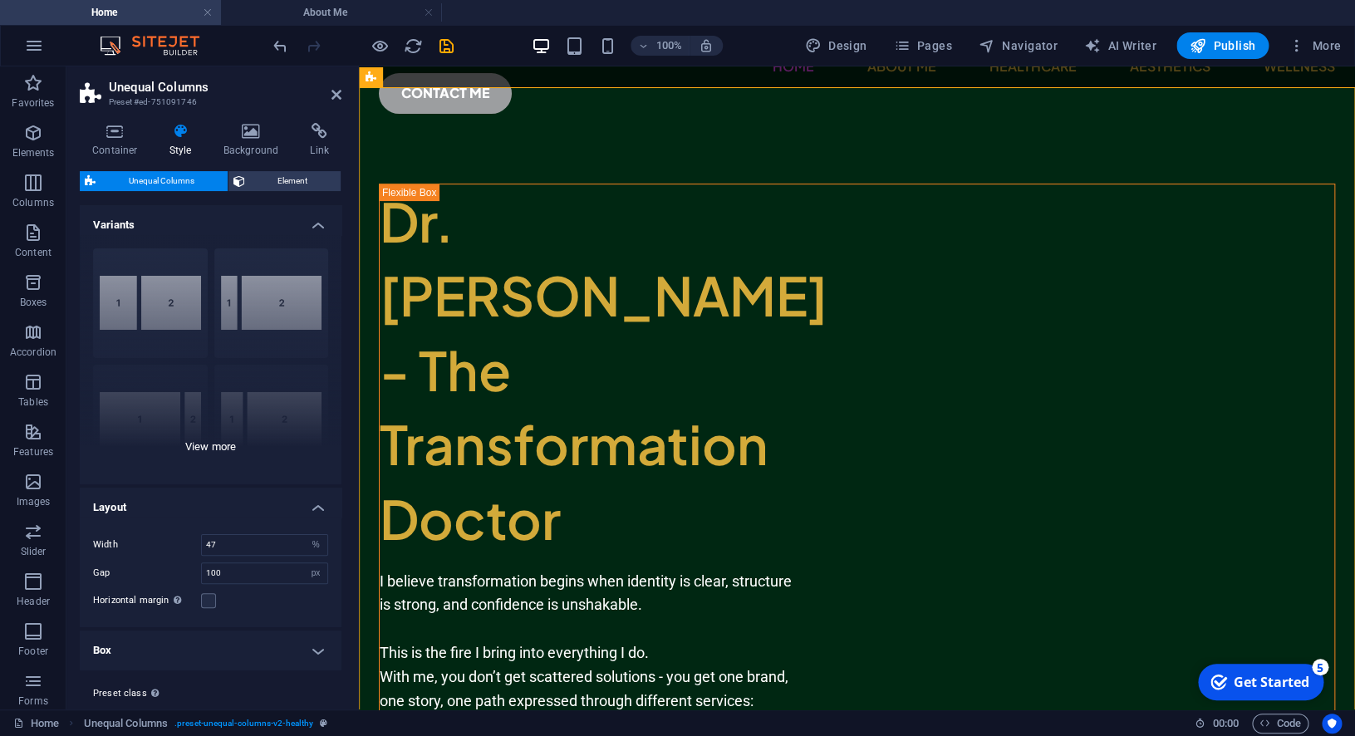
click at [298, 330] on div "[PHONE_NUMBER] [PHONE_NUMBER] 70-30 Default" at bounding box center [211, 359] width 262 height 249
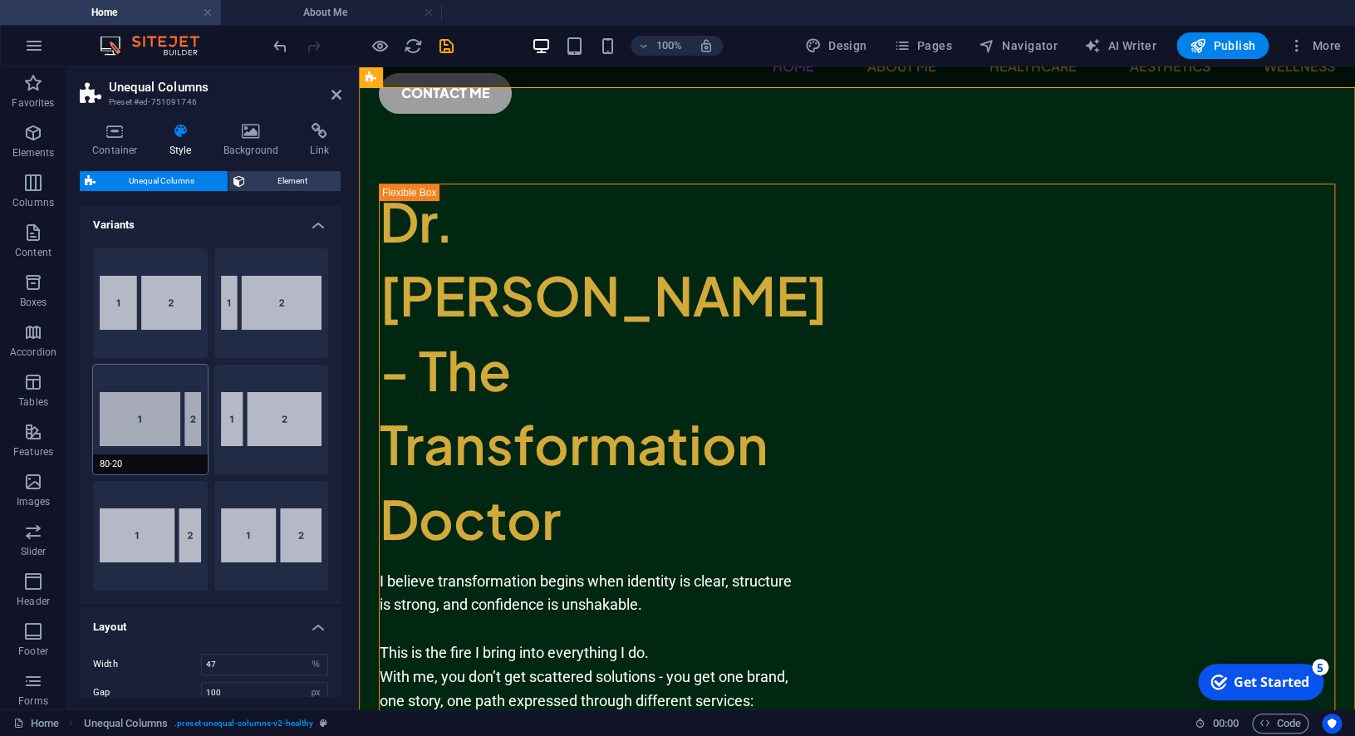
click at [171, 418] on button "80-20" at bounding box center [150, 420] width 115 height 110
type input "80"
type input "2"
select select "rem"
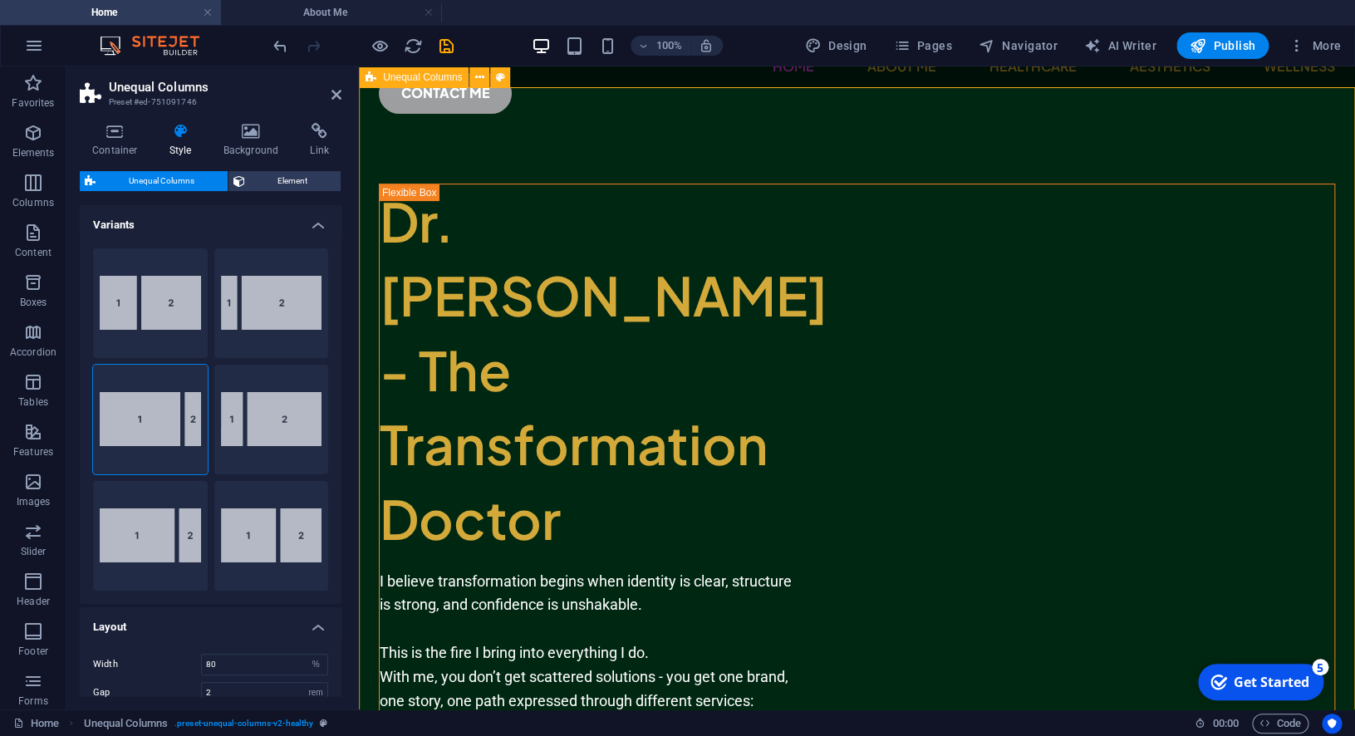
type input "100"
select select "px"
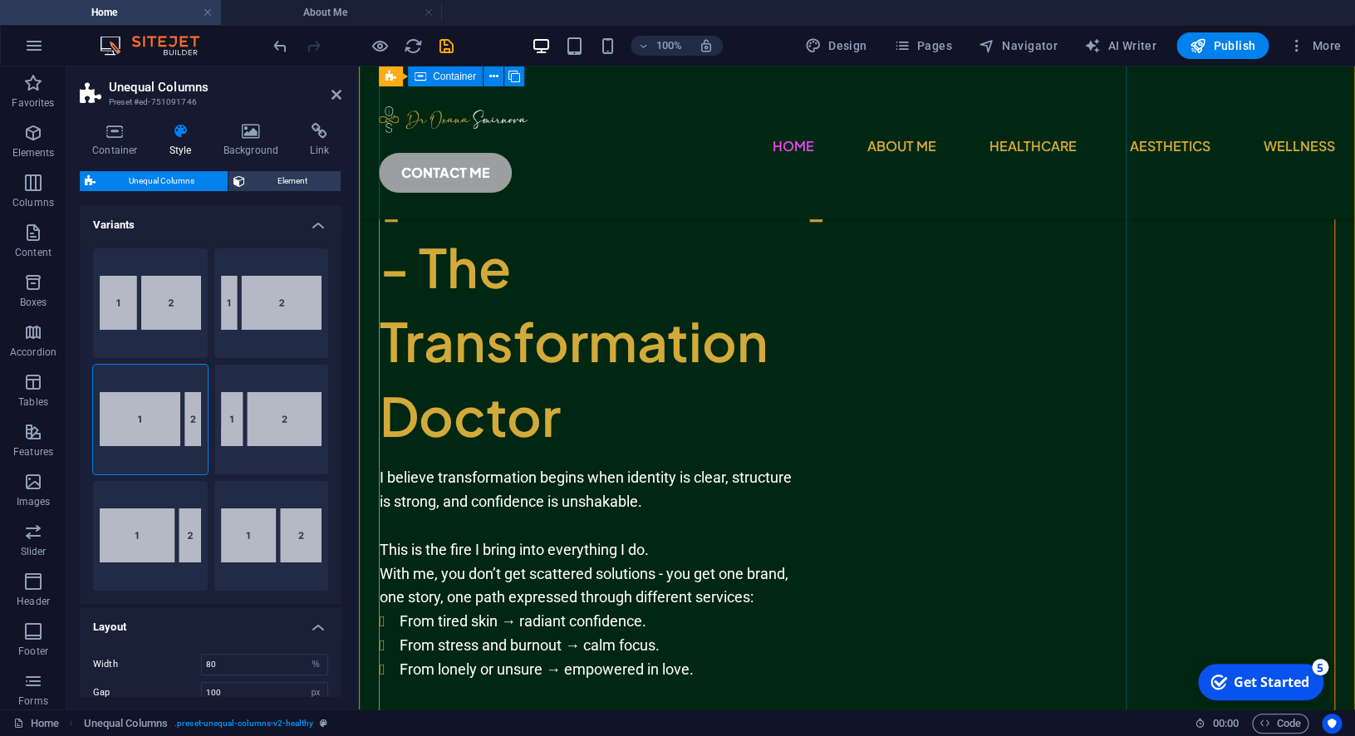
scroll to position [0, 0]
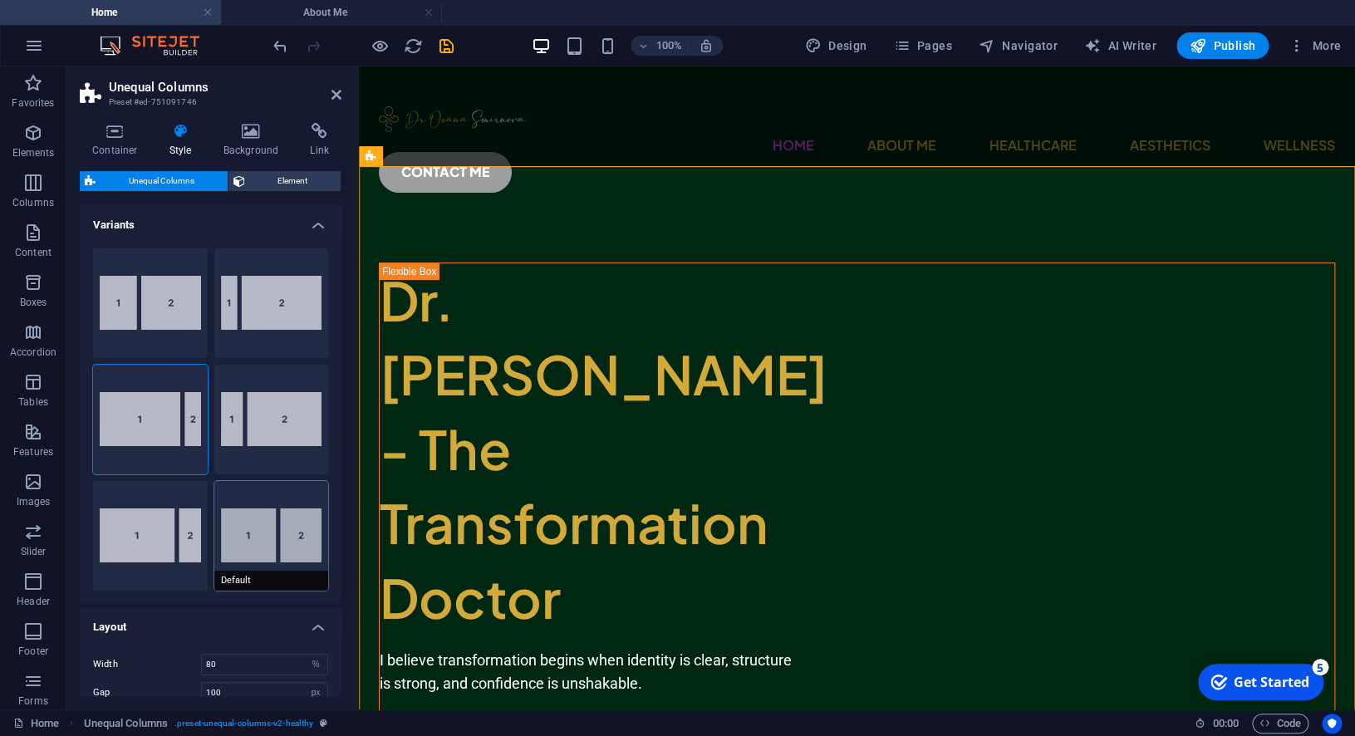
click at [273, 528] on button "Default" at bounding box center [271, 536] width 115 height 110
type input "60"
type input "2"
select select "rem"
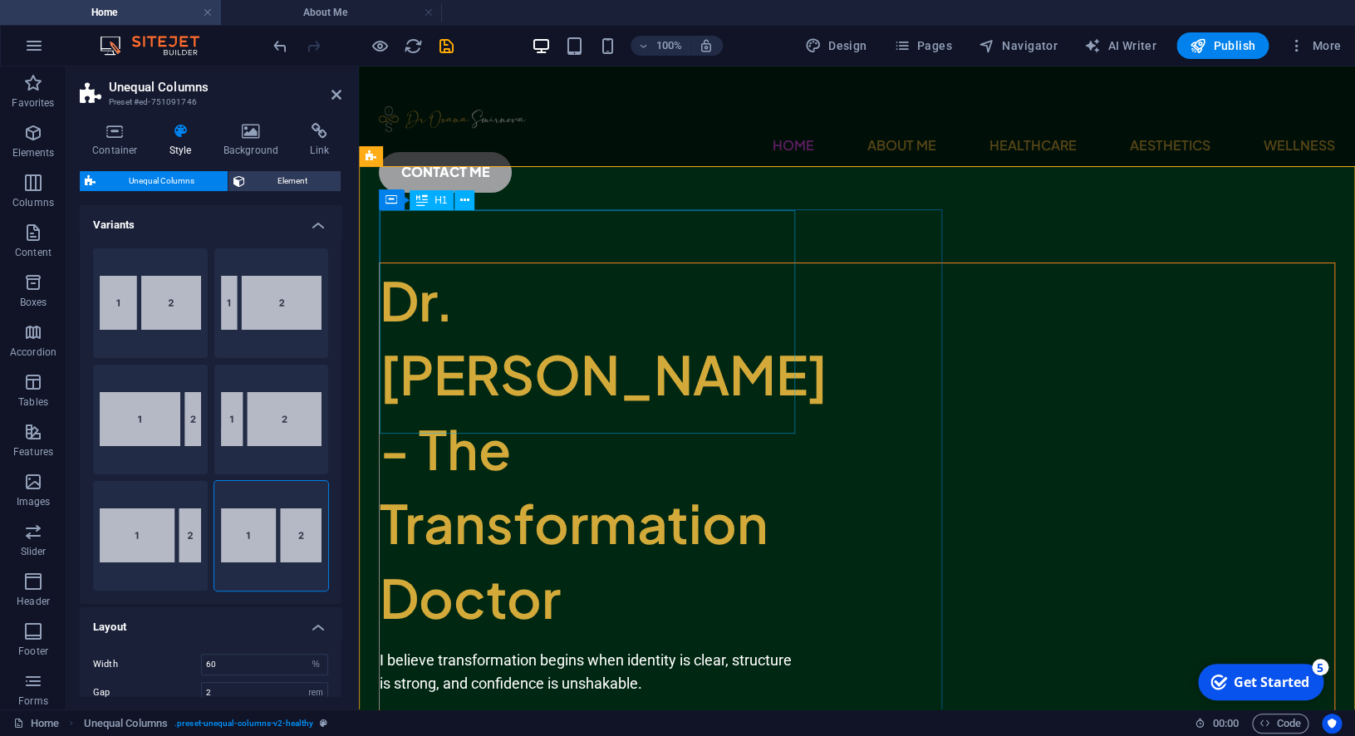
click at [493, 416] on div "Dr. [PERSON_NAME] - The Transformation Doctor" at bounding box center [587, 449] width 415 height 372
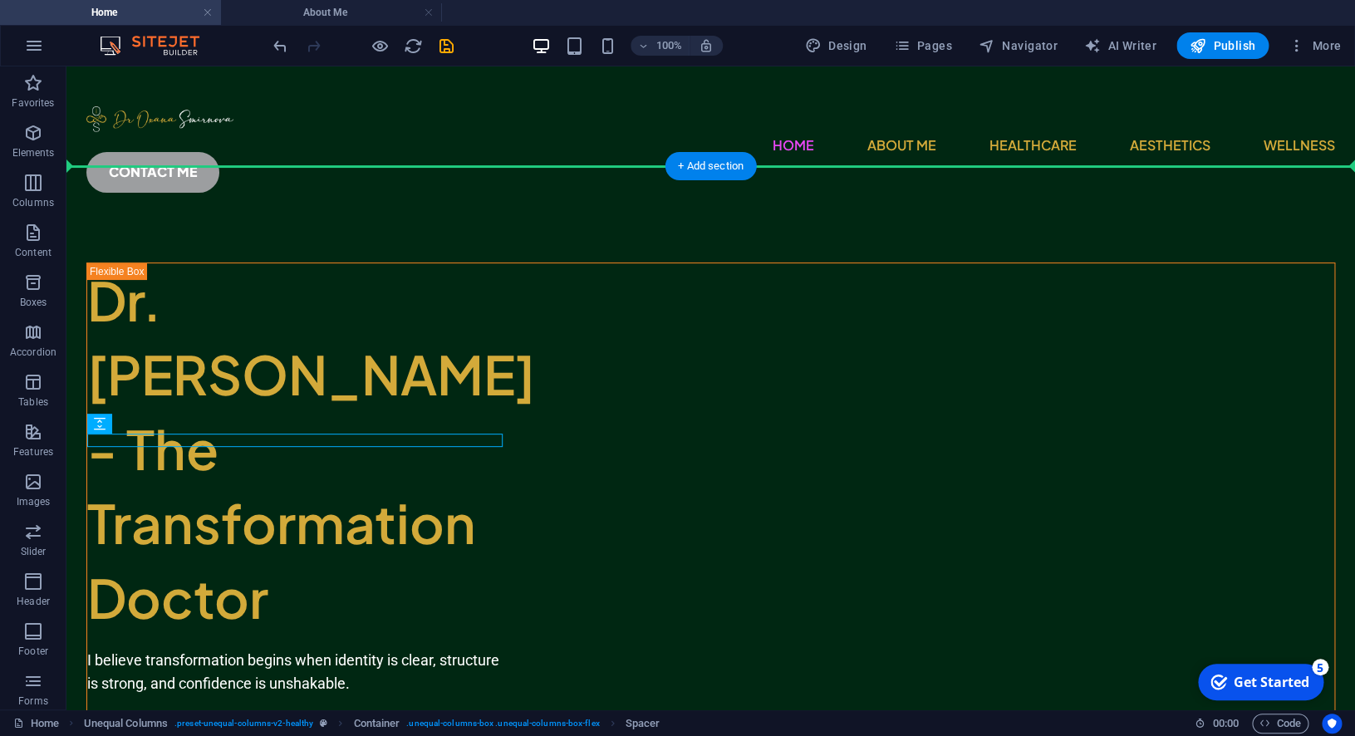
drag, startPoint x: 500, startPoint y: 434, endPoint x: 837, endPoint y: 429, distance: 336.5
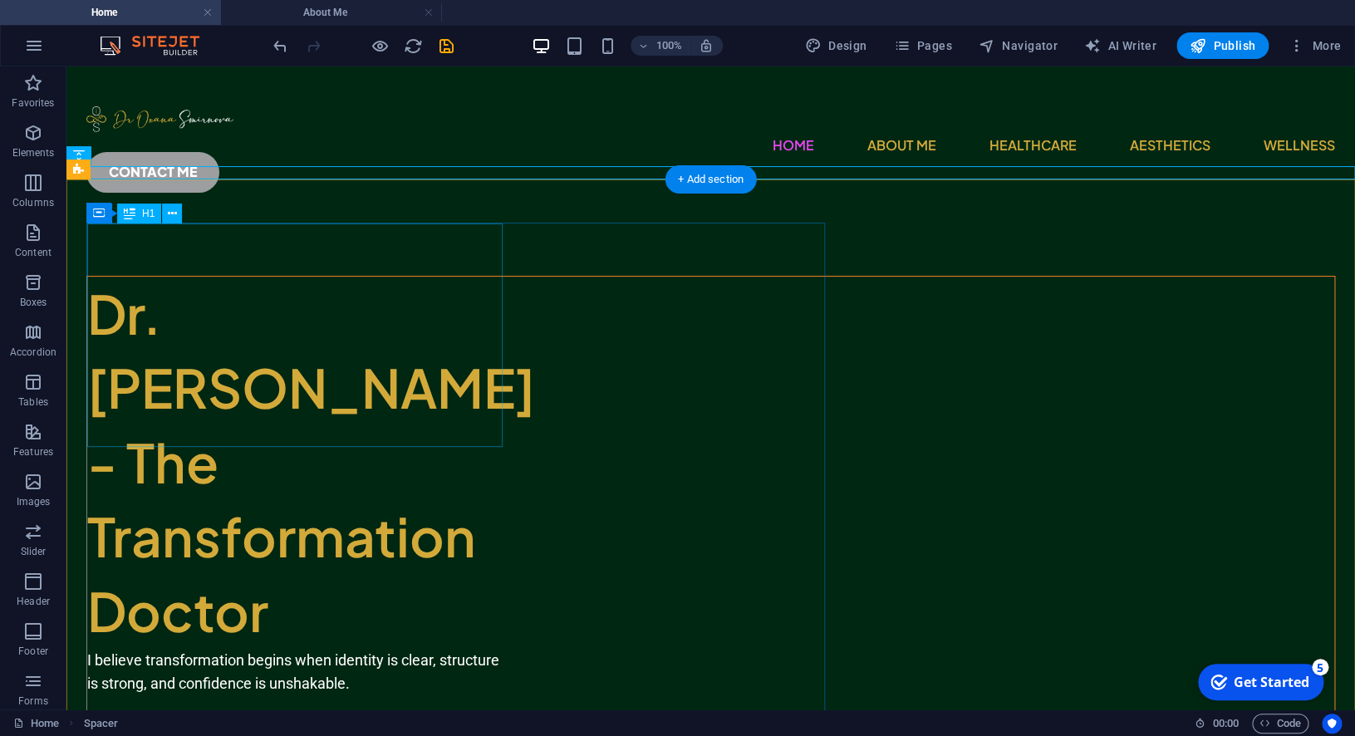
click at [441, 407] on div "Dr. [PERSON_NAME] - The Transformation Doctor" at bounding box center [294, 463] width 415 height 372
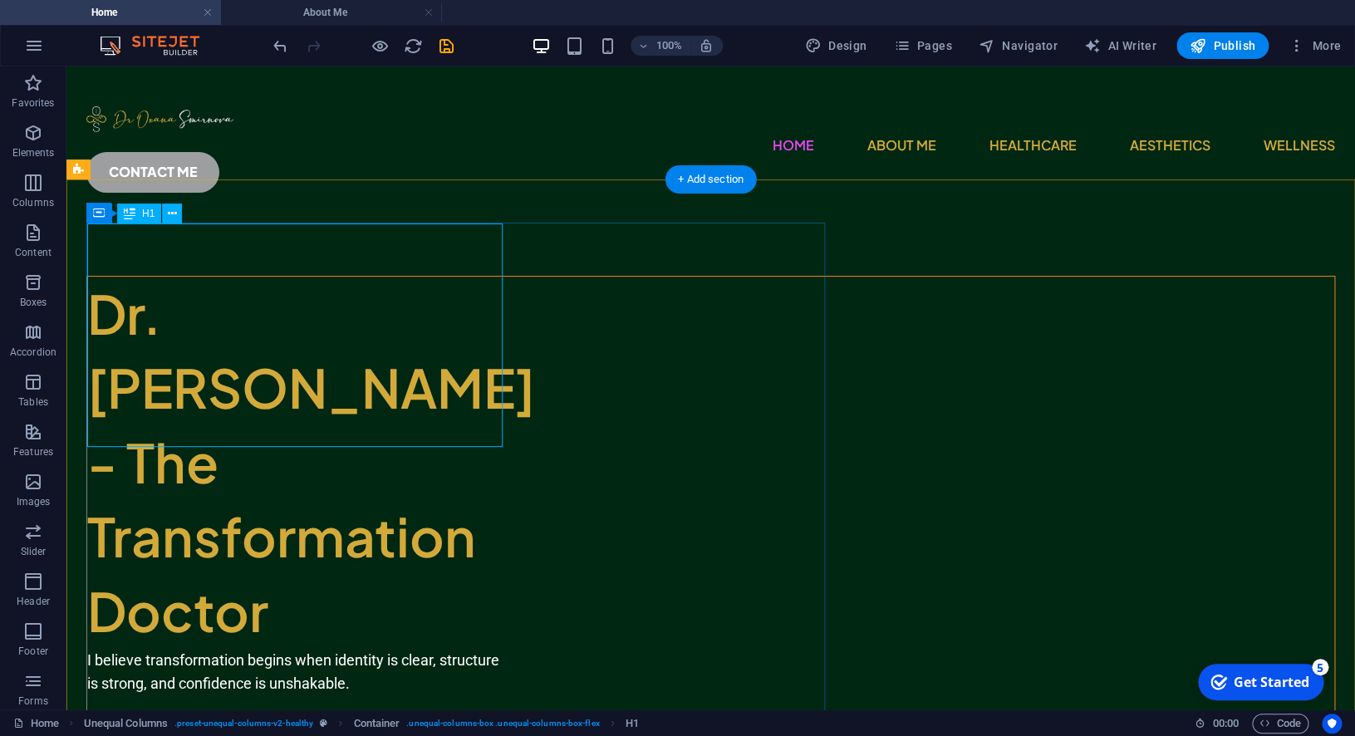
click at [501, 387] on div "Dr. [PERSON_NAME] - The Transformation Doctor" at bounding box center [294, 463] width 415 height 372
click at [500, 387] on div "Dr. [PERSON_NAME] - The Transformation Doctor" at bounding box center [294, 463] width 415 height 372
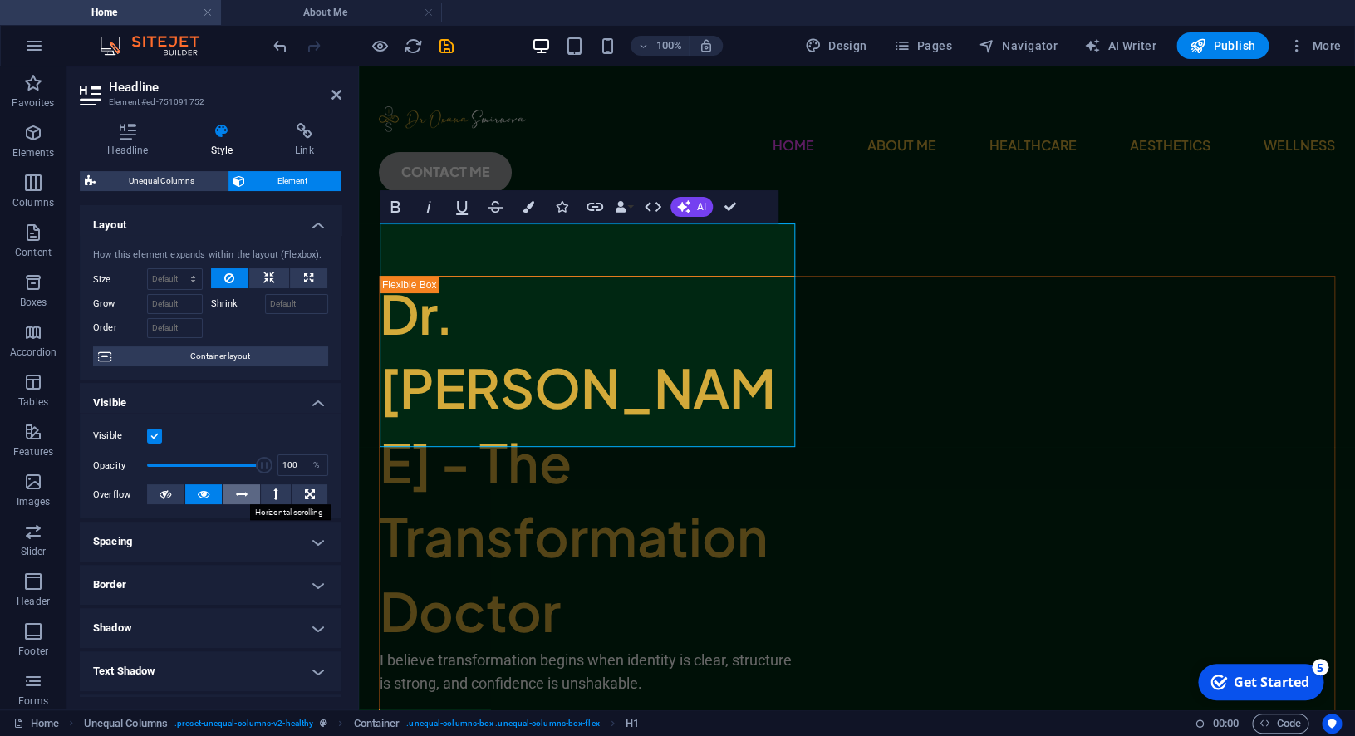
click at [252, 497] on button at bounding box center [241, 494] width 37 height 20
drag, startPoint x: 264, startPoint y: 468, endPoint x: 273, endPoint y: 467, distance: 9.2
click at [272, 467] on span at bounding box center [264, 465] width 17 height 17
click at [217, 490] on button at bounding box center [203, 494] width 37 height 20
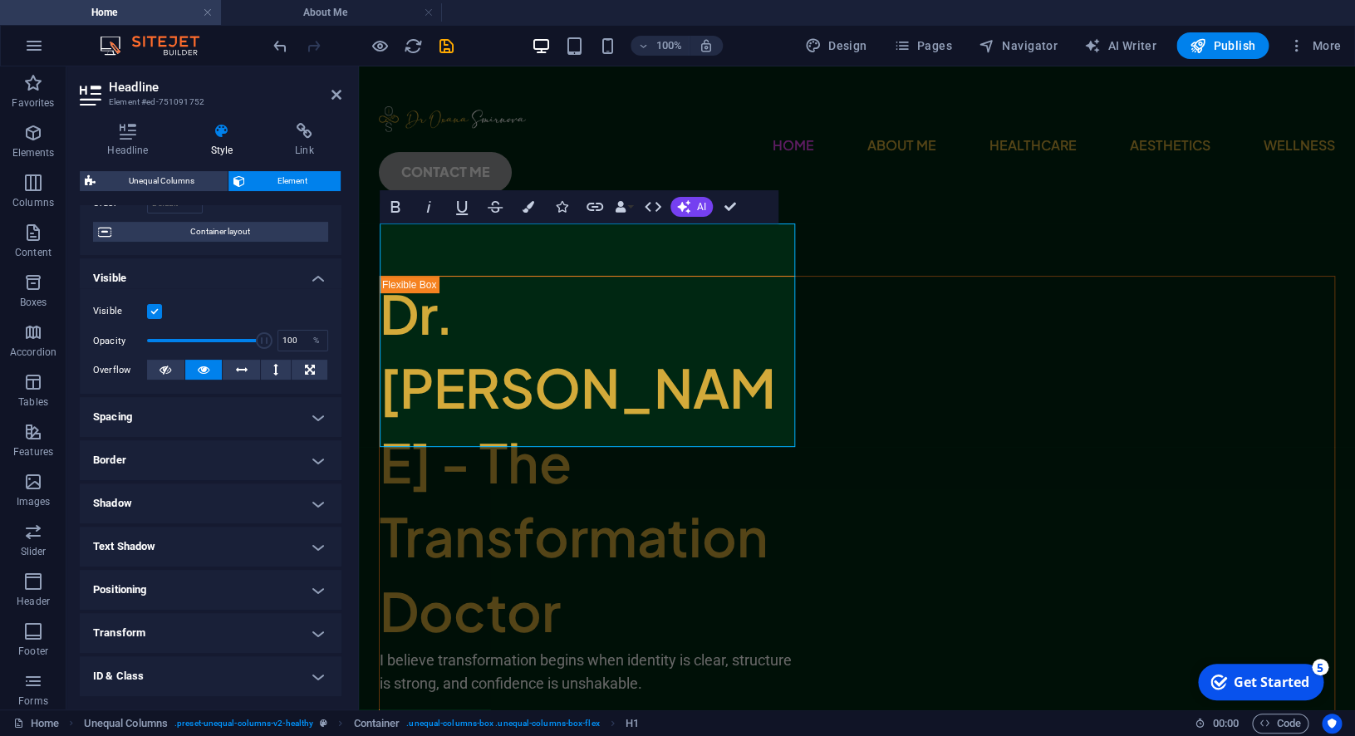
scroll to position [211, 0]
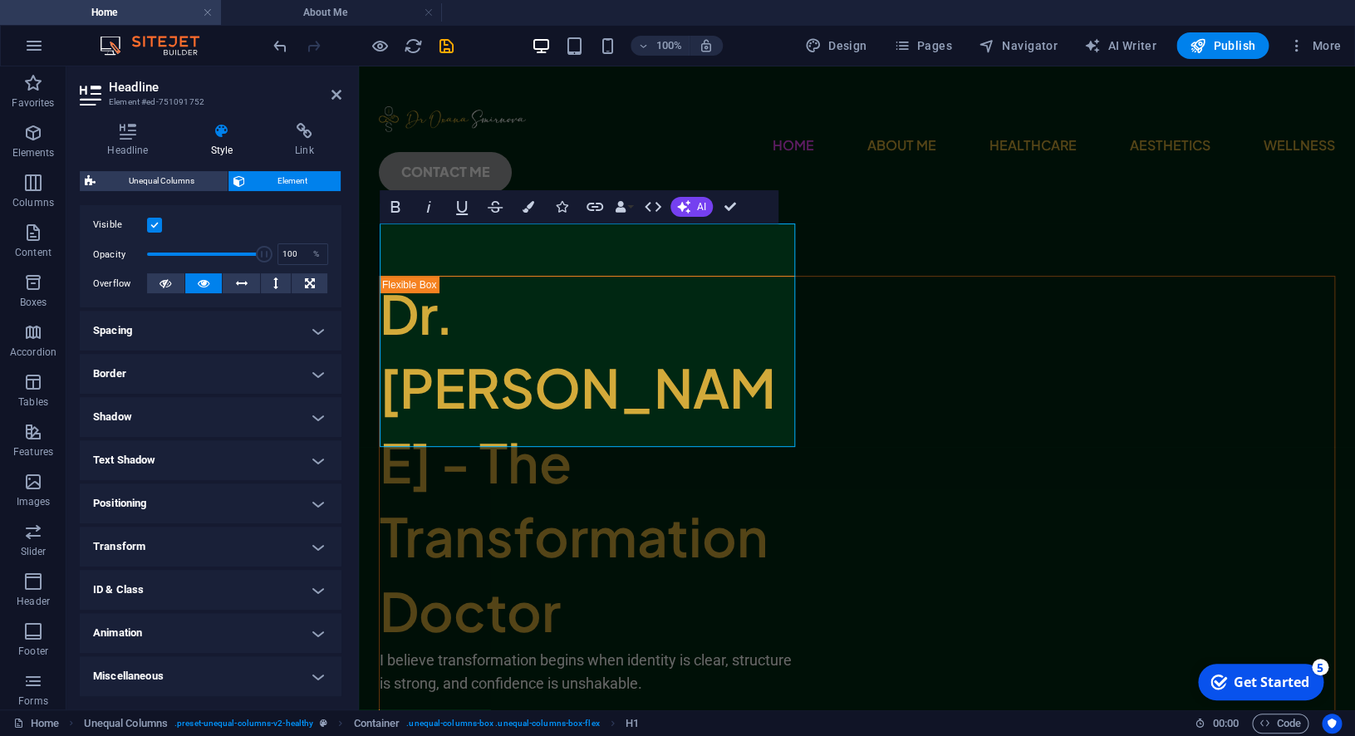
click at [193, 504] on h4 "Positioning" at bounding box center [211, 504] width 262 height 40
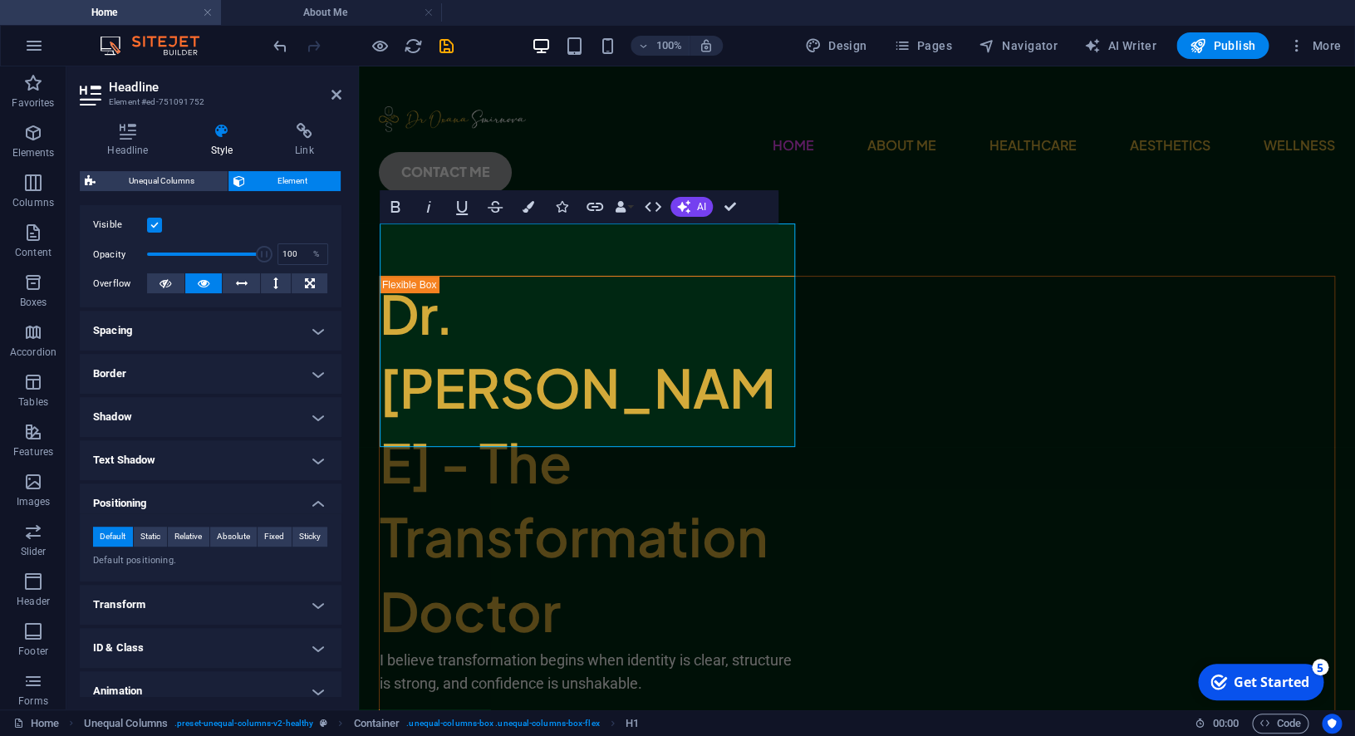
scroll to position [0, 0]
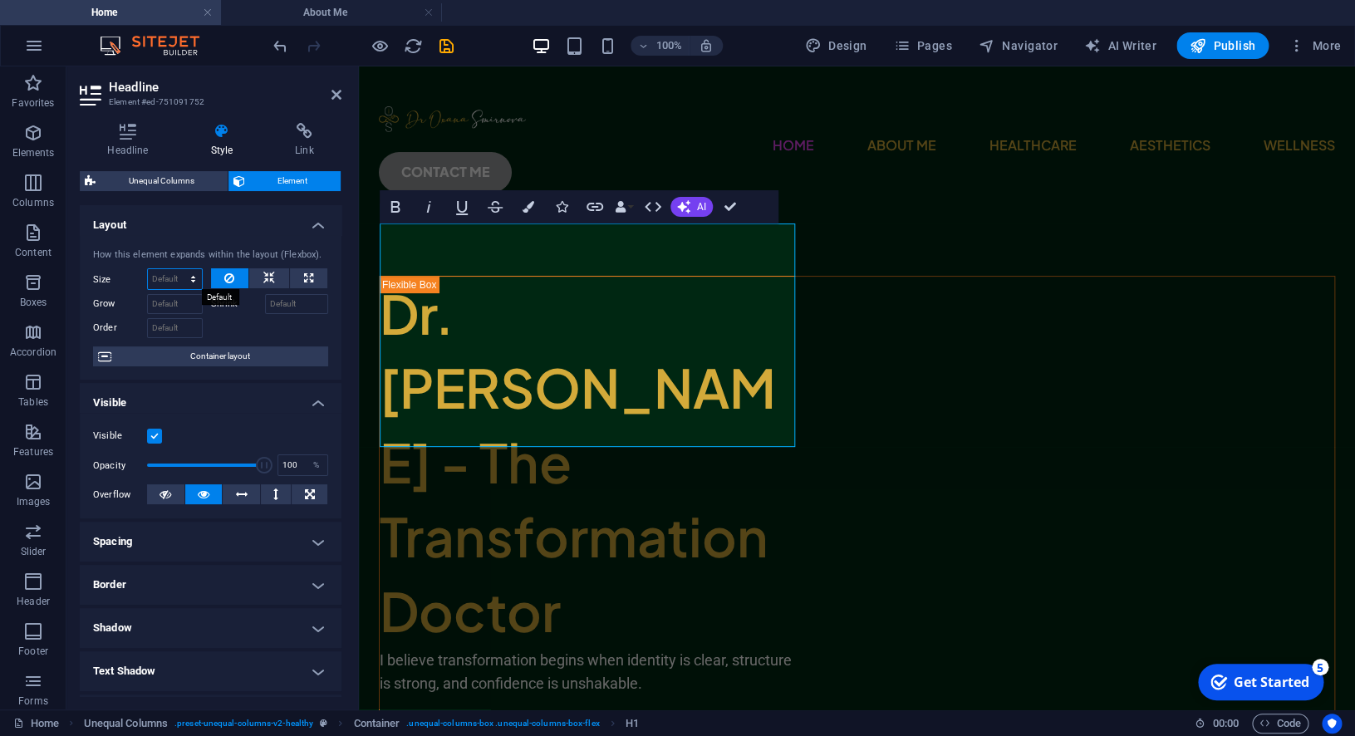
click at [148, 269] on select "Default auto px % 1/1 1/2 1/3 1/4 1/5 1/6 1/7 1/8 1/9 1/10" at bounding box center [175, 279] width 54 height 20
click at [309, 277] on icon at bounding box center [308, 278] width 9 height 20
type input "100"
select select "%"
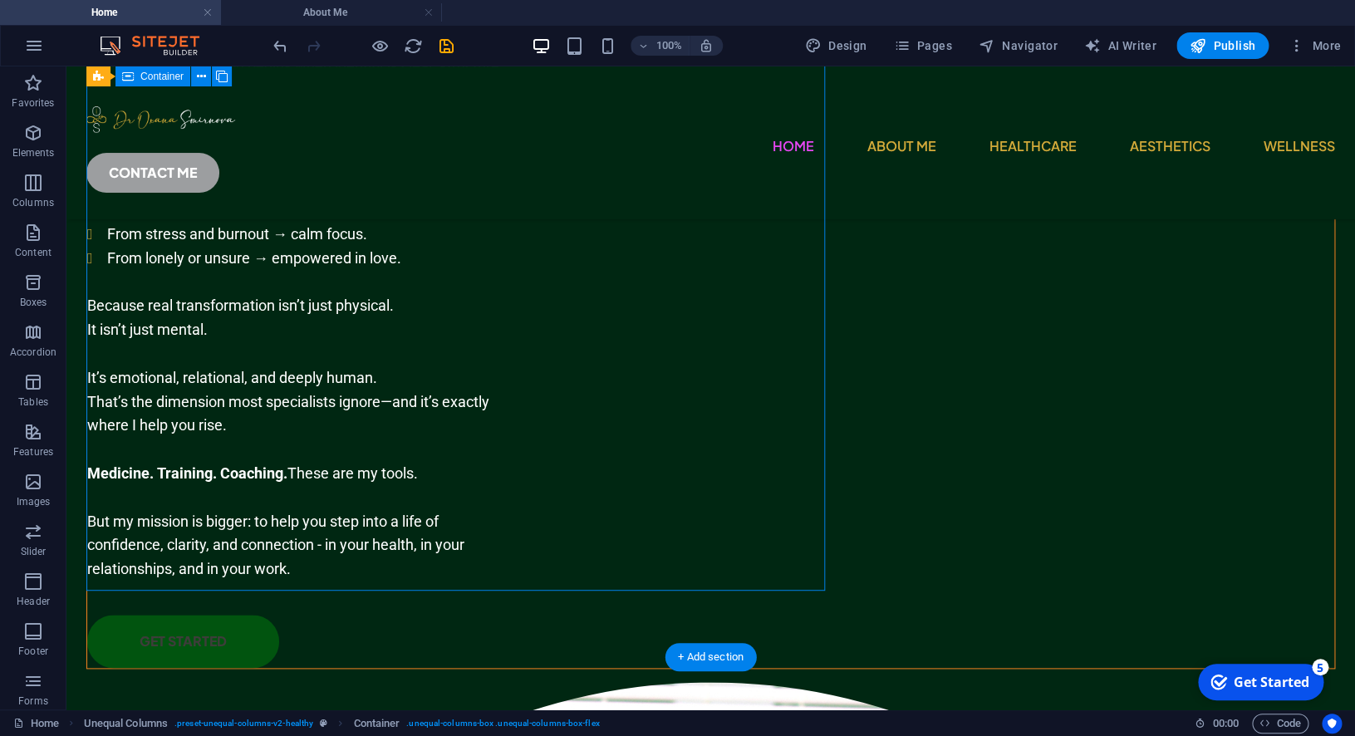
scroll to position [577, 0]
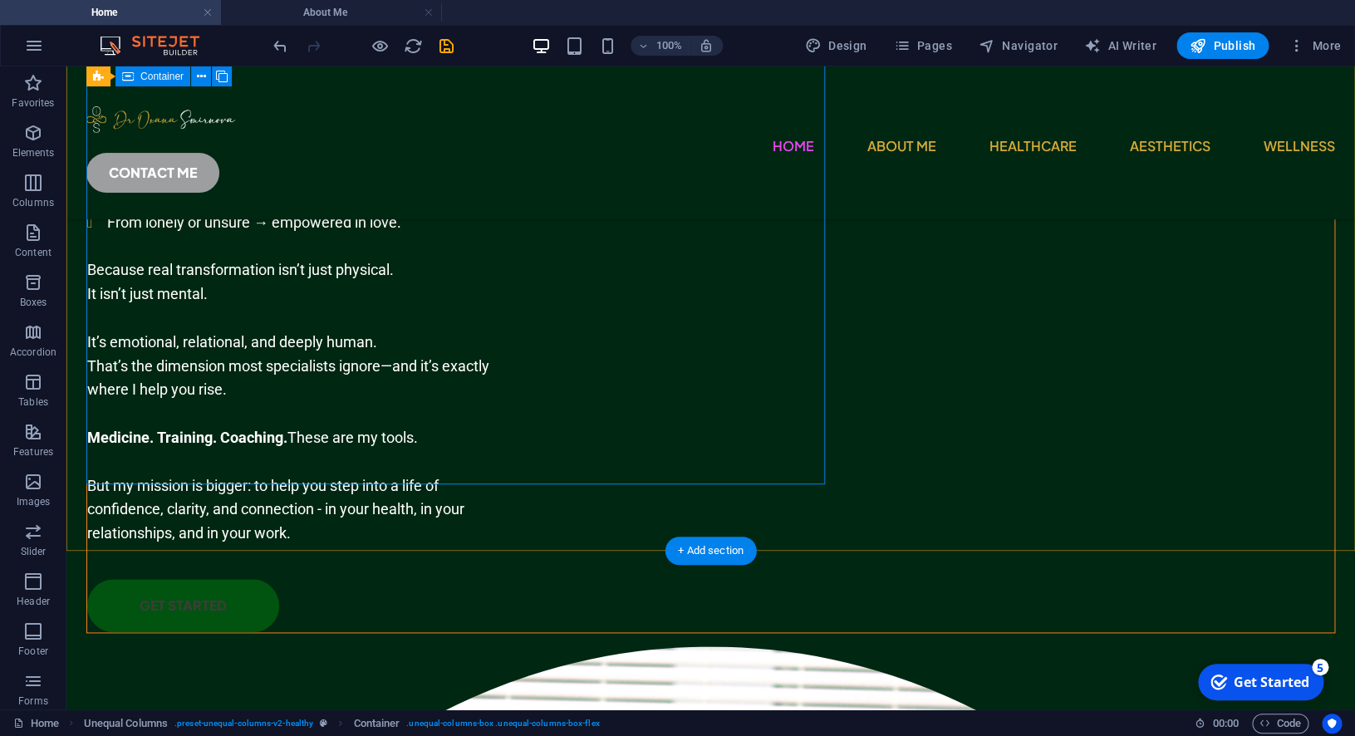
click at [756, 270] on div "Dr. [PERSON_NAME] - The Transformation Doctor I believe transformation begins w…" at bounding box center [710, 139] width 1249 height 987
select select "px"
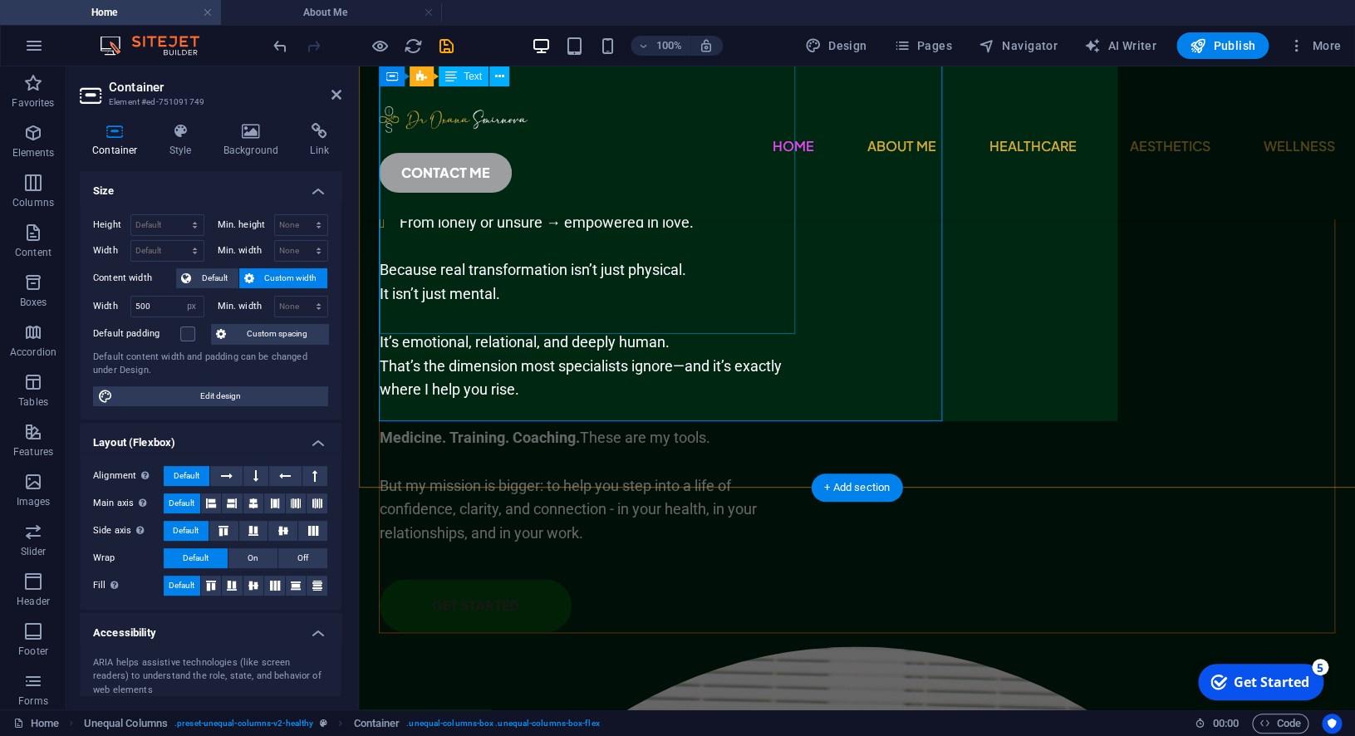
scroll to position [639, 0]
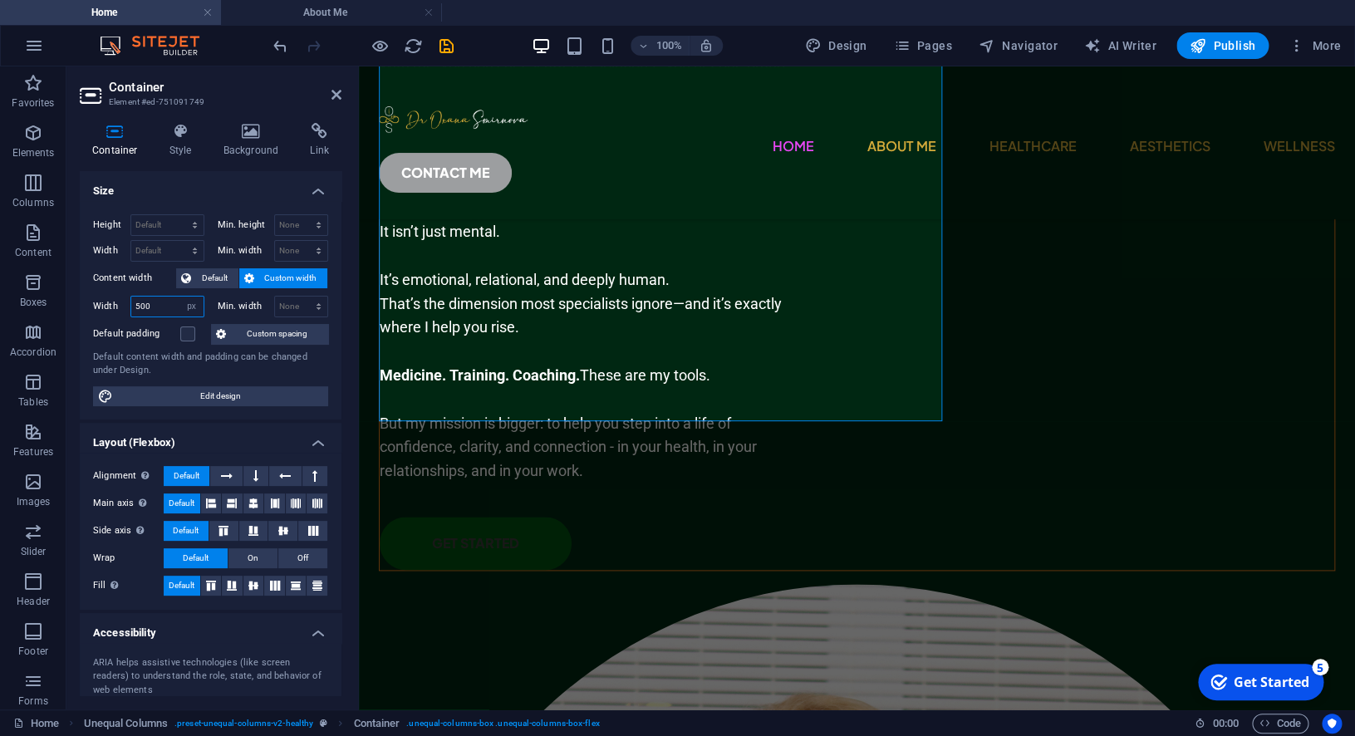
drag, startPoint x: 166, startPoint y: 307, endPoint x: 117, endPoint y: 304, distance: 49.1
click at [131, 304] on input "500" at bounding box center [167, 307] width 72 height 20
drag, startPoint x: 458, startPoint y: 489, endPoint x: 459, endPoint y: 502, distance: 12.5
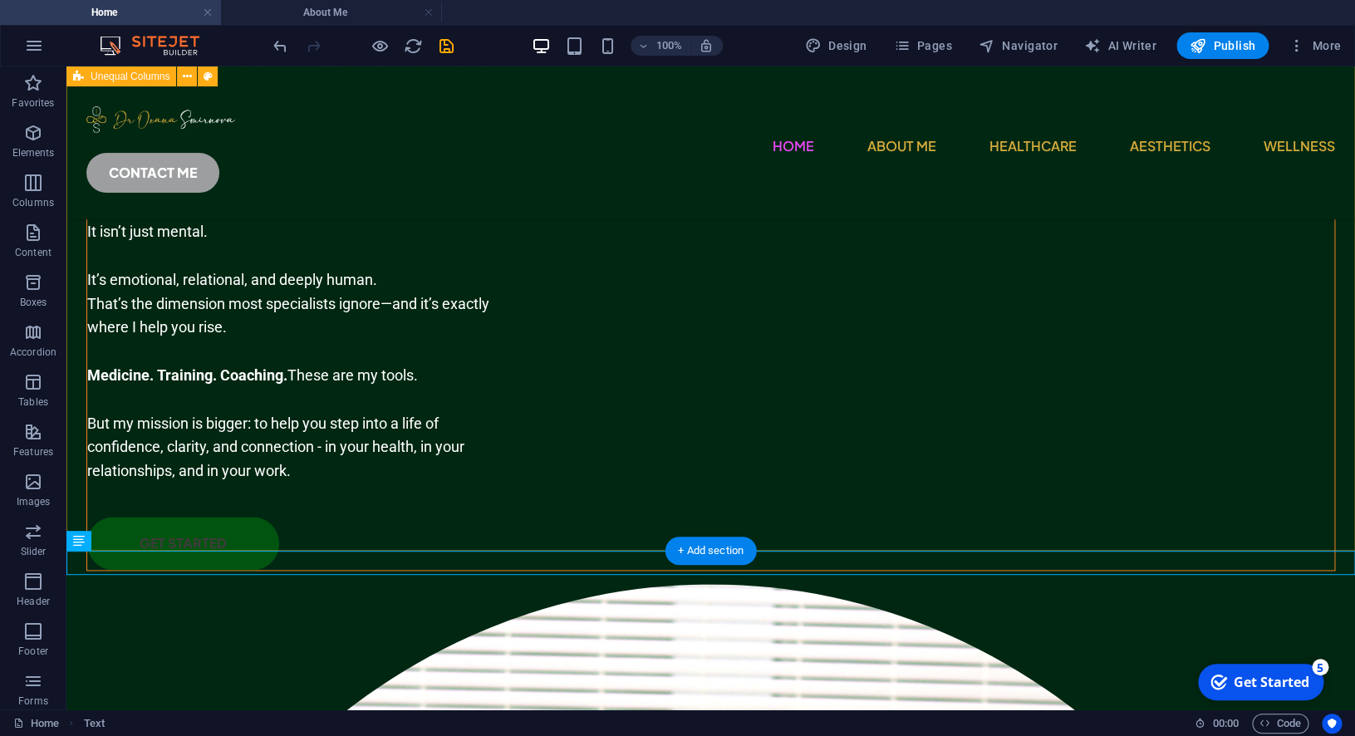
scroll to position [577, 0]
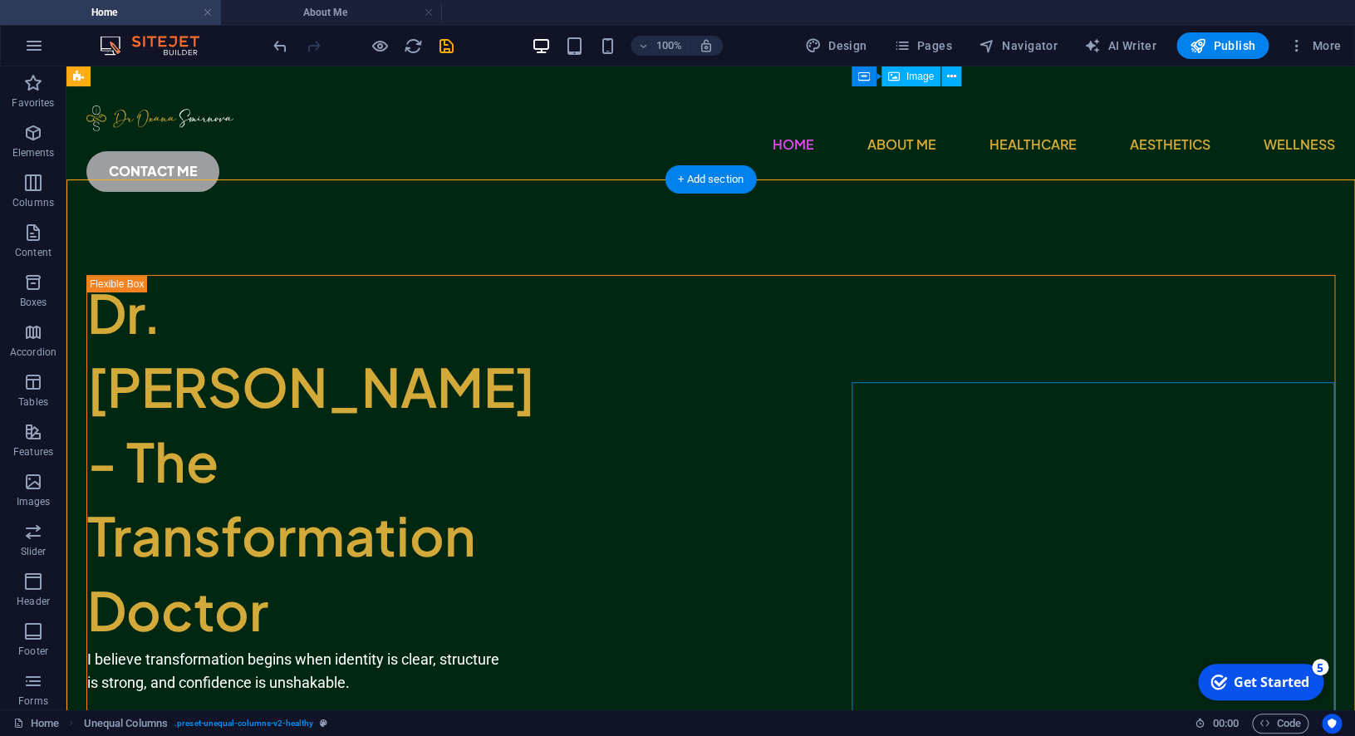
scroll to position [0, 0]
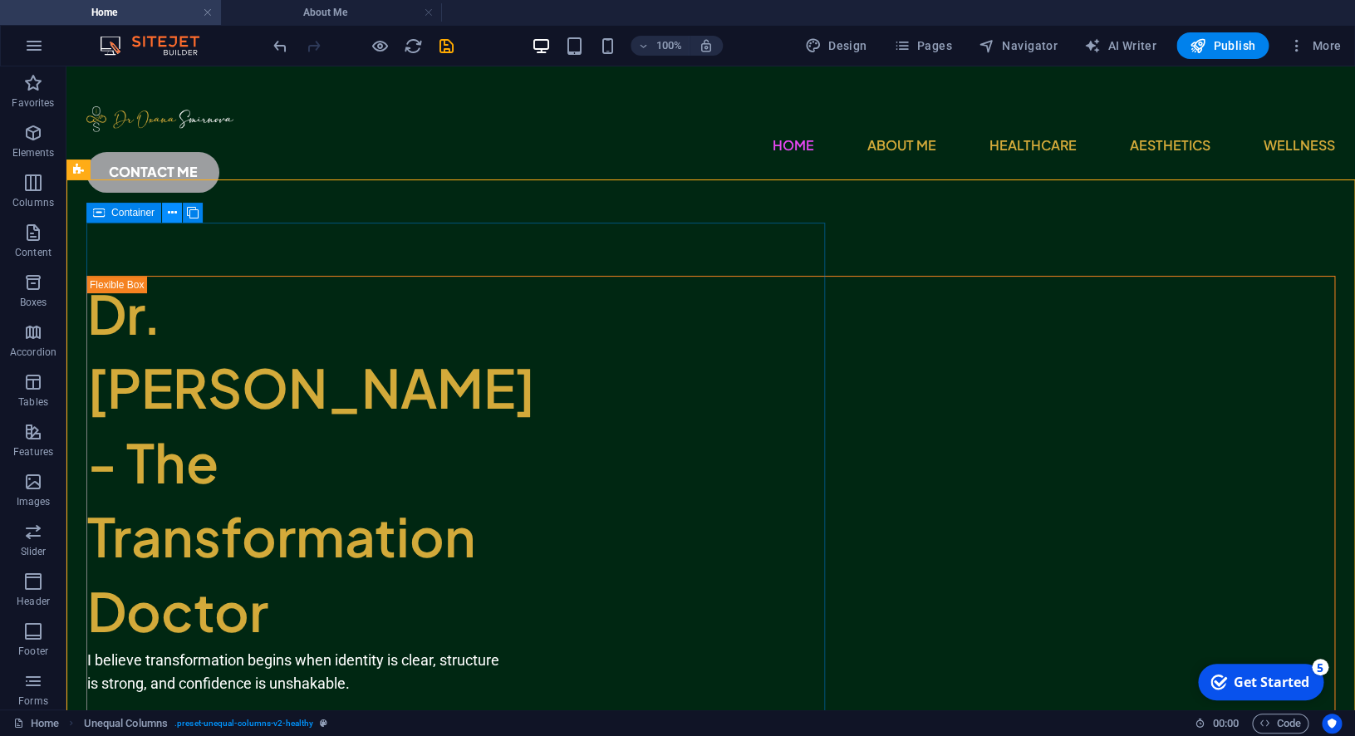
click at [172, 214] on icon at bounding box center [172, 212] width 9 height 17
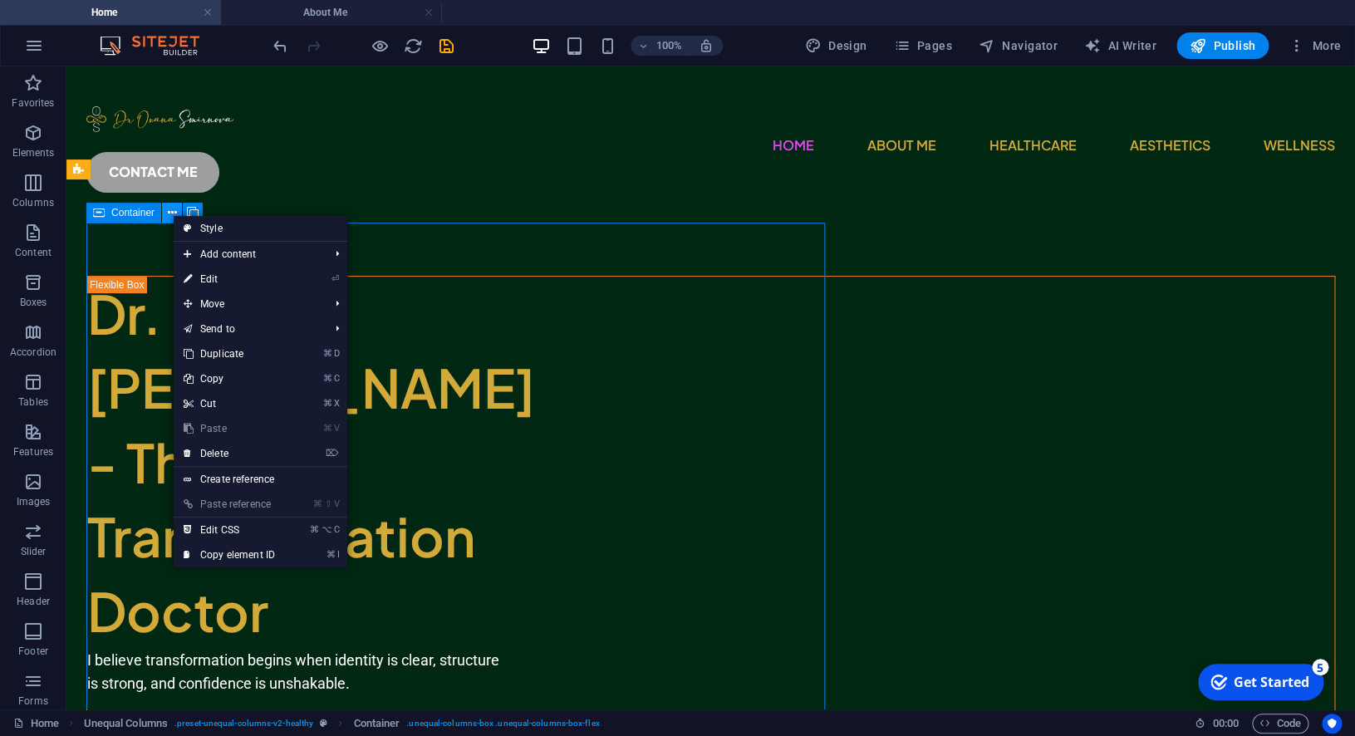
click at [172, 214] on icon at bounding box center [172, 212] width 9 height 17
click at [190, 209] on icon at bounding box center [193, 212] width 12 height 17
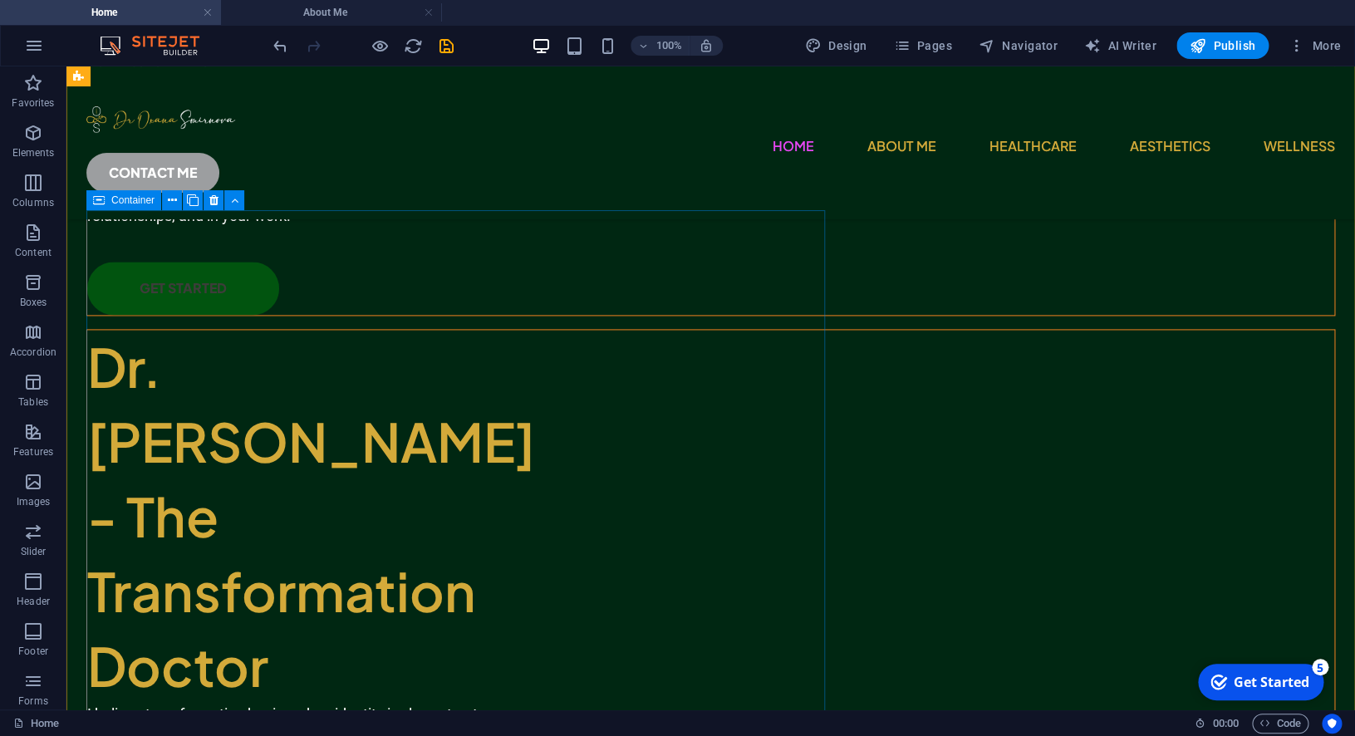
scroll to position [895, 0]
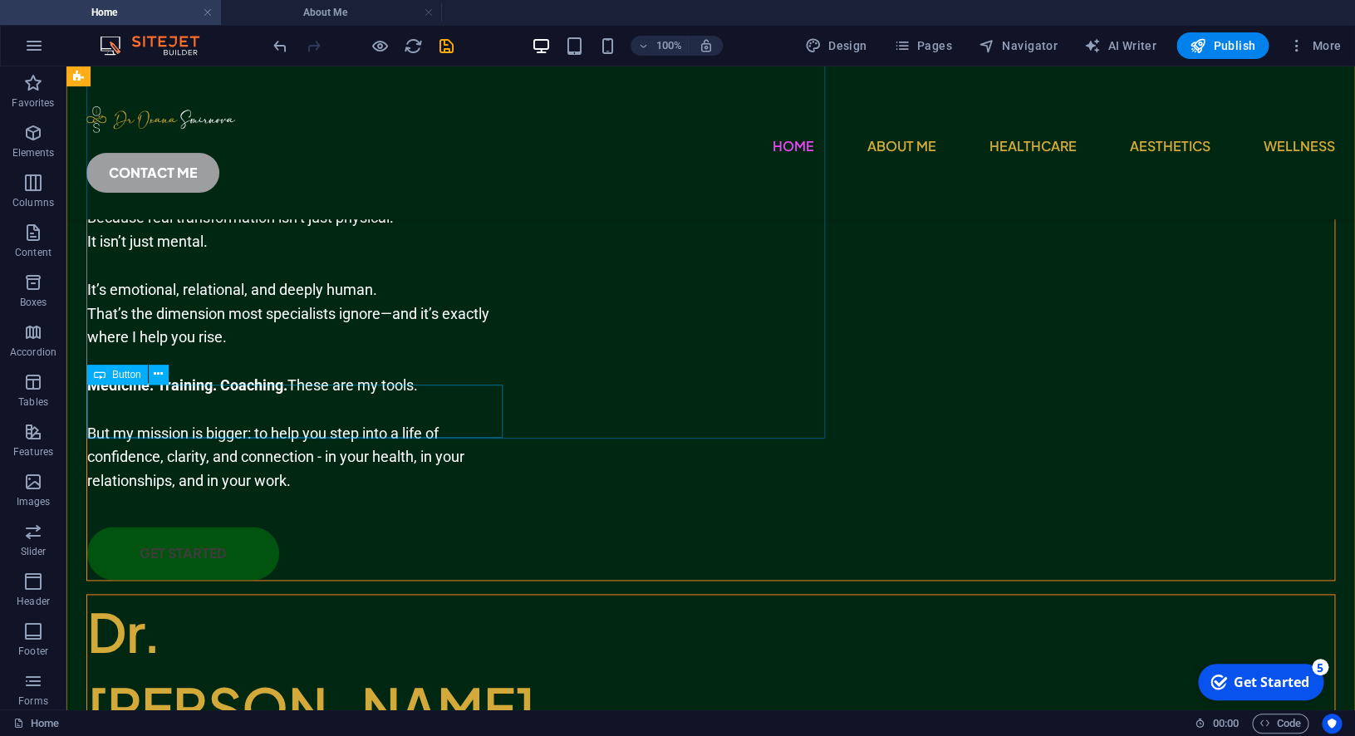
scroll to position [611, 0]
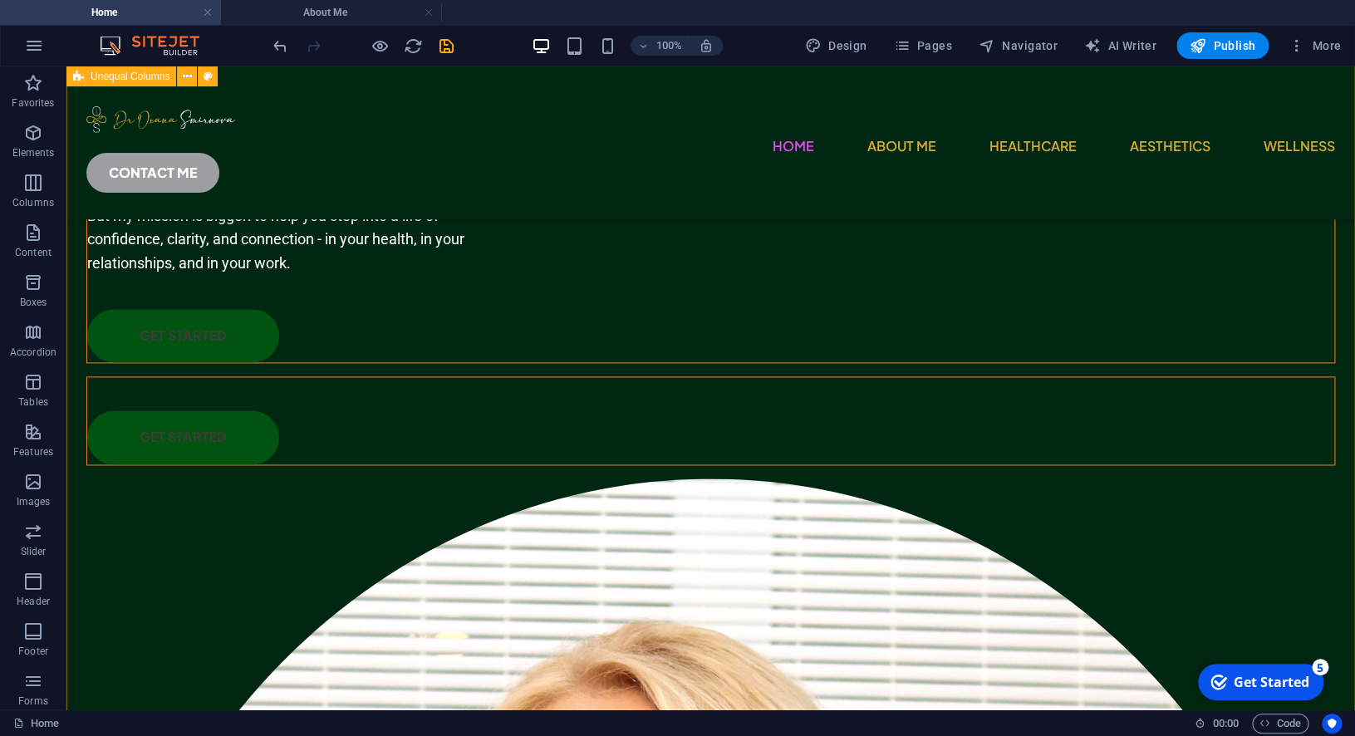
scroll to position [859, 0]
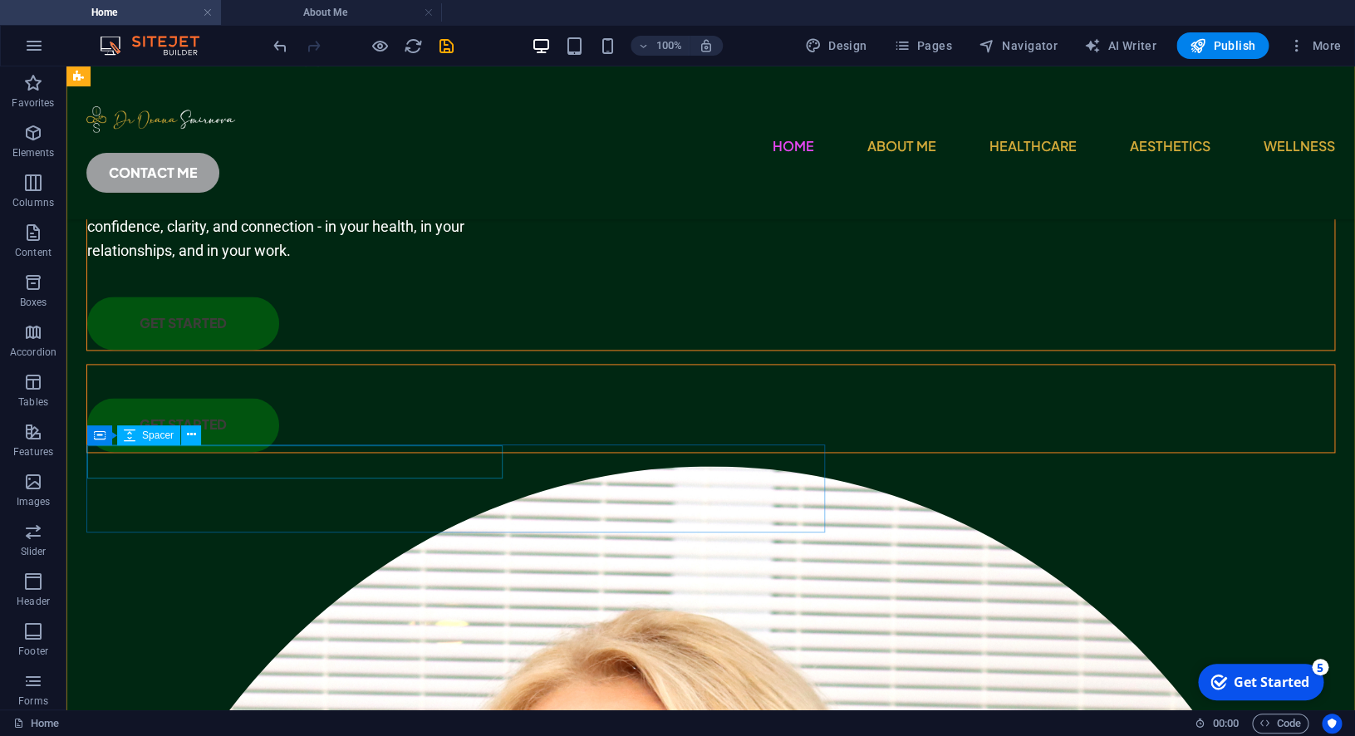
click at [367, 398] on div at bounding box center [294, 381] width 415 height 33
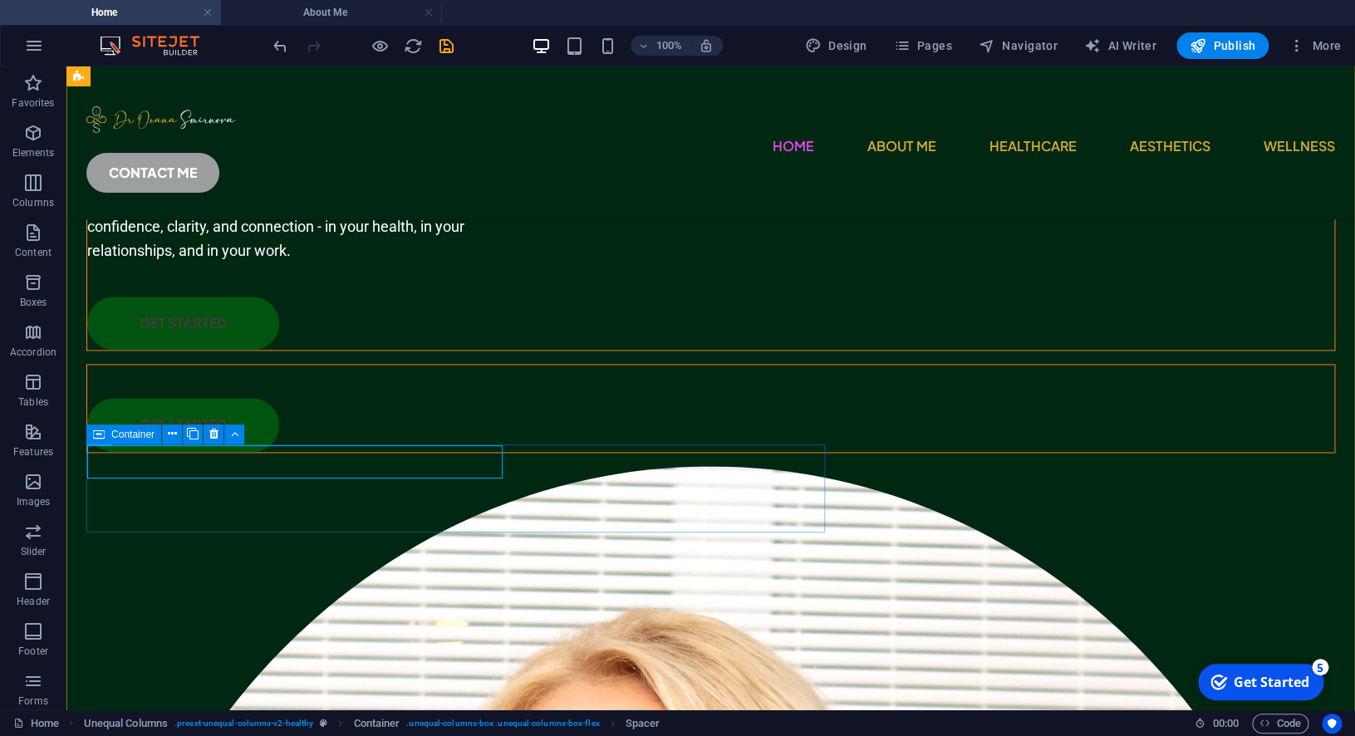
click at [574, 452] on div "GET STARTED" at bounding box center [710, 408] width 1249 height 88
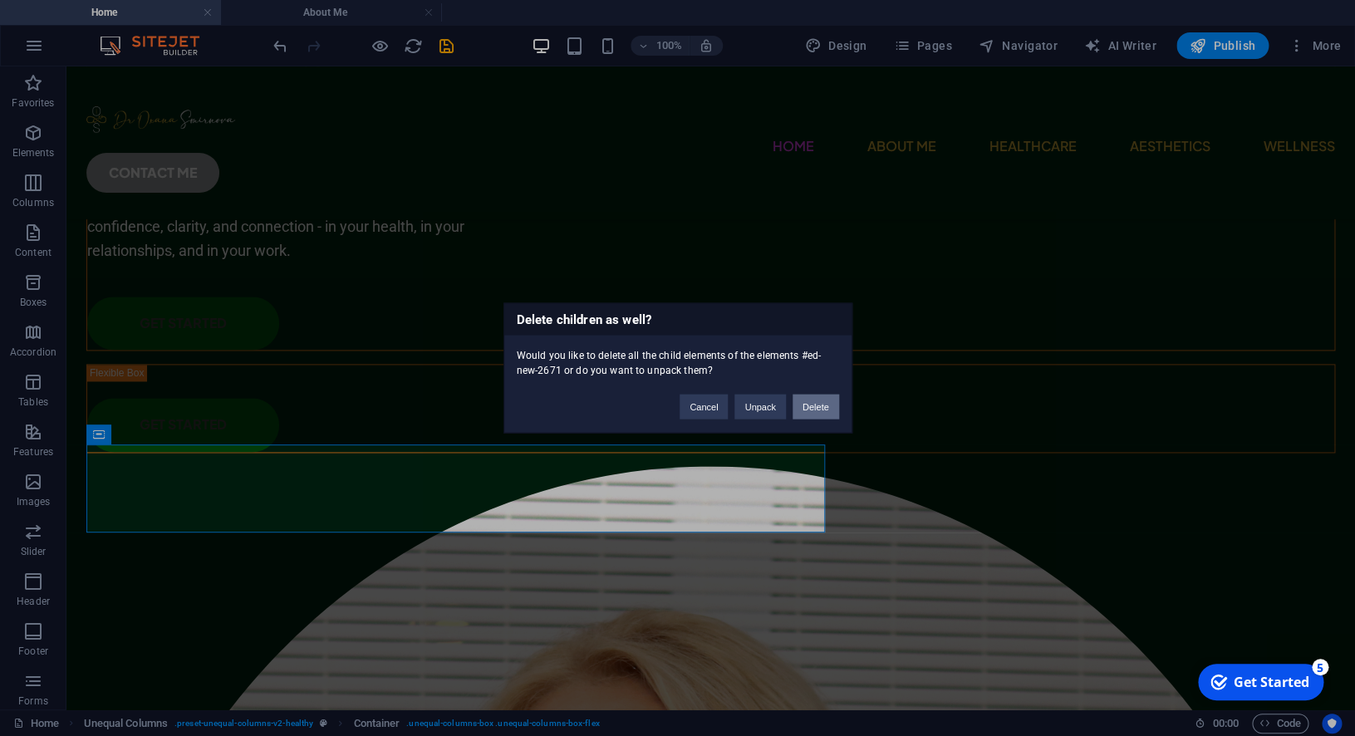
click at [810, 413] on button "Delete" at bounding box center [816, 407] width 47 height 25
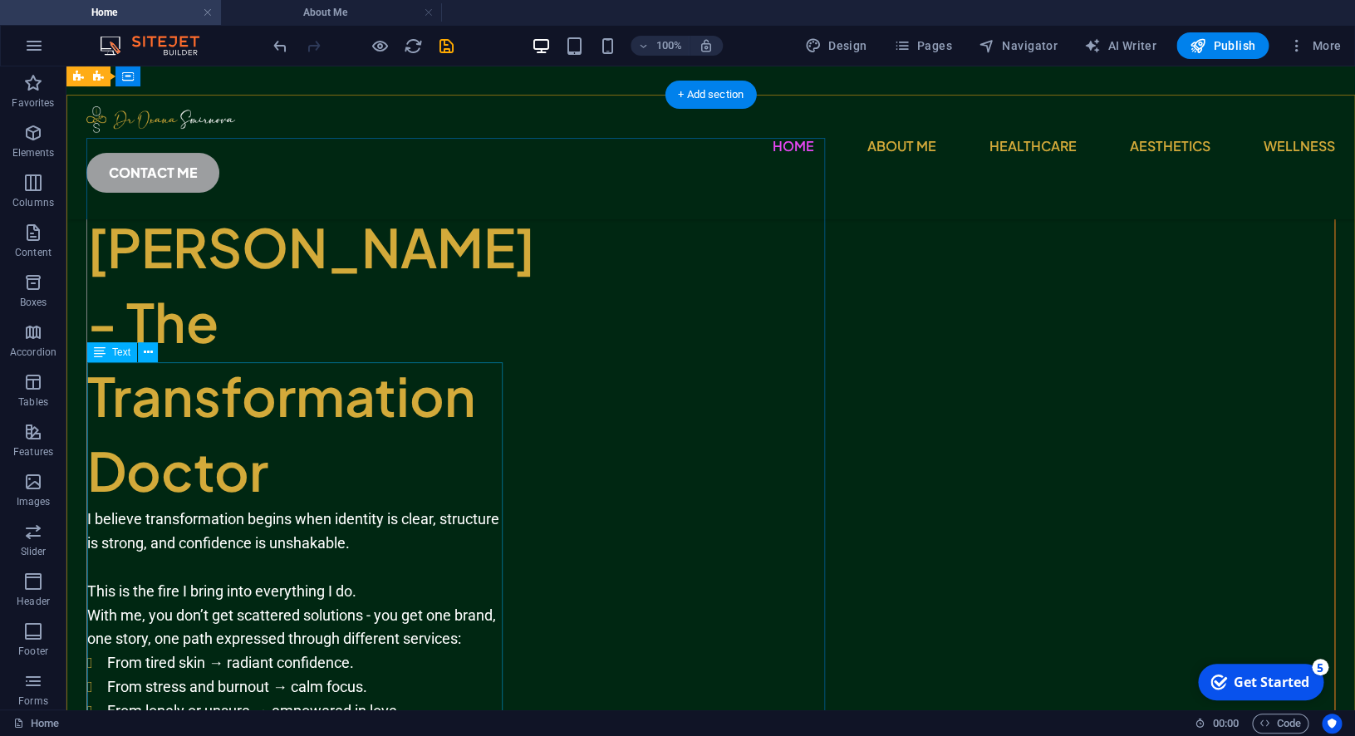
scroll to position [83, 0]
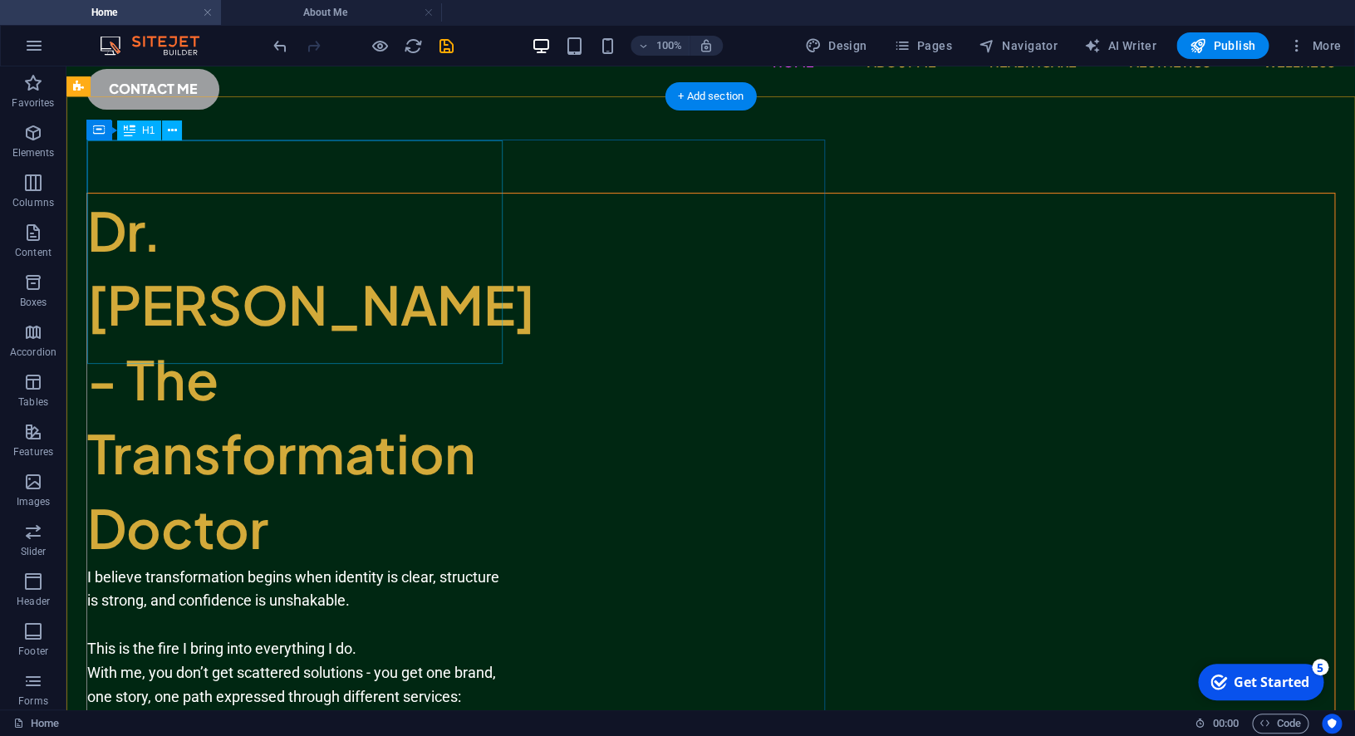
click at [449, 338] on div "Dr. [PERSON_NAME] - The Transformation Doctor" at bounding box center [294, 380] width 415 height 372
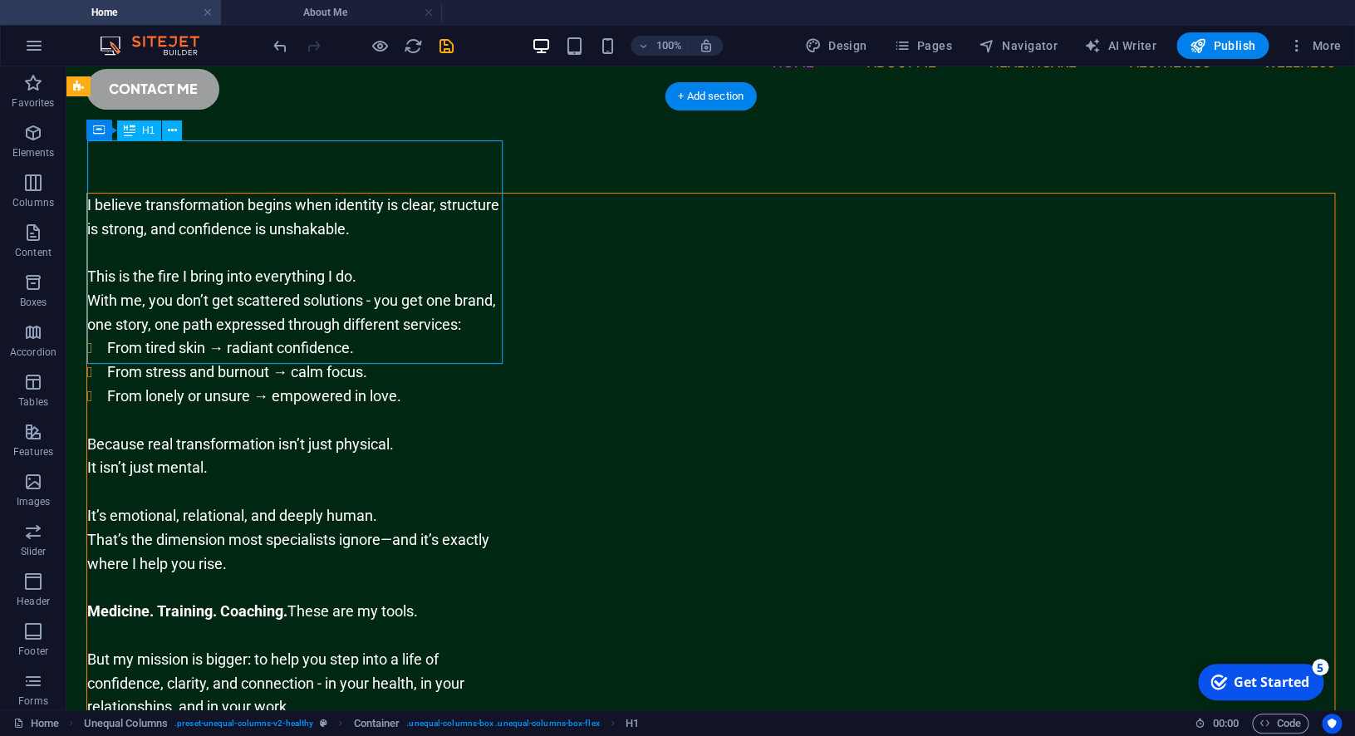
select select "%"
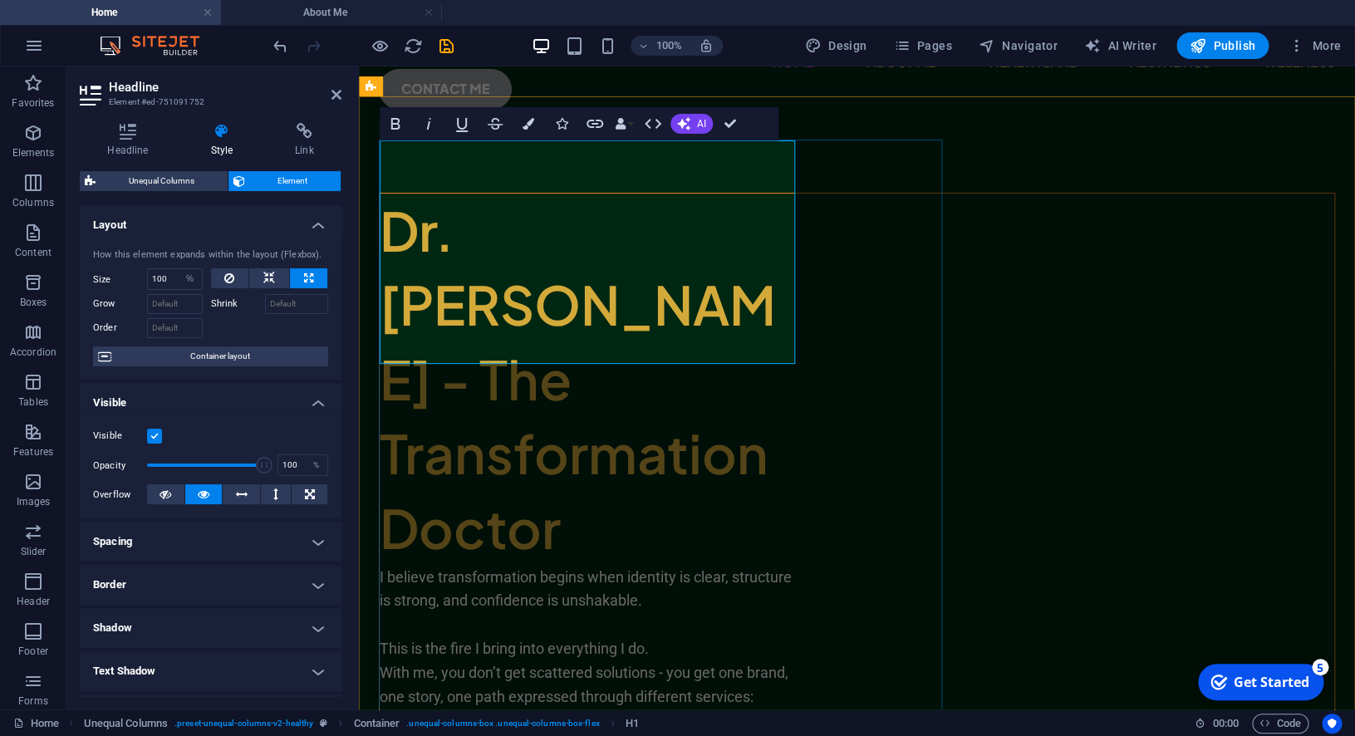
click at [784, 356] on h1 "Dr. [PERSON_NAME] - The Transformation Doctor" at bounding box center [587, 380] width 415 height 372
click at [817, 356] on div "Dr. [PERSON_NAME] - The Transformation Doctor I believe transformation begins w…" at bounding box center [857, 686] width 956 height 987
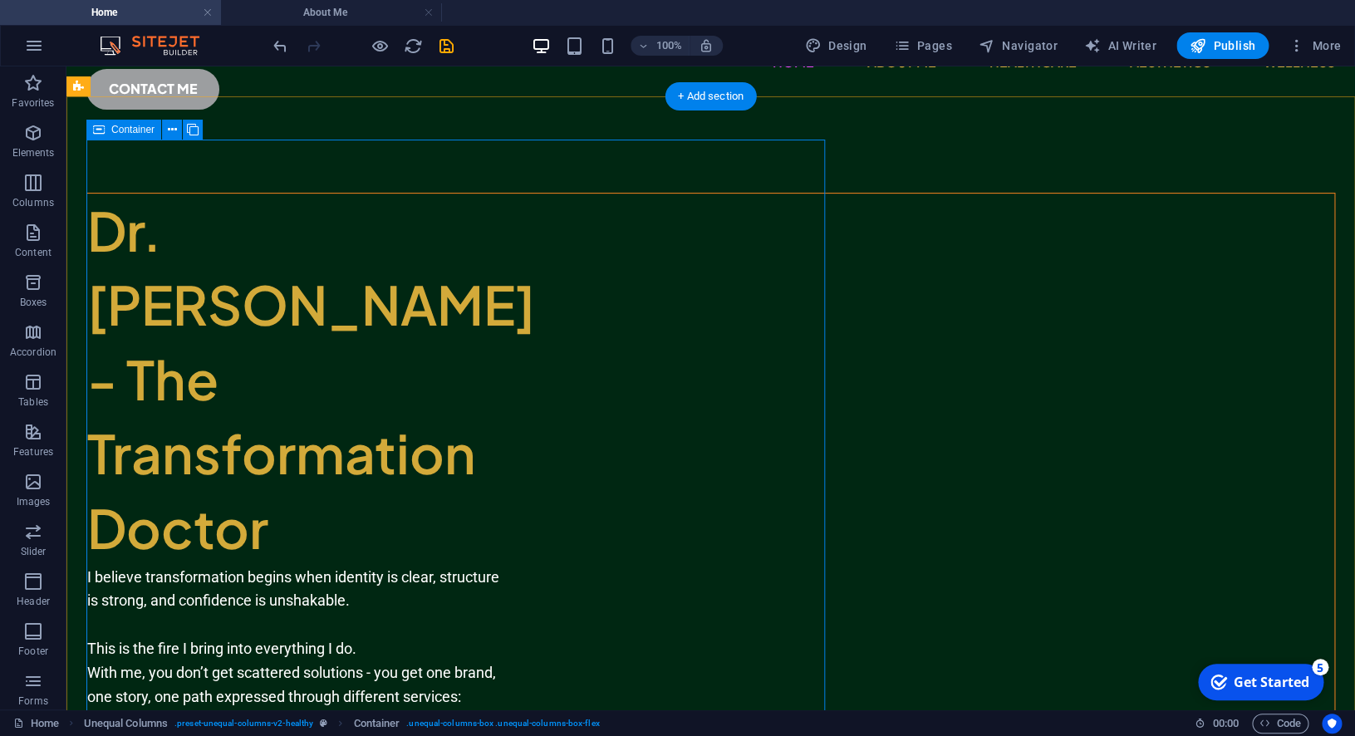
click at [560, 345] on div "Dr. [PERSON_NAME] - The Transformation Doctor I believe transformation begins w…" at bounding box center [710, 686] width 1249 height 987
click at [434, 332] on div "Dr. [PERSON_NAME] - The Transformation Doctor" at bounding box center [294, 380] width 415 height 372
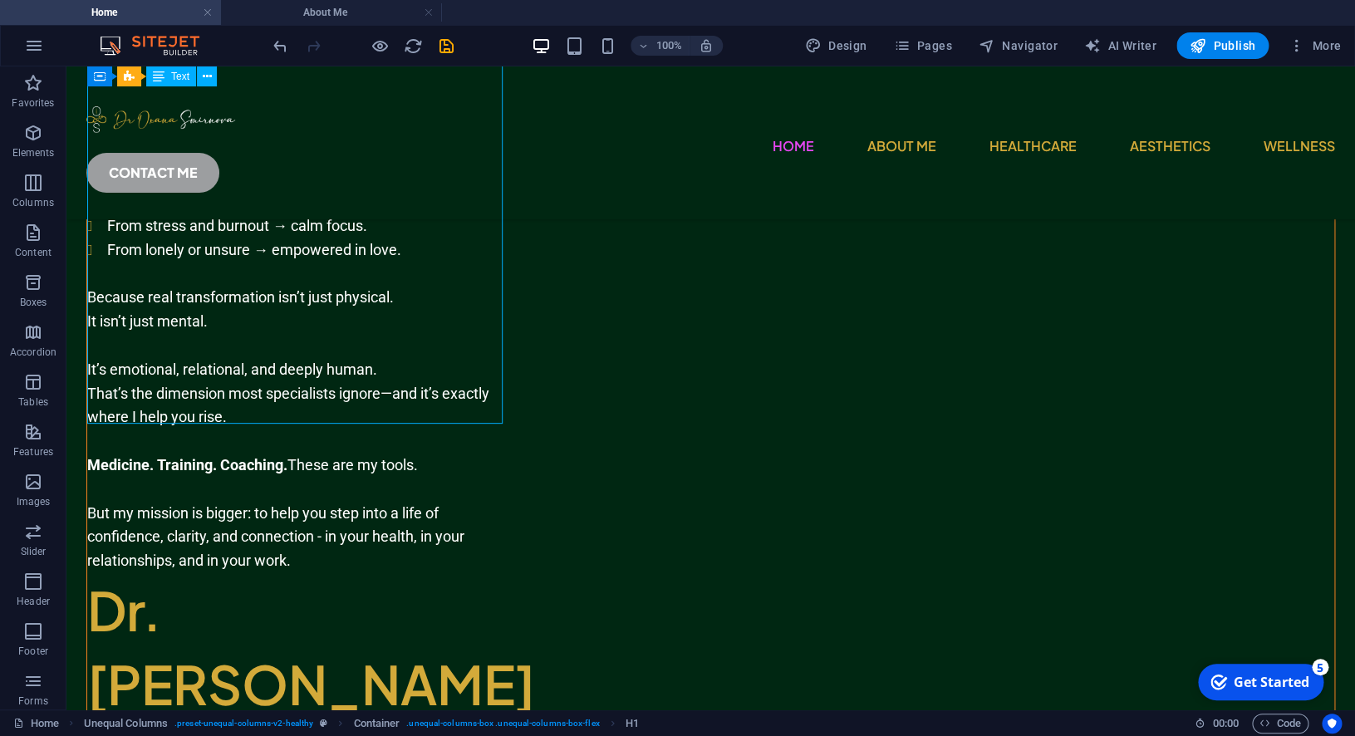
scroll to position [22, 0]
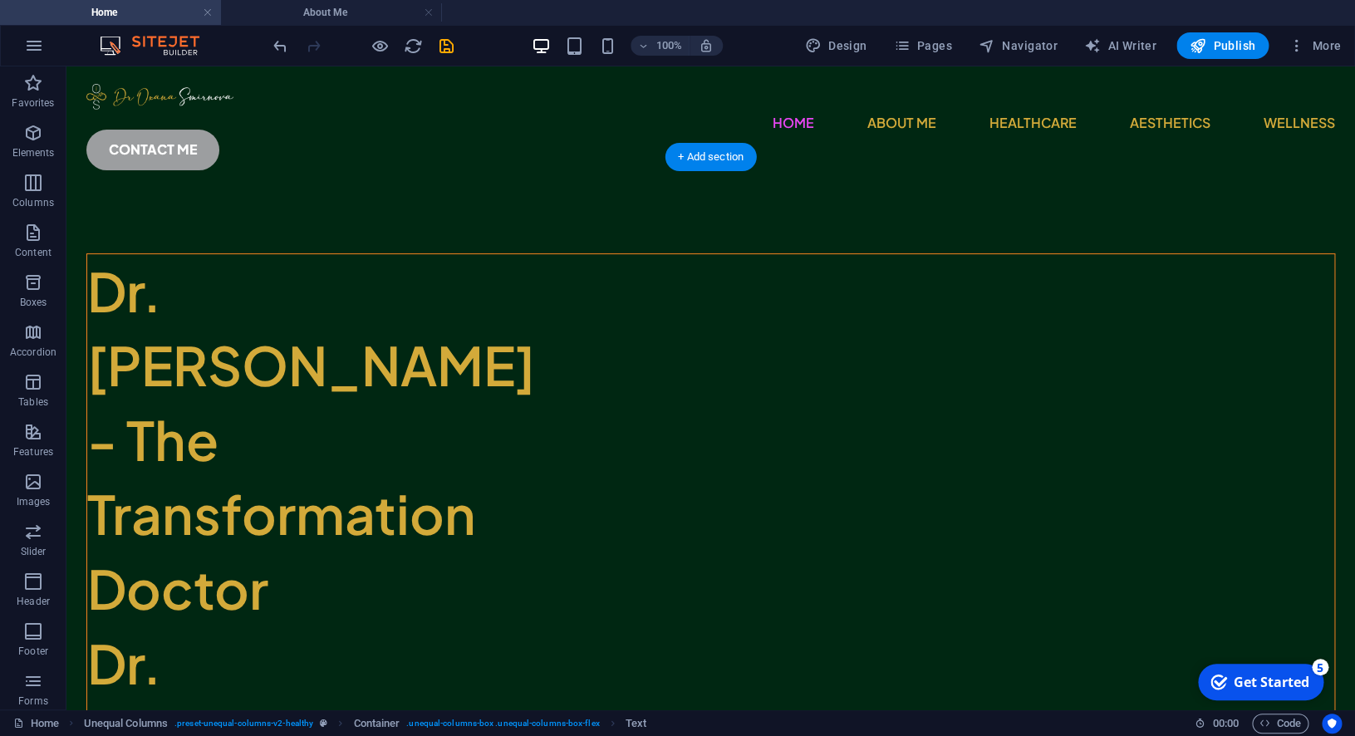
drag, startPoint x: 405, startPoint y: 345, endPoint x: 465, endPoint y: 555, distance: 218.8
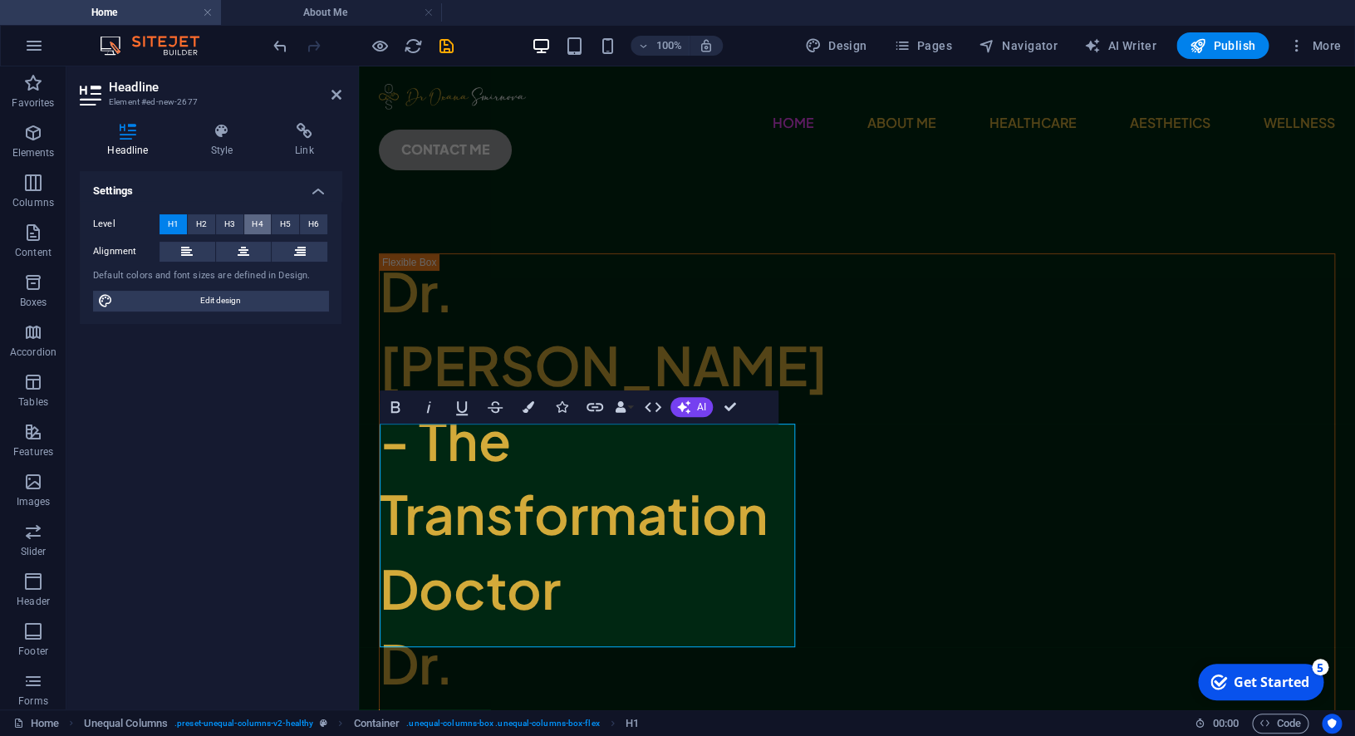
click at [258, 221] on span "H4" at bounding box center [257, 224] width 11 height 20
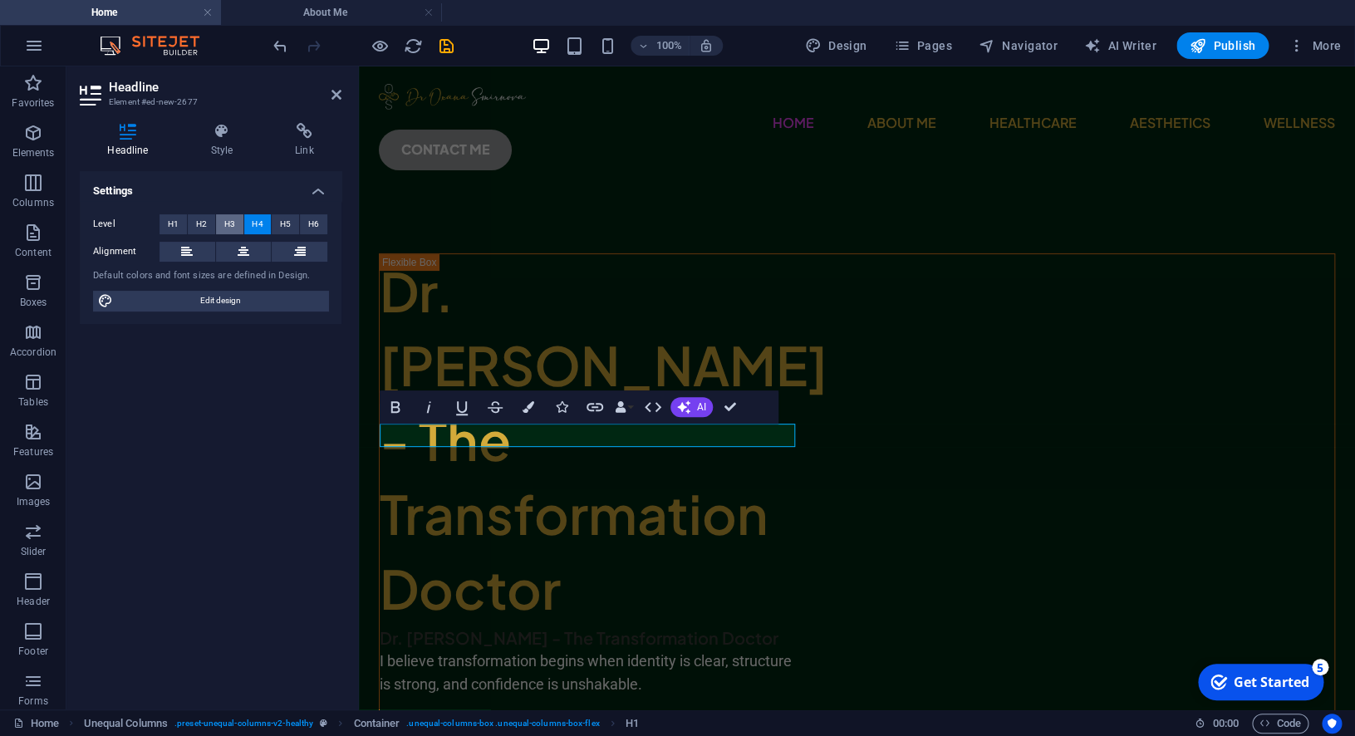
click at [228, 222] on span "H3" at bounding box center [229, 224] width 11 height 20
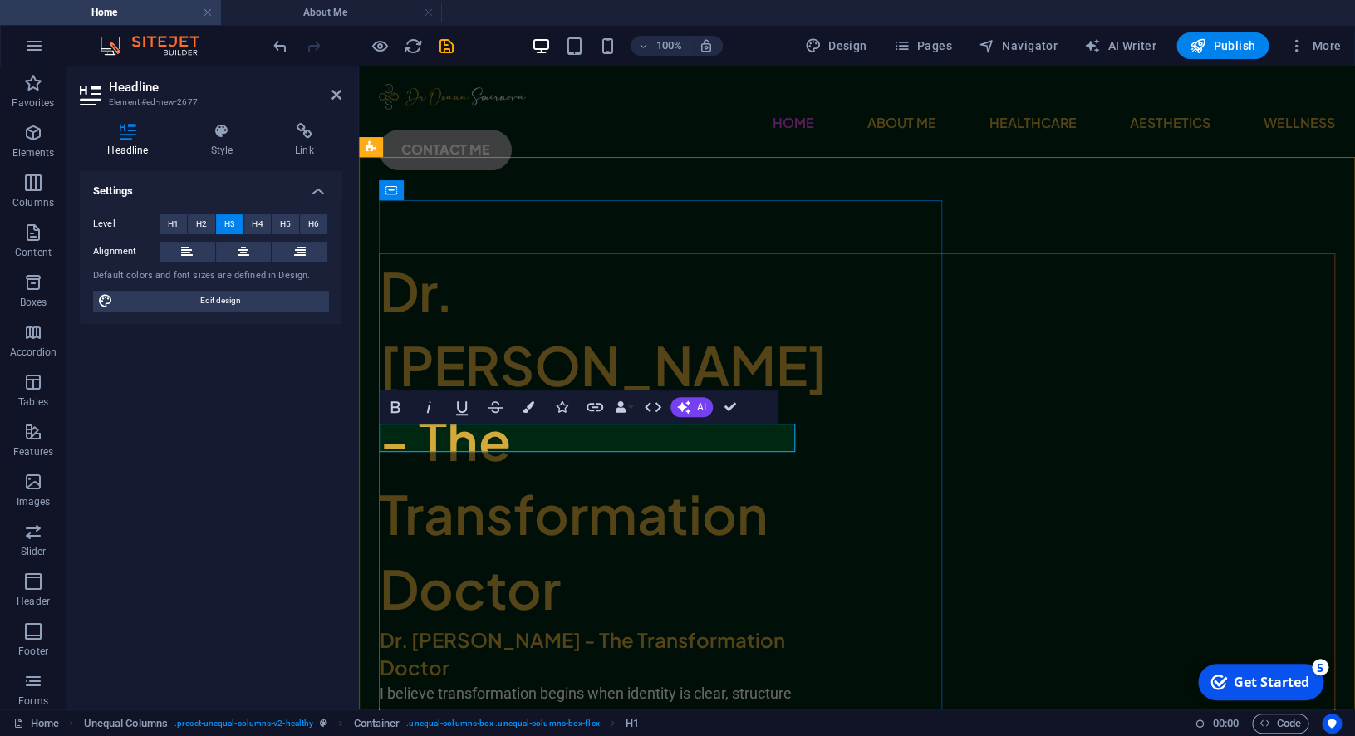
click at [488, 626] on h3 "Dr. [PERSON_NAME] - The Transformation Doctor" at bounding box center [587, 654] width 415 height 56
drag, startPoint x: 489, startPoint y: 438, endPoint x: 369, endPoint y: 435, distance: 120.5
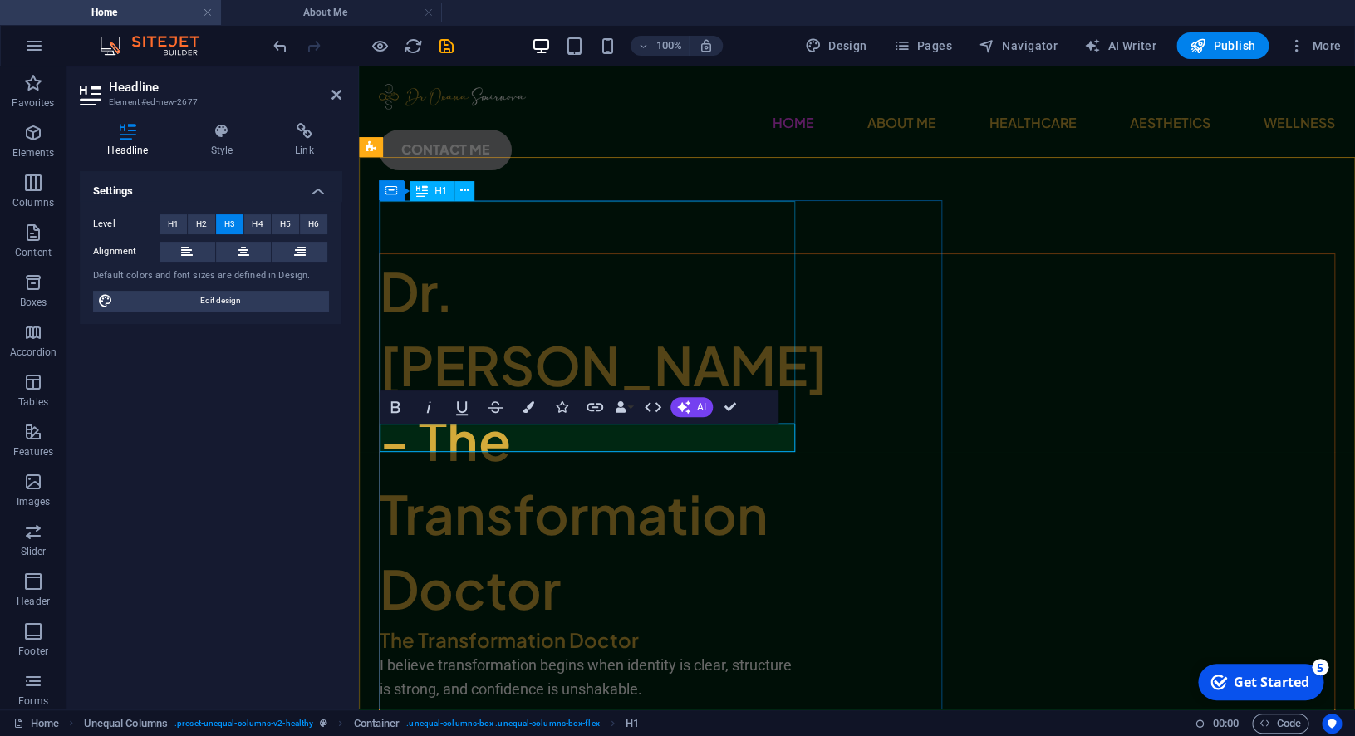
click at [631, 331] on div "Dr. [PERSON_NAME] - The Transformation Doctor" at bounding box center [587, 440] width 415 height 372
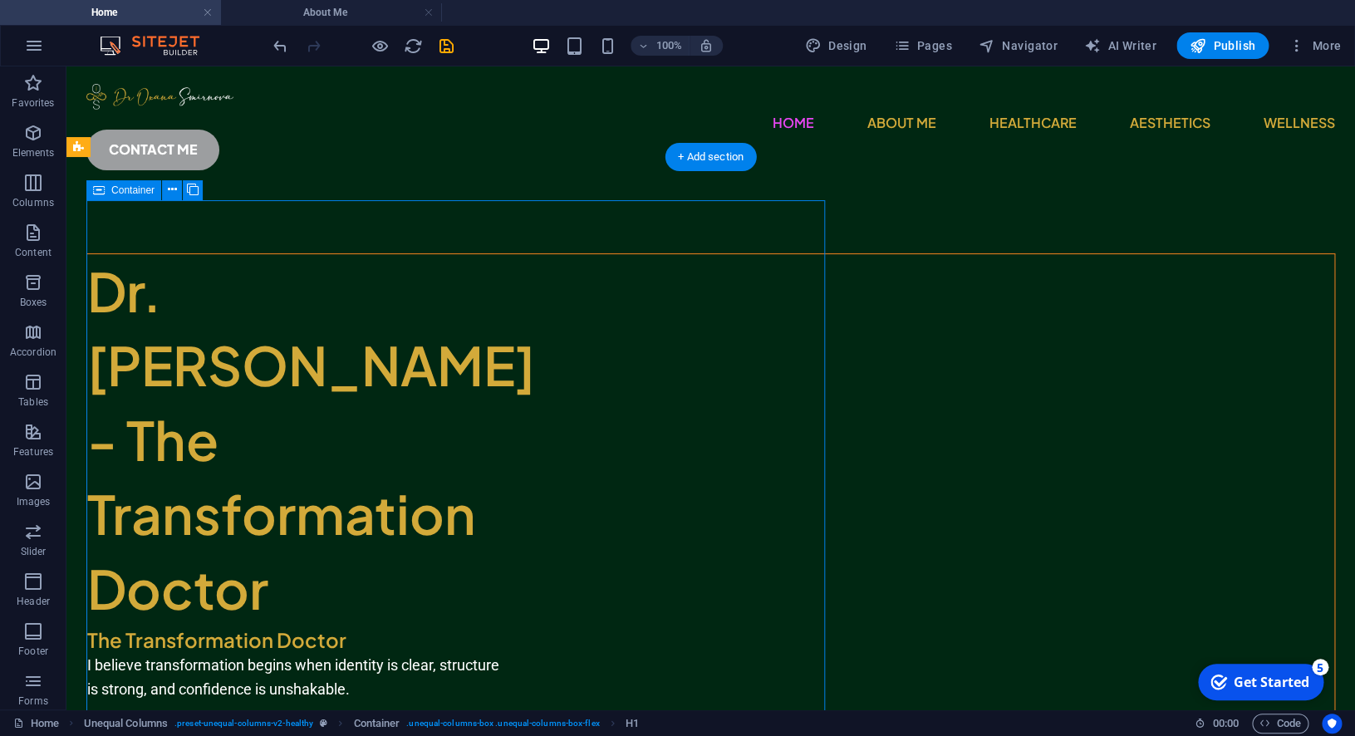
select select "px"
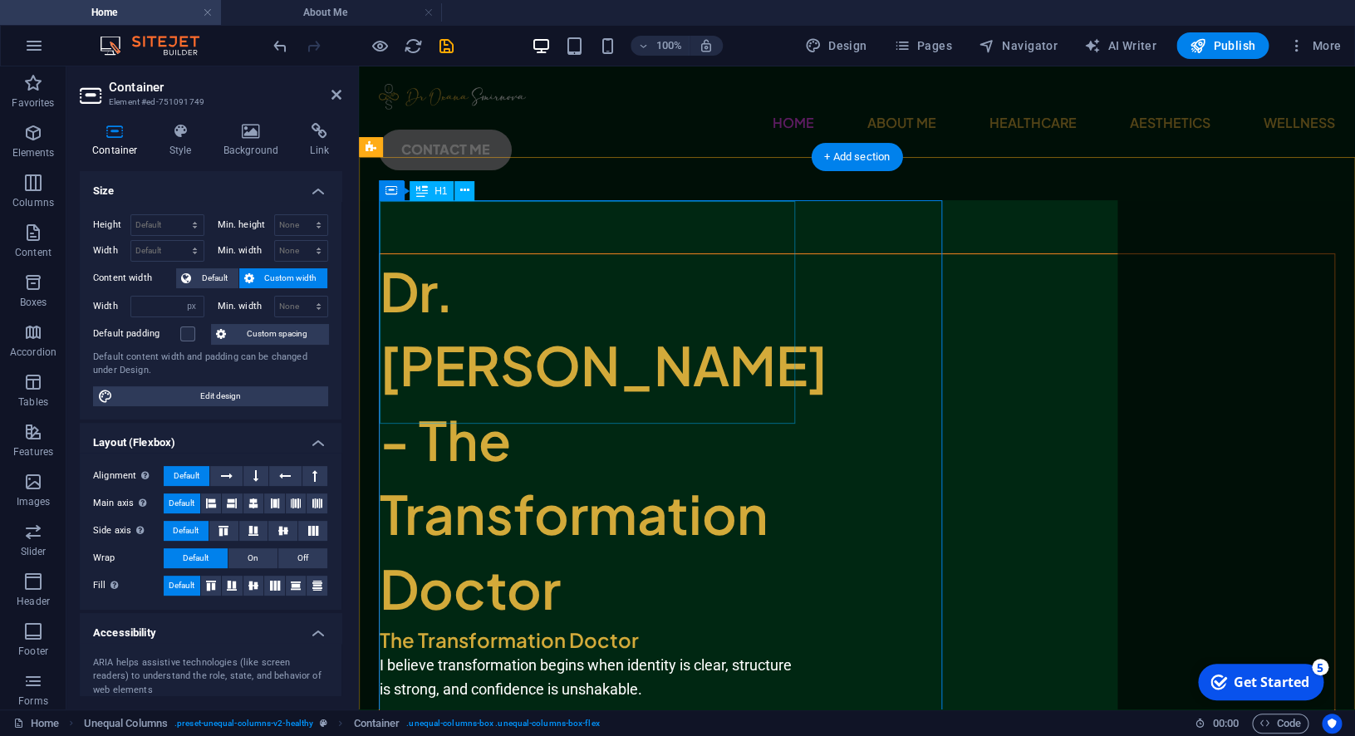
type input "500"
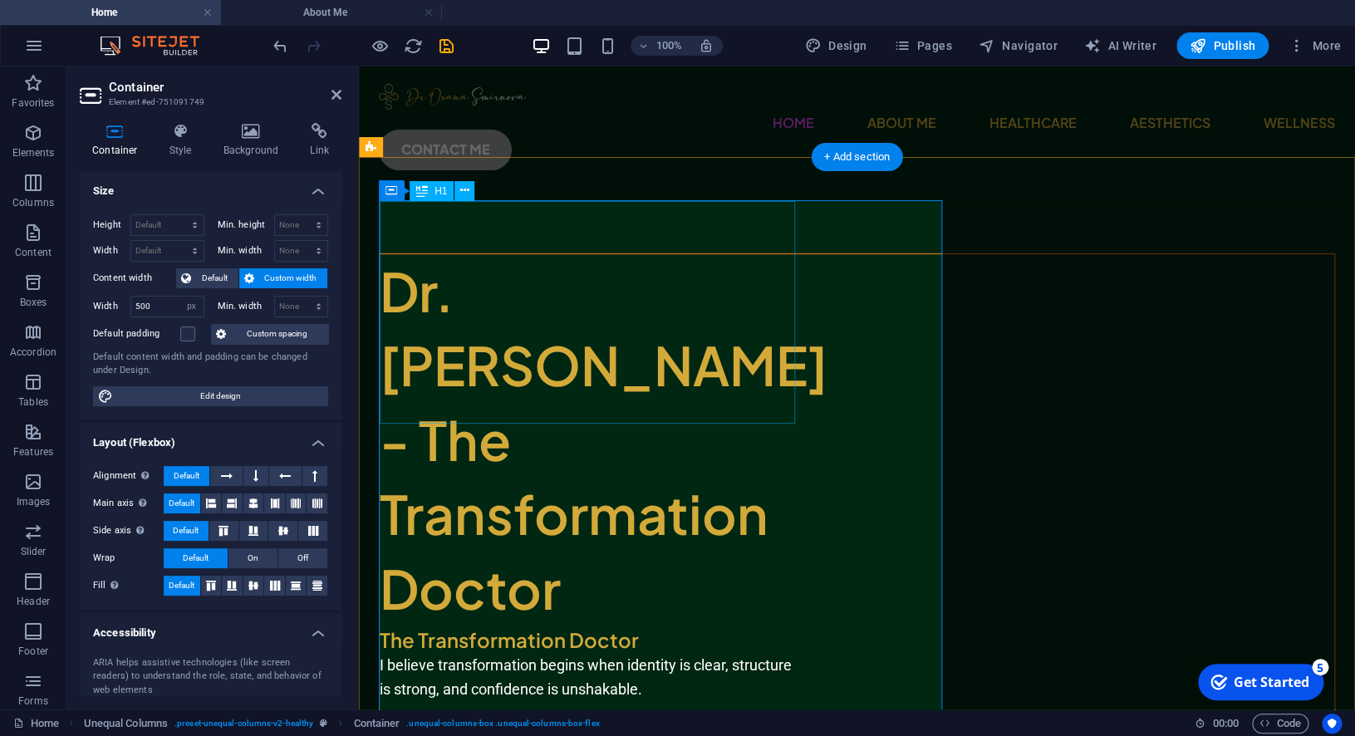
click at [632, 254] on div "Dr. [PERSON_NAME] - The Transformation Doctor" at bounding box center [587, 440] width 415 height 372
click at [549, 391] on div "Dr. [PERSON_NAME] - The Transformation Doctor" at bounding box center [587, 440] width 415 height 372
select select "%"
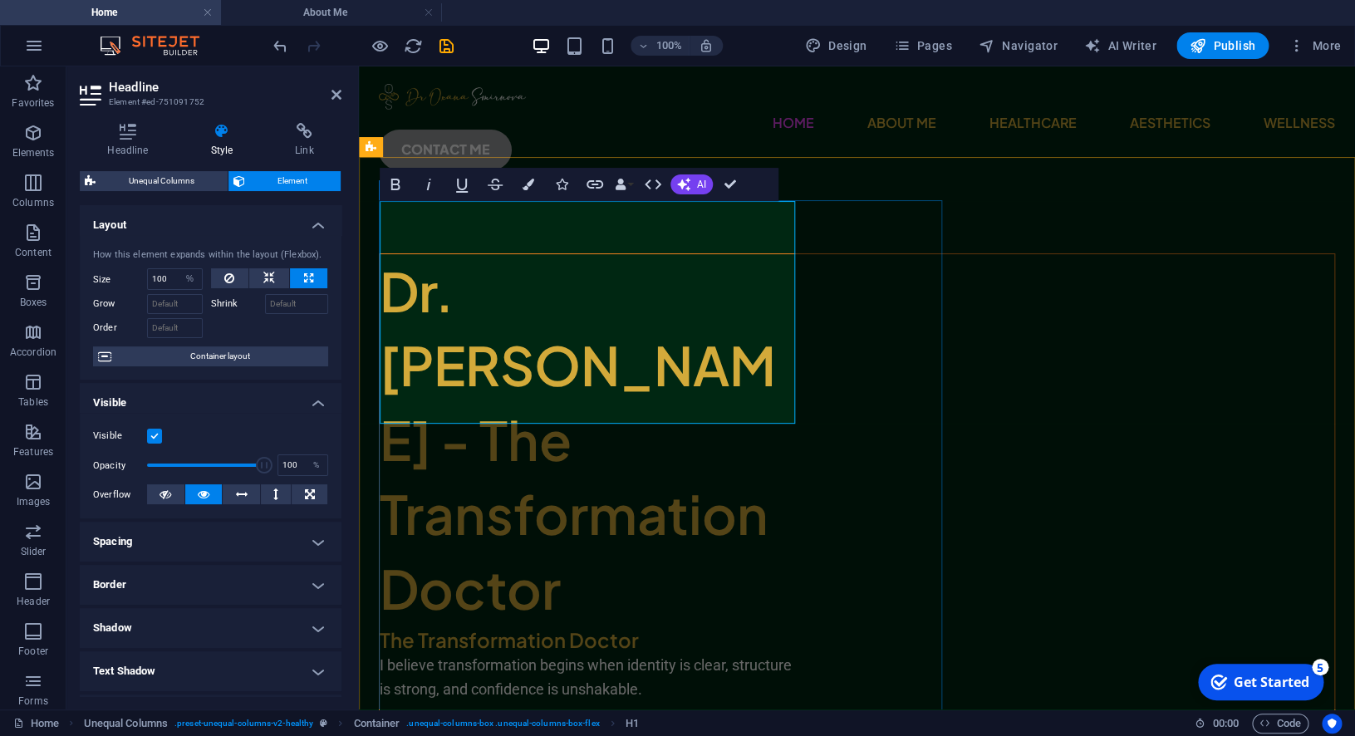
drag, startPoint x: 578, startPoint y: 387, endPoint x: 639, endPoint y: 242, distance: 157.5
click at [639, 254] on h1 "Dr. [PERSON_NAME] - The Transformation Doctor" at bounding box center [587, 440] width 415 height 372
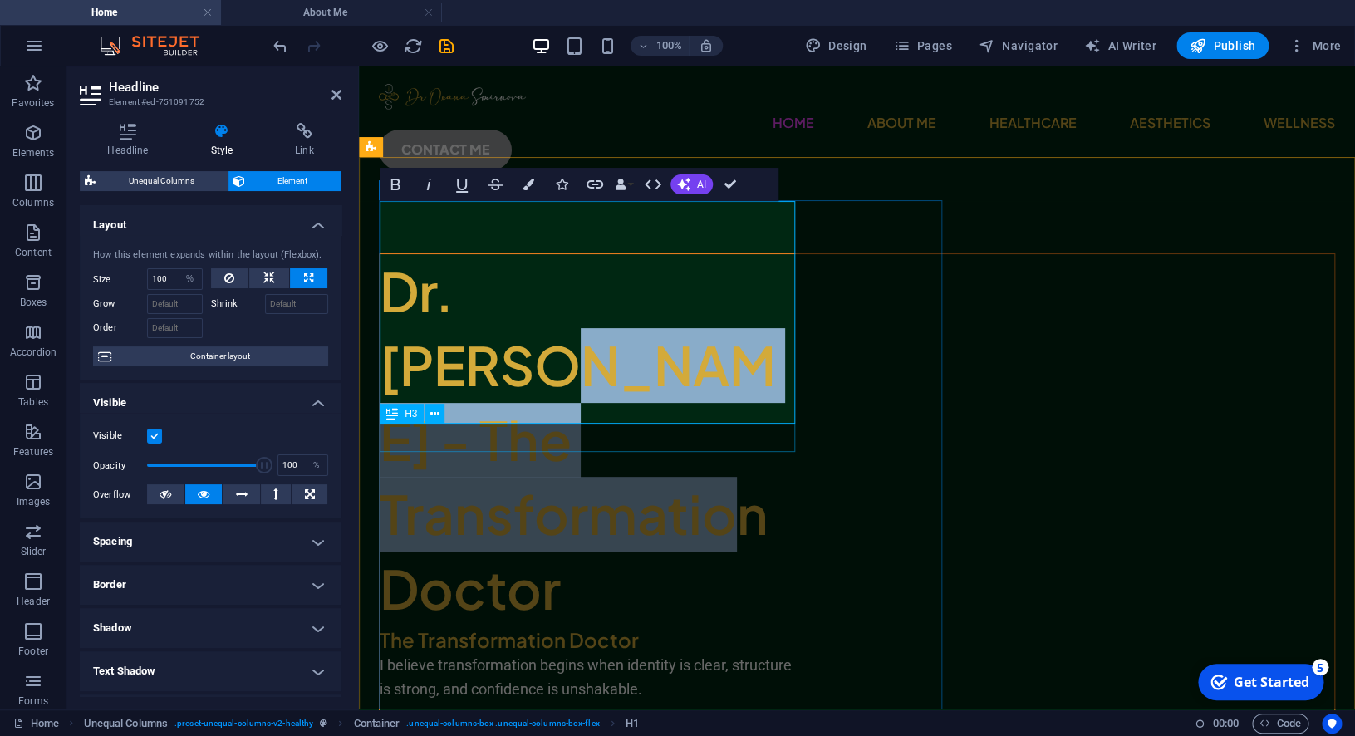
drag, startPoint x: 636, startPoint y: 243, endPoint x: 678, endPoint y: 418, distance: 180.1
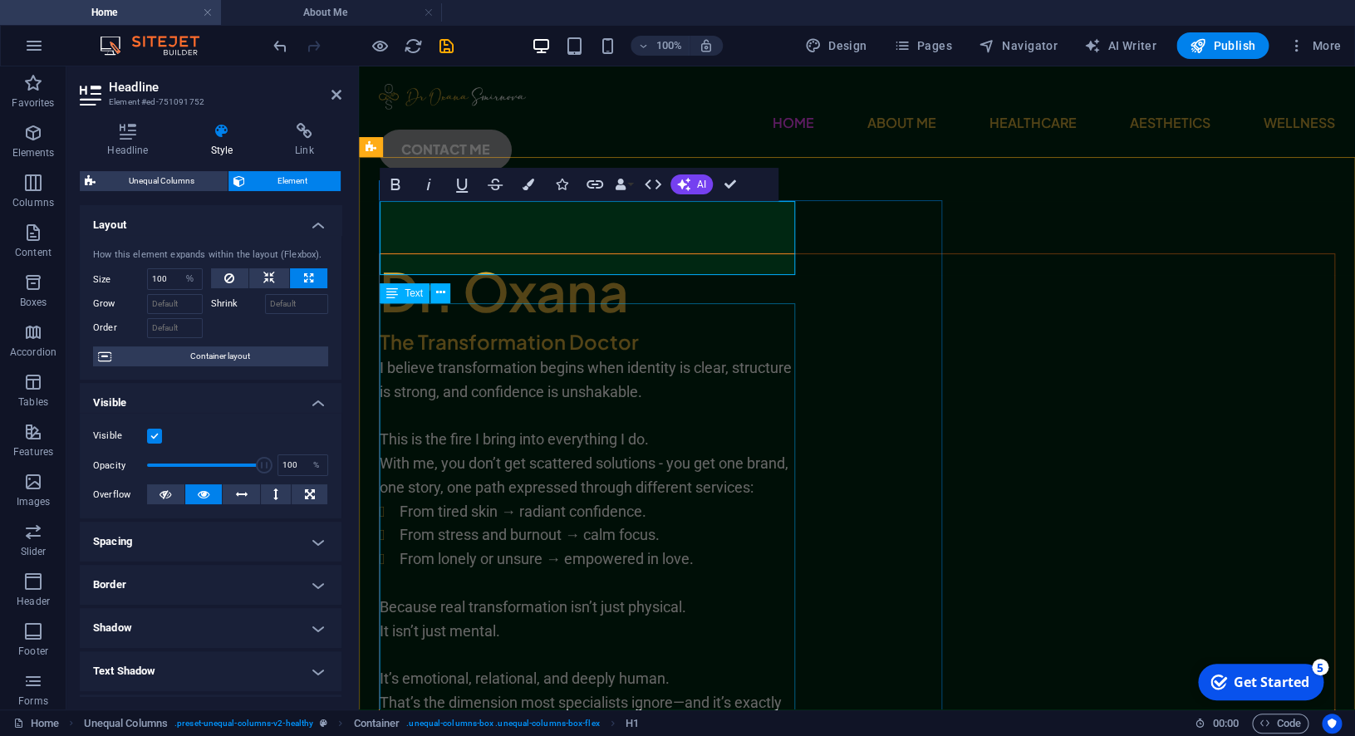
click at [658, 356] on div "I believe transformation begins when identity is clear, structure is strong, an…" at bounding box center [587, 619] width 415 height 527
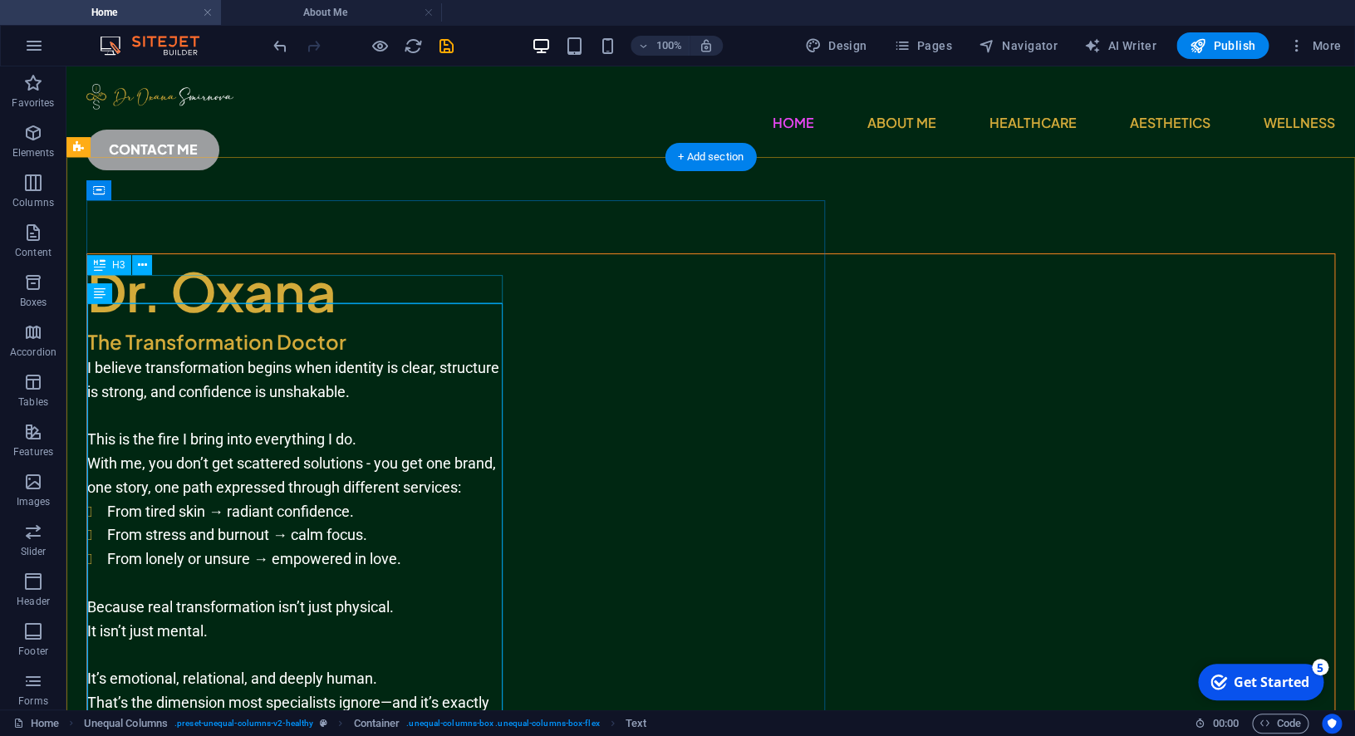
click at [342, 328] on div "The Transformation Doctor" at bounding box center [294, 342] width 415 height 28
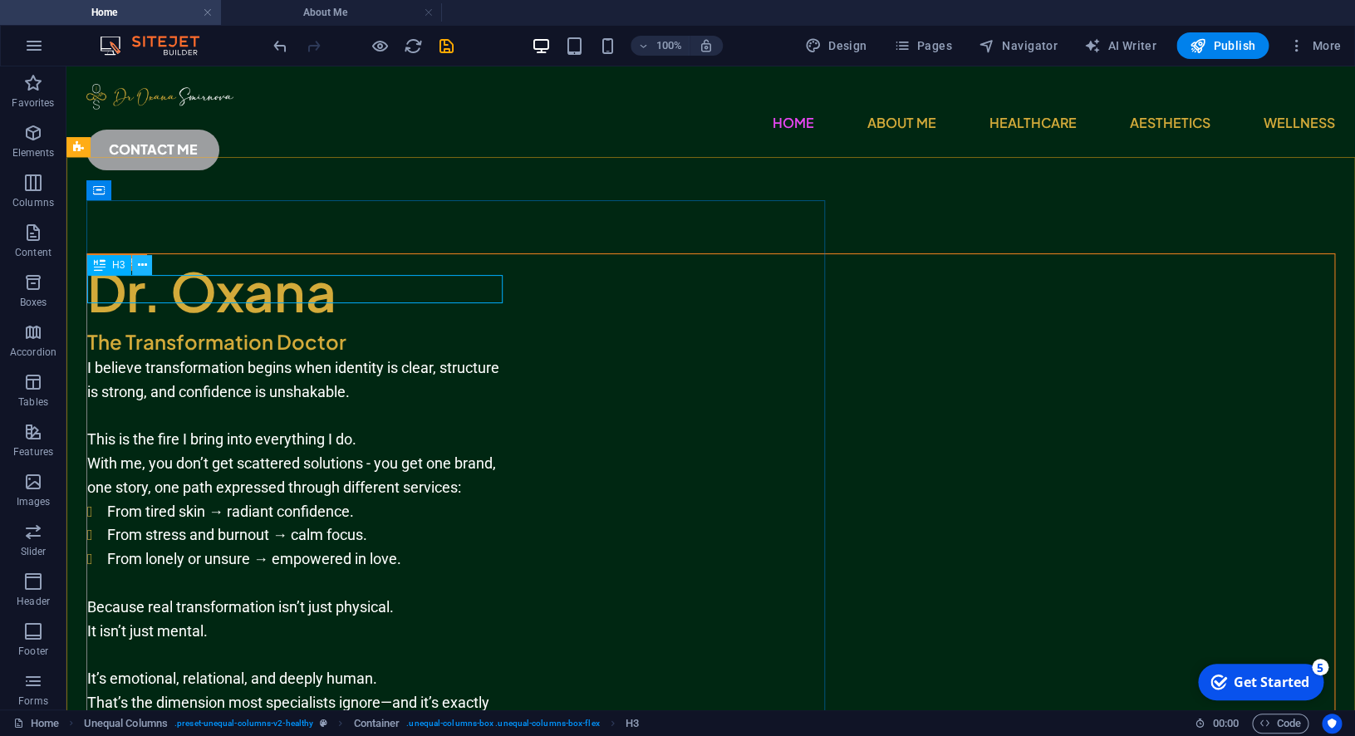
click at [145, 268] on icon at bounding box center [142, 265] width 9 height 17
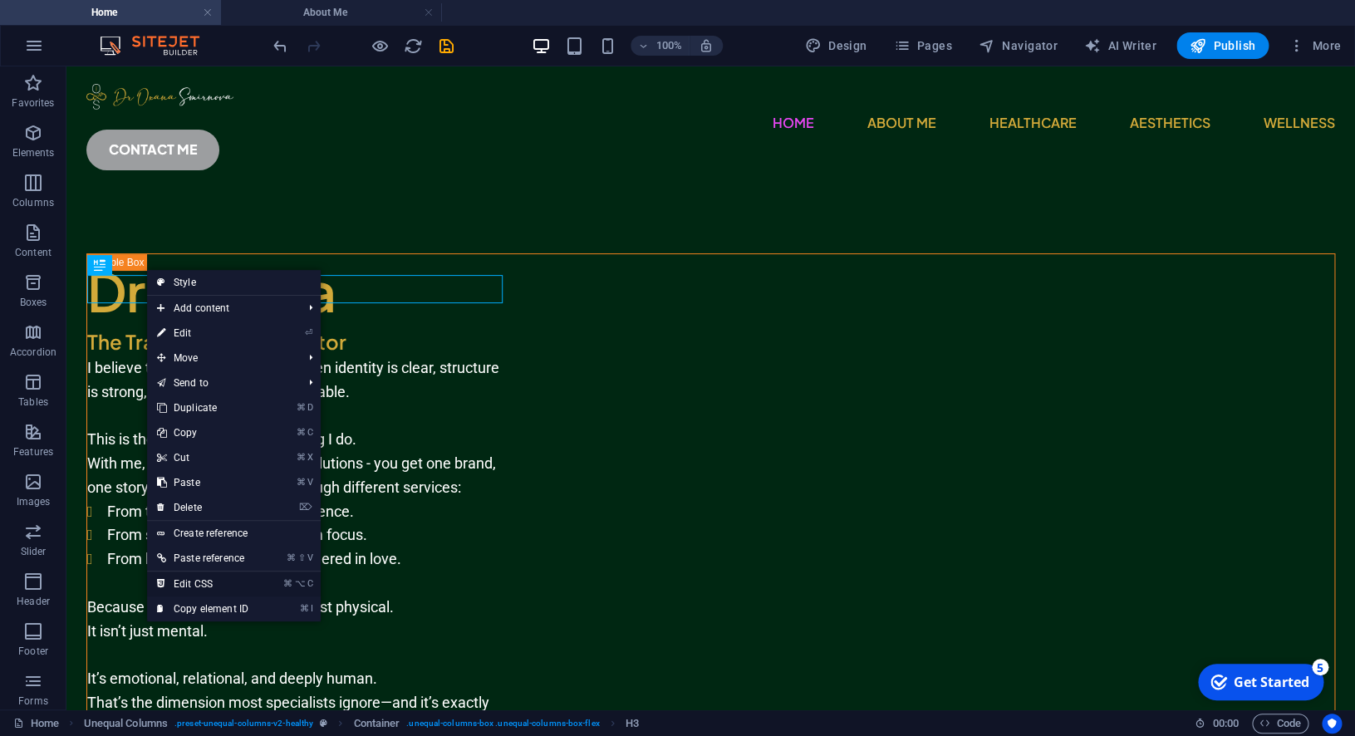
click at [223, 585] on link "⌘ ⌥ C Edit CSS" at bounding box center [202, 584] width 111 height 25
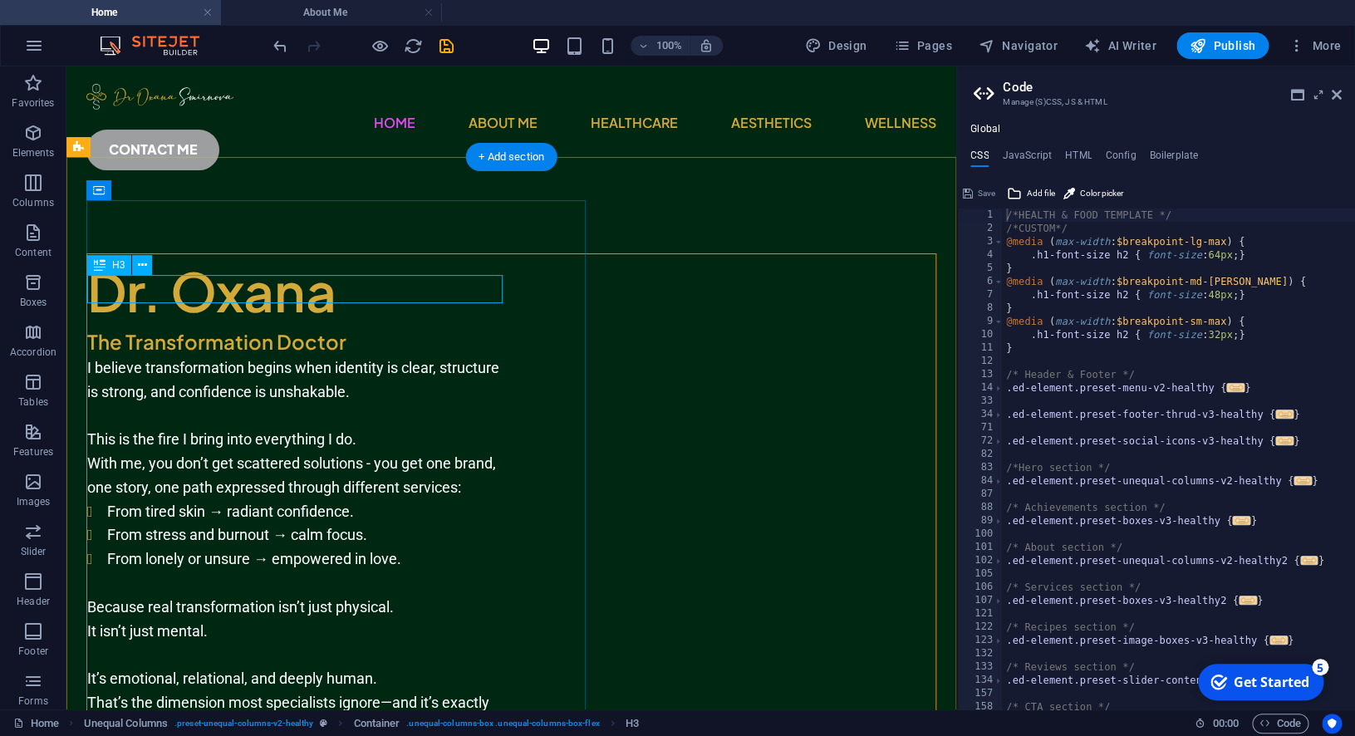
click at [417, 328] on div "The Transformation Doctor" at bounding box center [294, 342] width 415 height 28
click at [419, 328] on div "The Transformation Doctor" at bounding box center [294, 342] width 415 height 28
click at [115, 268] on span "H3" at bounding box center [118, 265] width 12 height 10
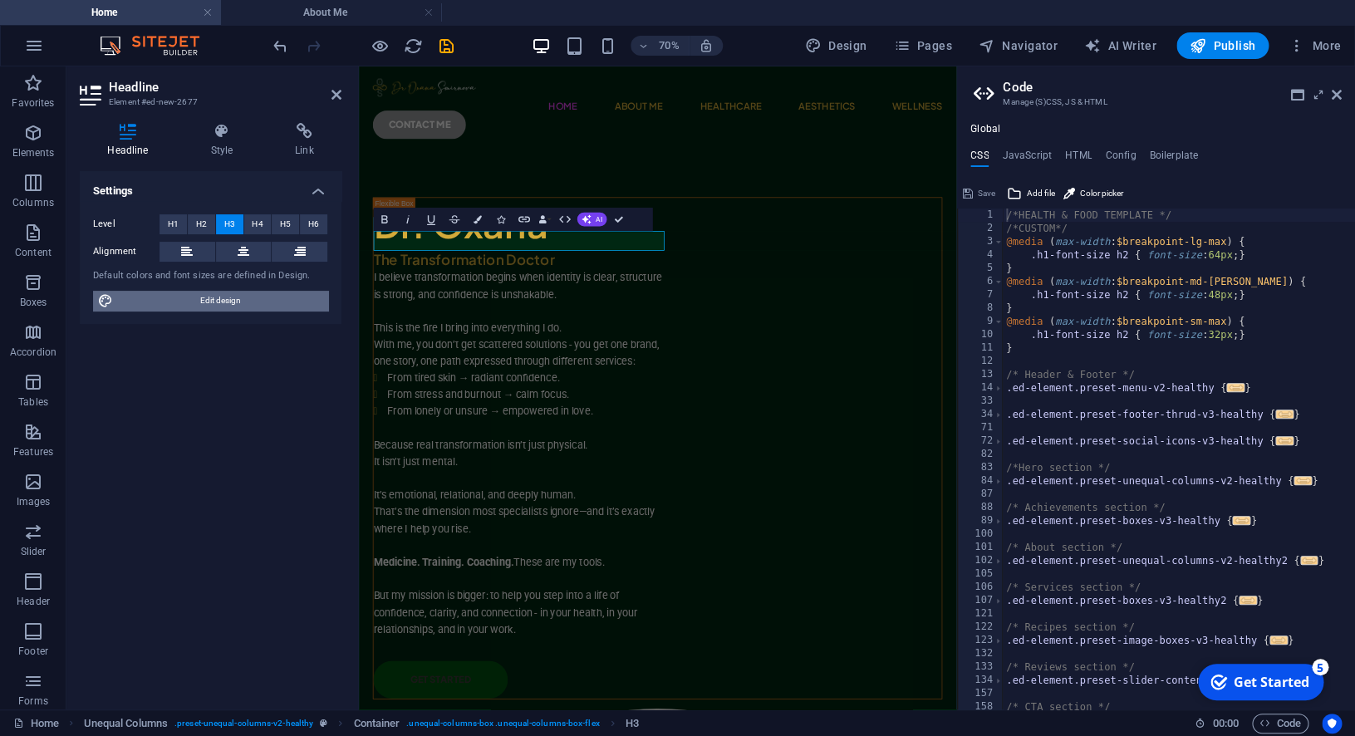
click at [214, 299] on span "Edit design" at bounding box center [220, 301] width 205 height 20
select select "px"
select select "400"
select select "px"
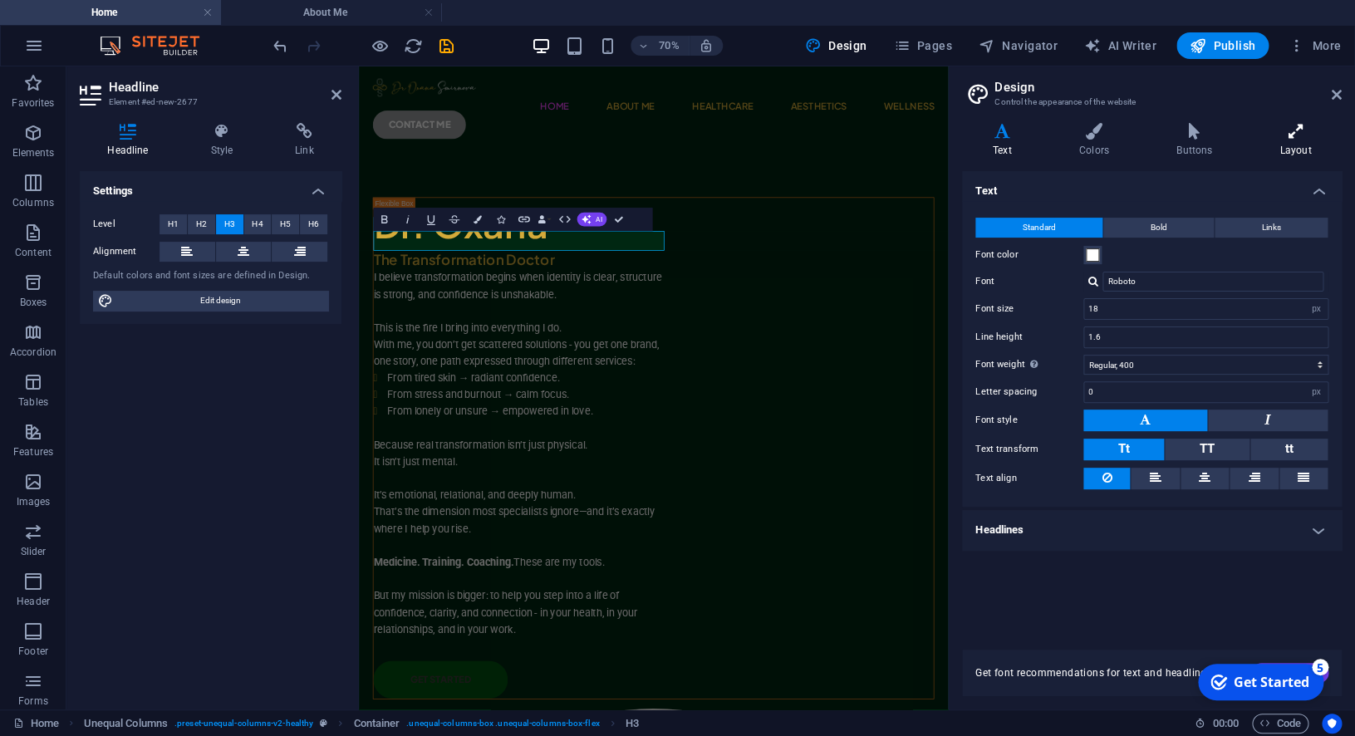
click at [1290, 152] on h4 "Layout" at bounding box center [1295, 140] width 92 height 35
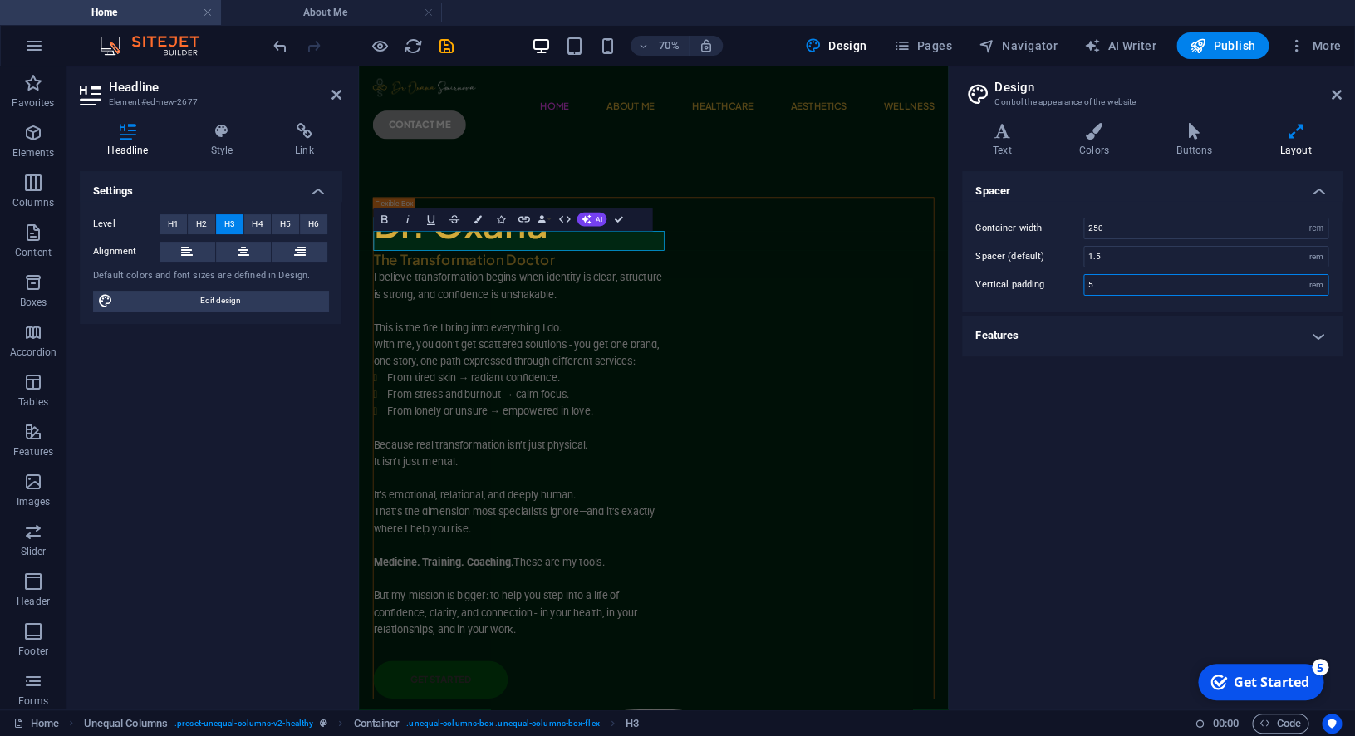
drag, startPoint x: 1134, startPoint y: 287, endPoint x: 1072, endPoint y: 280, distance: 62.8
click at [1084, 280] on input "5" at bounding box center [1205, 285] width 243 height 20
type input "20"
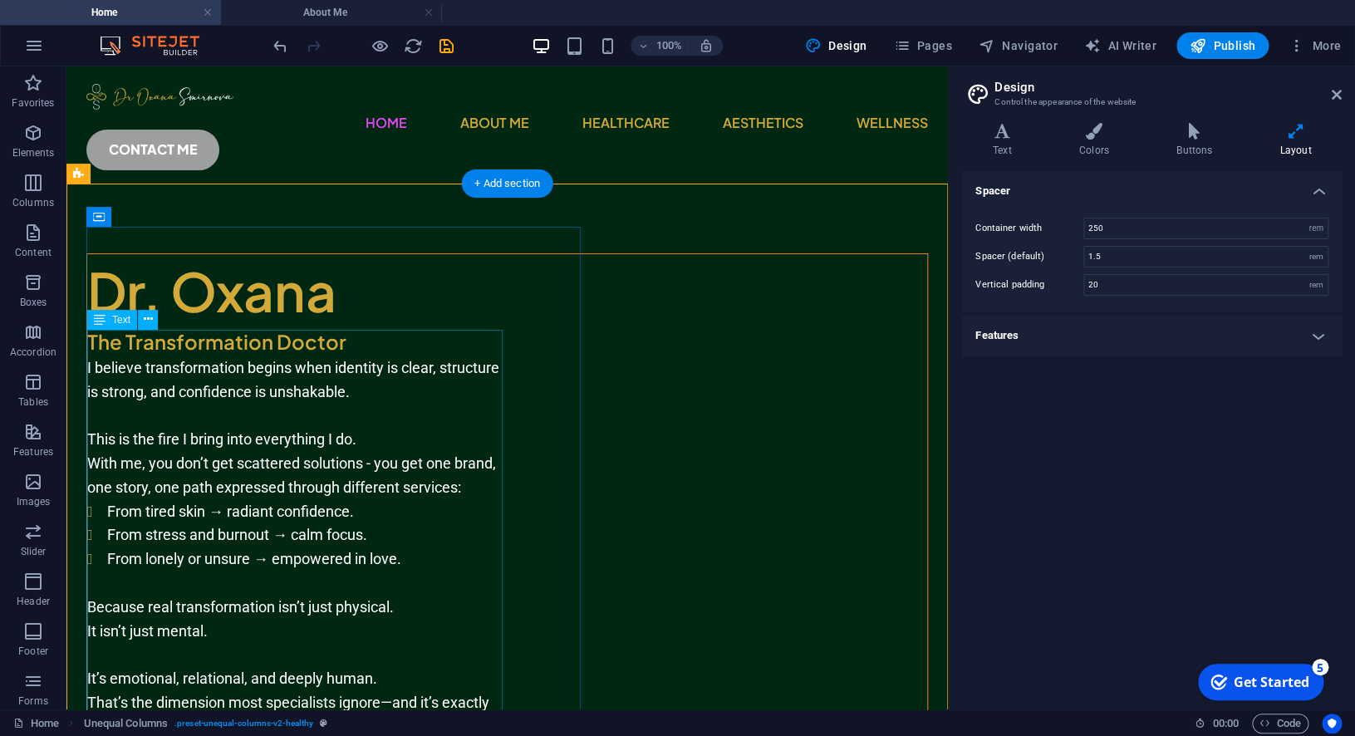
click at [361, 356] on div "I believe transformation begins when identity is clear, structure is strong, an…" at bounding box center [294, 619] width 415 height 527
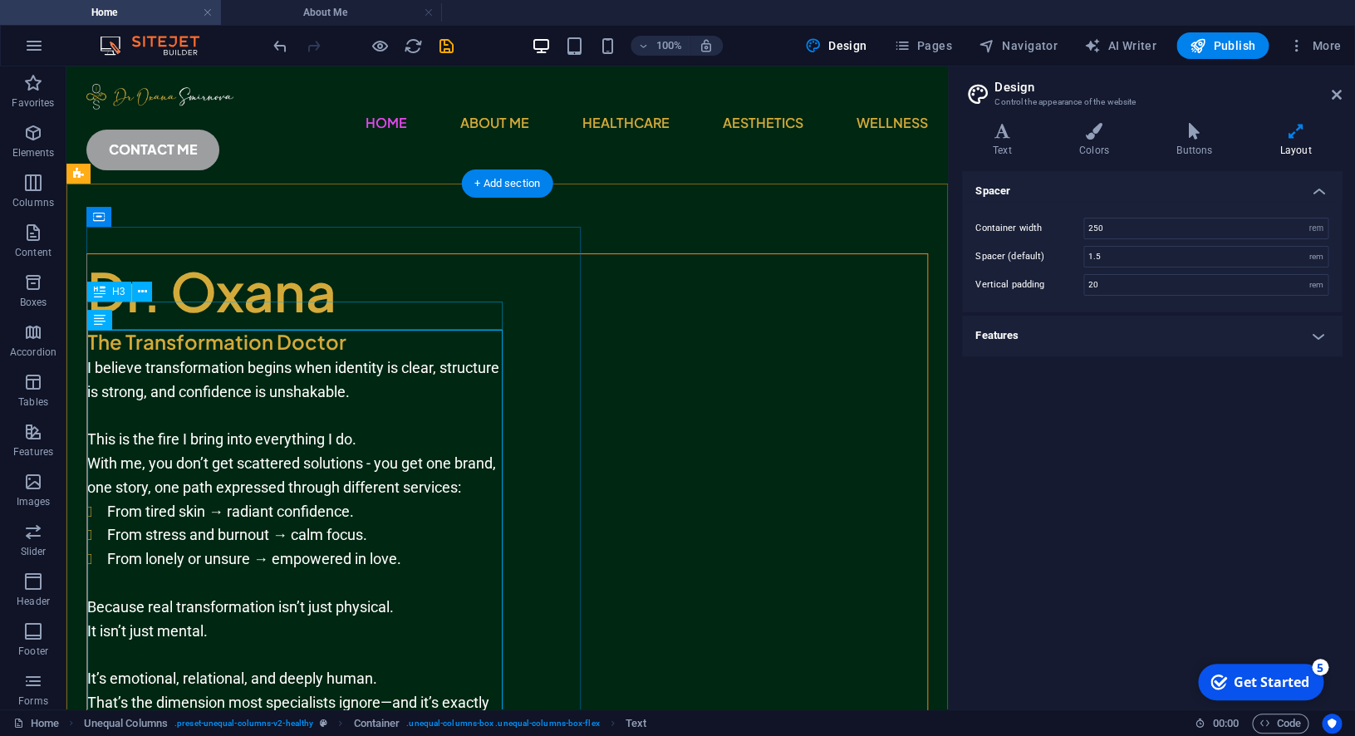
click at [312, 328] on div "The Transformation Doctor" at bounding box center [294, 342] width 415 height 28
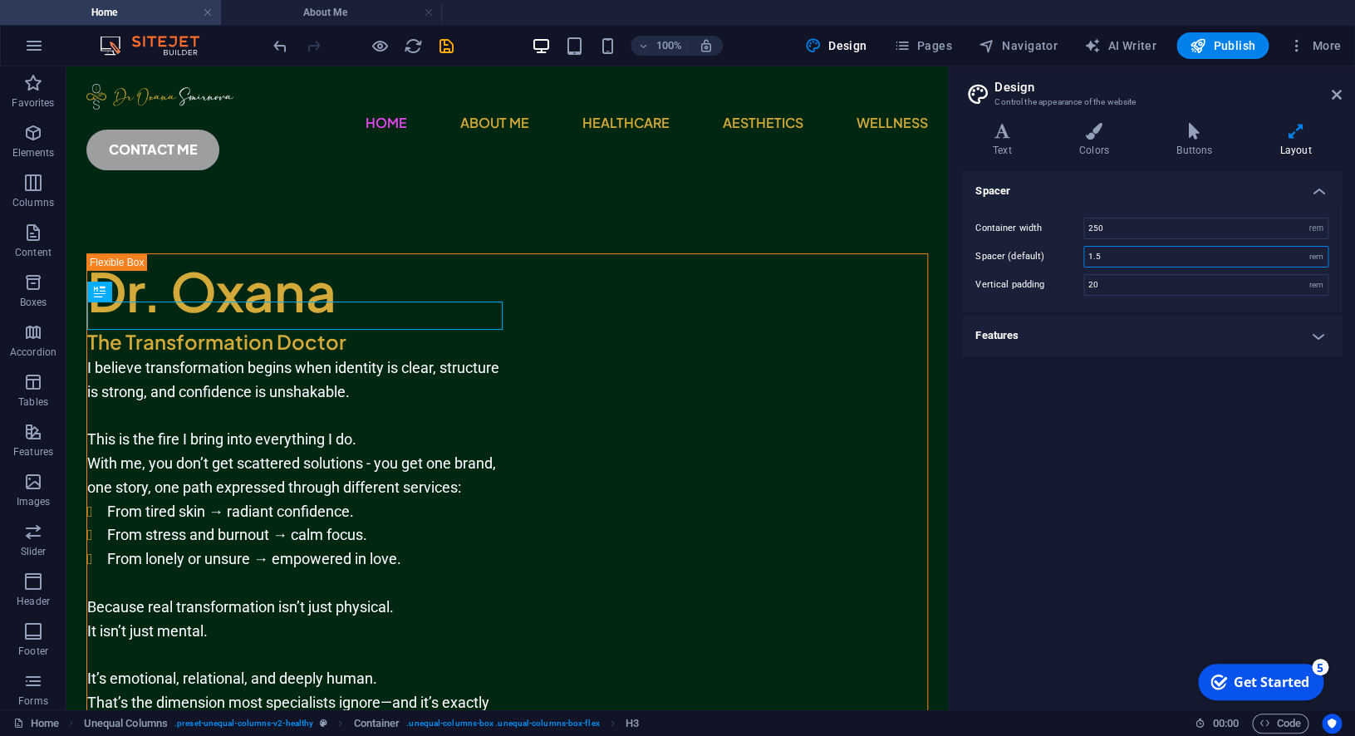
drag, startPoint x: 1104, startPoint y: 256, endPoint x: 1034, endPoint y: 248, distance: 70.2
click at [1084, 248] on input "1.5" at bounding box center [1205, 257] width 243 height 20
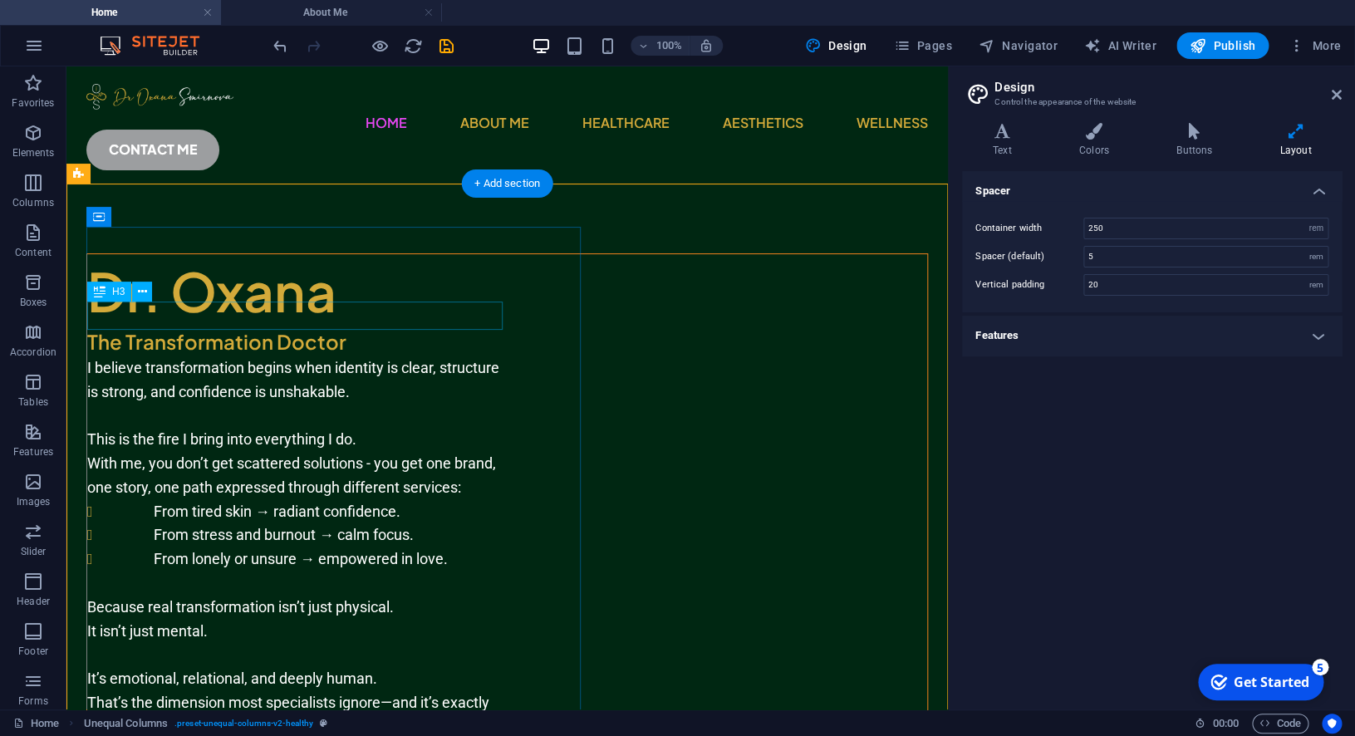
click at [309, 328] on div "The Transformation Doctor" at bounding box center [294, 342] width 415 height 28
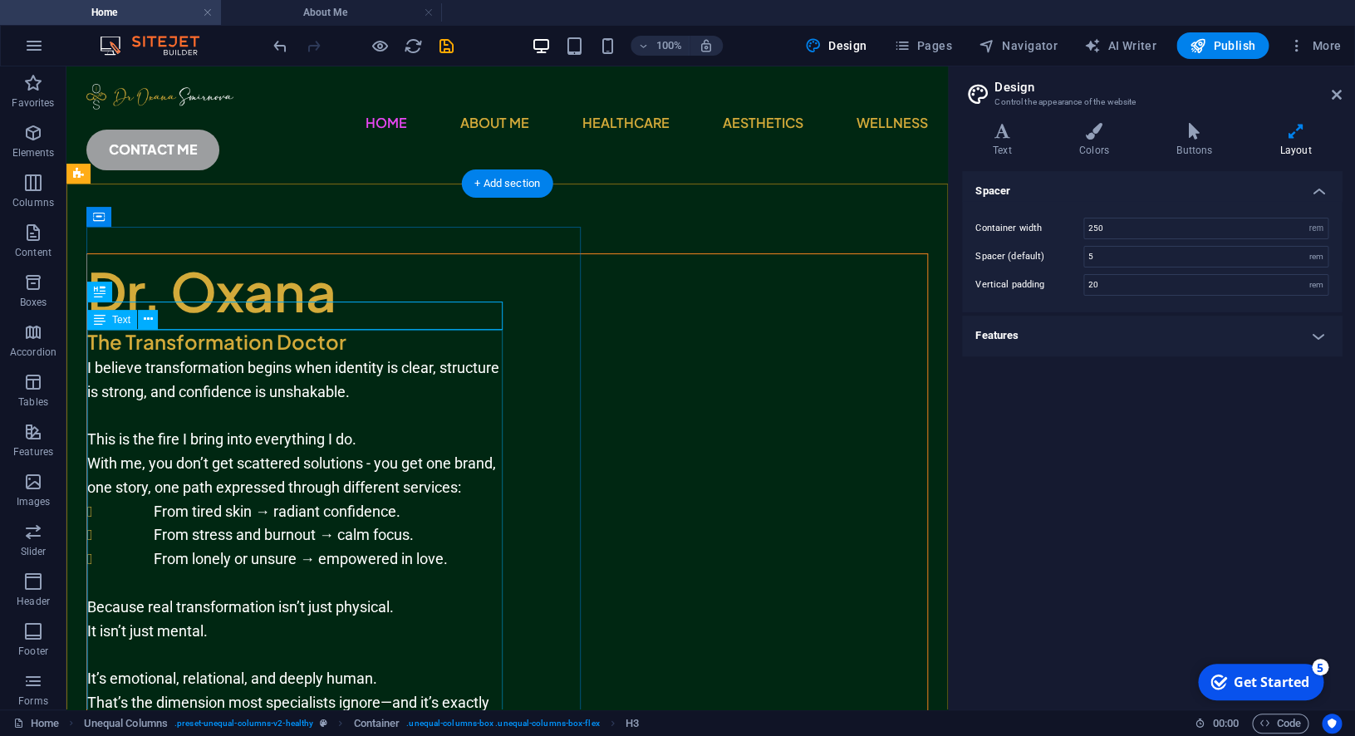
type input "1.5"
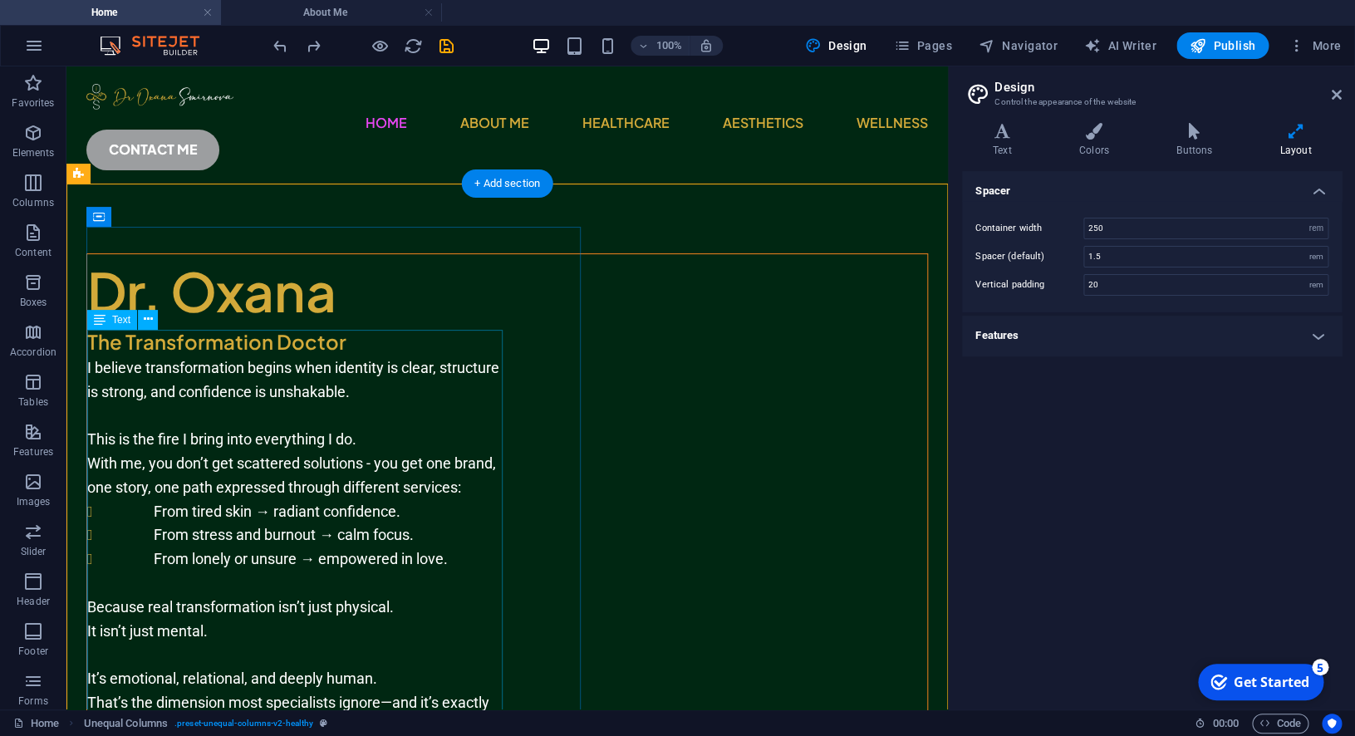
click at [445, 439] on div "I believe transformation begins when identity is clear, structure is strong, an…" at bounding box center [294, 619] width 415 height 527
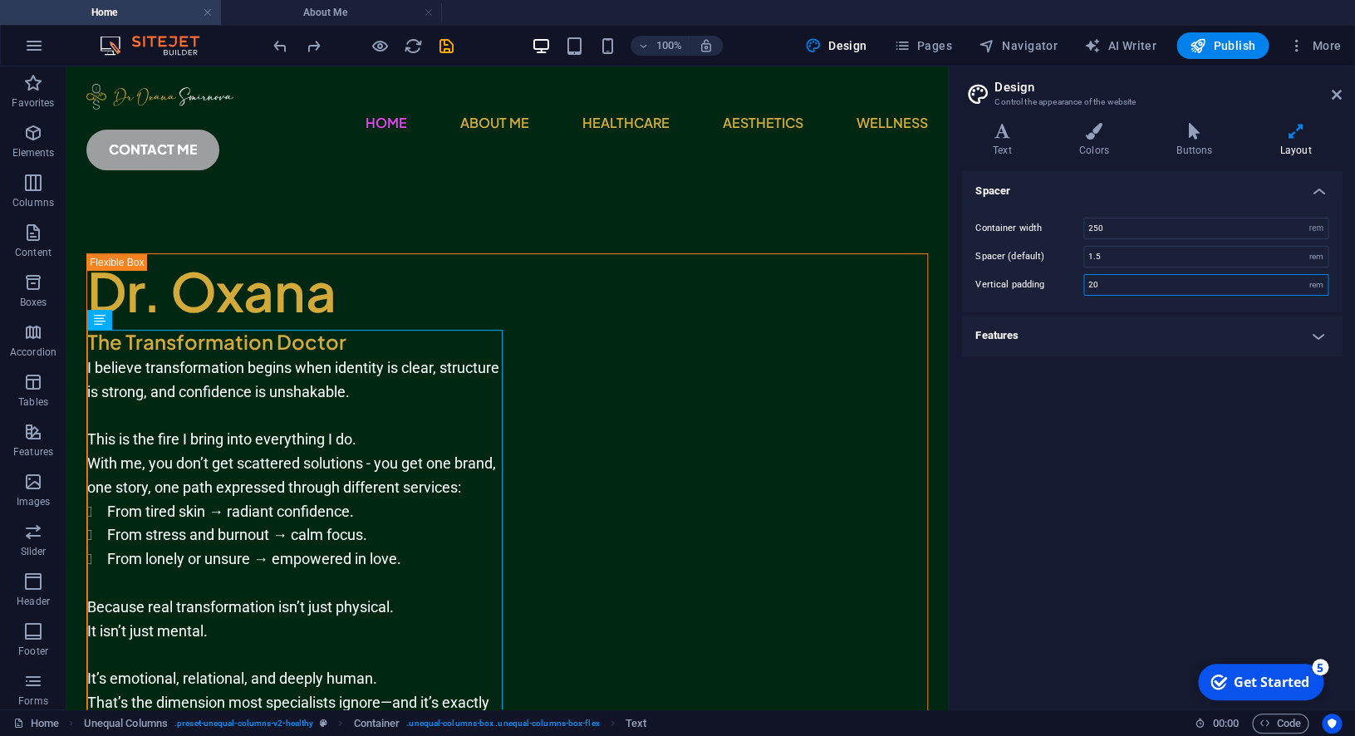
drag, startPoint x: 1119, startPoint y: 281, endPoint x: 1039, endPoint y: 284, distance: 79.8
click at [1084, 284] on input "20" at bounding box center [1205, 285] width 243 height 20
type input "5"
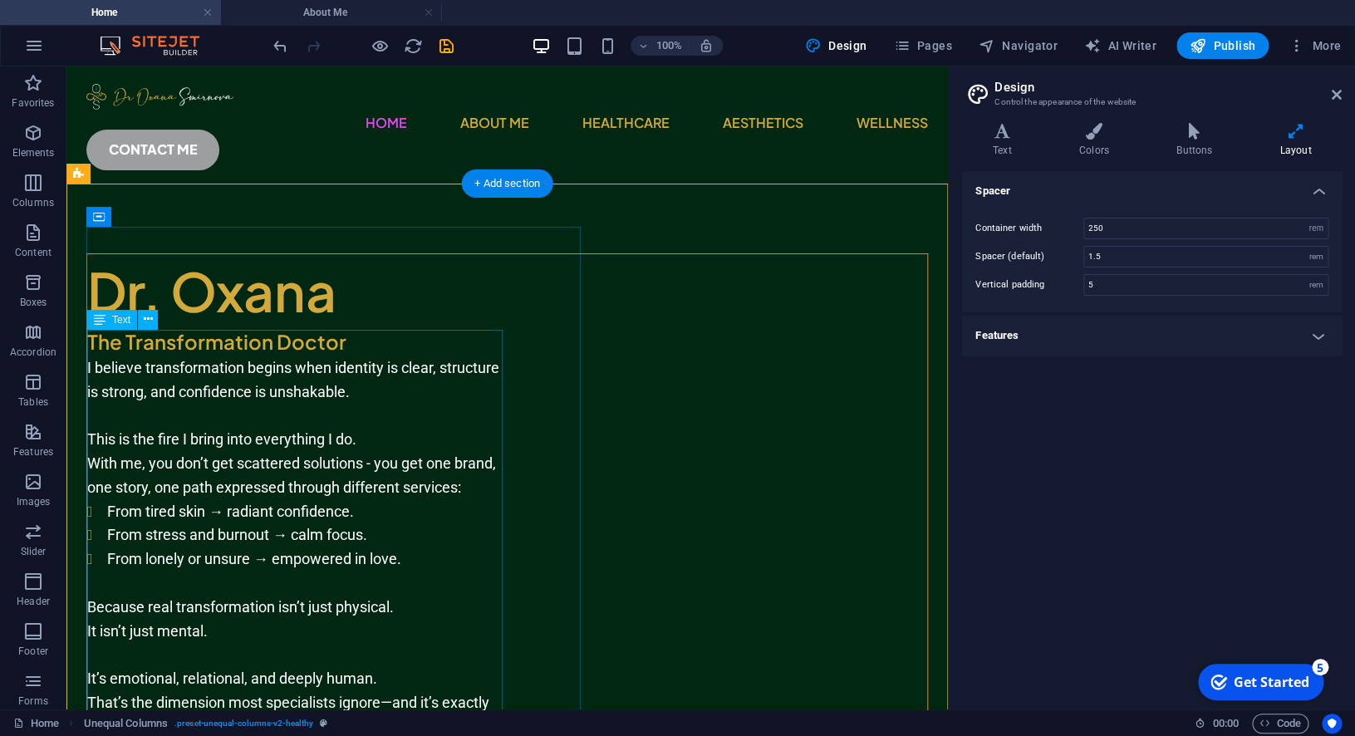
click at [322, 404] on div "I believe transformation begins when identity is clear, structure is strong, an…" at bounding box center [294, 619] width 415 height 527
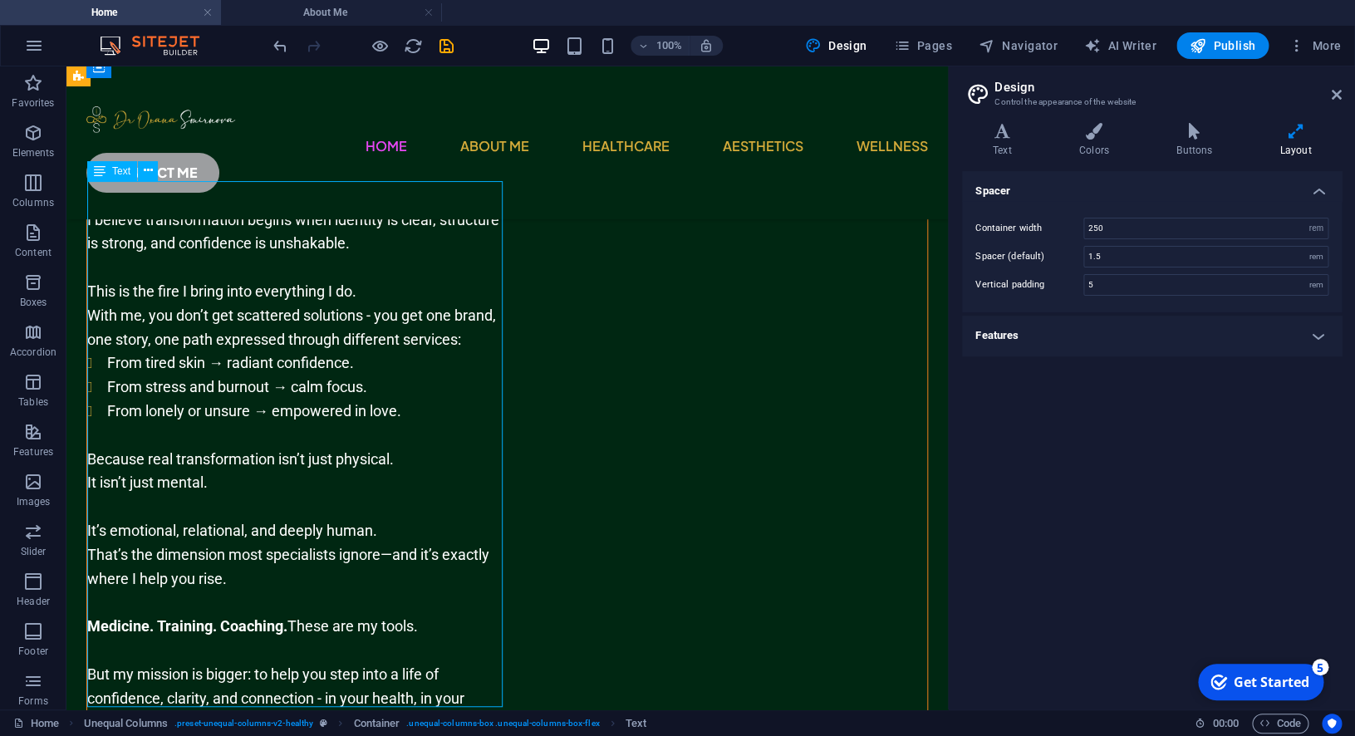
scroll to position [171, 0]
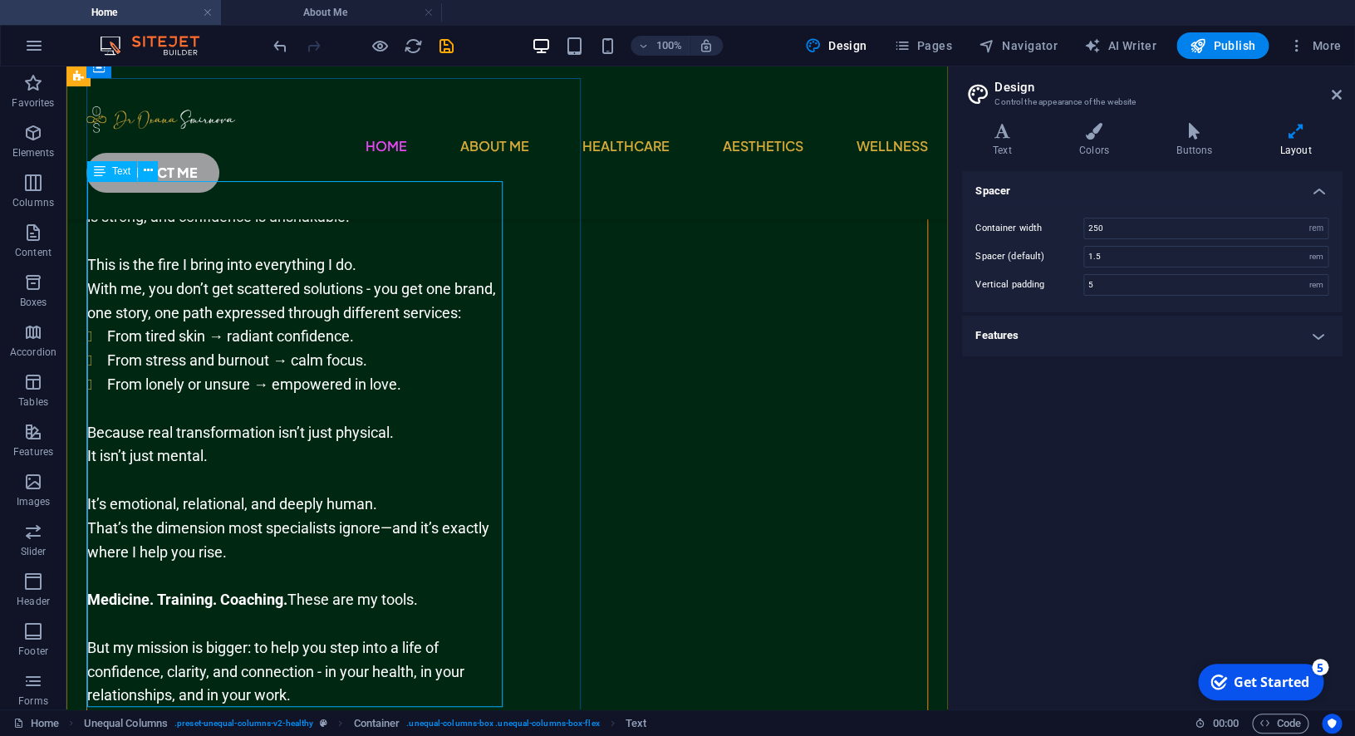
click at [104, 219] on div "I believe transformation begins when identity is clear, structure is strong, an…" at bounding box center [294, 445] width 415 height 527
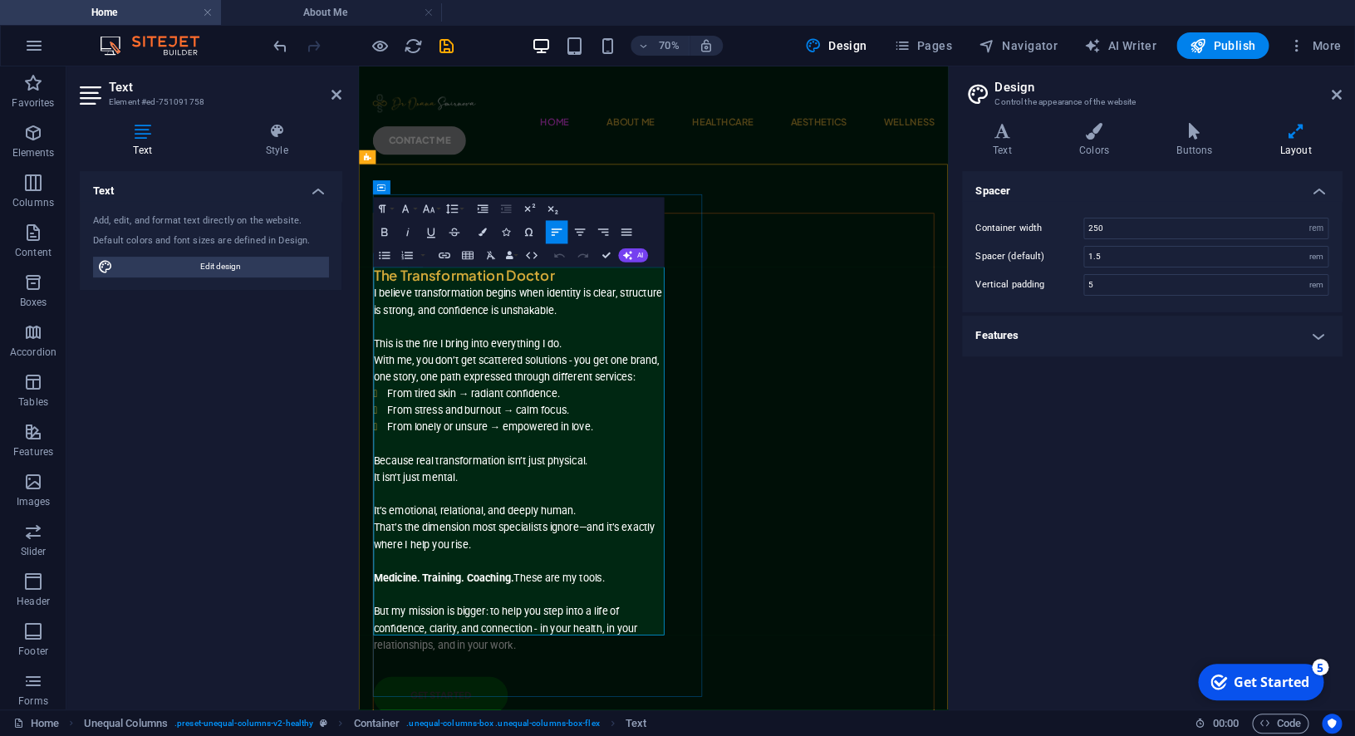
click at [445, 387] on p "I believe transformation begins when identity is clear, structure is strong, an…" at bounding box center [587, 403] width 415 height 48
click at [690, 439] on p "This is the fire I bring into everything I do." at bounding box center [587, 450] width 415 height 48
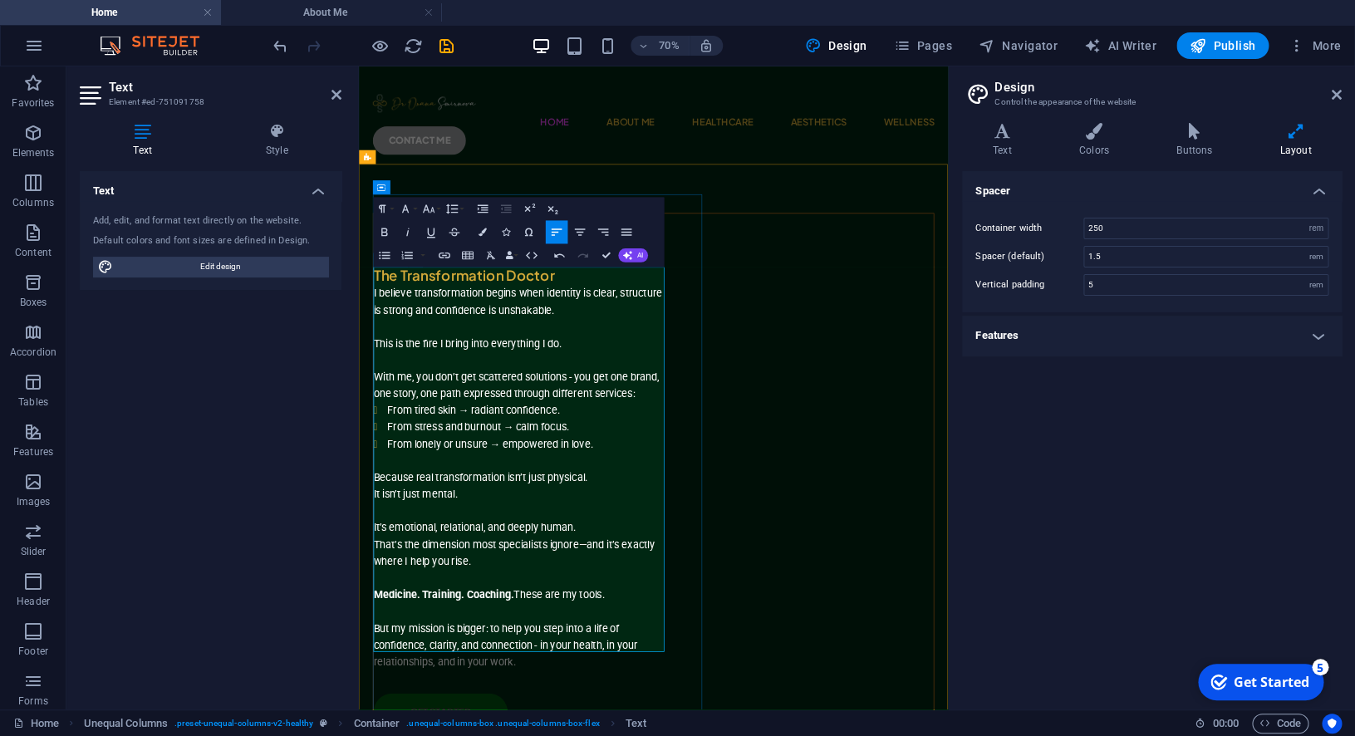
click at [596, 660] on p "Because real transformation isn’t just physical. It isn’t just mental." at bounding box center [587, 666] width 415 height 48
click at [704, 642] on p "Because real transformation isn’t just physical. It isn’t just mental." at bounding box center [587, 666] width 415 height 48
drag, startPoint x: 547, startPoint y: 698, endPoint x: 573, endPoint y: 697, distance: 26.6
click at [549, 698] on p "It’s emotional, relational, and deeply human." at bounding box center [587, 714] width 415 height 48
click at [693, 693] on p "It’s emotional, relational and deeply human." at bounding box center [587, 714] width 415 height 48
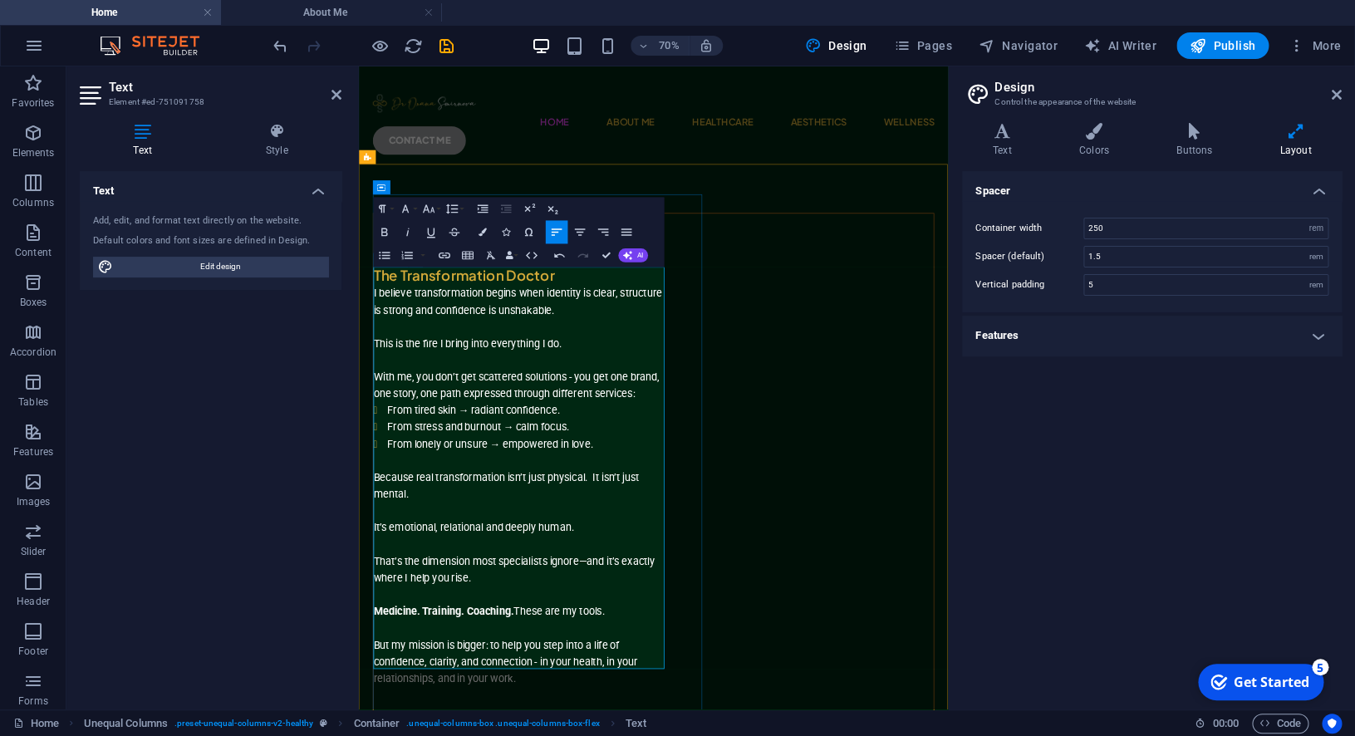
drag, startPoint x: 684, startPoint y: 744, endPoint x: 704, endPoint y: 743, distance: 20.8
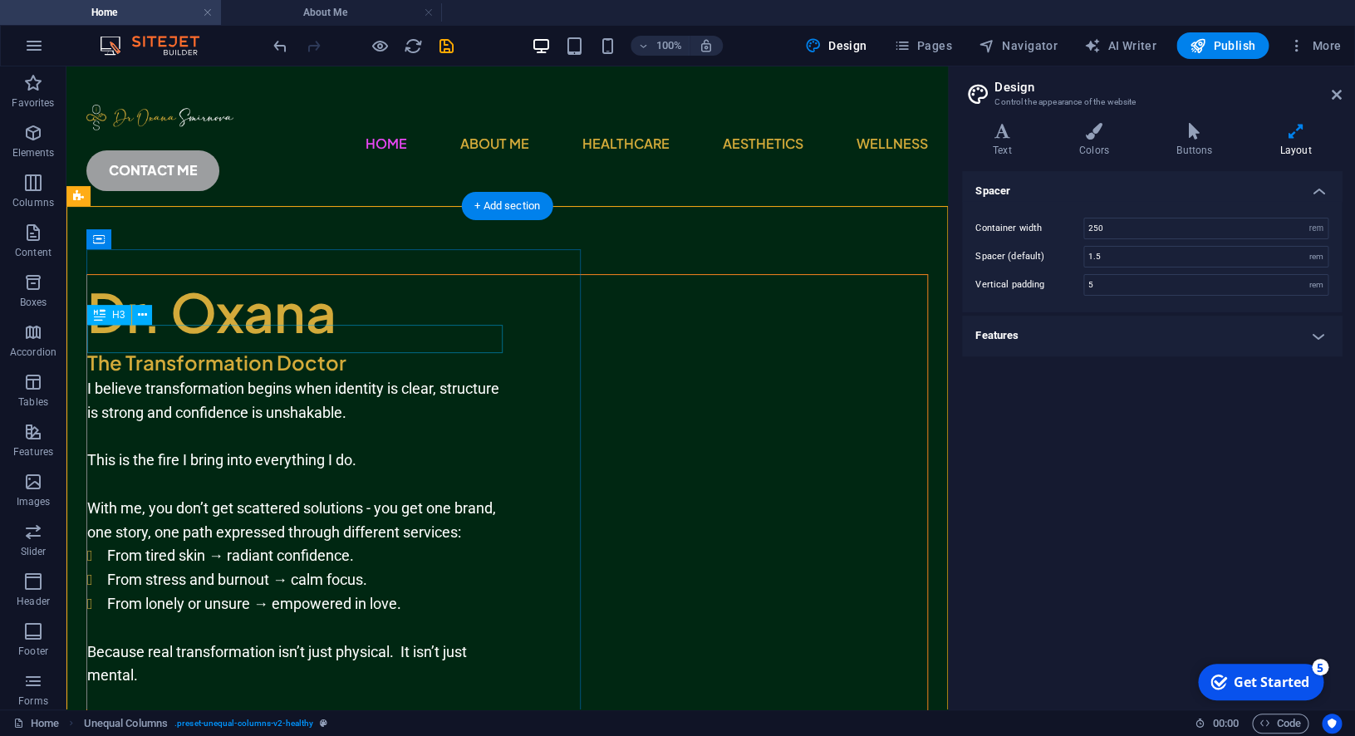
scroll to position [0, 0]
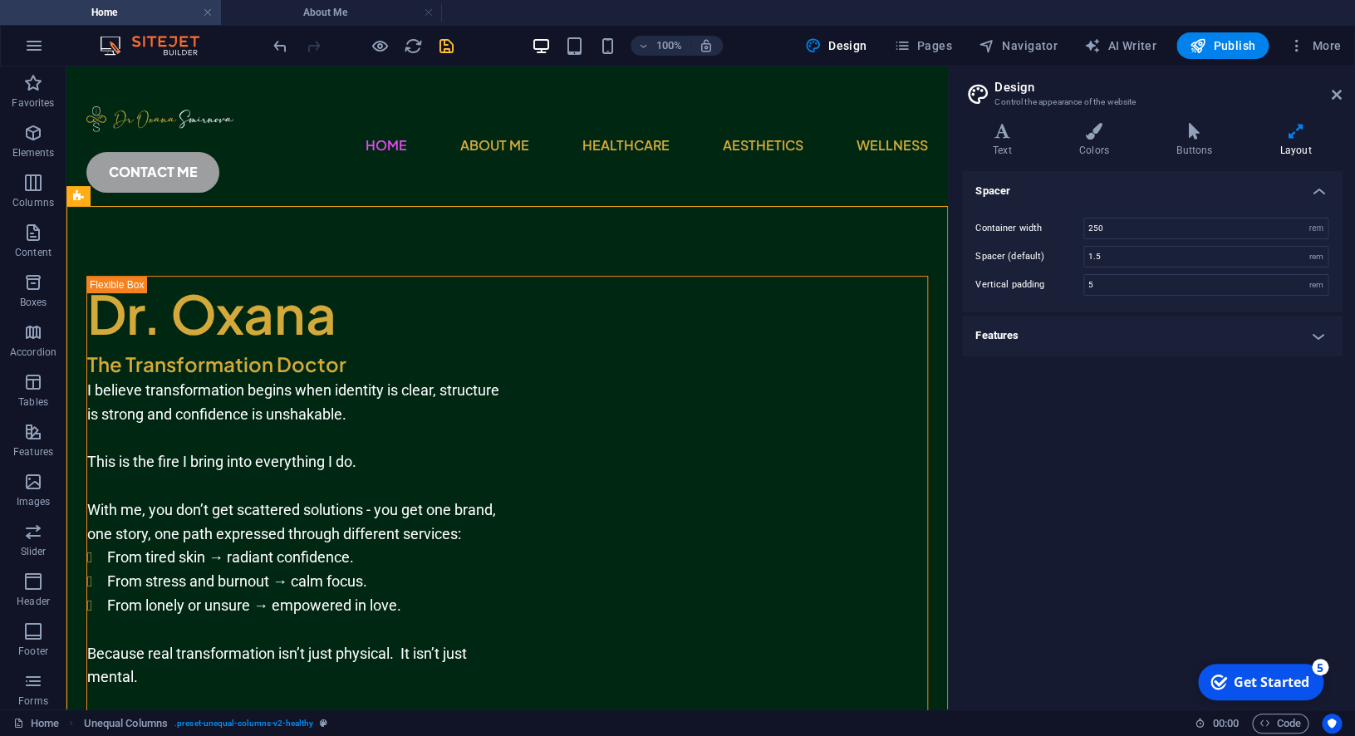
click at [446, 42] on icon "save" at bounding box center [446, 46] width 19 height 19
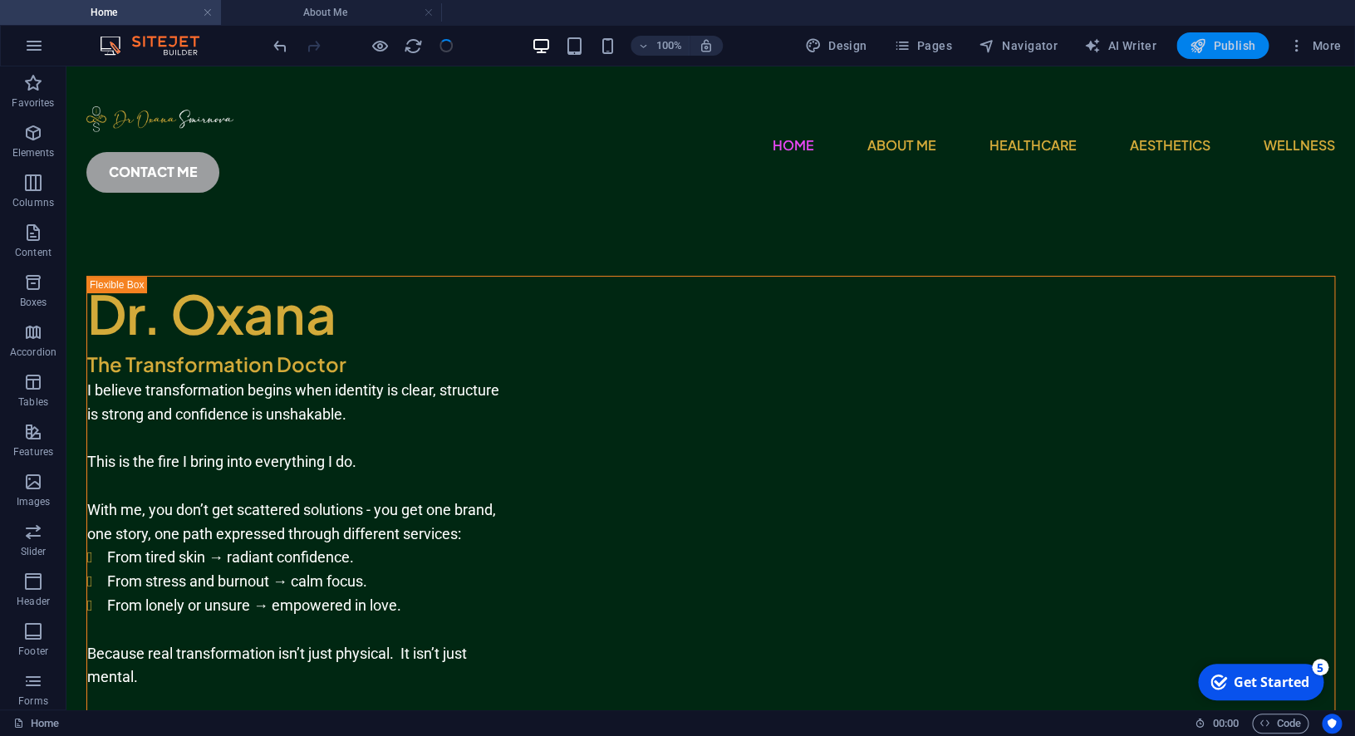
click at [1209, 44] on span "Publish" at bounding box center [1223, 45] width 66 height 17
